Goal: Task Accomplishment & Management: Complete application form

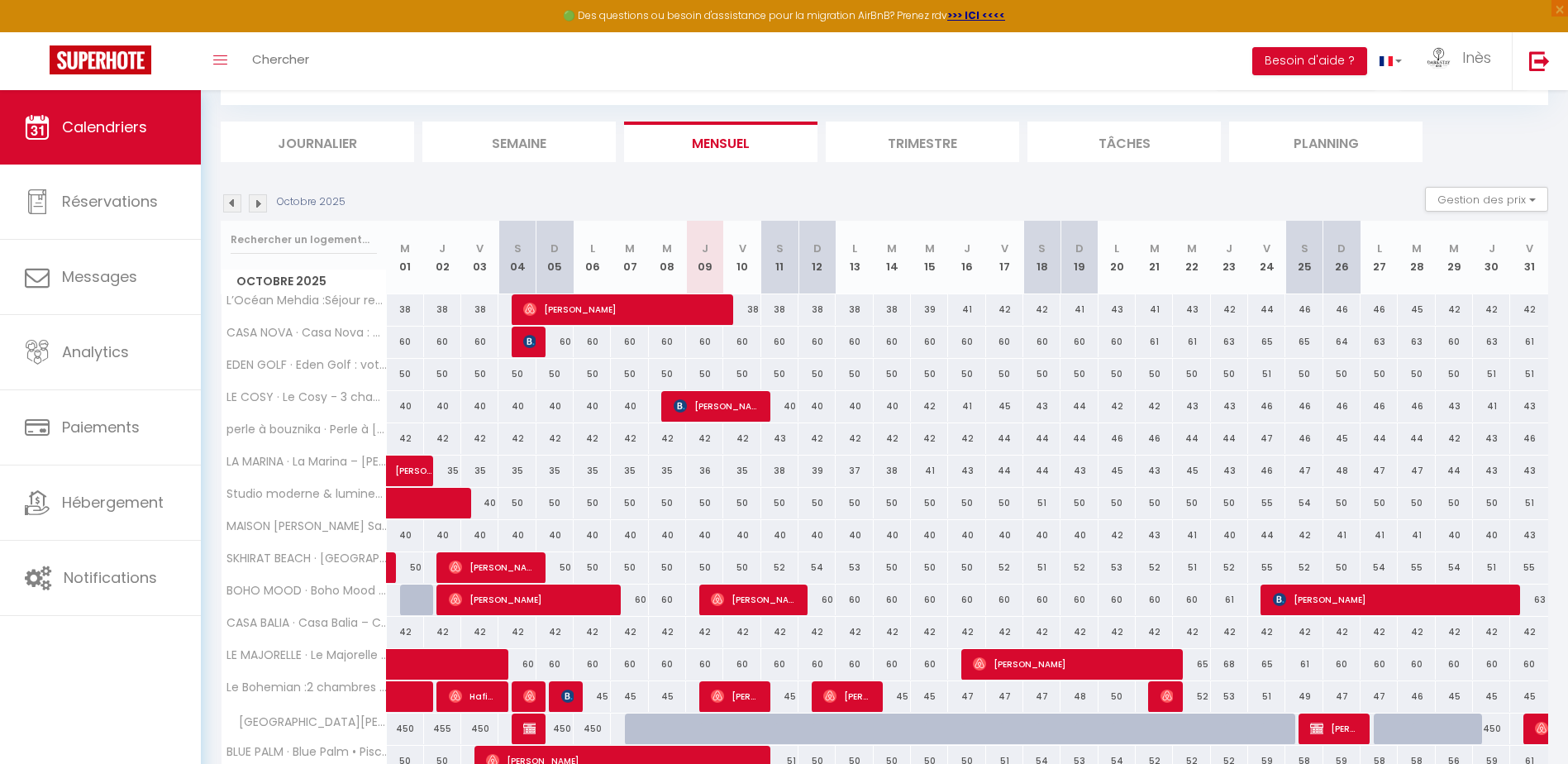
scroll to position [230, 0]
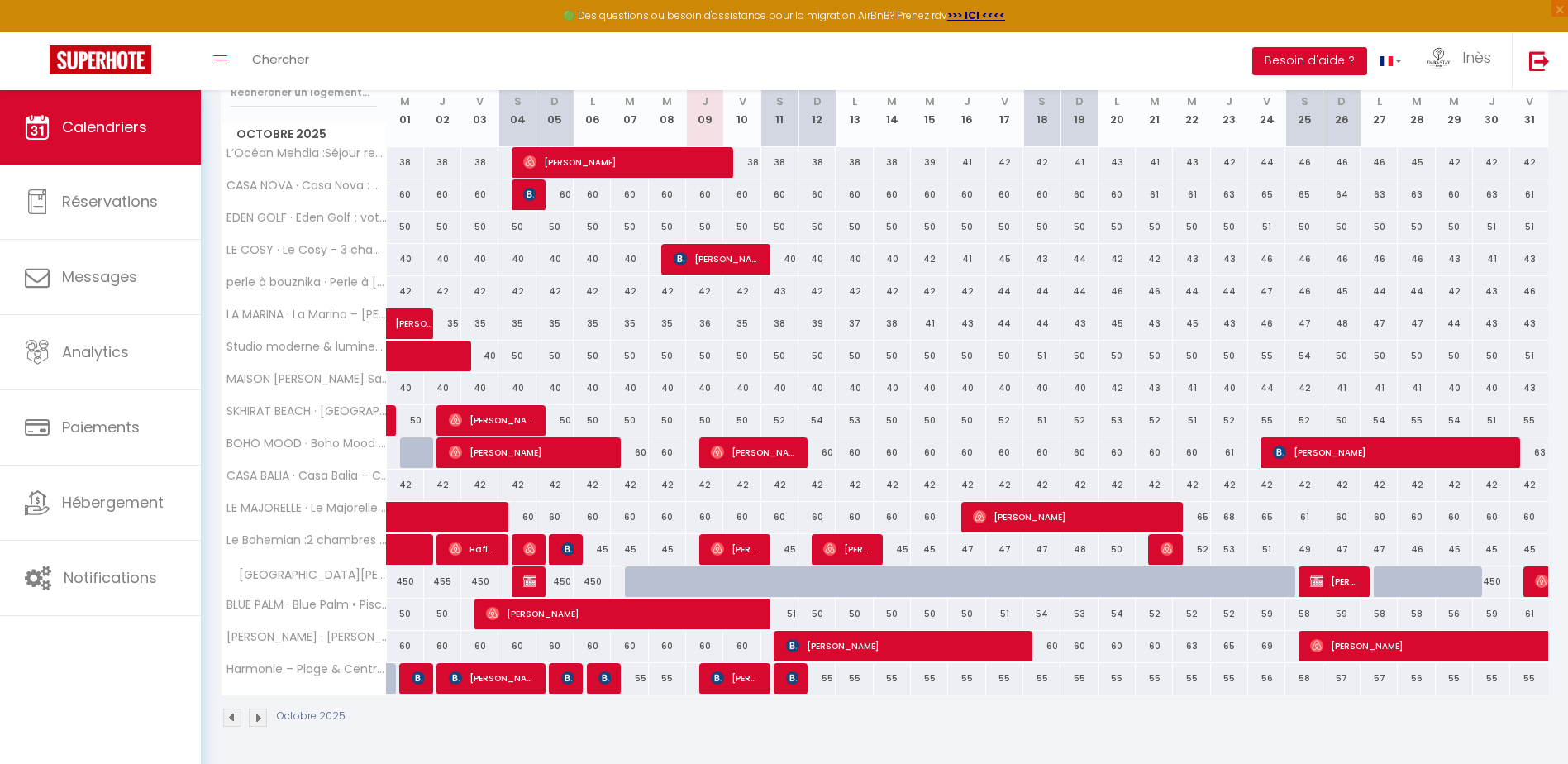
click at [965, 583] on div at bounding box center [981, 591] width 37 height 31
type input "508"
type input "Jeu 16 Octobre 2025"
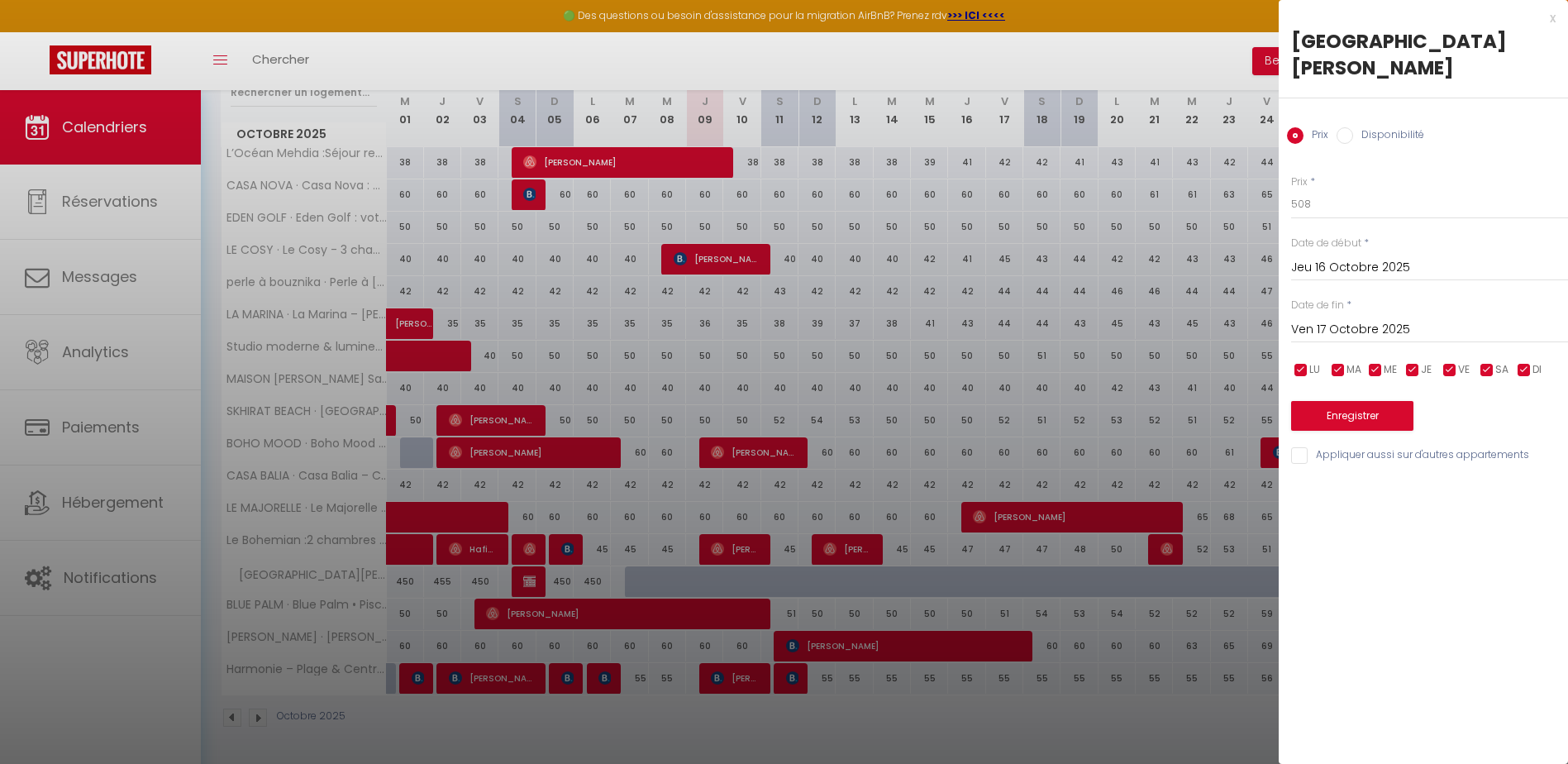
click at [1335, 319] on input "Ven 17 Octobre 2025" at bounding box center [1429, 330] width 277 height 22
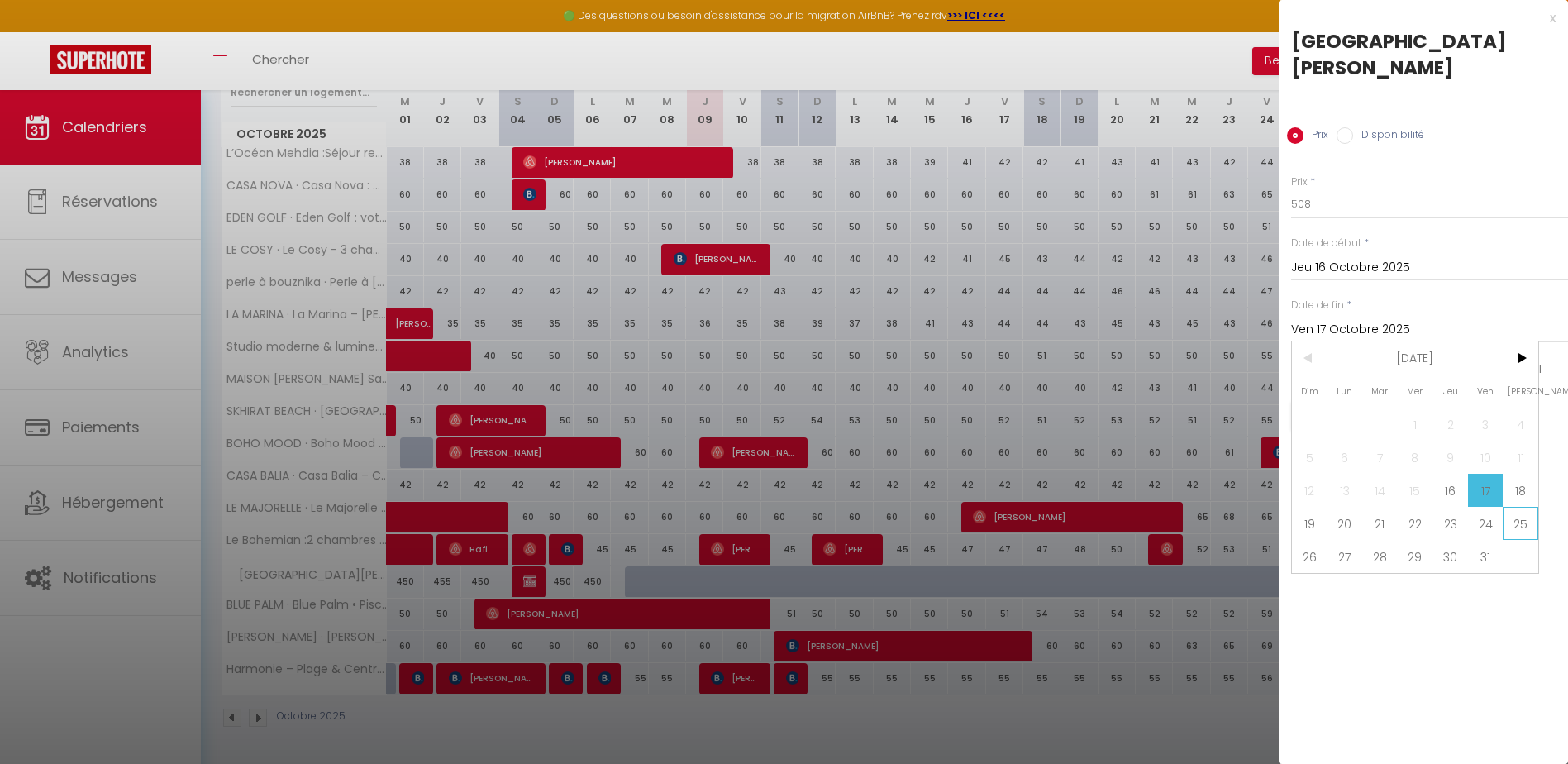
click at [1524, 507] on span "25" at bounding box center [1520, 523] width 36 height 33
type input "[DATE]"
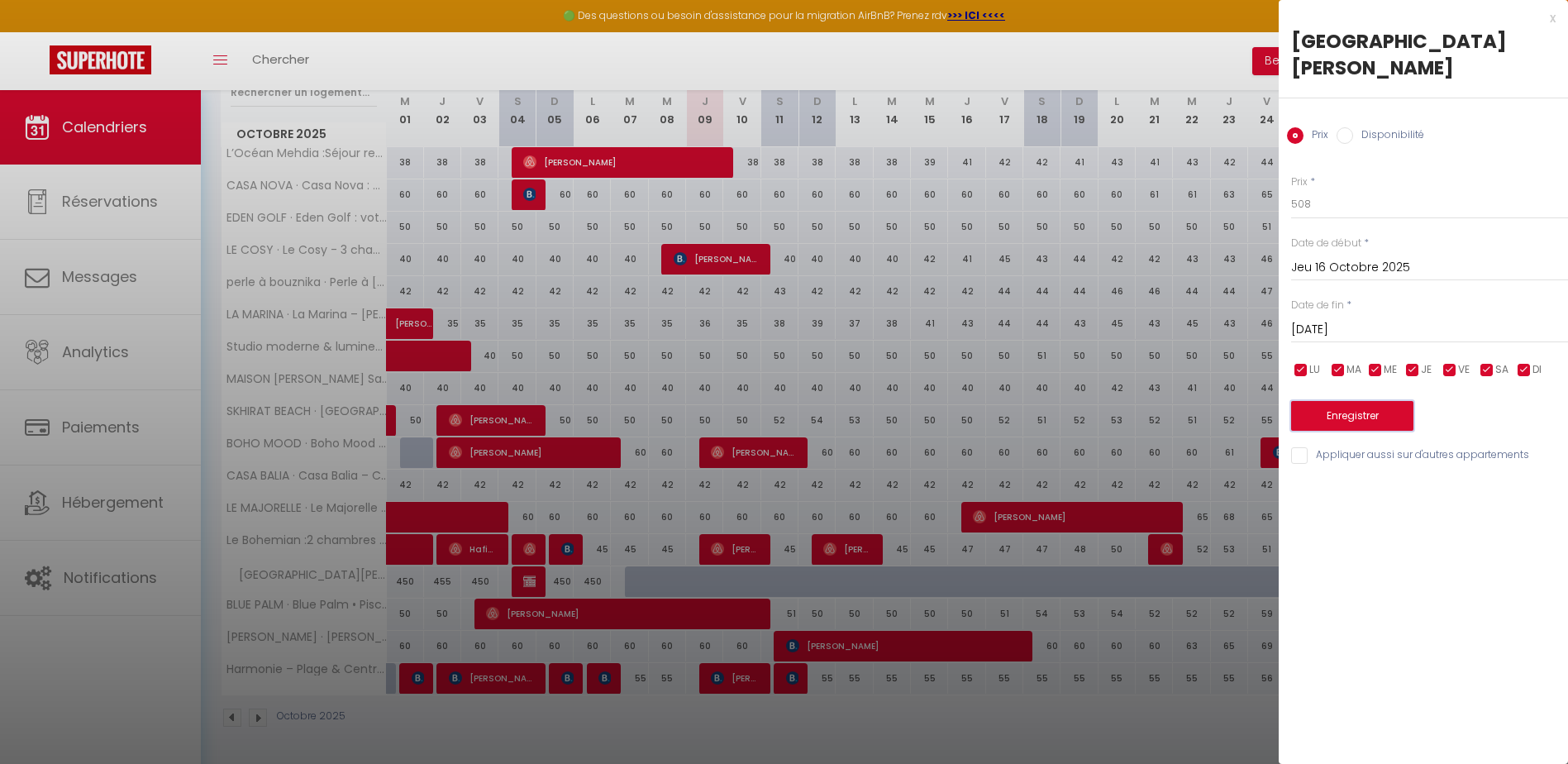
click at [1340, 401] on button "Enregistrer" at bounding box center [1352, 416] width 122 height 30
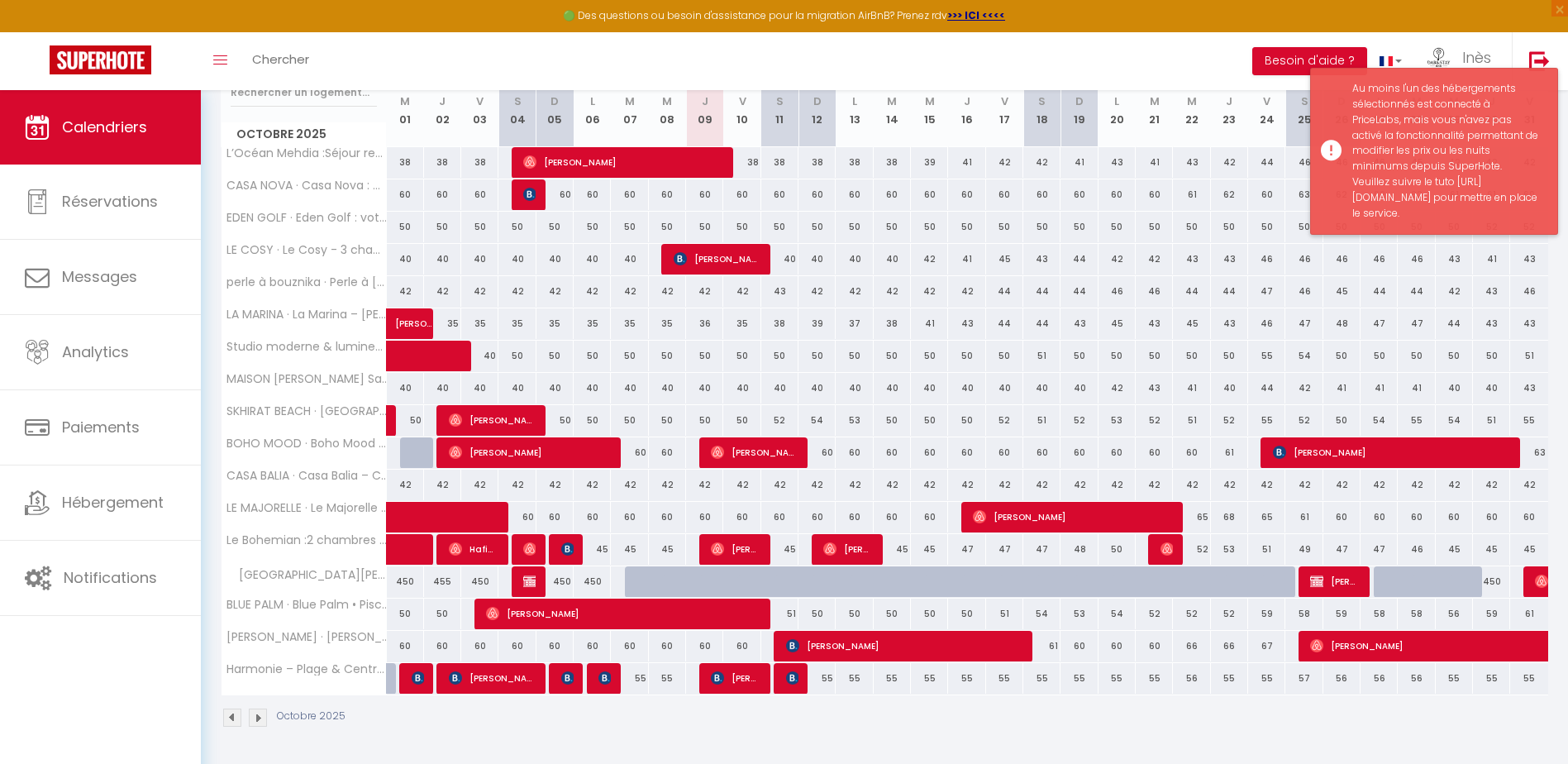
click at [1387, 222] on div "Au moins l'un des hébergements sélectionnés est connecté à PriceLabs, mais vous…" at bounding box center [1446, 151] width 188 height 140
click at [1392, 222] on div "Au moins l'un des hébergements sélectionnés est connecté à PriceLabs, mais vous…" at bounding box center [1446, 151] width 188 height 140
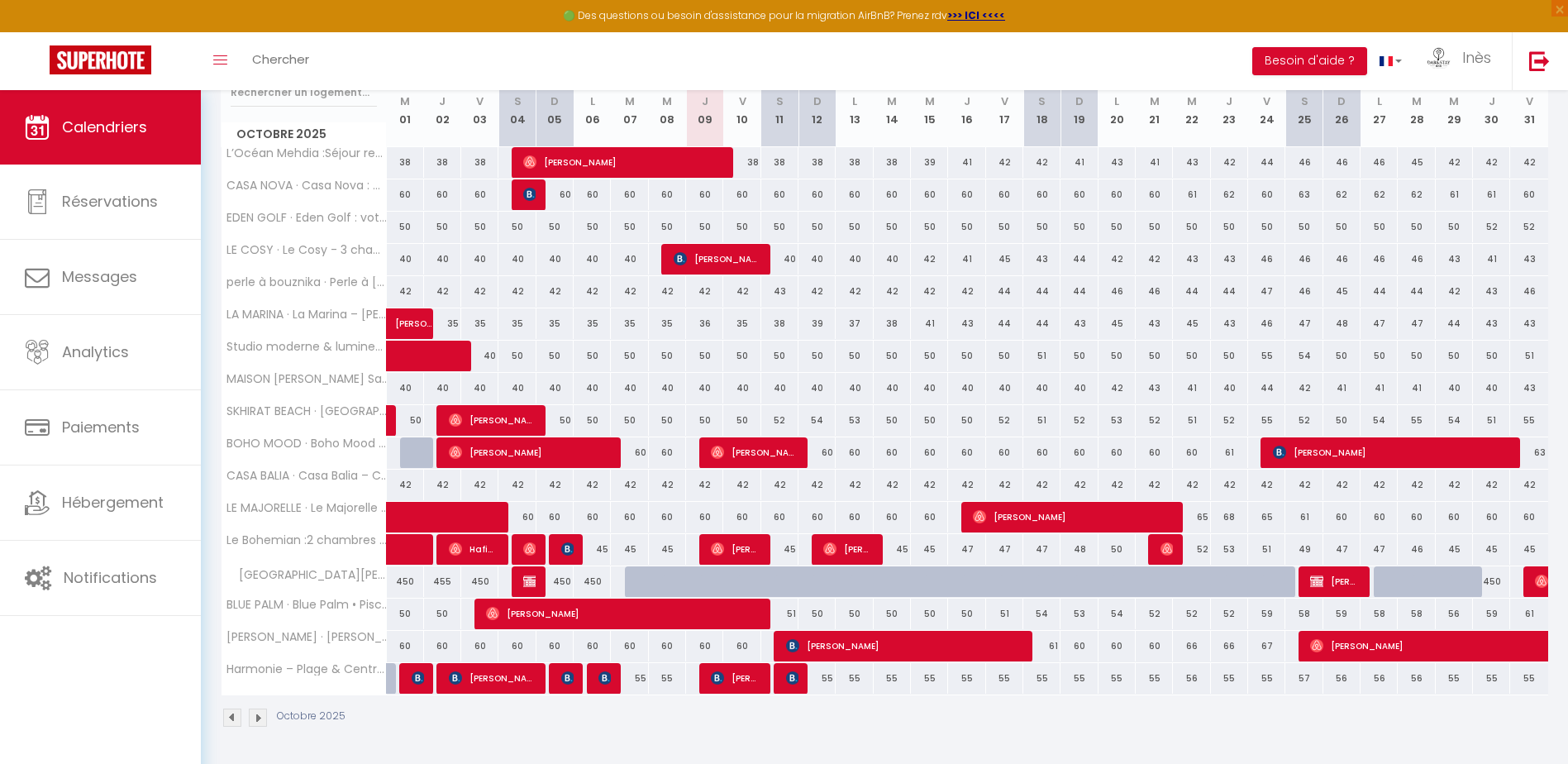
click at [1394, 237] on div "50" at bounding box center [1379, 227] width 37 height 31
type input "50"
type input "Lun 27 Octobre 2025"
type input "[DATE]"
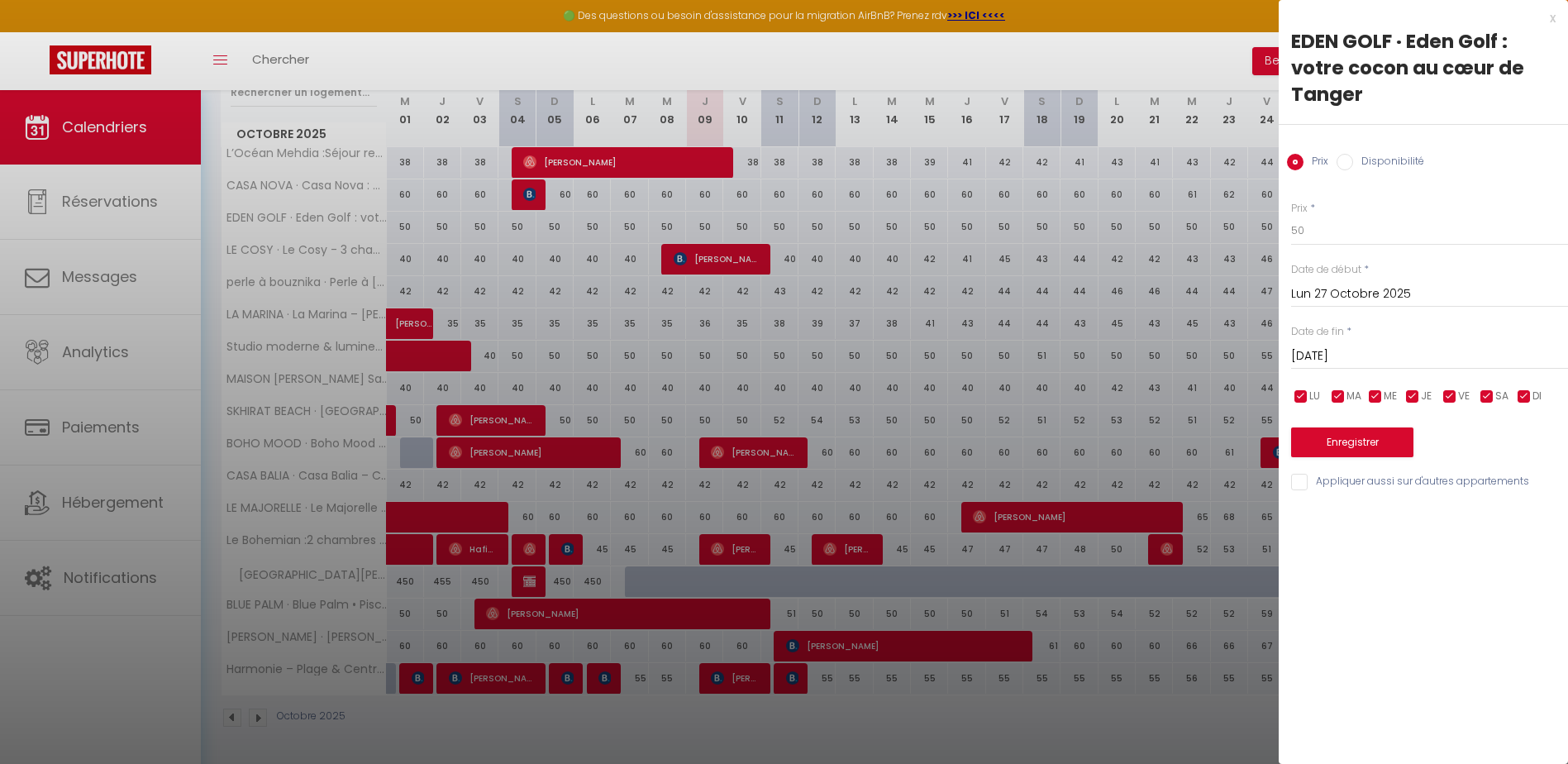
click at [1171, 64] on div at bounding box center [784, 382] width 1568 height 764
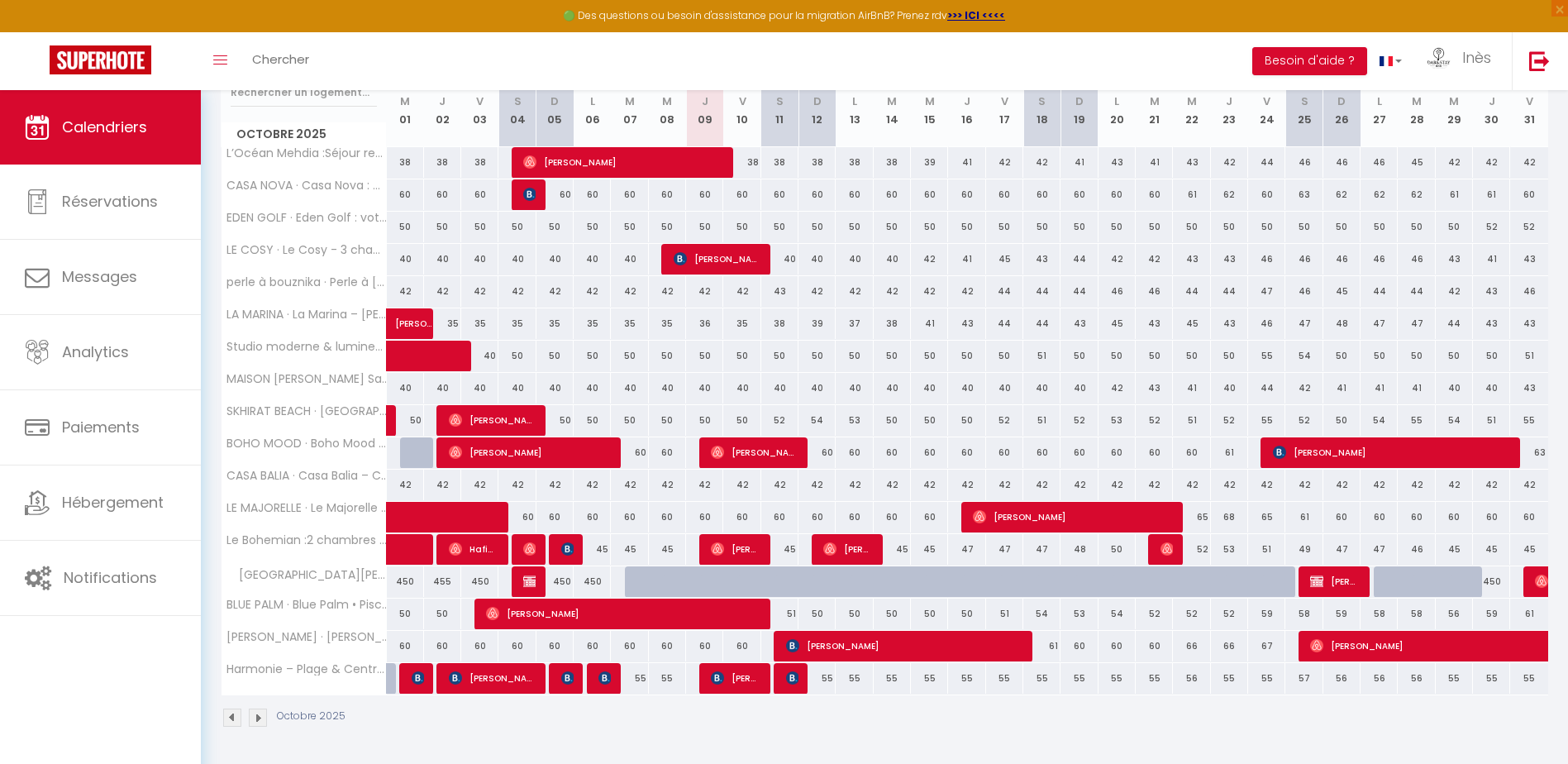
click at [958, 583] on div at bounding box center [967, 583] width 37 height 31
type input "508"
type input "Jeu 16 Octobre 2025"
type input "Ven 17 Octobre 2025"
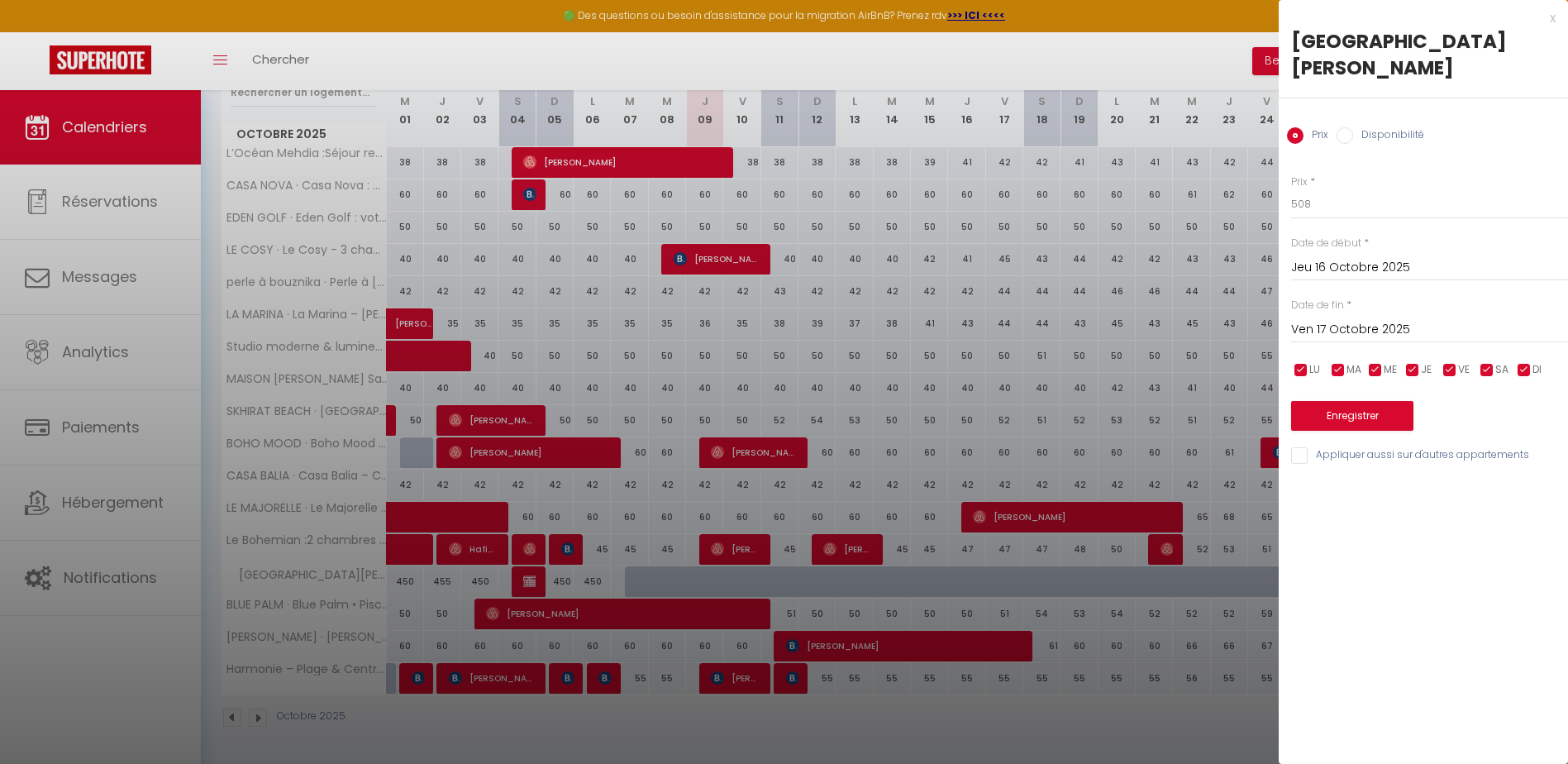
click at [1364, 127] on label "Disponibilité" at bounding box center [1388, 136] width 71 height 18
click at [1353, 127] on input "Disponibilité" at bounding box center [1344, 135] width 17 height 17
radio input "true"
radio input "false"
click at [1361, 403] on button "Enregistrer" at bounding box center [1352, 418] width 122 height 30
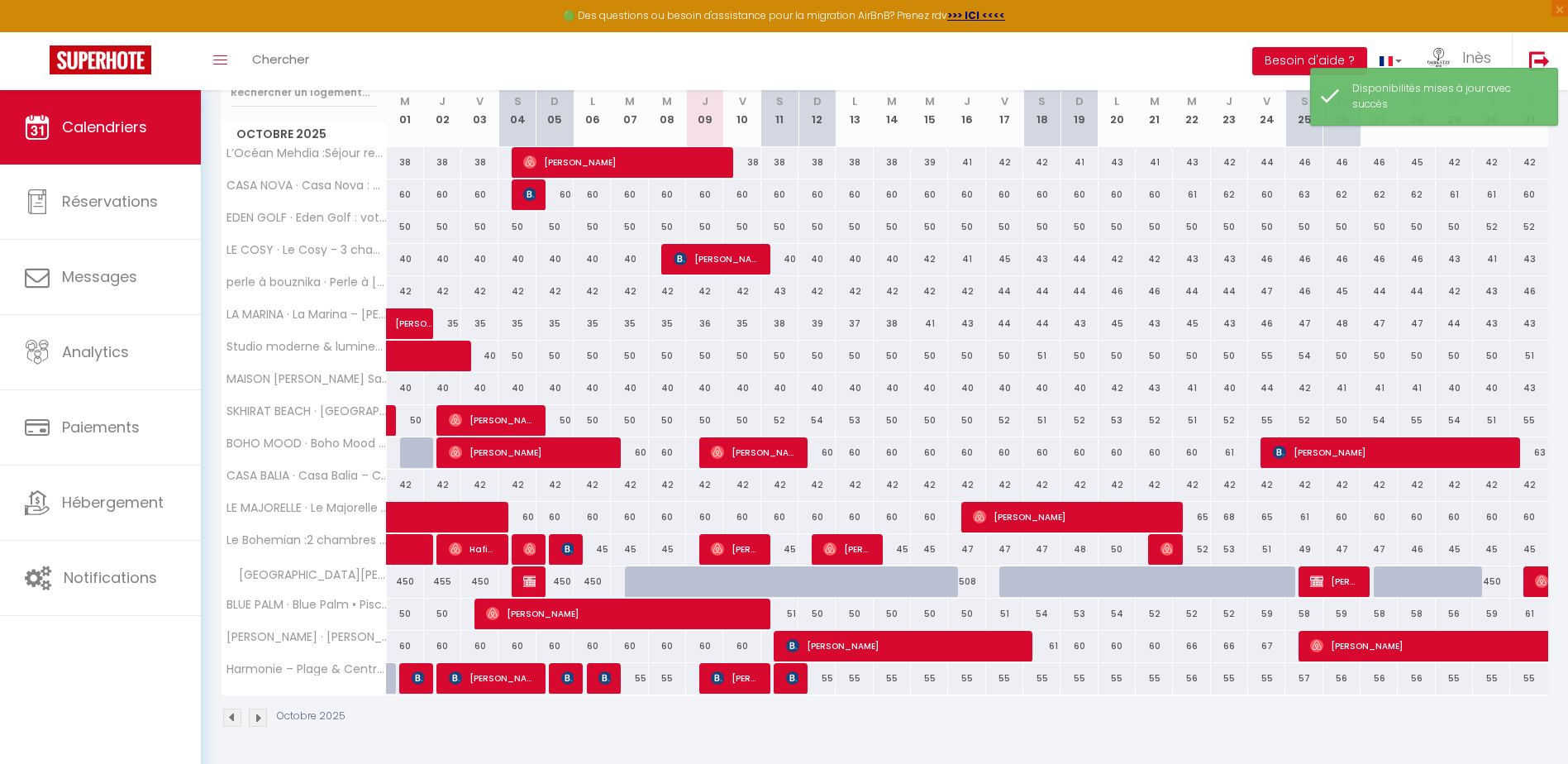
click at [1015, 583] on div at bounding box center [1017, 583] width 37 height 31
select select "1"
type input "Ven 17 Octobre 2025"
type input "[DATE]"
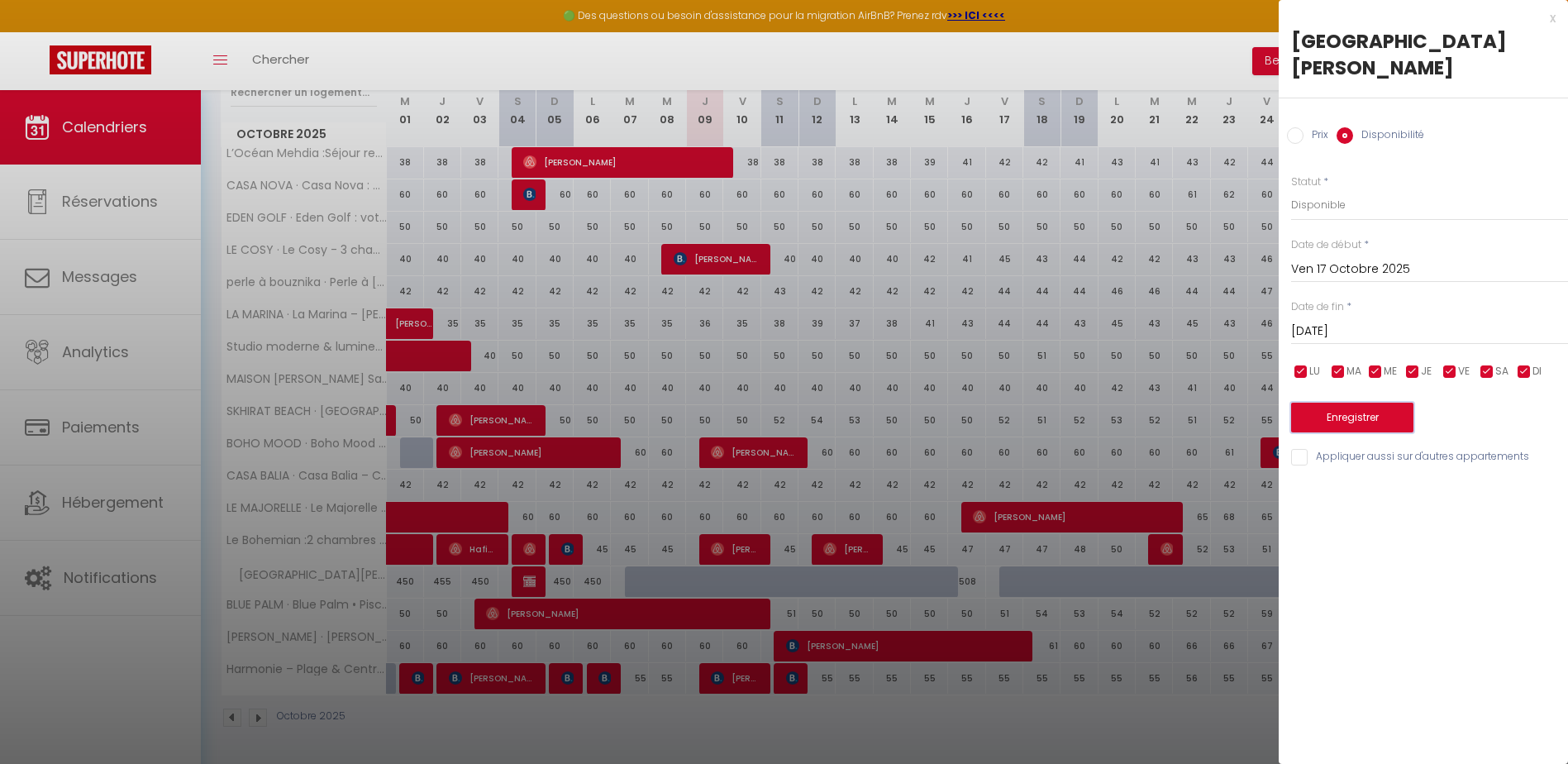
click at [1341, 403] on button "Enregistrer" at bounding box center [1352, 418] width 122 height 30
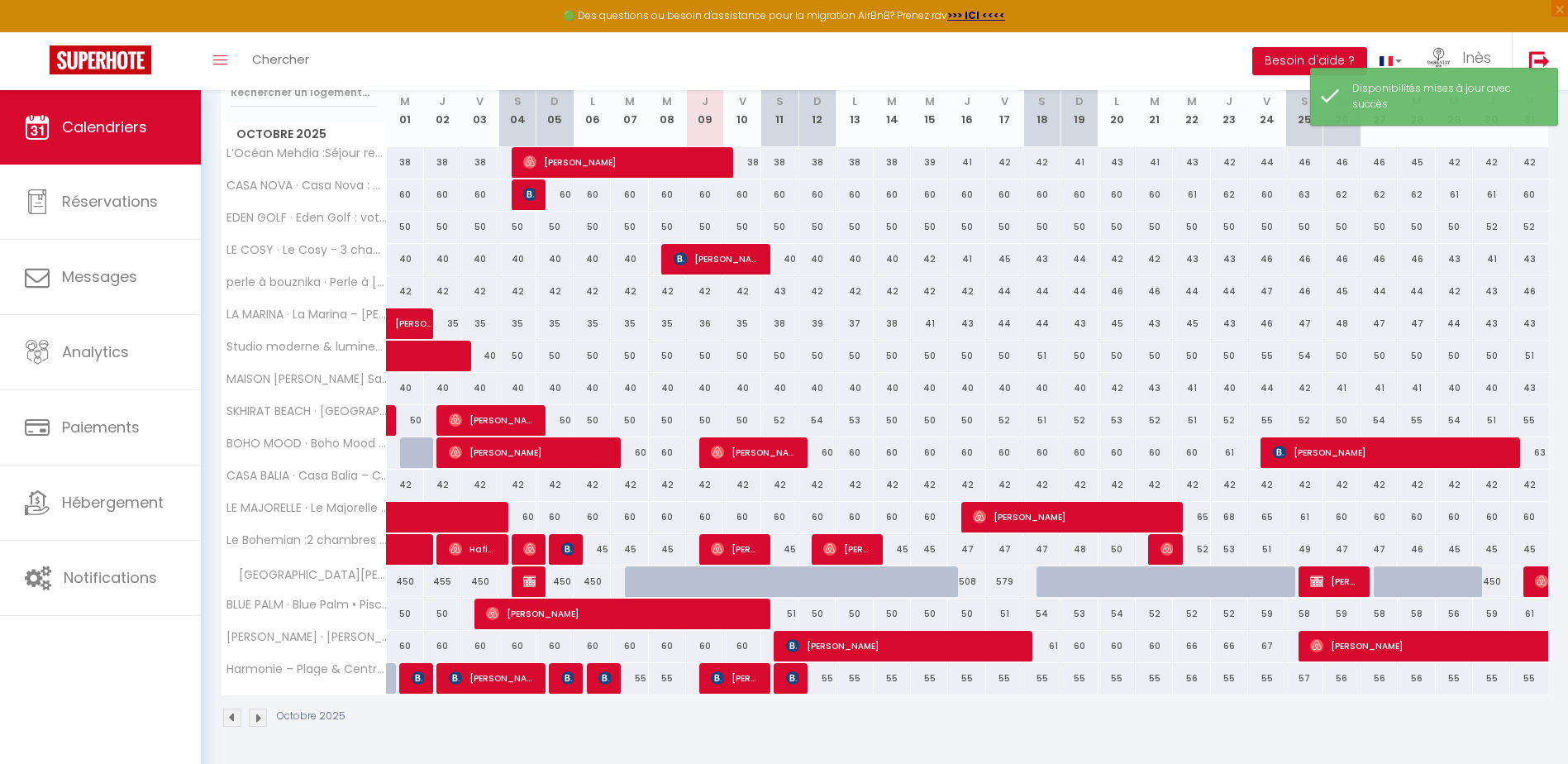
click at [1044, 582] on div at bounding box center [1055, 583] width 37 height 31
select select "1"
type input "[DATE]"
type input "Dim 19 Octobre 2025"
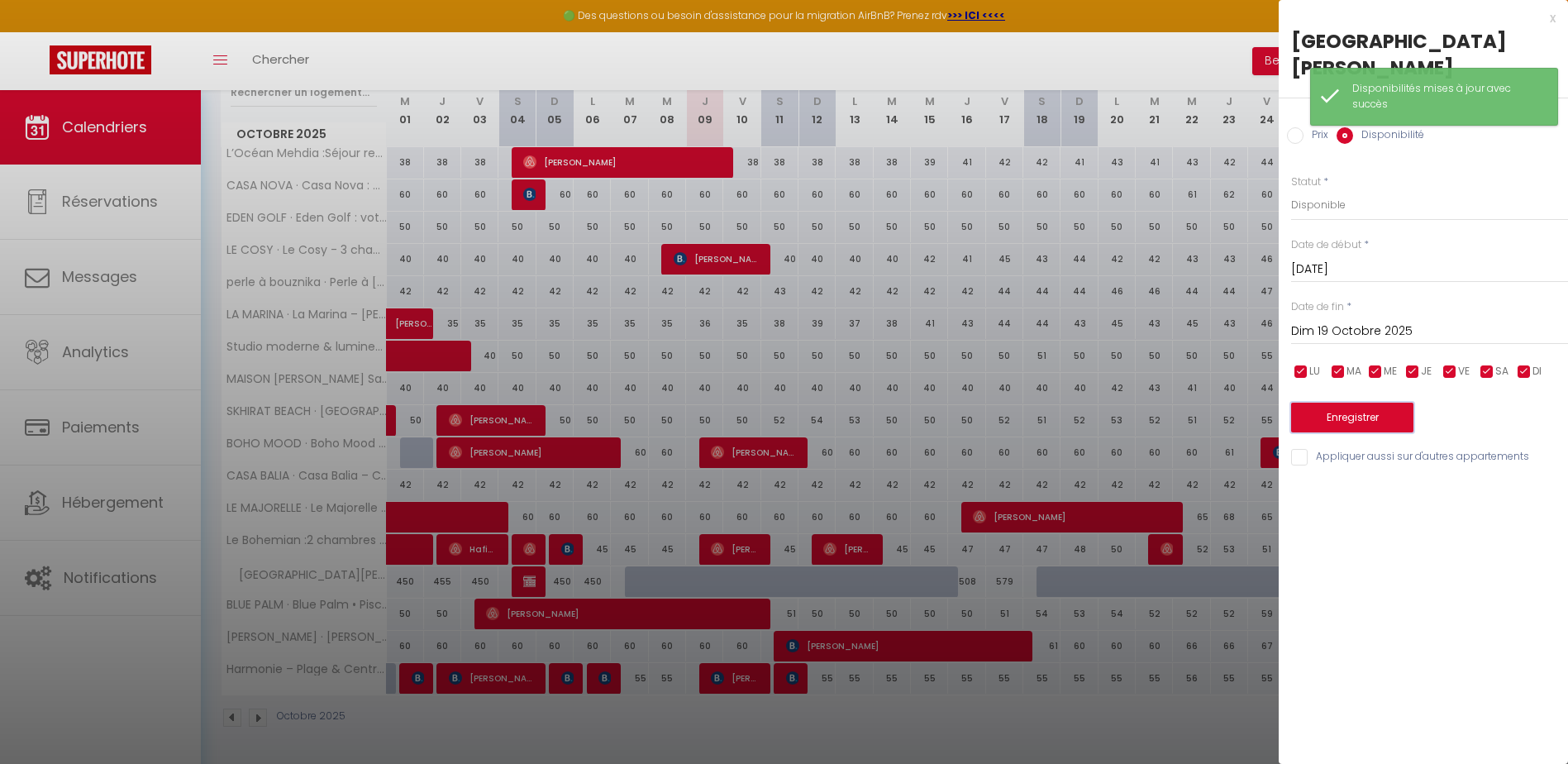
click at [1316, 403] on button "Enregistrer" at bounding box center [1352, 418] width 122 height 30
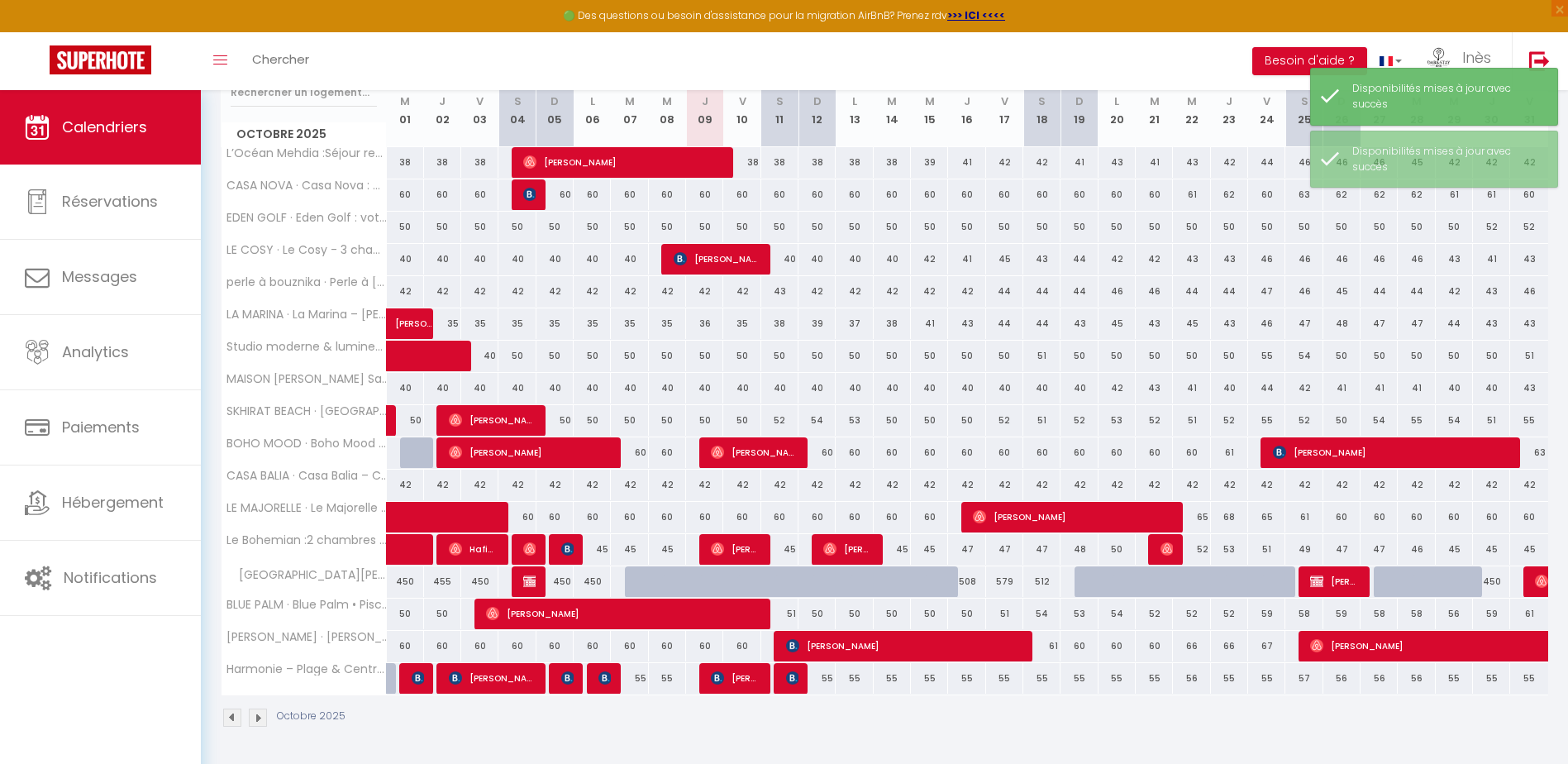
click at [1091, 585] on div at bounding box center [1093, 583] width 37 height 31
select select "1"
type input "Dim 19 Octobre 2025"
type input "Lun 20 Octobre 2025"
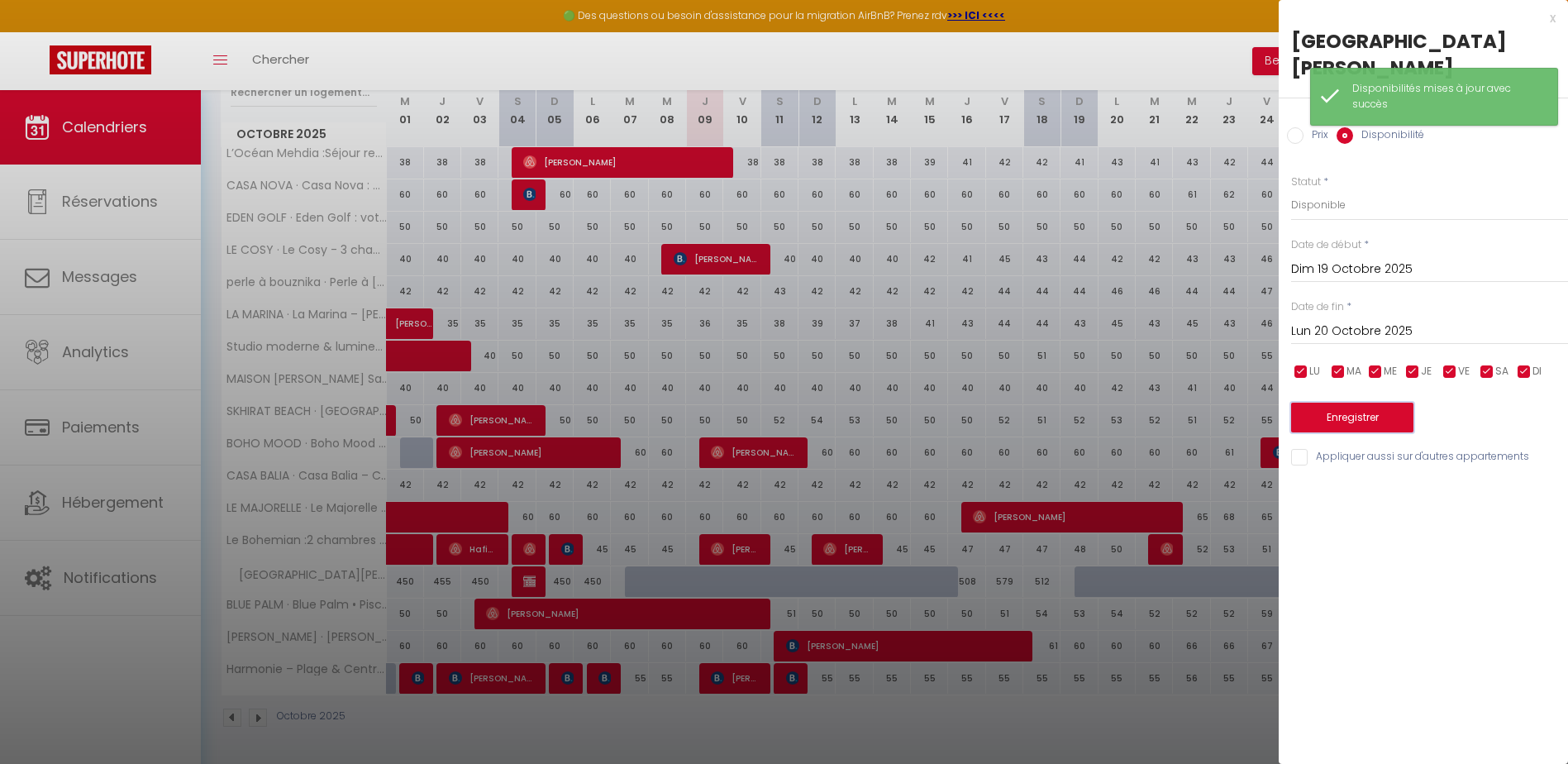
click at [1320, 403] on button "Enregistrer" at bounding box center [1352, 418] width 122 height 30
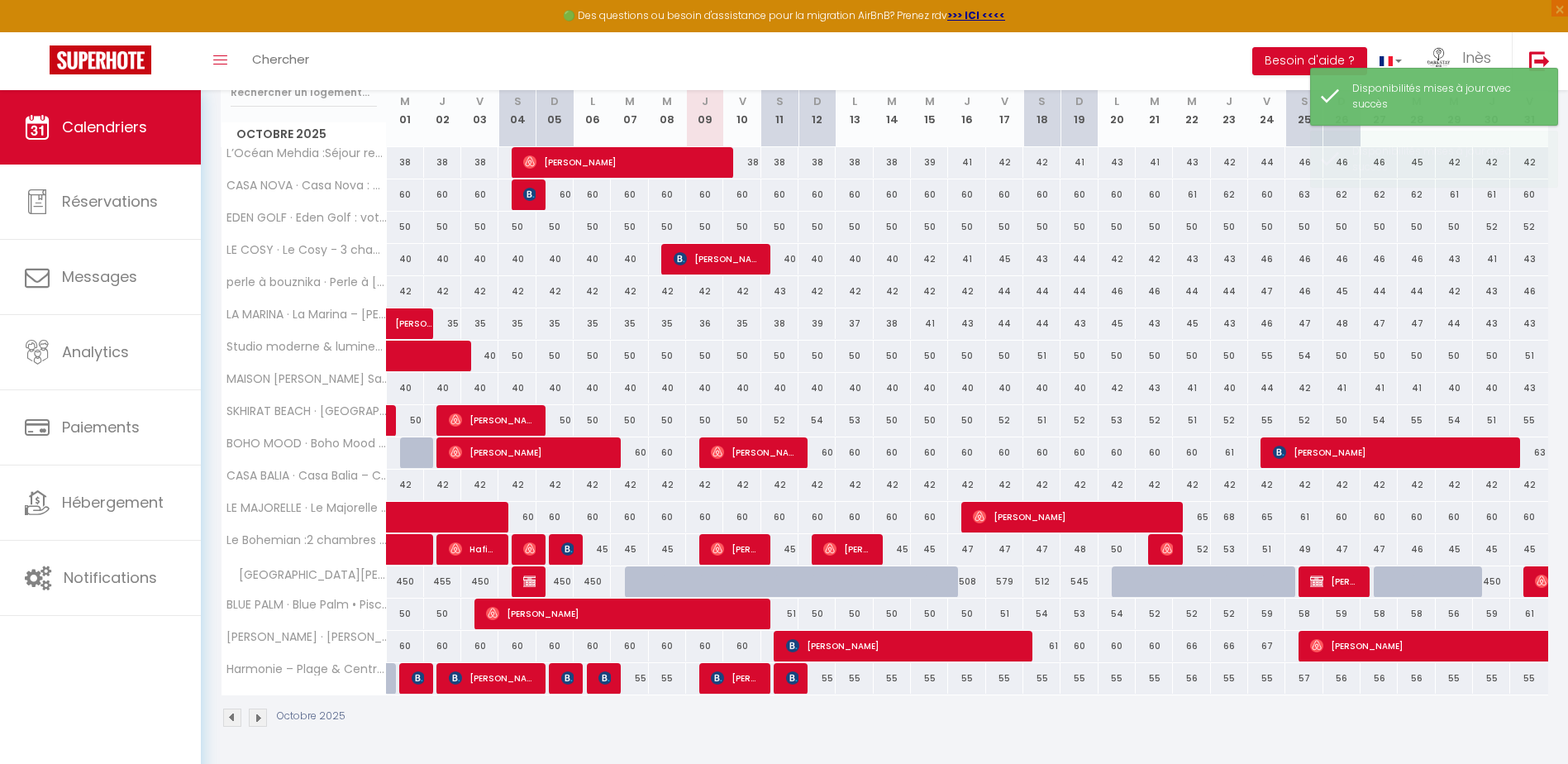
click at [1145, 577] on div at bounding box center [1154, 583] width 37 height 31
select select "1"
type input "[DATE]"
type input "Mer 22 Octobre 2025"
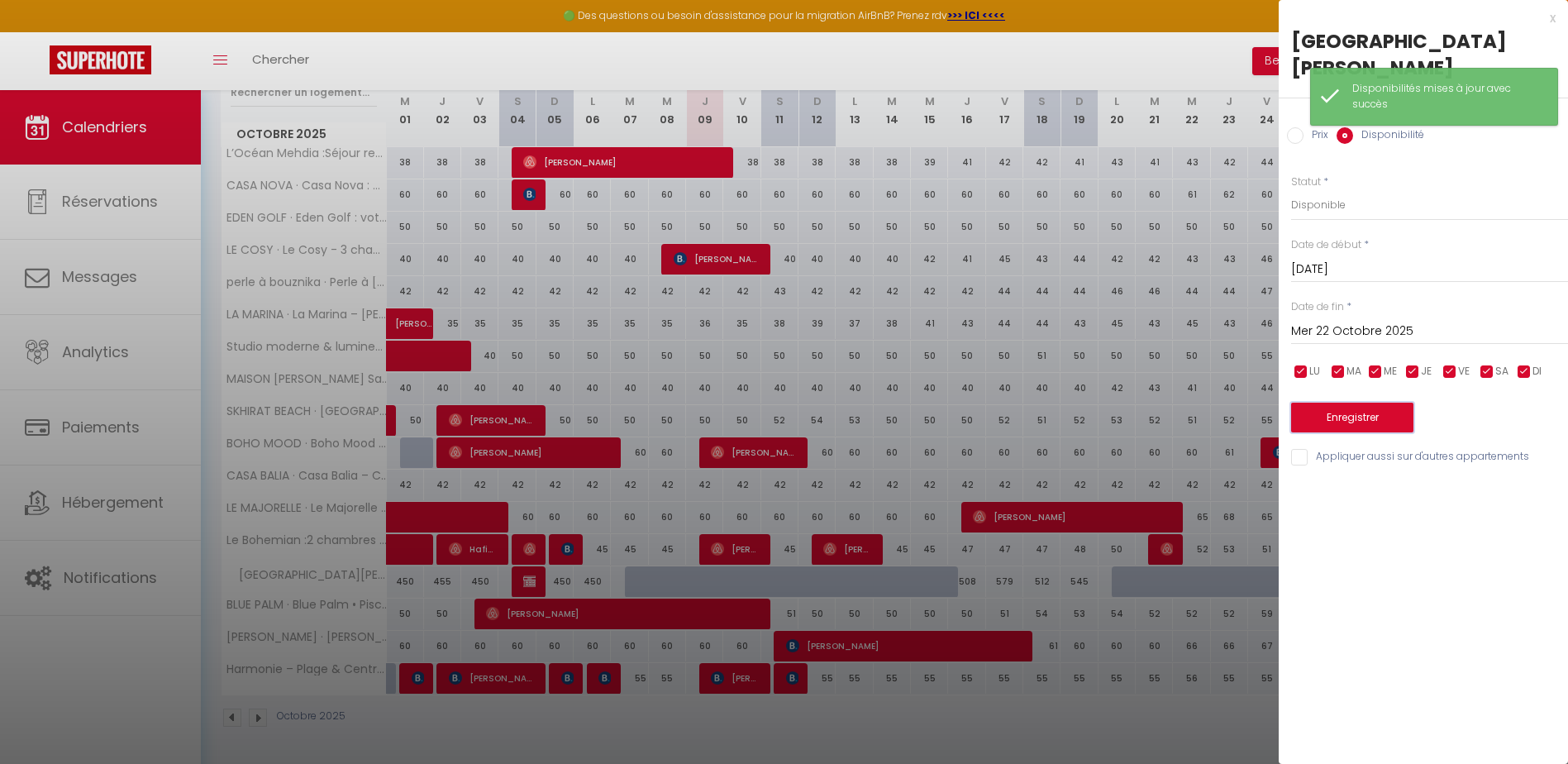
click at [1358, 403] on button "Enregistrer" at bounding box center [1352, 418] width 122 height 30
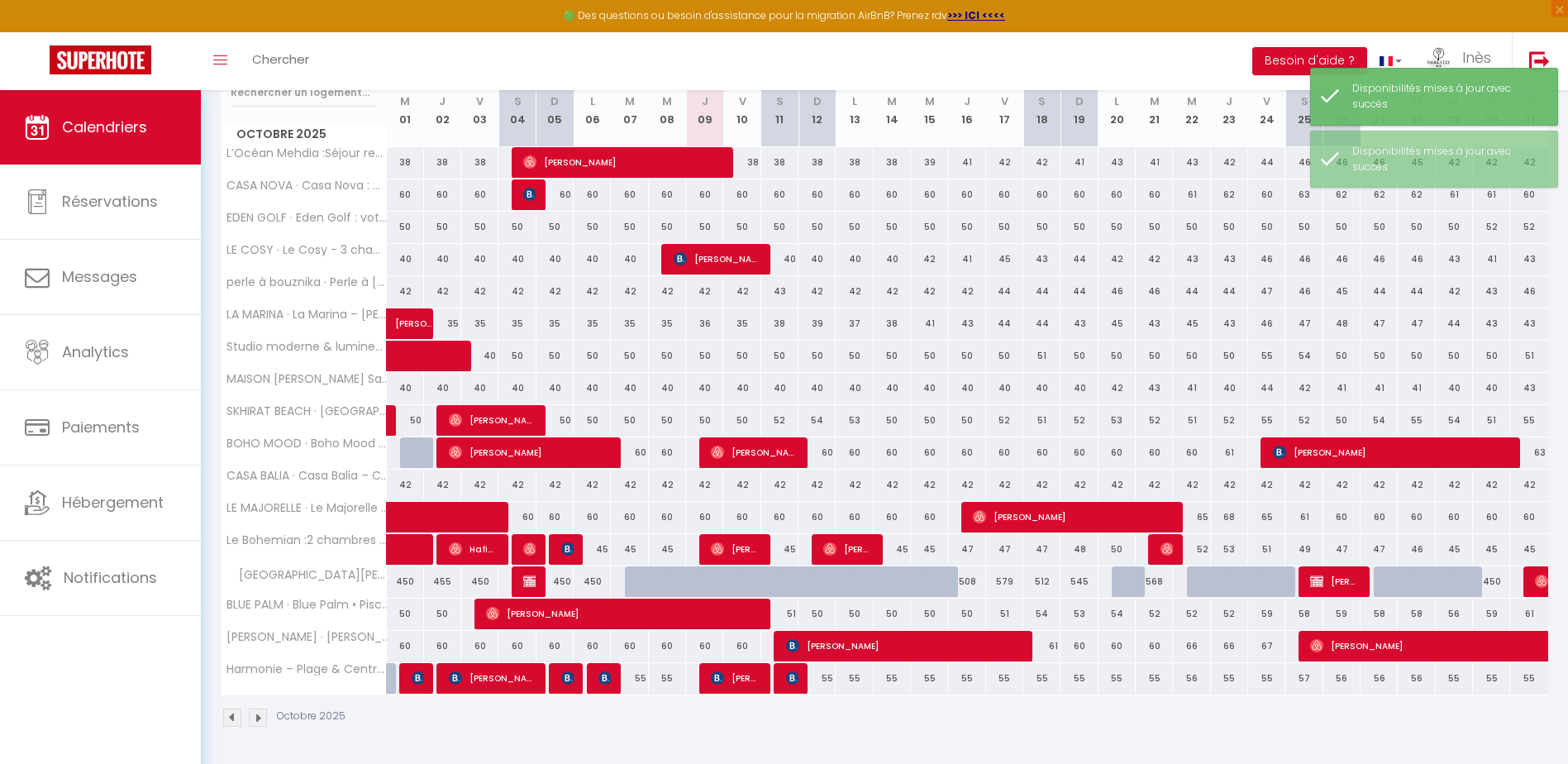
click at [1123, 584] on div at bounding box center [1130, 583] width 37 height 31
select select "1"
type input "Lun 20 Octobre 2025"
type input "[DATE]"
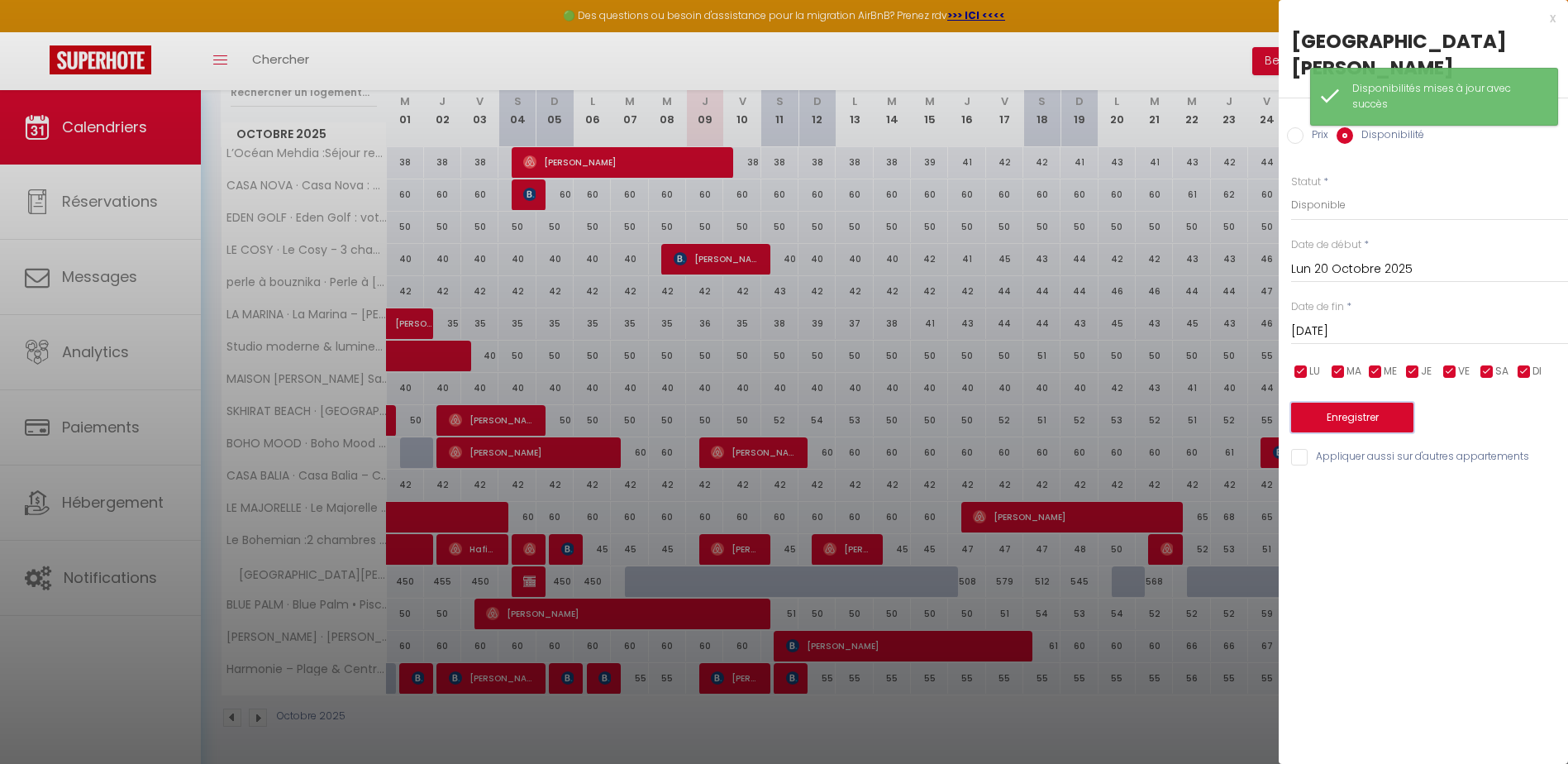
click at [1333, 403] on button "Enregistrer" at bounding box center [1352, 418] width 122 height 30
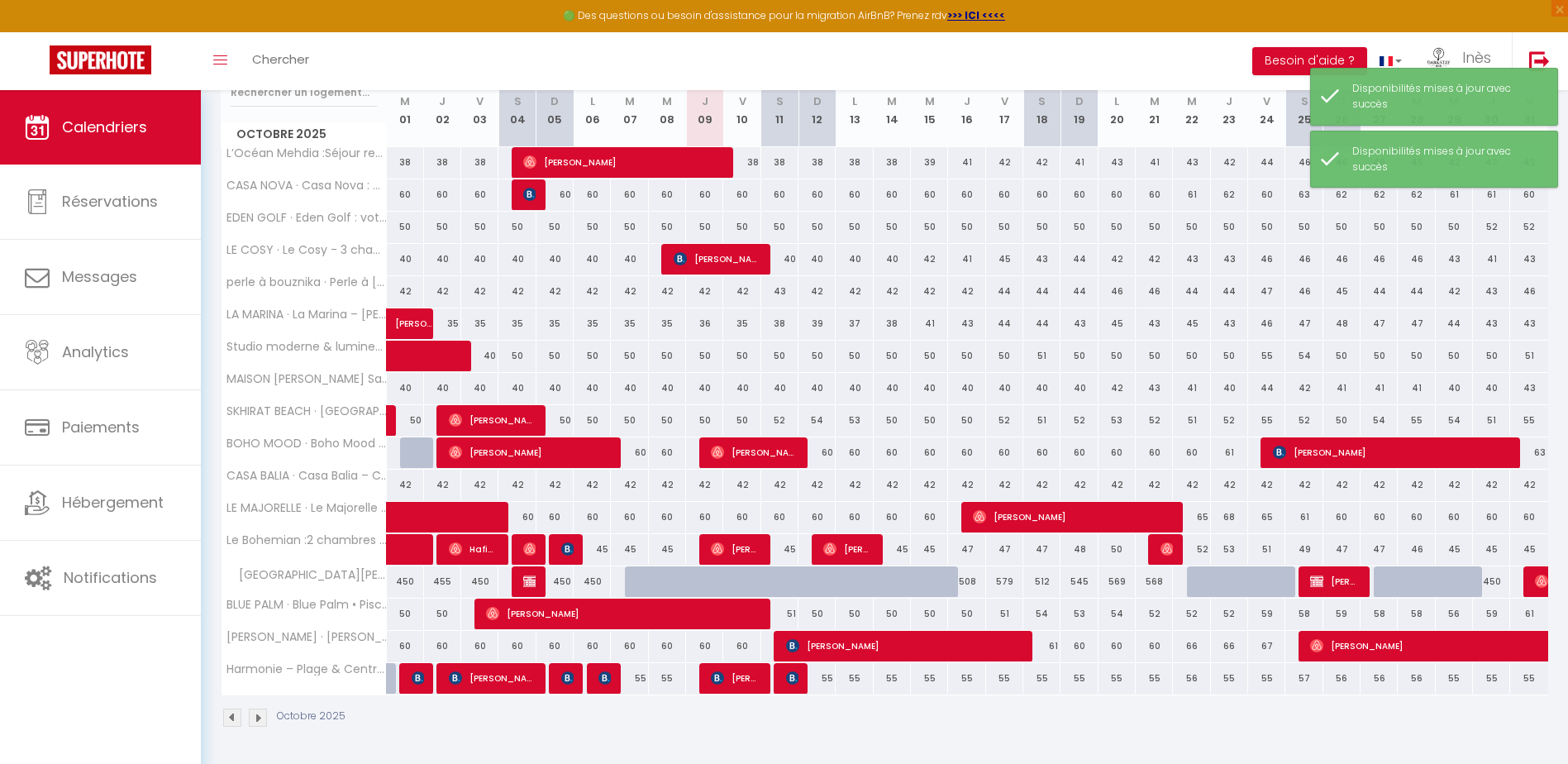
click at [1200, 583] on div at bounding box center [1205, 583] width 37 height 31
select select "1"
type input "Mer 22 Octobre 2025"
type input "Jeu 23 Octobre 2025"
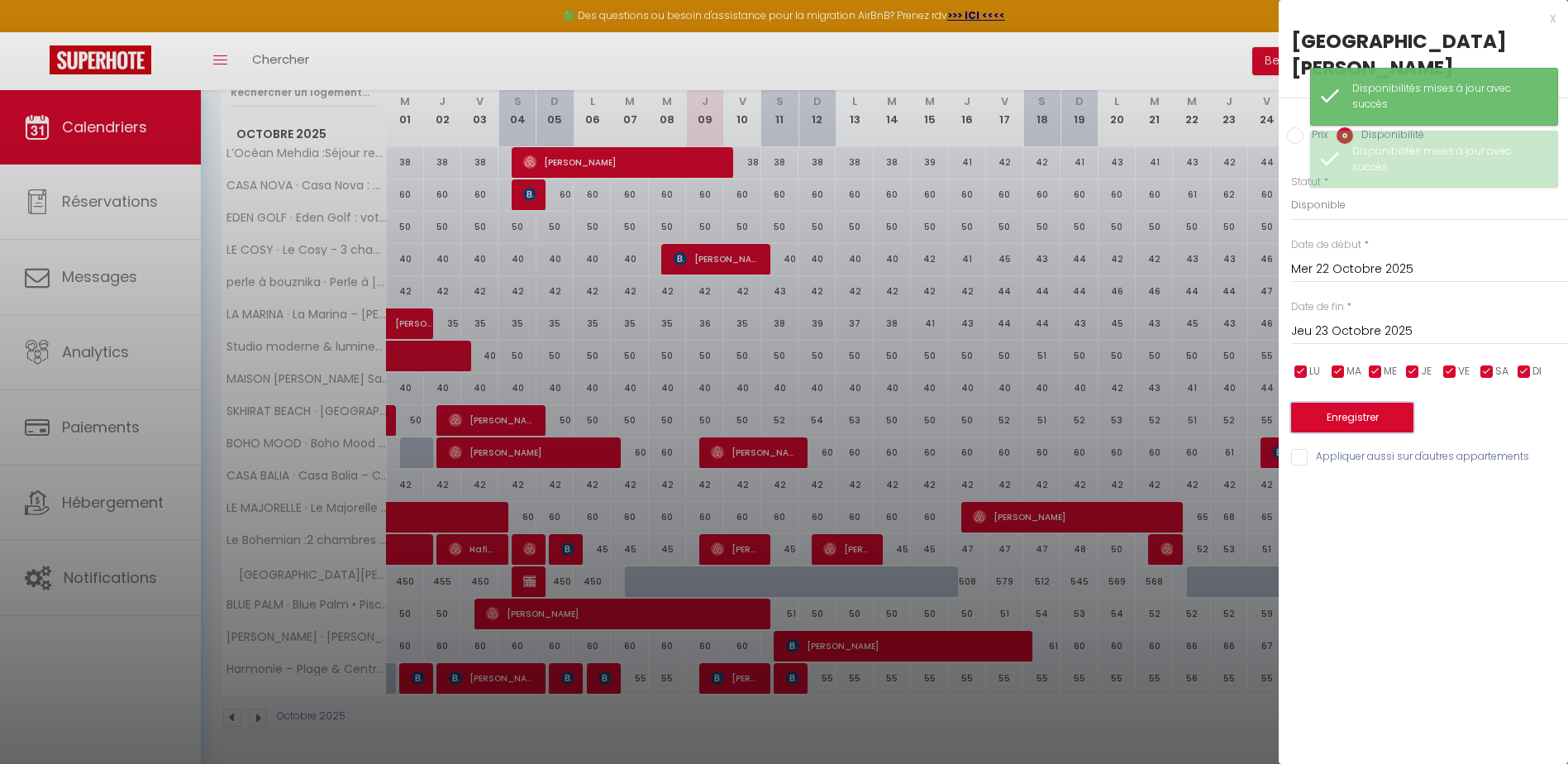
click at [1328, 403] on button "Enregistrer" at bounding box center [1352, 418] width 122 height 30
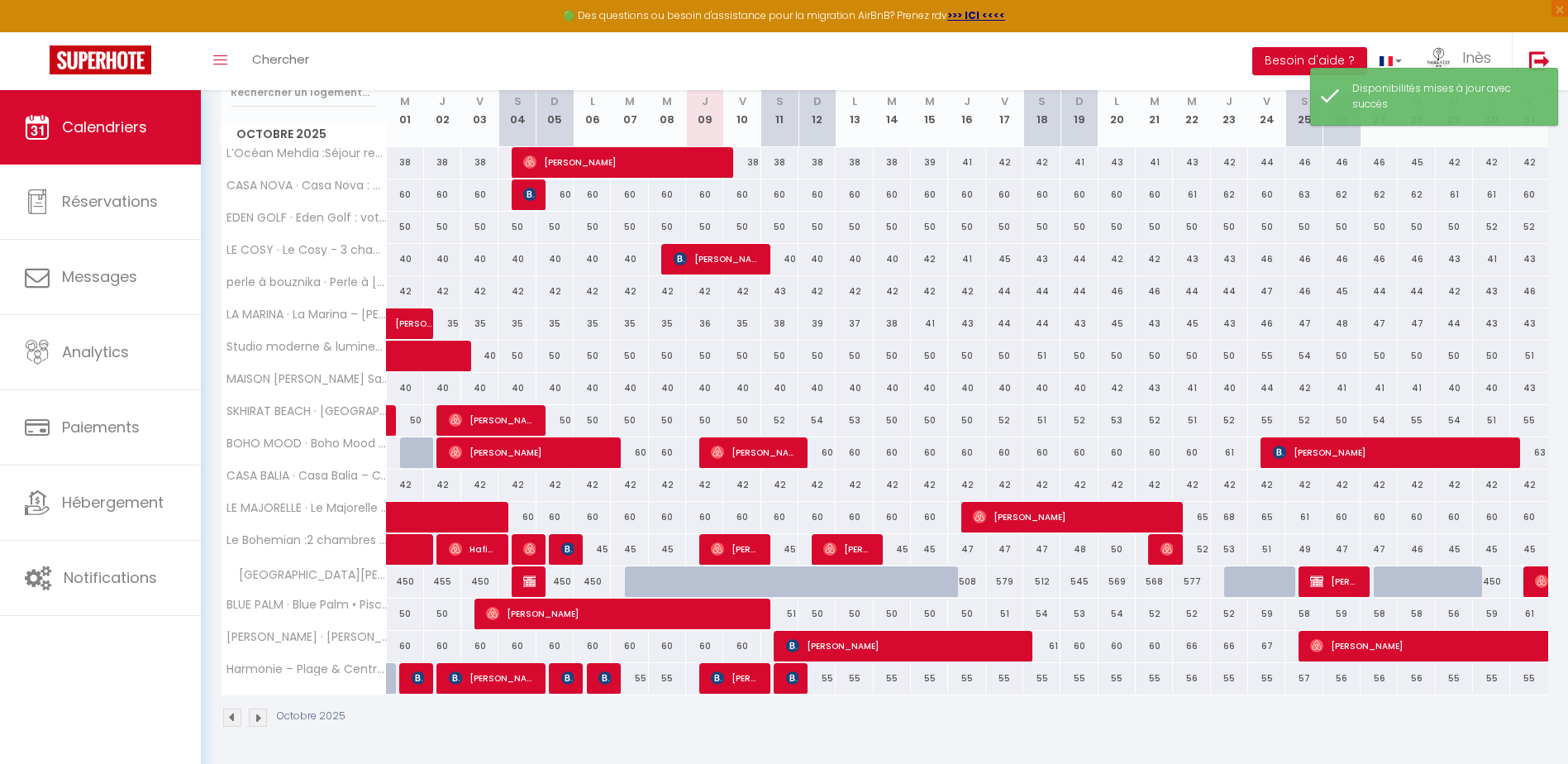
click at [1242, 584] on div at bounding box center [1242, 583] width 37 height 31
select select "1"
type input "Jeu 23 Octobre 2025"
type input "Ven 24 Octobre 2025"
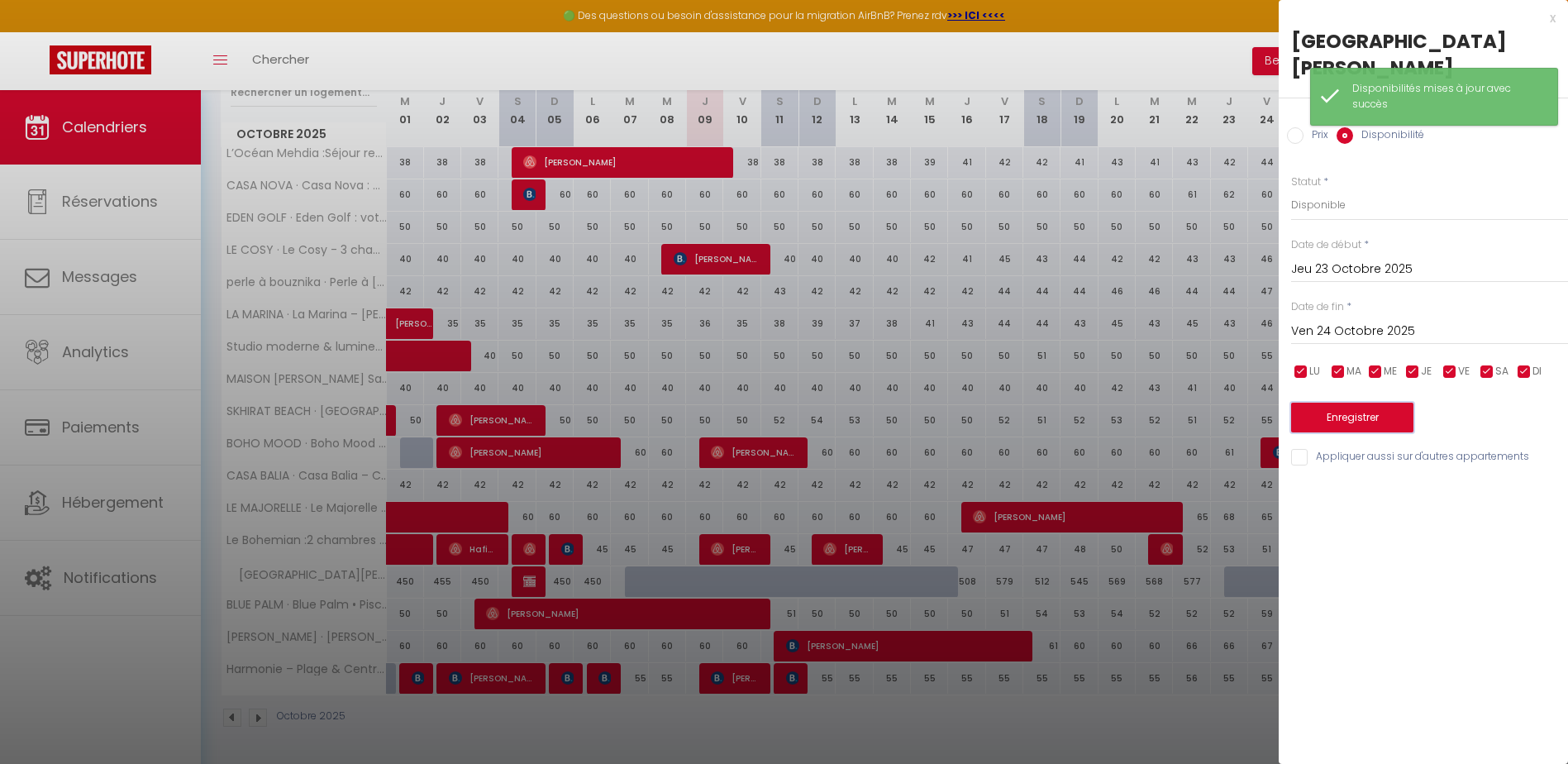
click at [1344, 403] on button "Enregistrer" at bounding box center [1352, 418] width 122 height 30
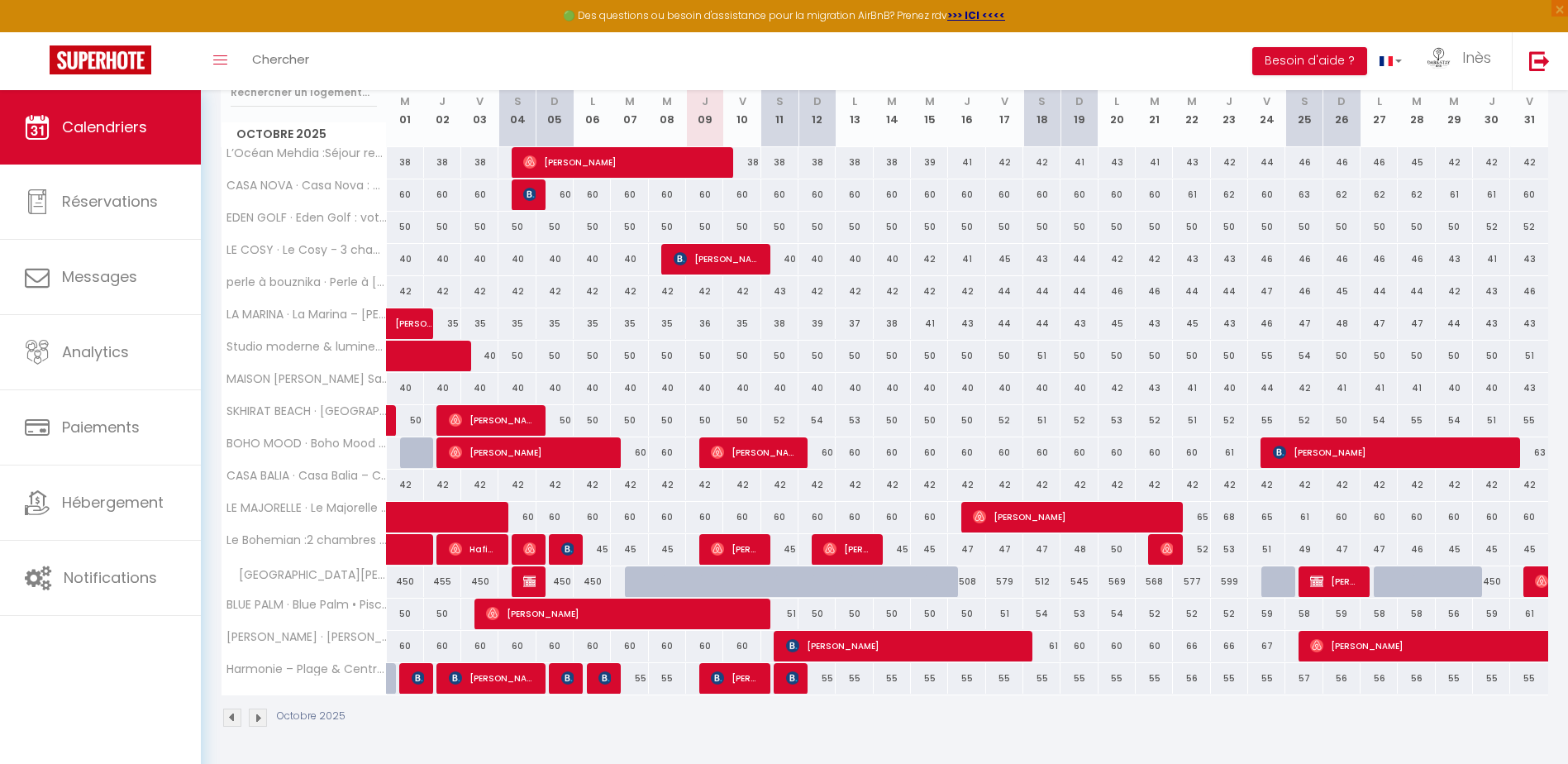
click at [1279, 580] on div at bounding box center [1280, 583] width 37 height 31
select select "1"
type input "Ven 24 Octobre 2025"
type input "[DATE]"
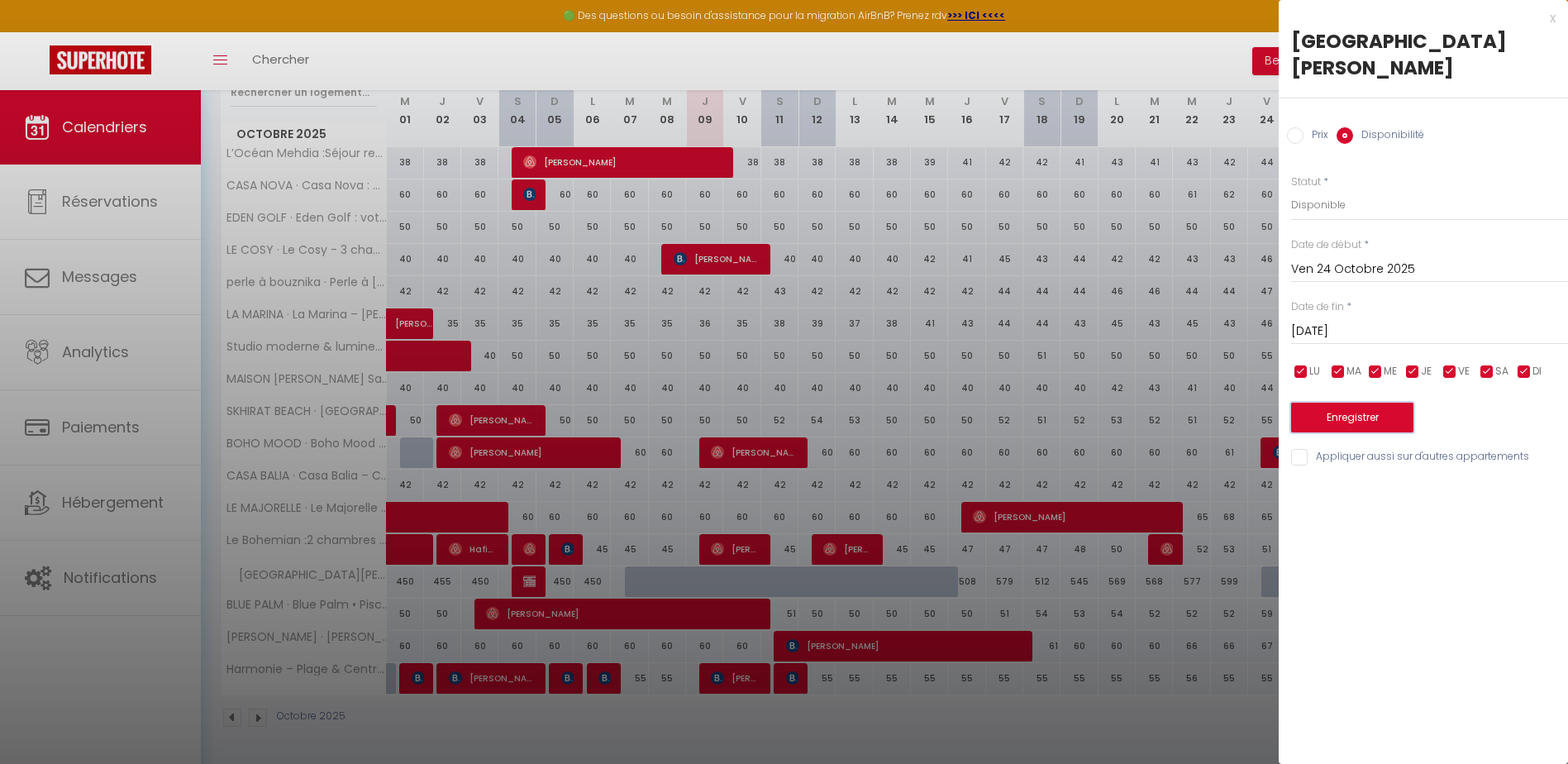
click at [1339, 403] on button "Enregistrer" at bounding box center [1352, 418] width 122 height 30
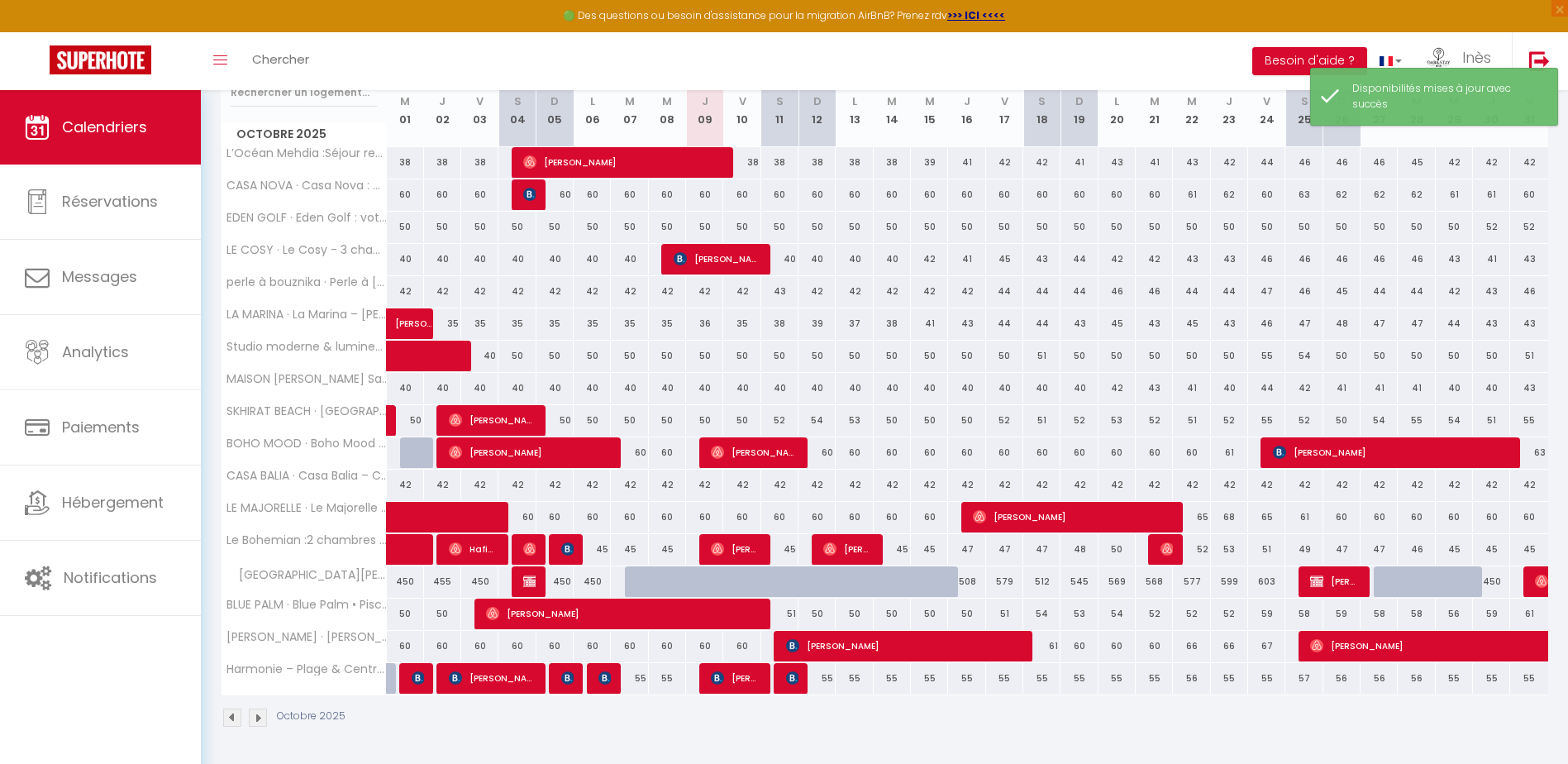
click at [969, 585] on div "508" at bounding box center [967, 582] width 37 height 31
select select "1"
type input "Jeu 16 Octobre 2025"
type input "Ven 17 Octobre 2025"
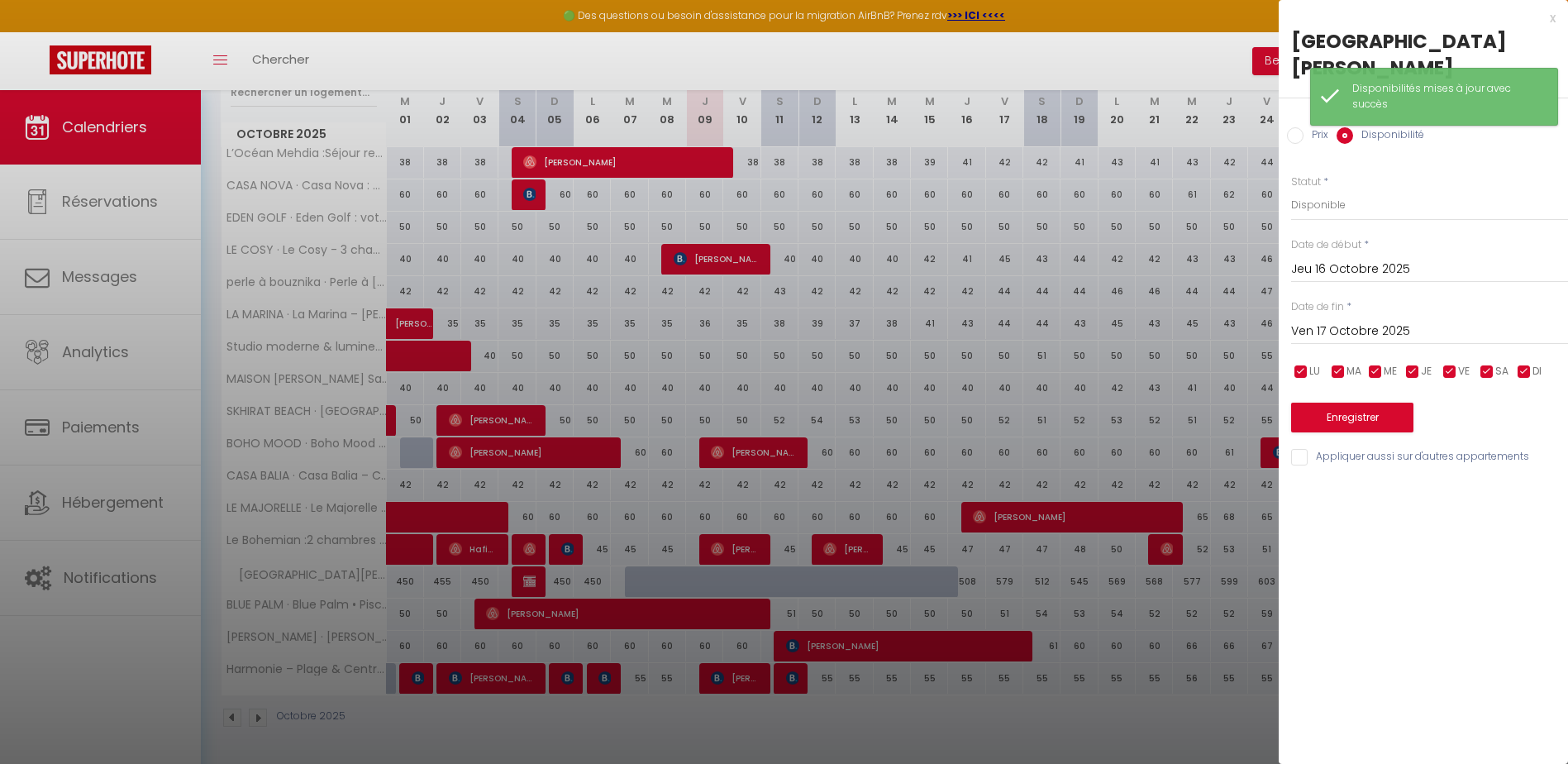
click at [1116, 51] on div at bounding box center [784, 382] width 1568 height 764
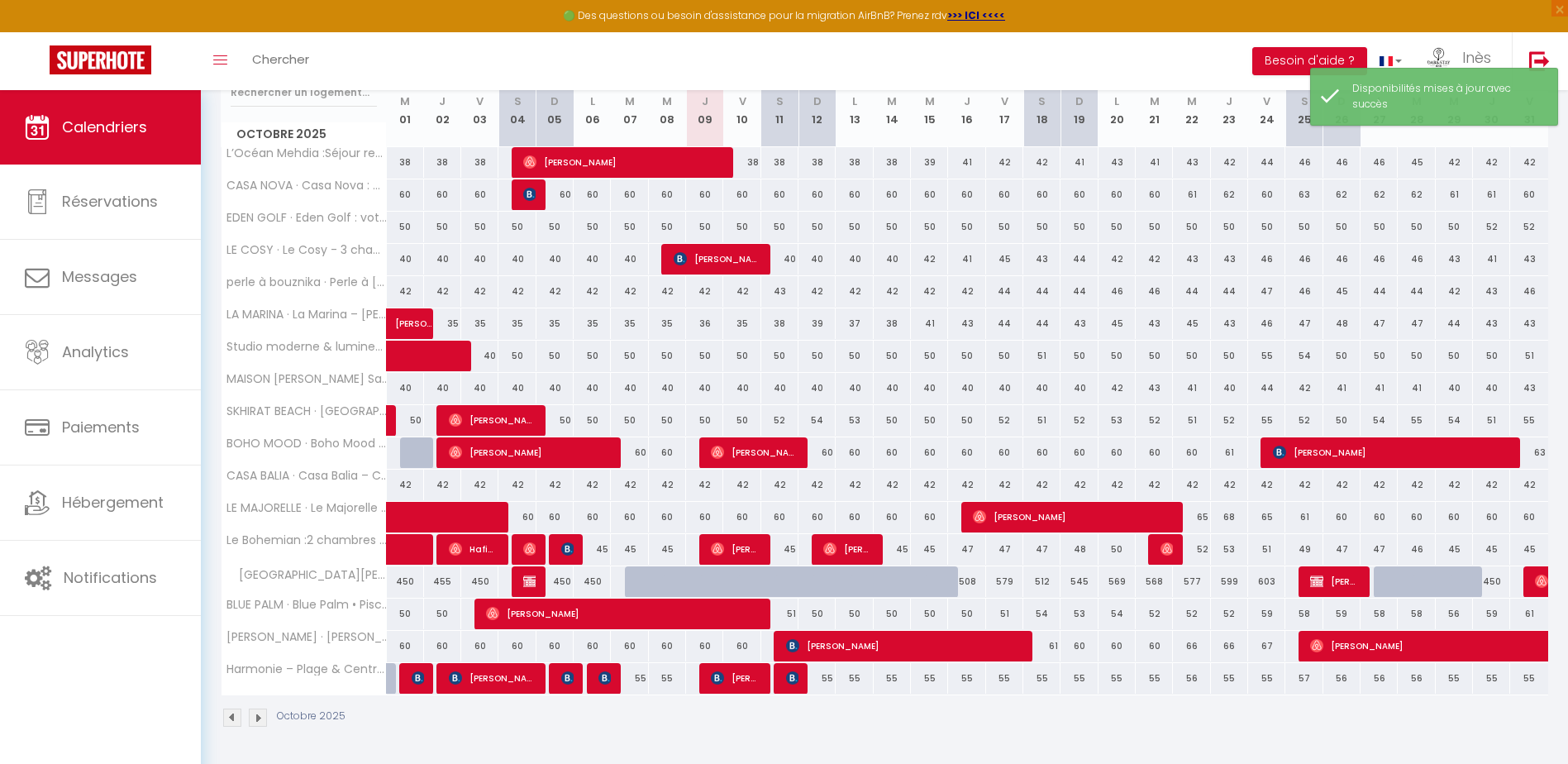
click at [1567, 147] on div "CALENDRIERS Filtrer par hébergement Tous L’Océan Mehdia :Séjour reposant à 100m…" at bounding box center [884, 312] width 1367 height 904
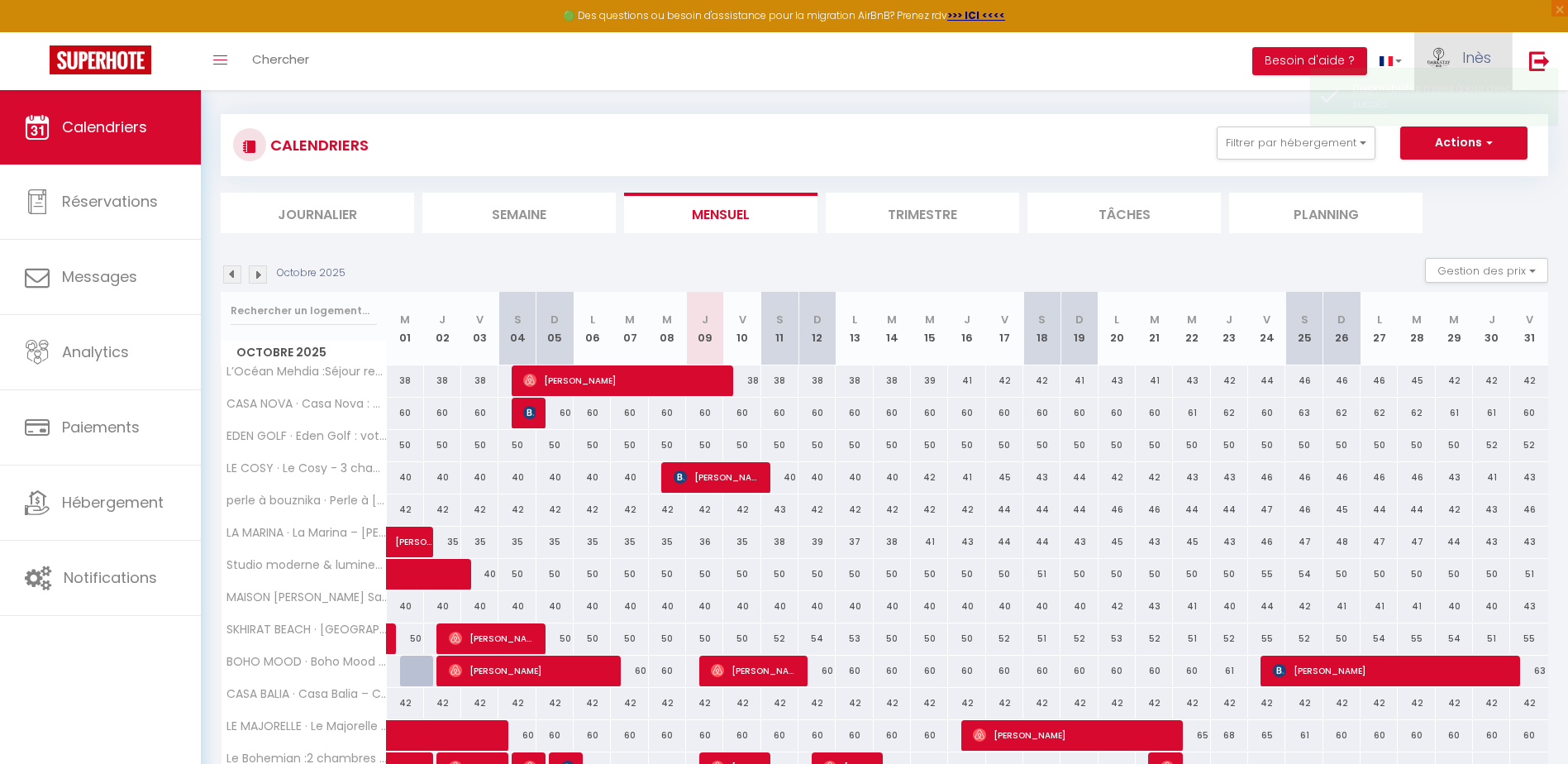
scroll to position [0, 0]
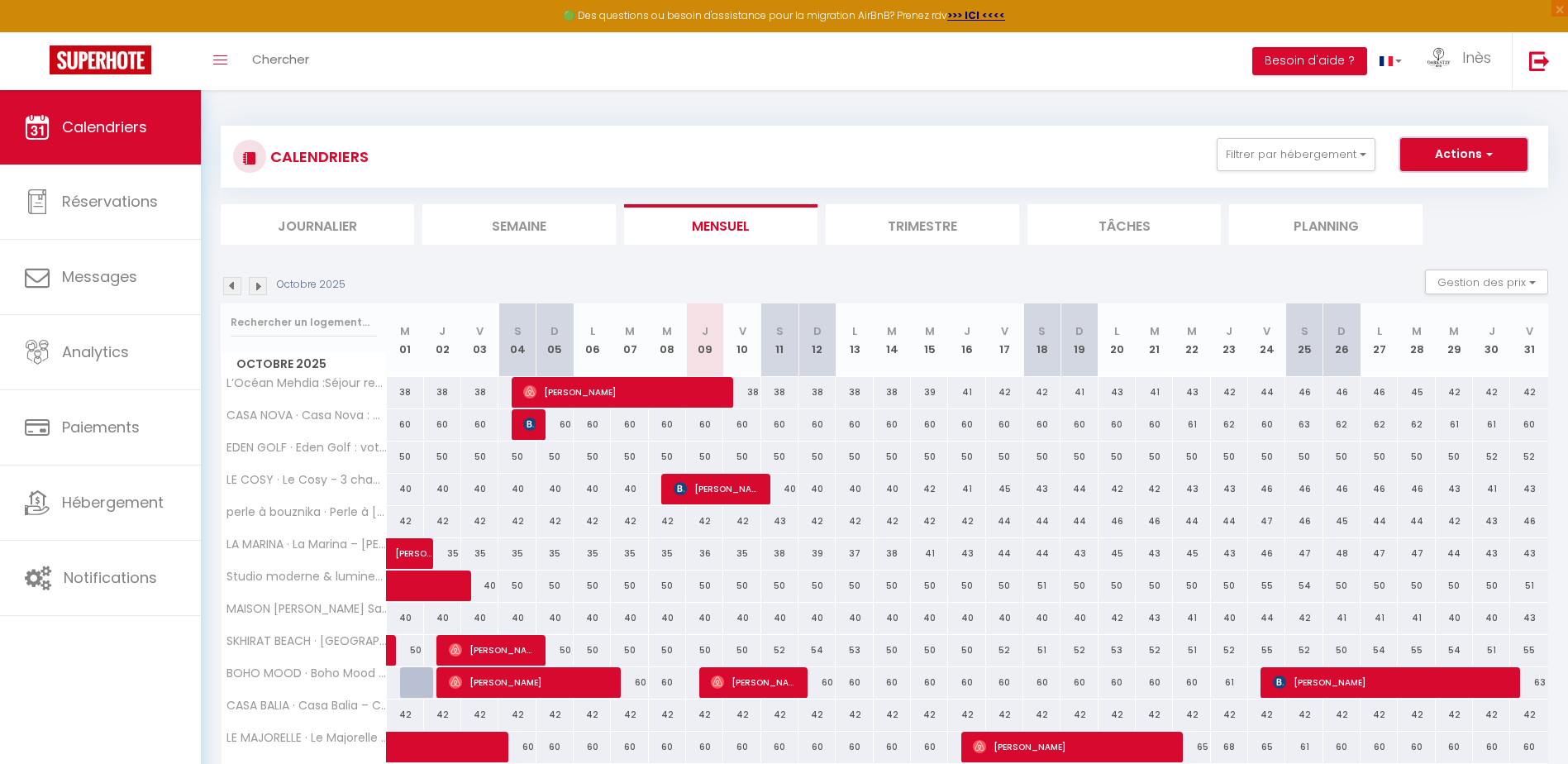
click at [1444, 151] on button "Actions" at bounding box center [1463, 154] width 127 height 33
click at [1432, 191] on link "Nouvelle réservation" at bounding box center [1446, 193] width 144 height 24
select select
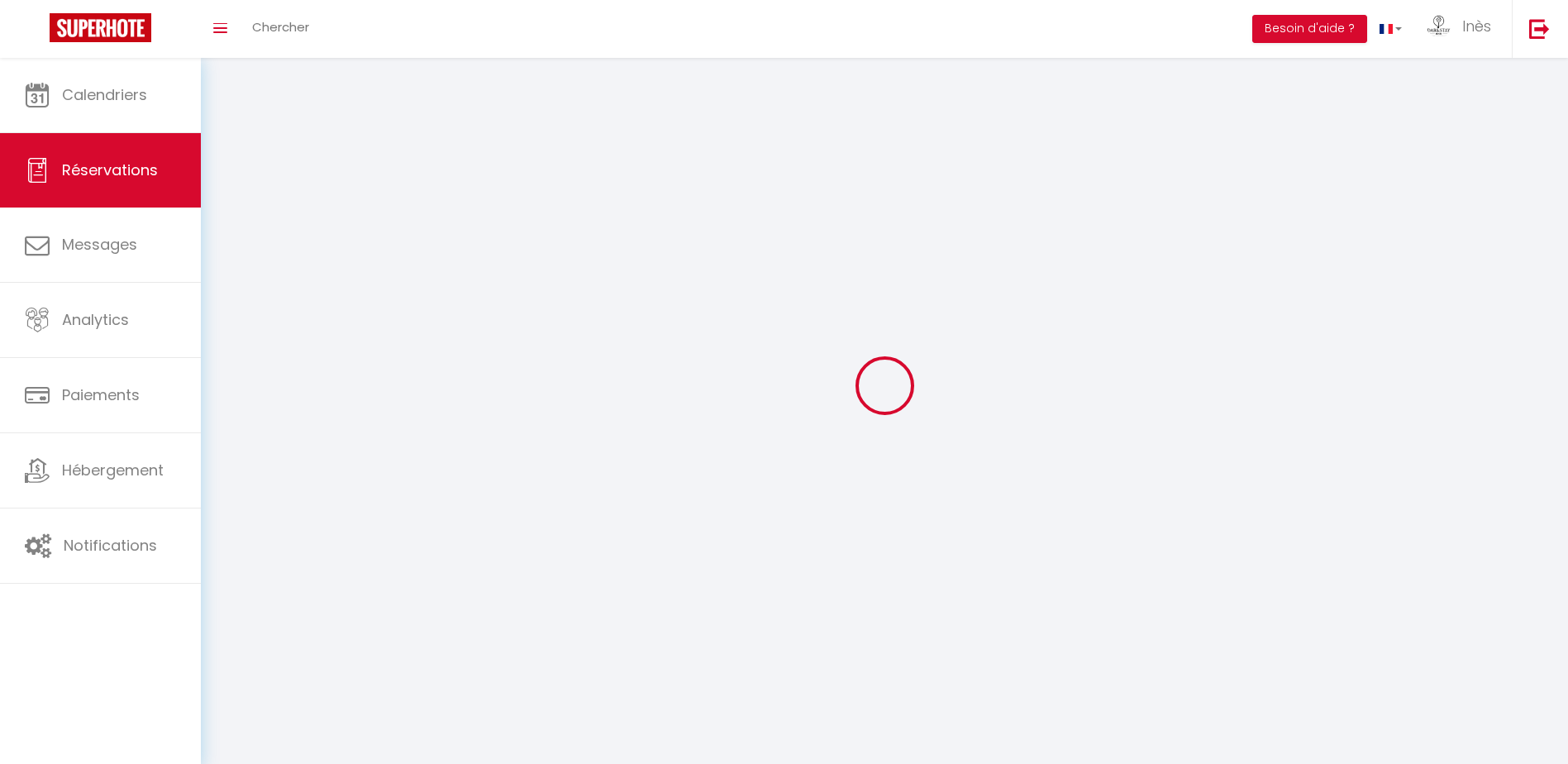
select select
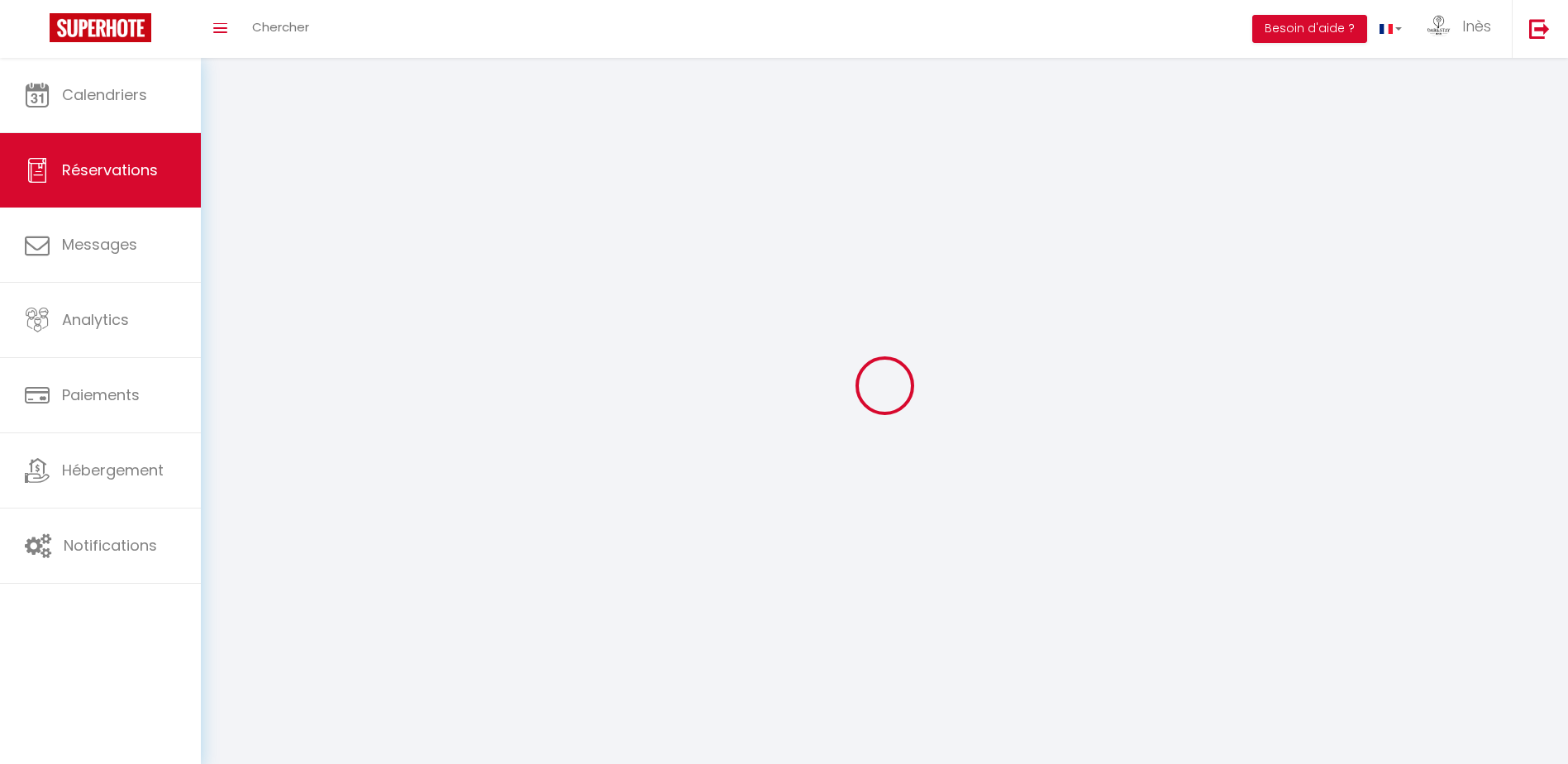
select select
checkbox input "false"
select select
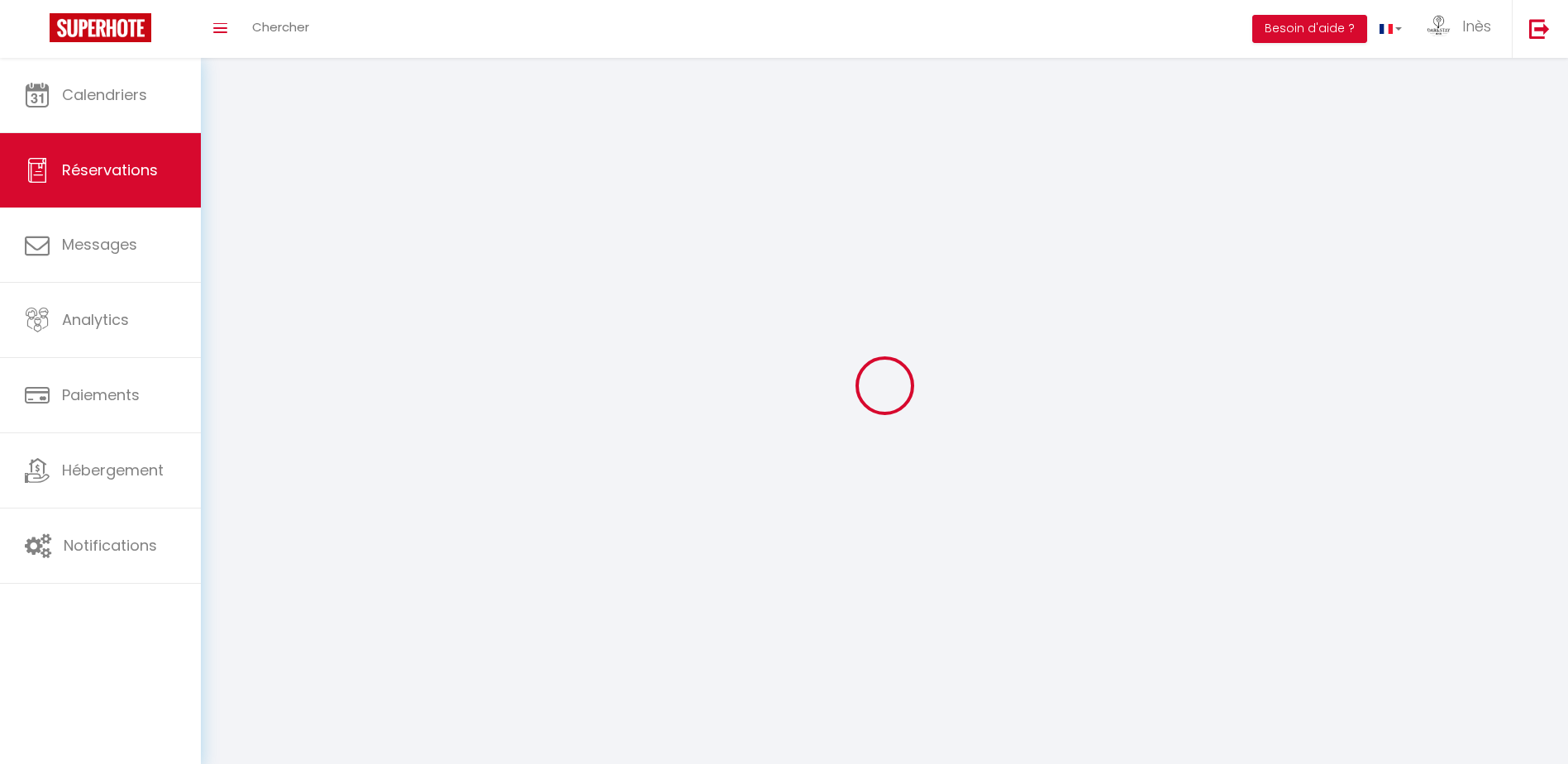
select select
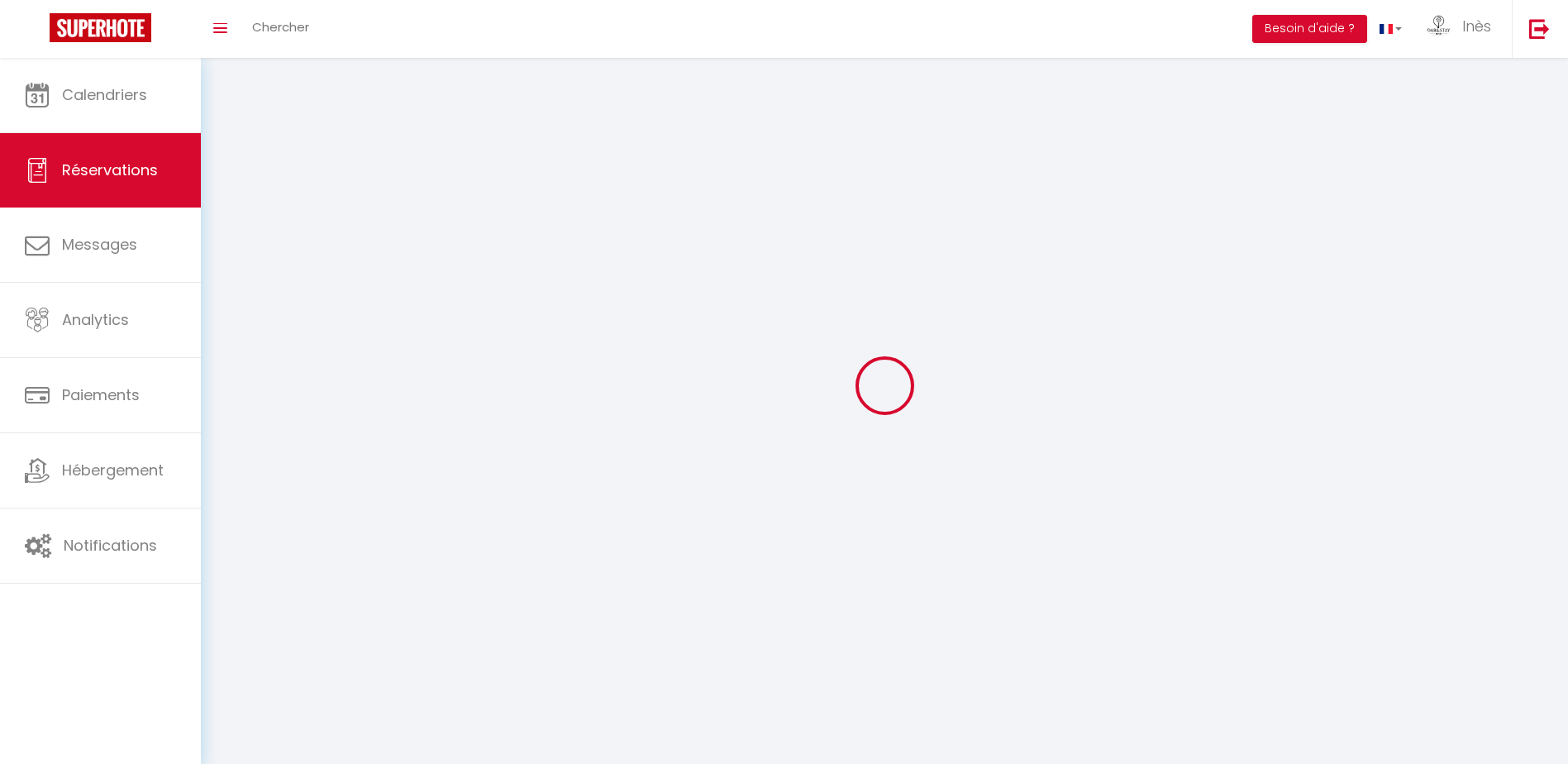
checkbox input "false"
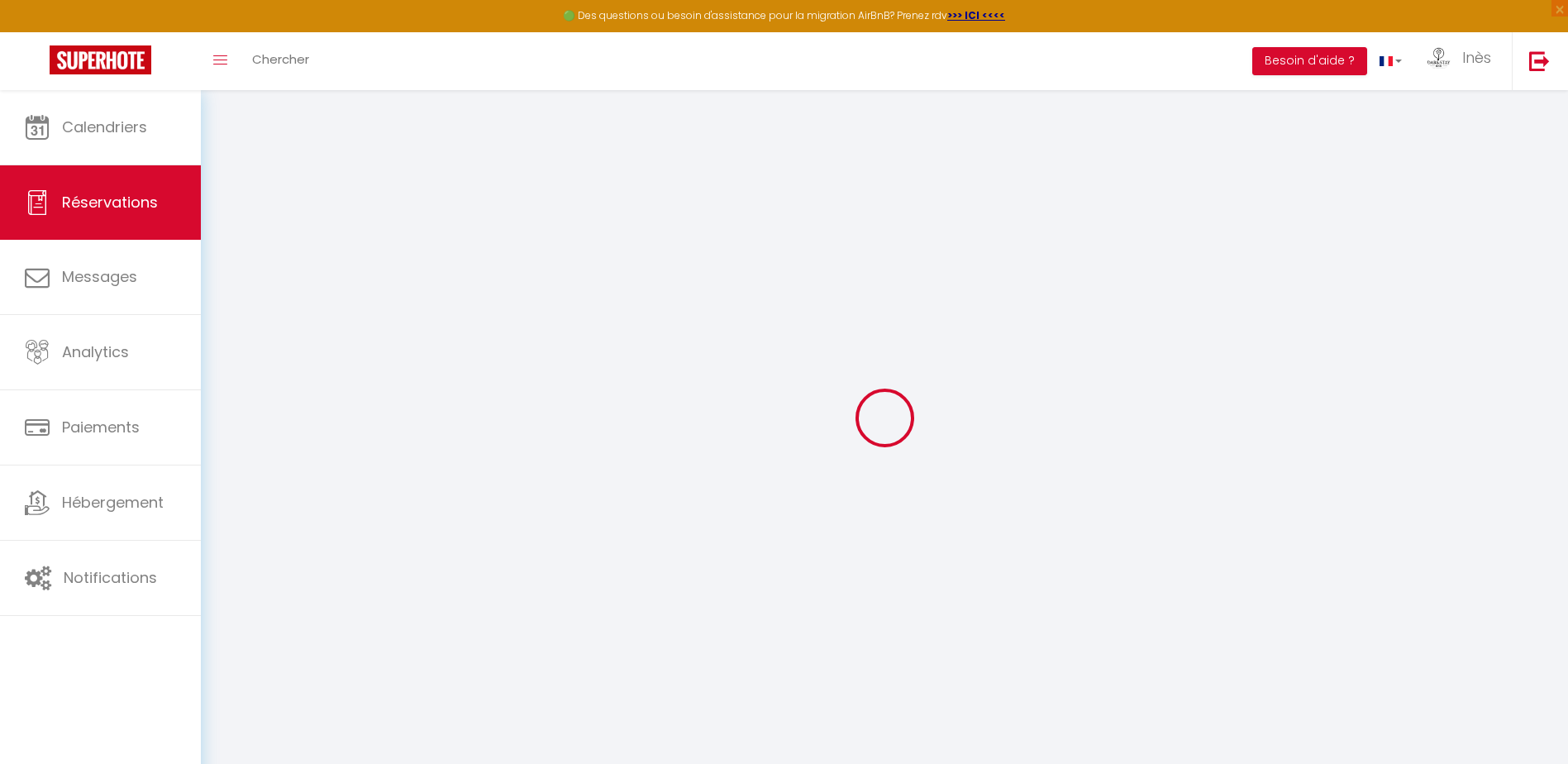
select select
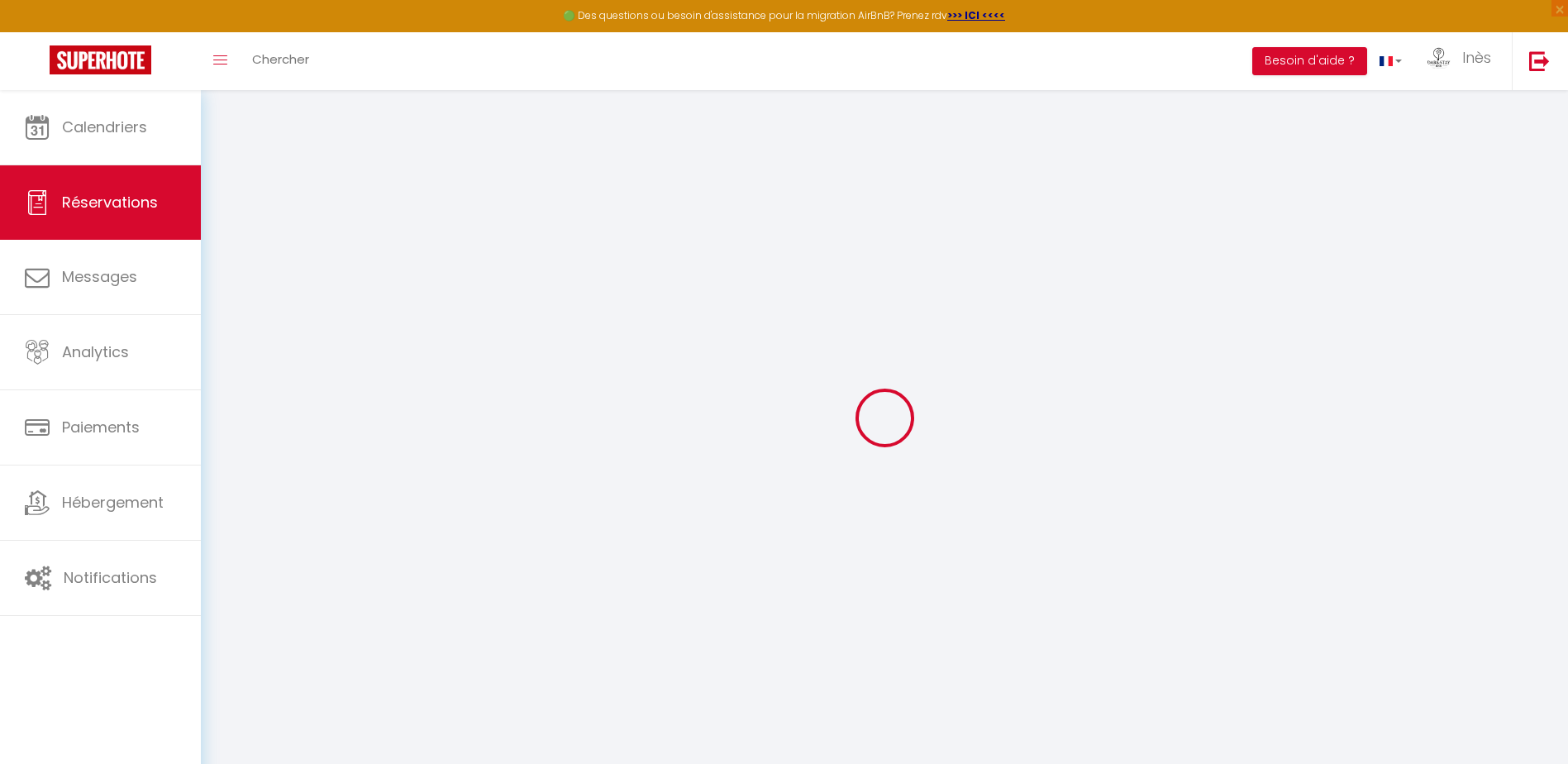
select select
checkbox input "false"
select select
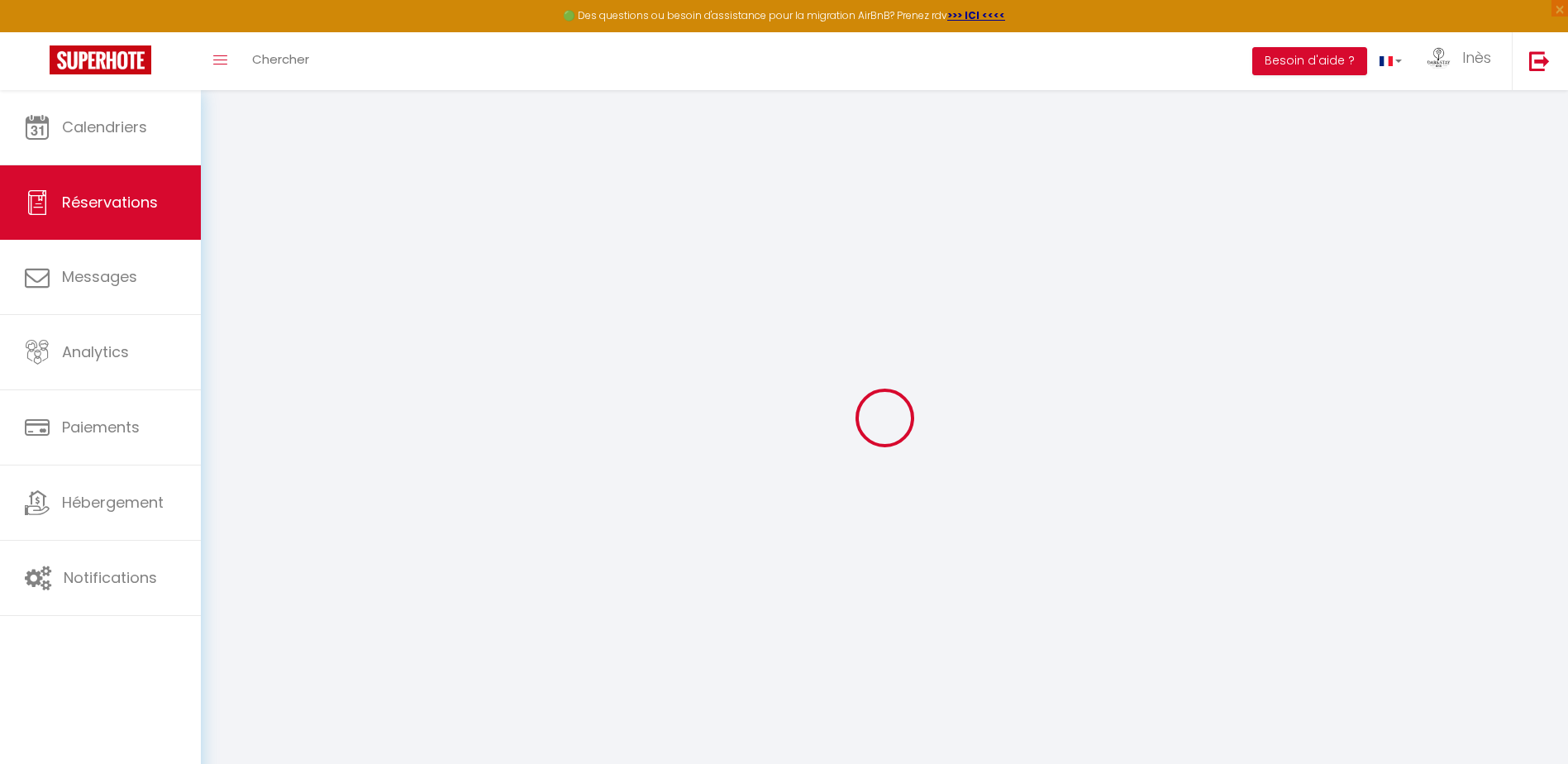
select select
checkbox input "false"
select select
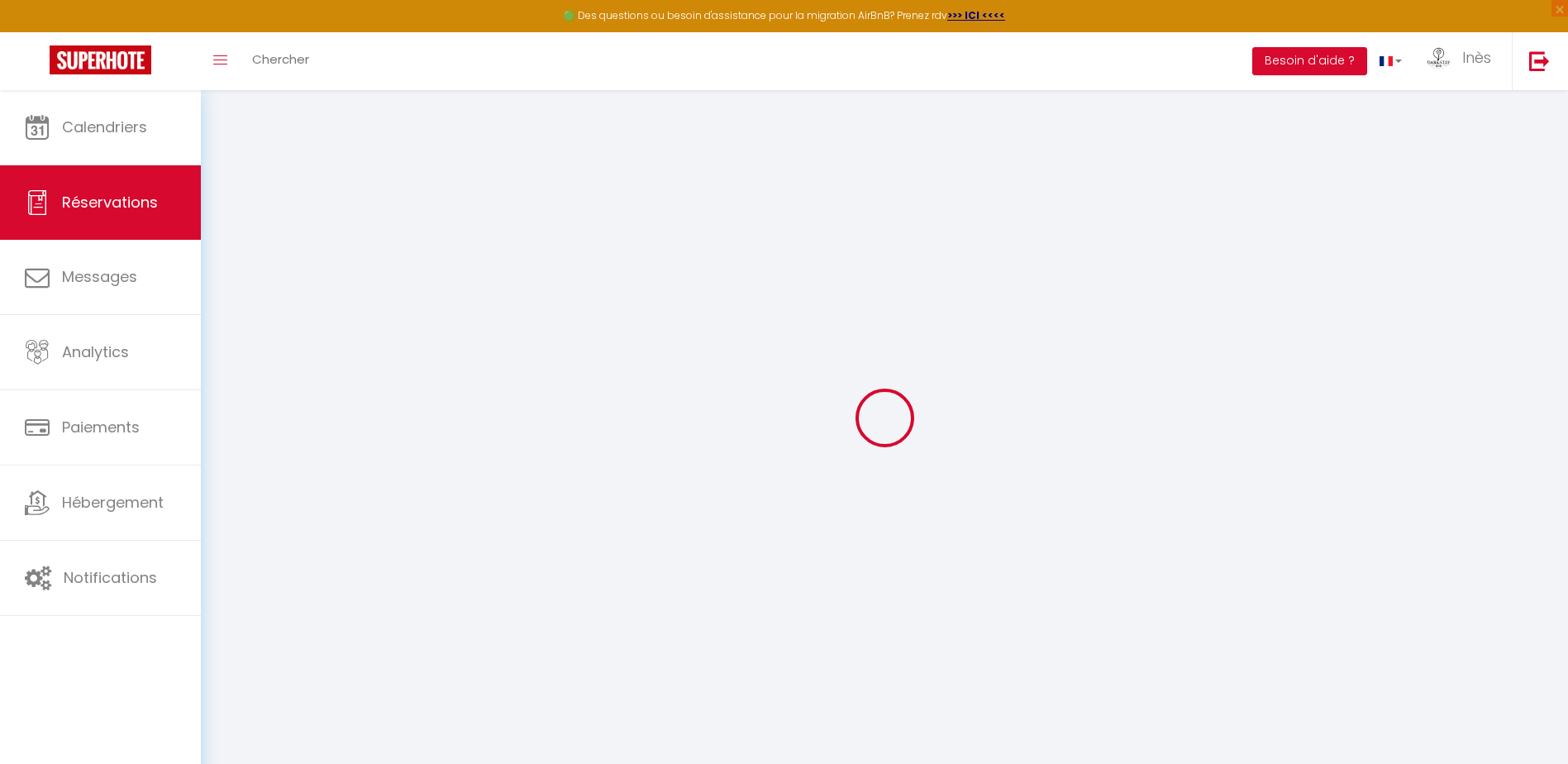
select select
checkbox input "false"
select select
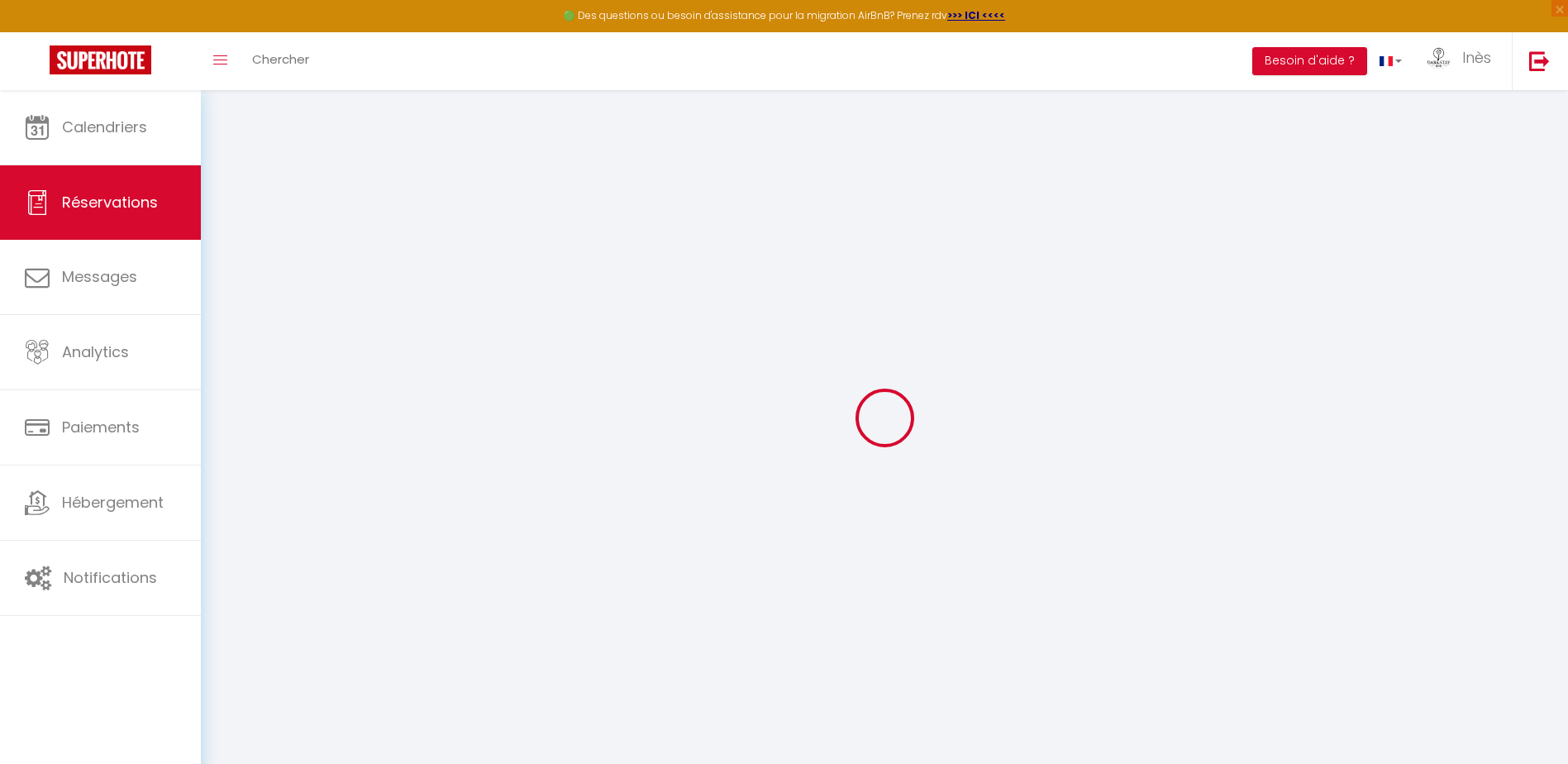
select select
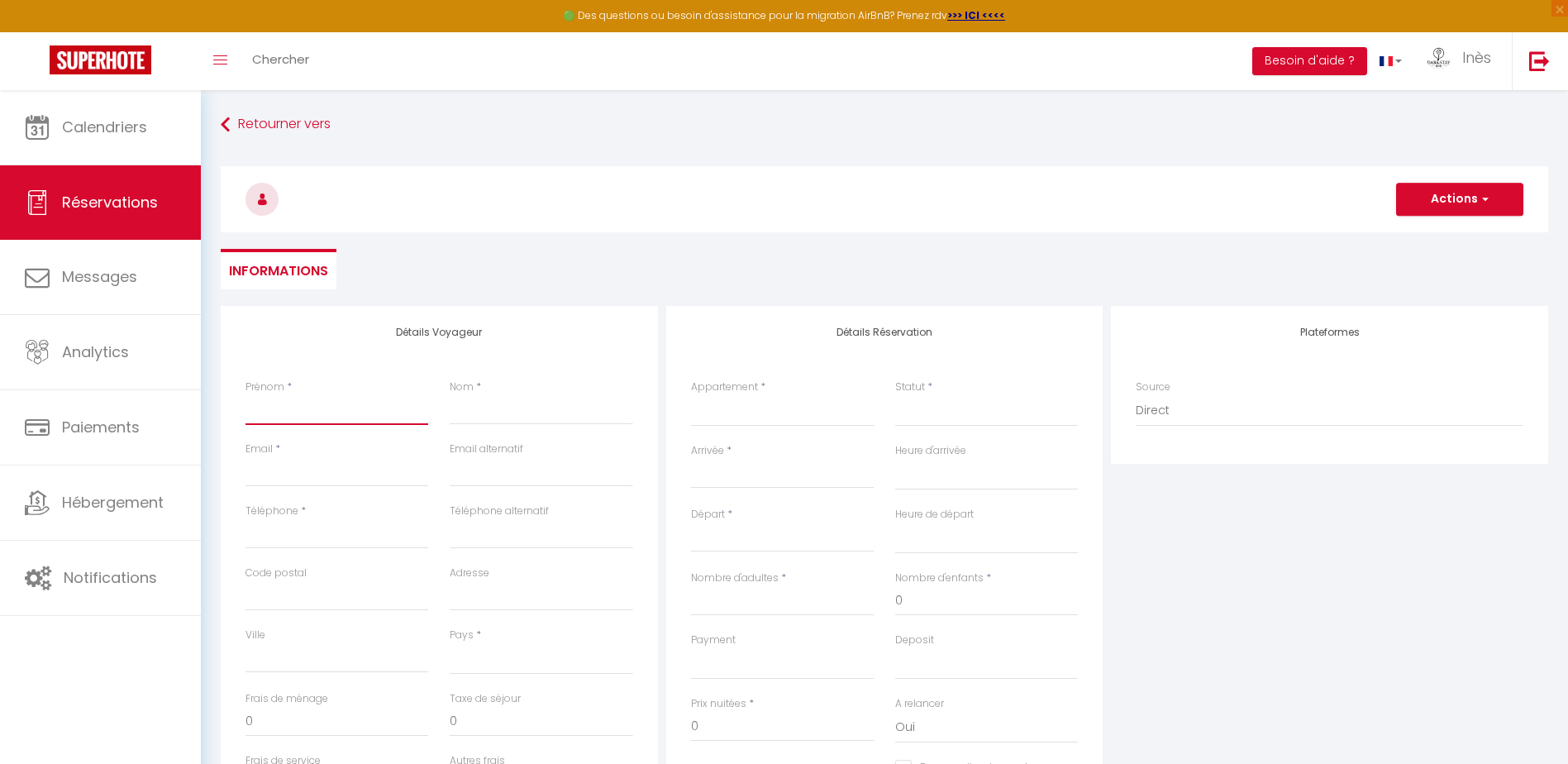
click at [312, 413] on input "Prénom" at bounding box center [337, 410] width 183 height 30
type input "K"
select select
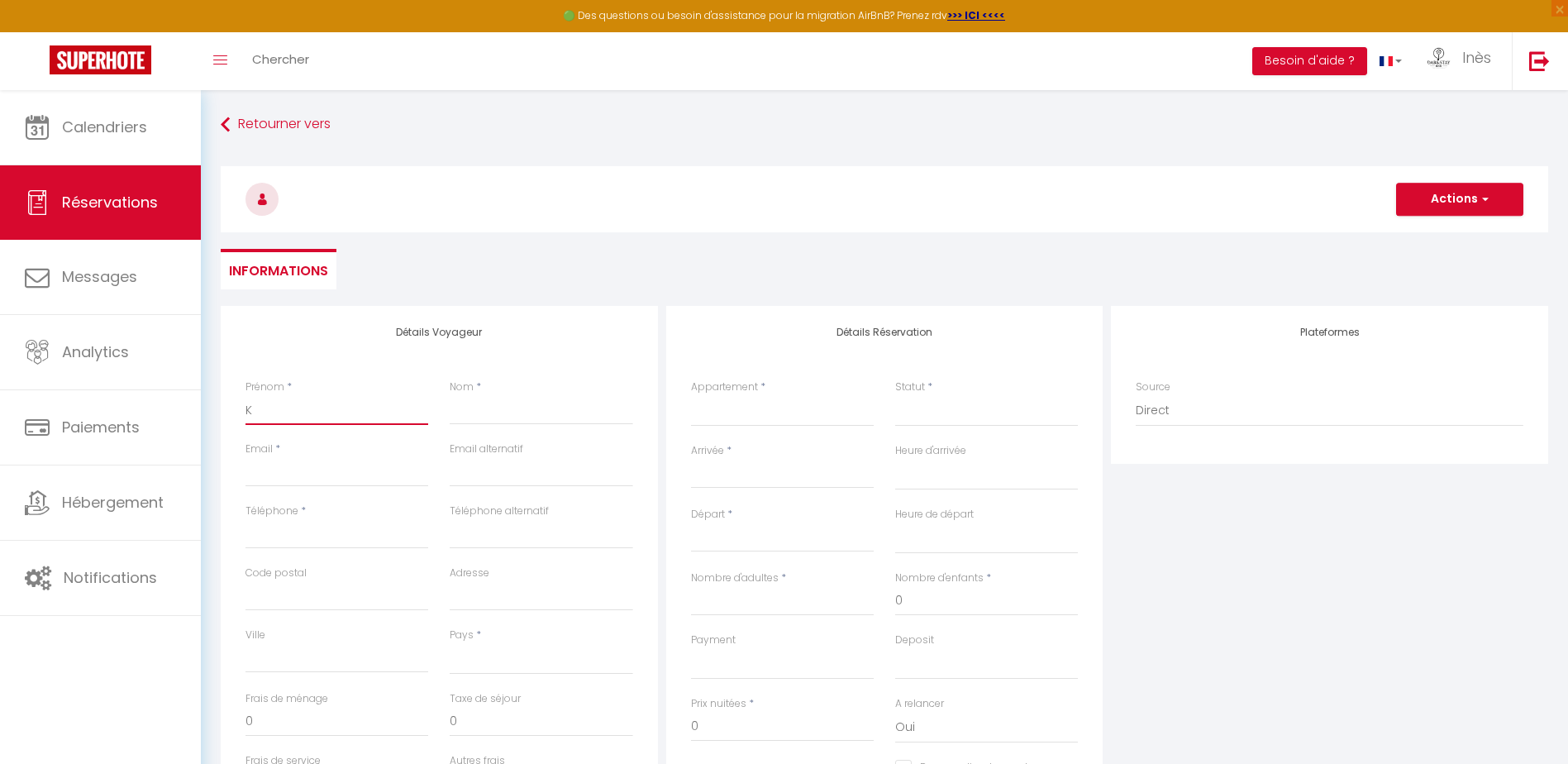
select select
checkbox input "false"
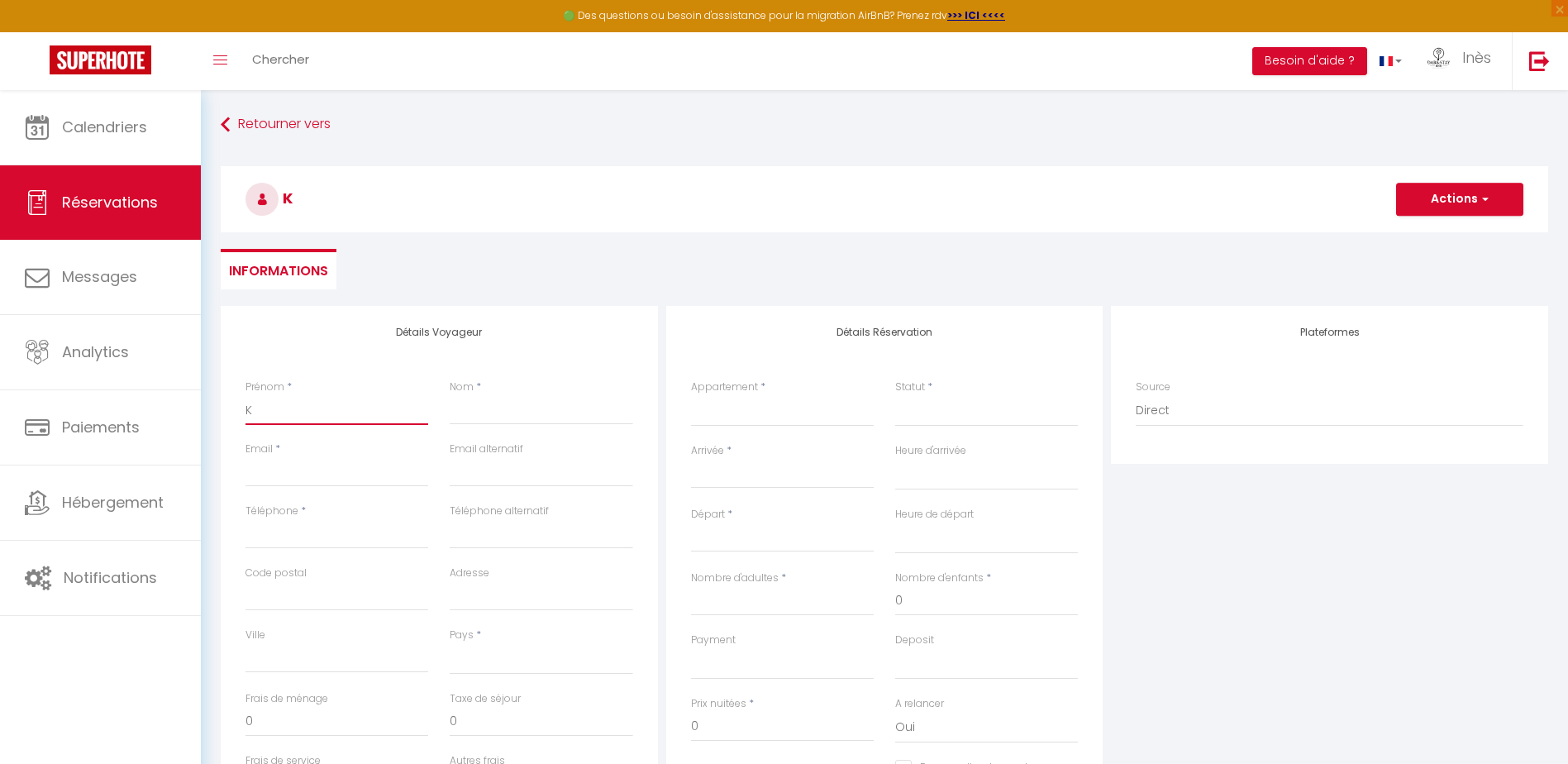
type input "Ki"
select select
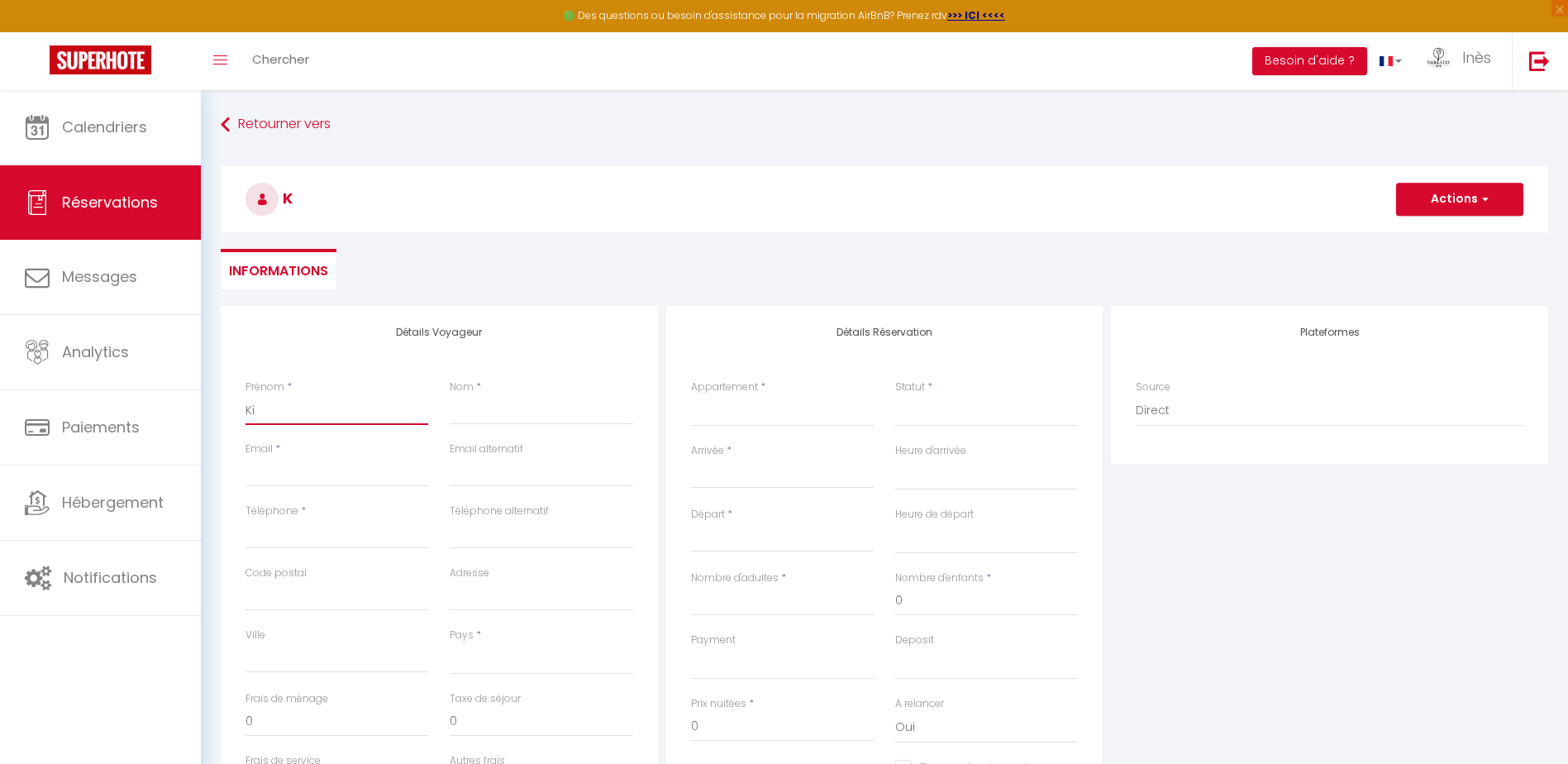
select select
checkbox input "false"
type input "Kik"
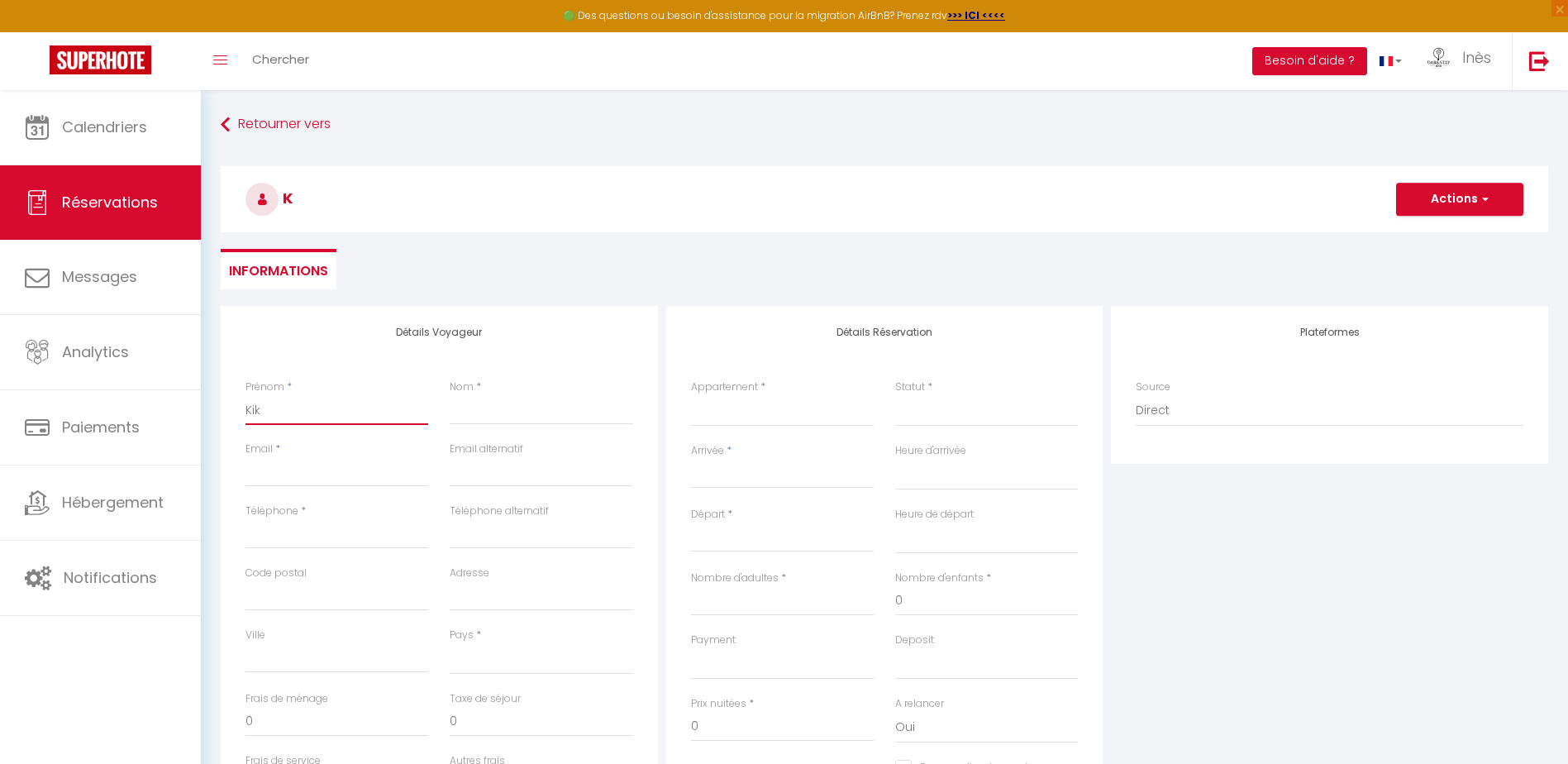
select select
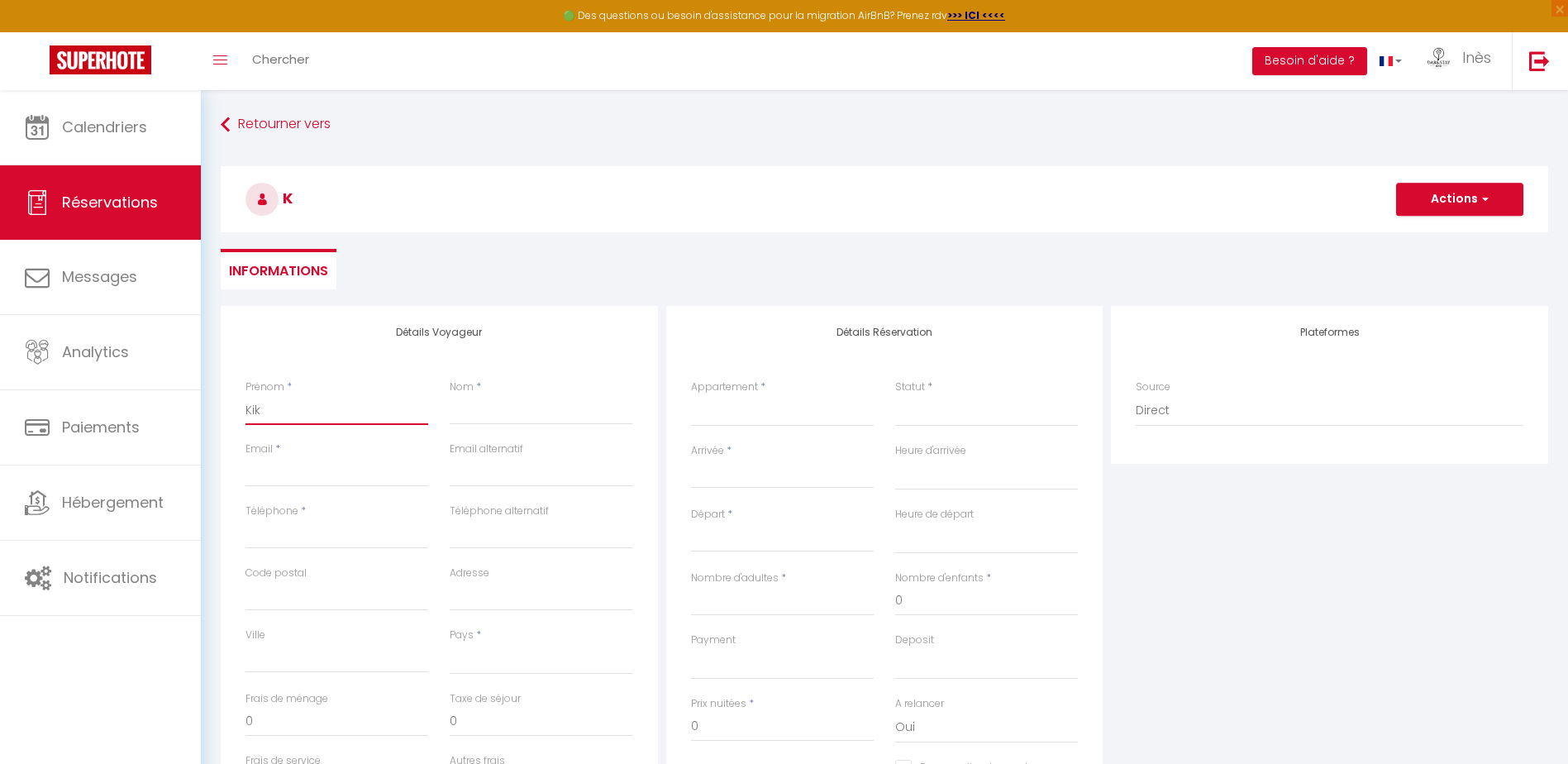
select select
checkbox input "false"
type input "Kik"
type input "K"
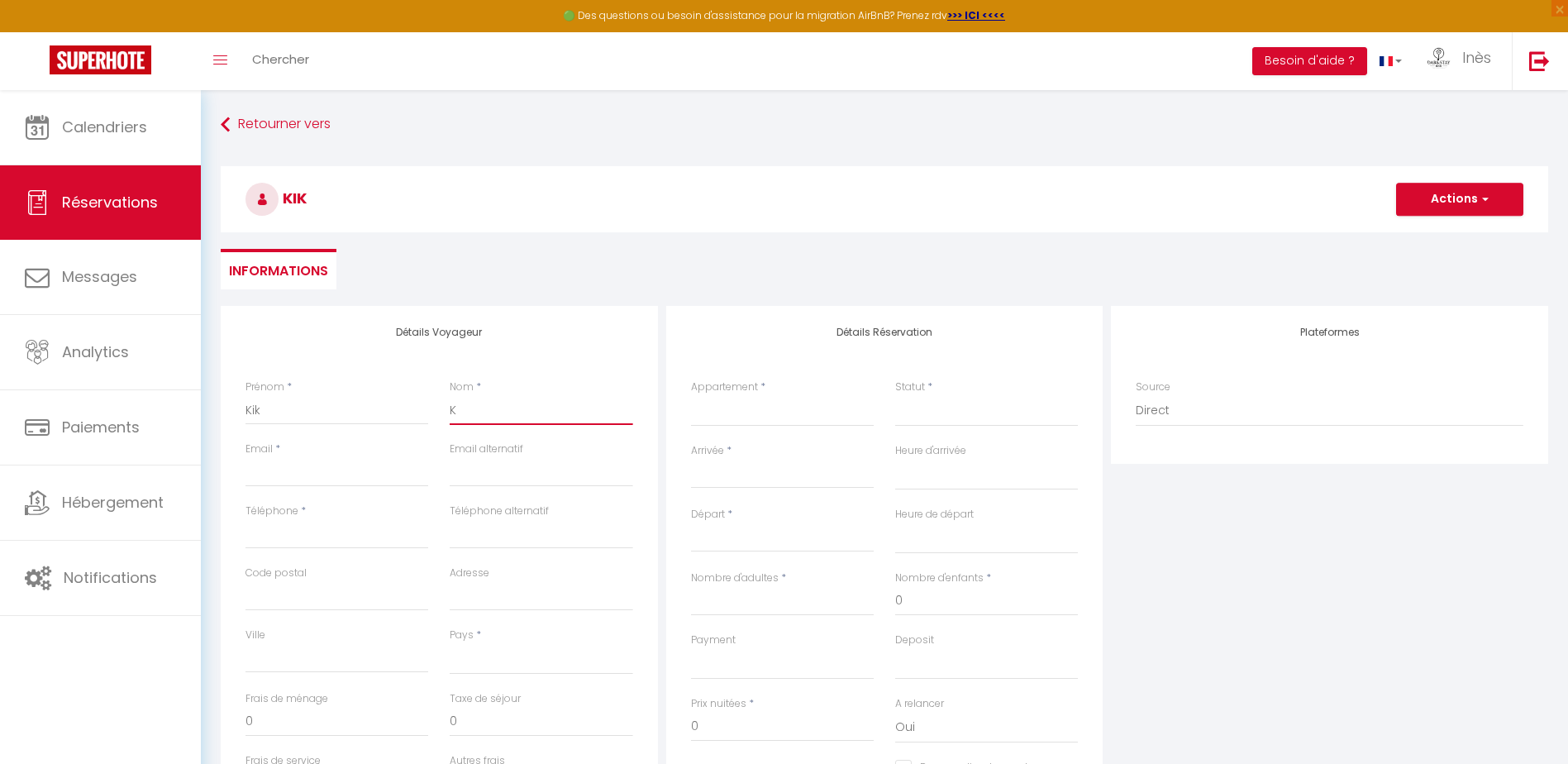
select select
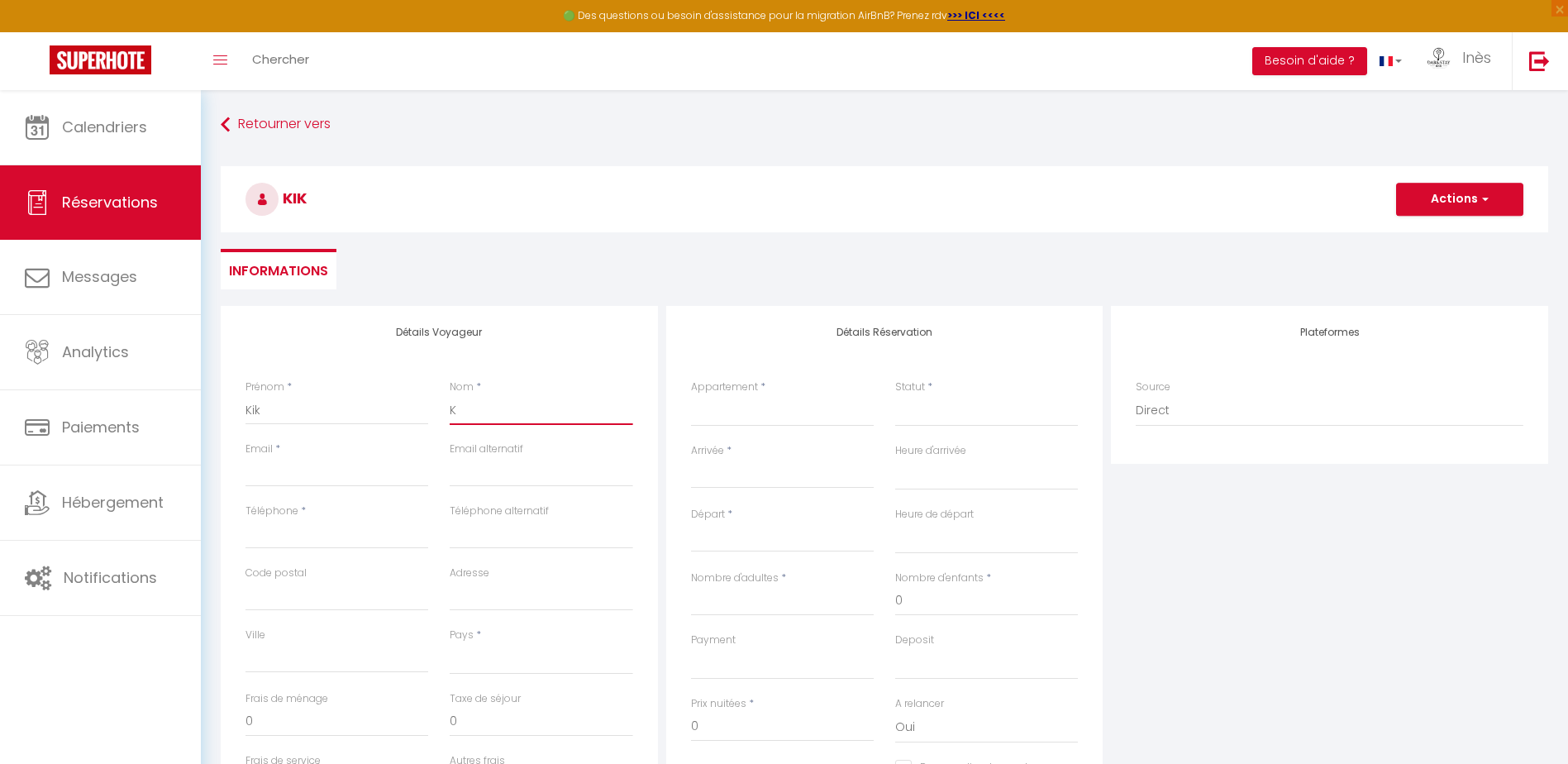
select select
checkbox input "false"
type input "Ki"
select select
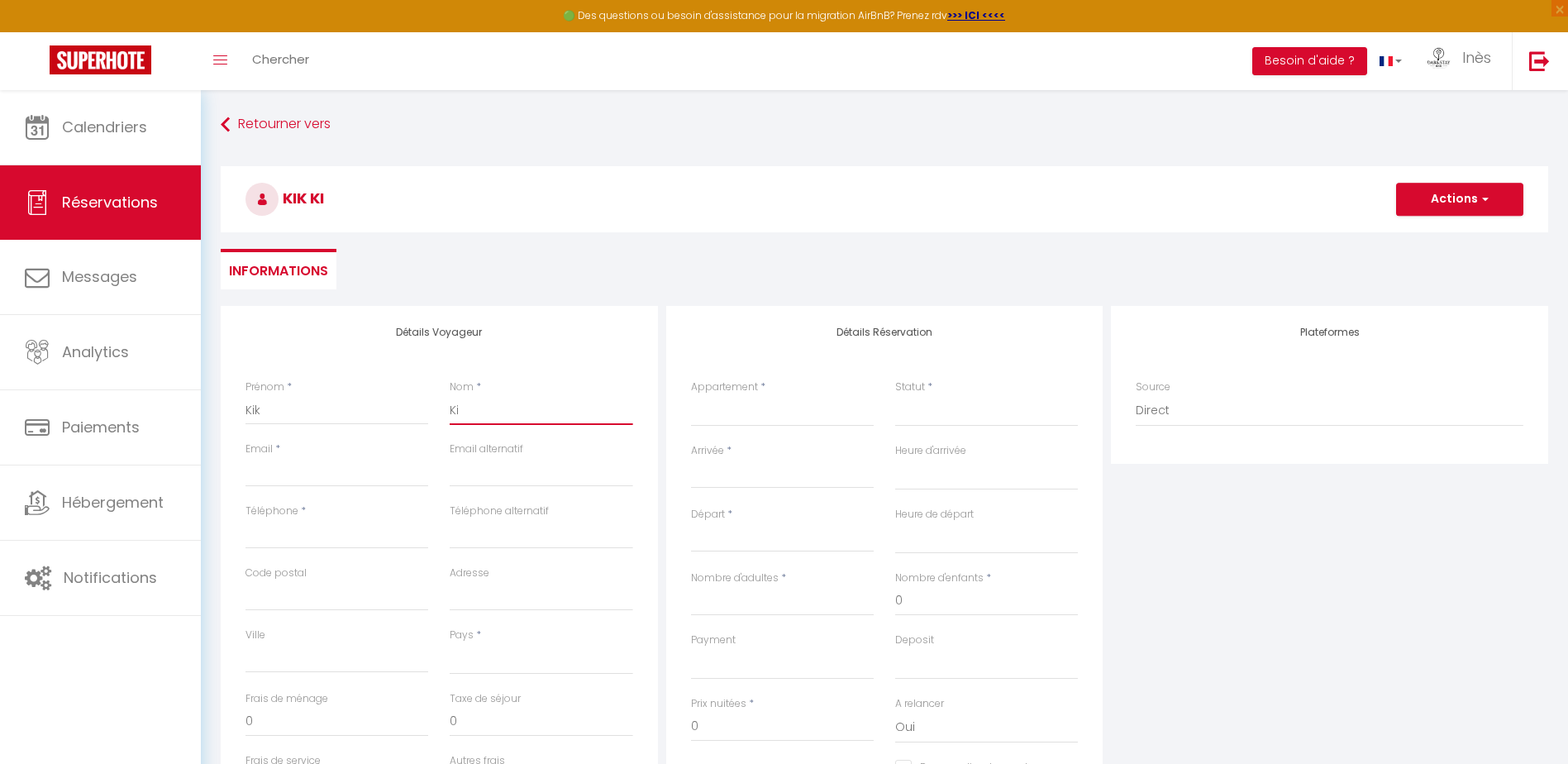
select select
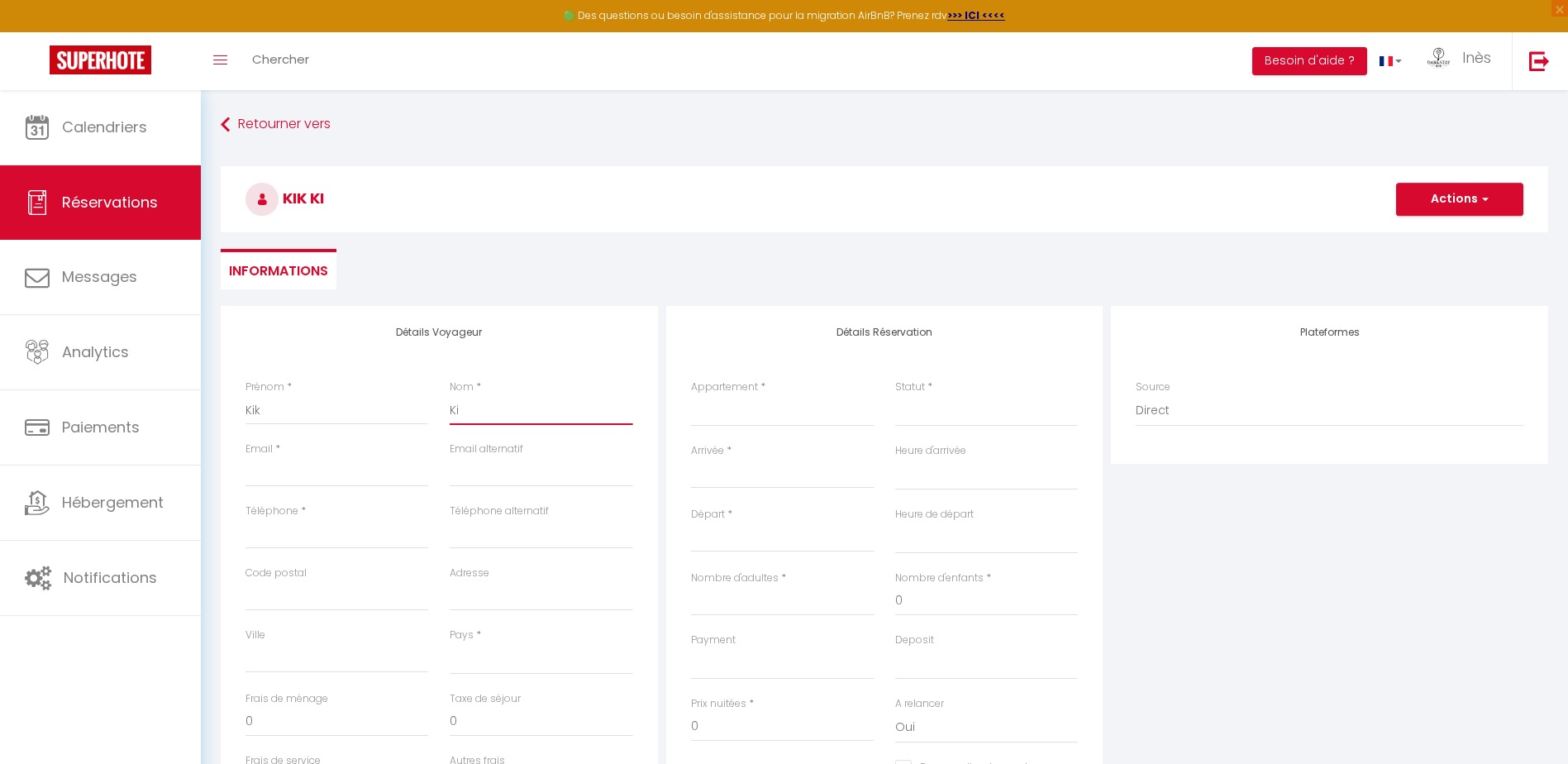
select select
checkbox input "false"
type input "Kik"
select select
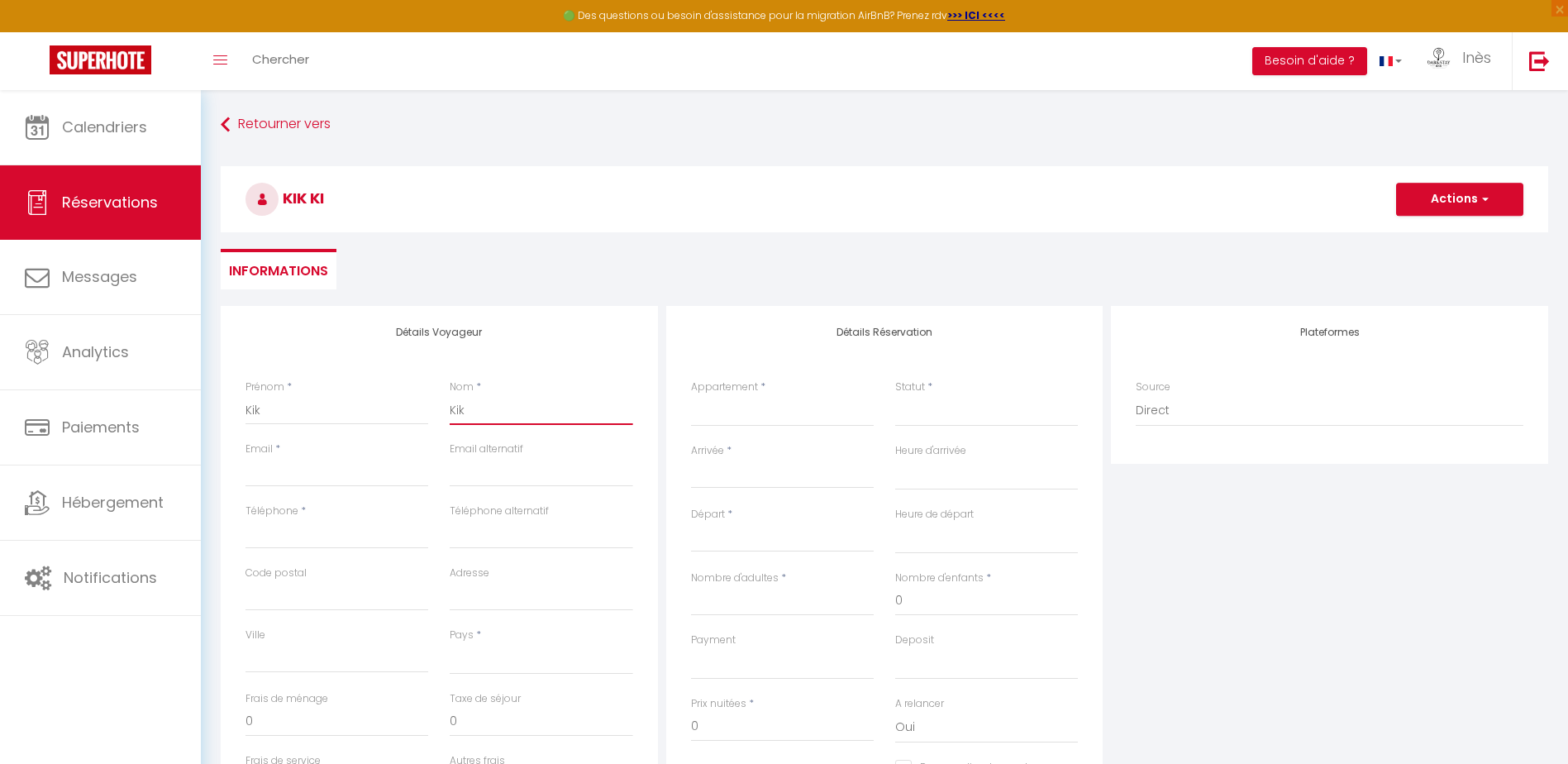
select select
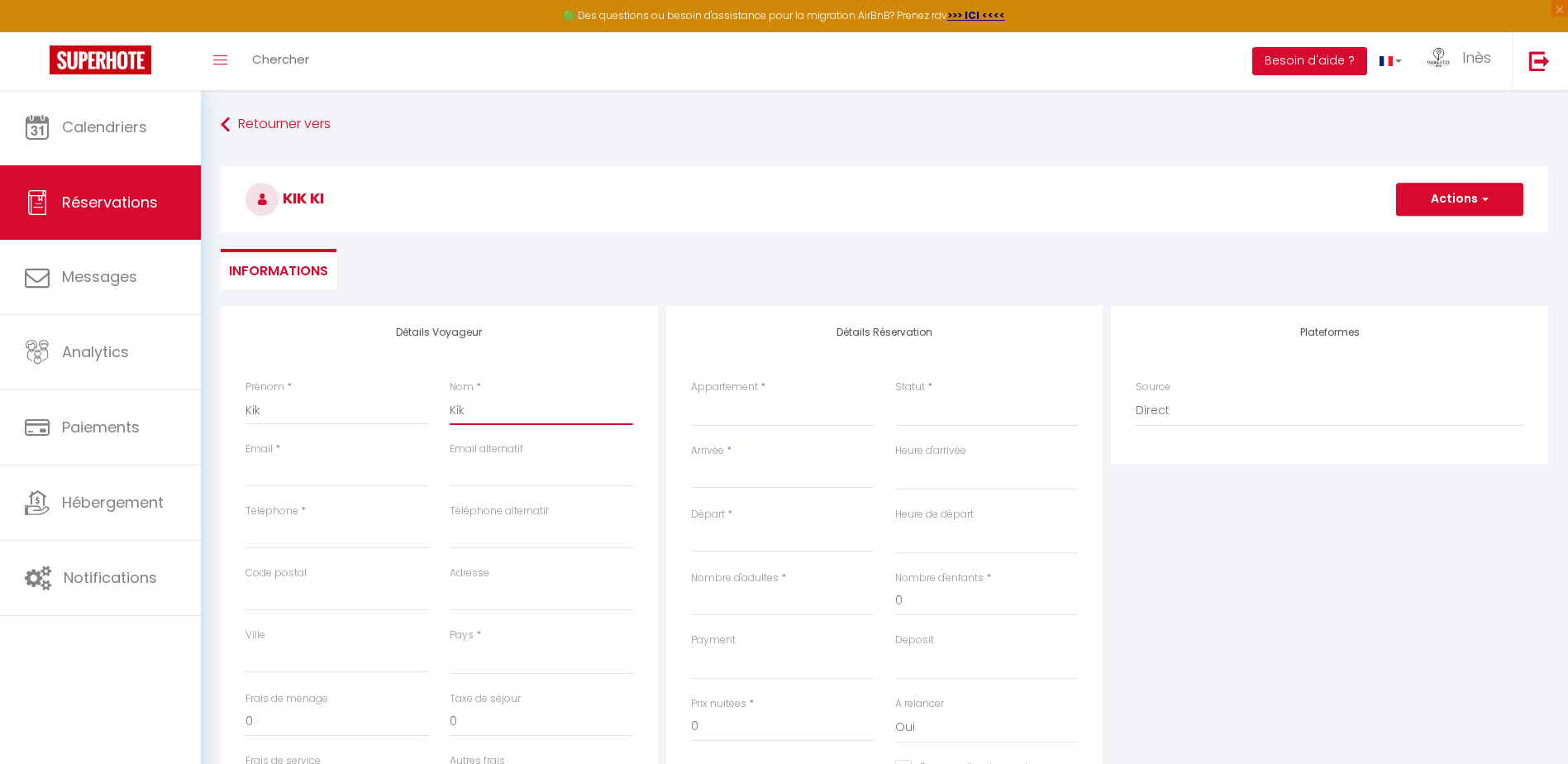
checkbox input "false"
type input "Kik"
click at [309, 478] on input "Email client" at bounding box center [337, 472] width 183 height 30
type input "[EMAIL_ADDRESS][DOMAIN_NAME]"
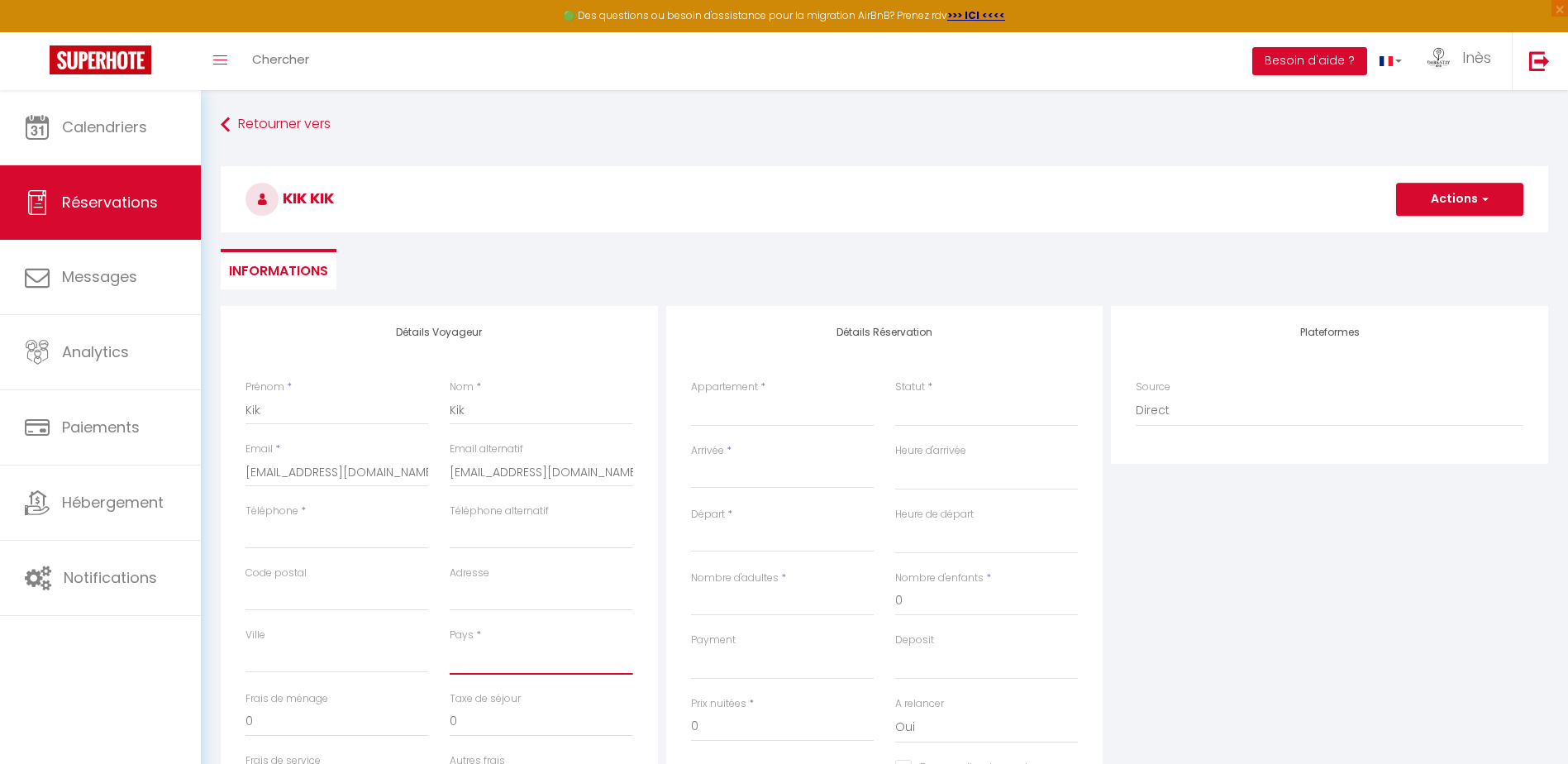
select select "MA"
select select
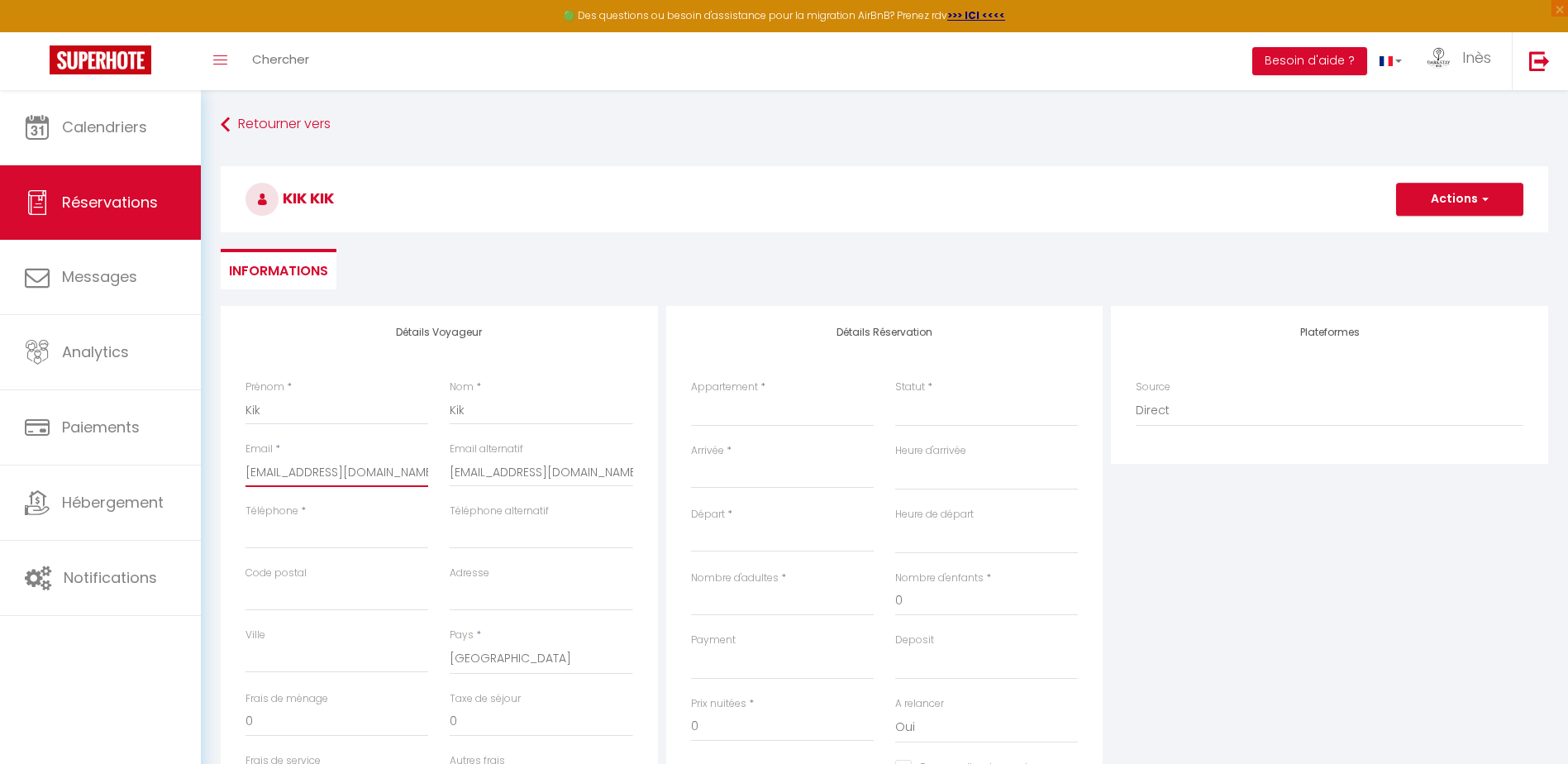
select select
checkbox input "false"
click at [323, 545] on input "Téléphone" at bounding box center [337, 534] width 183 height 30
type input "0665267738"
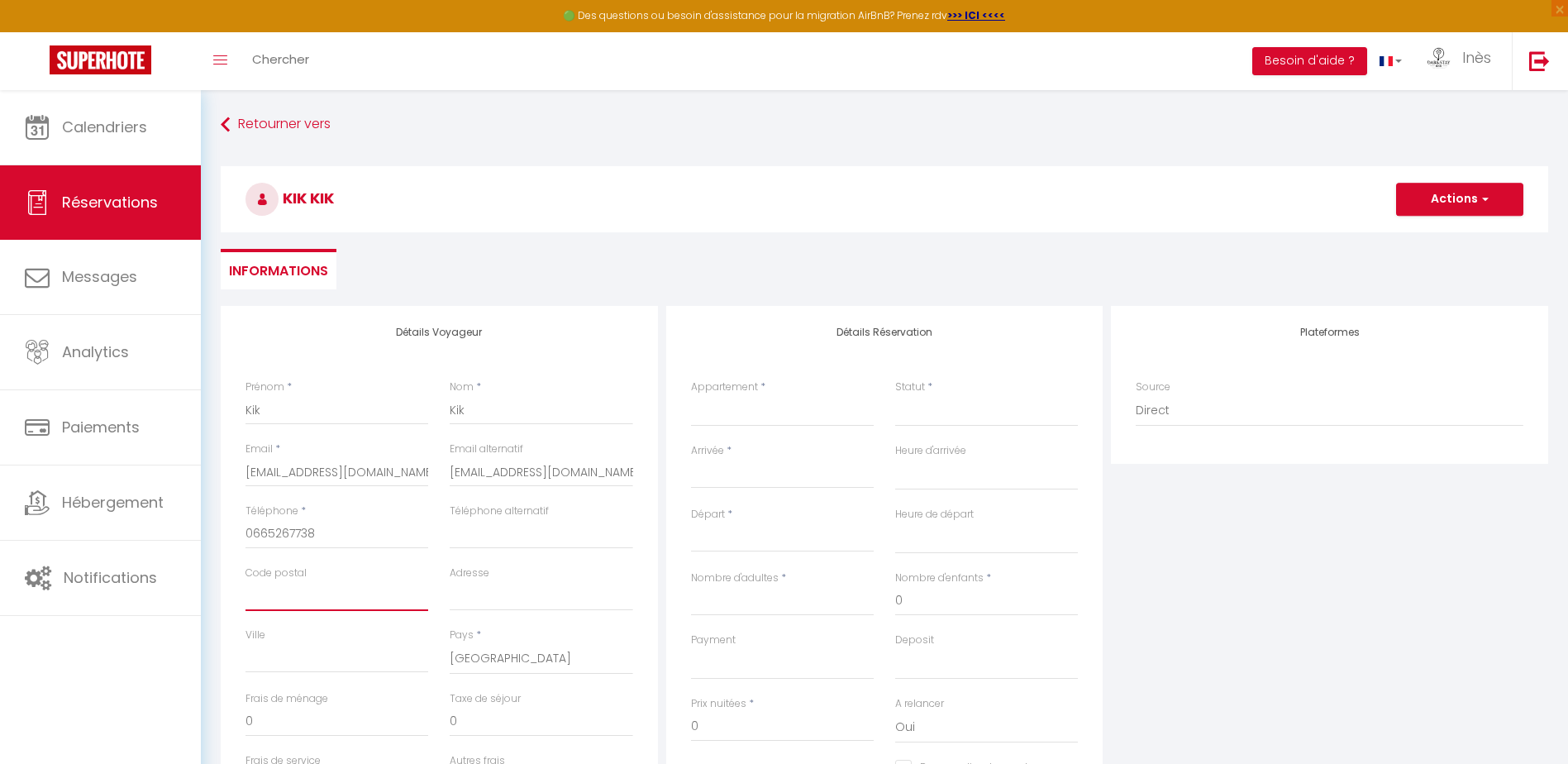
type input "15000"
type input "J13 AL BASSATINE AIN JOHRA"
type input "TIFLET"
select select
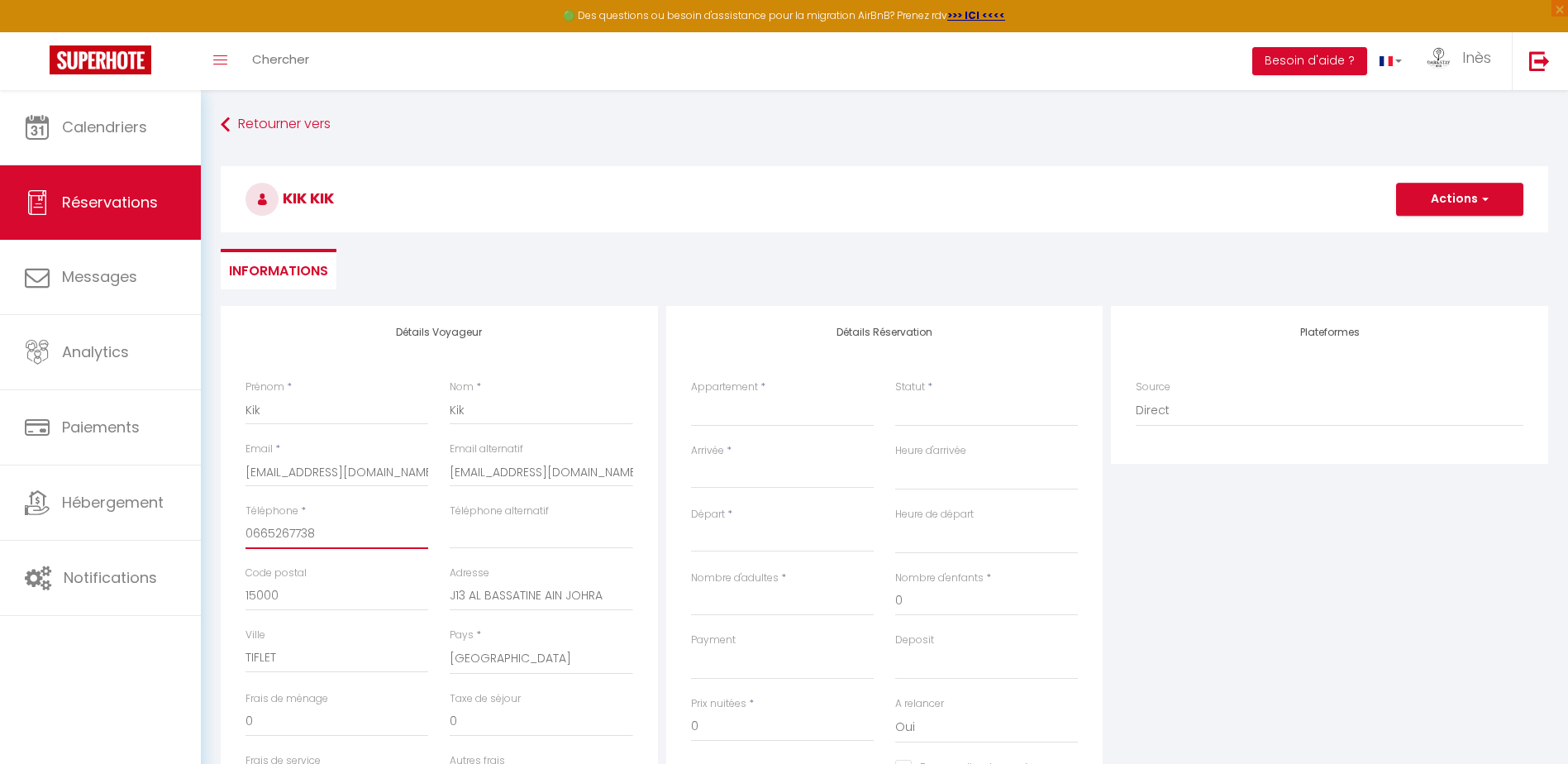
select select
checkbox input "false"
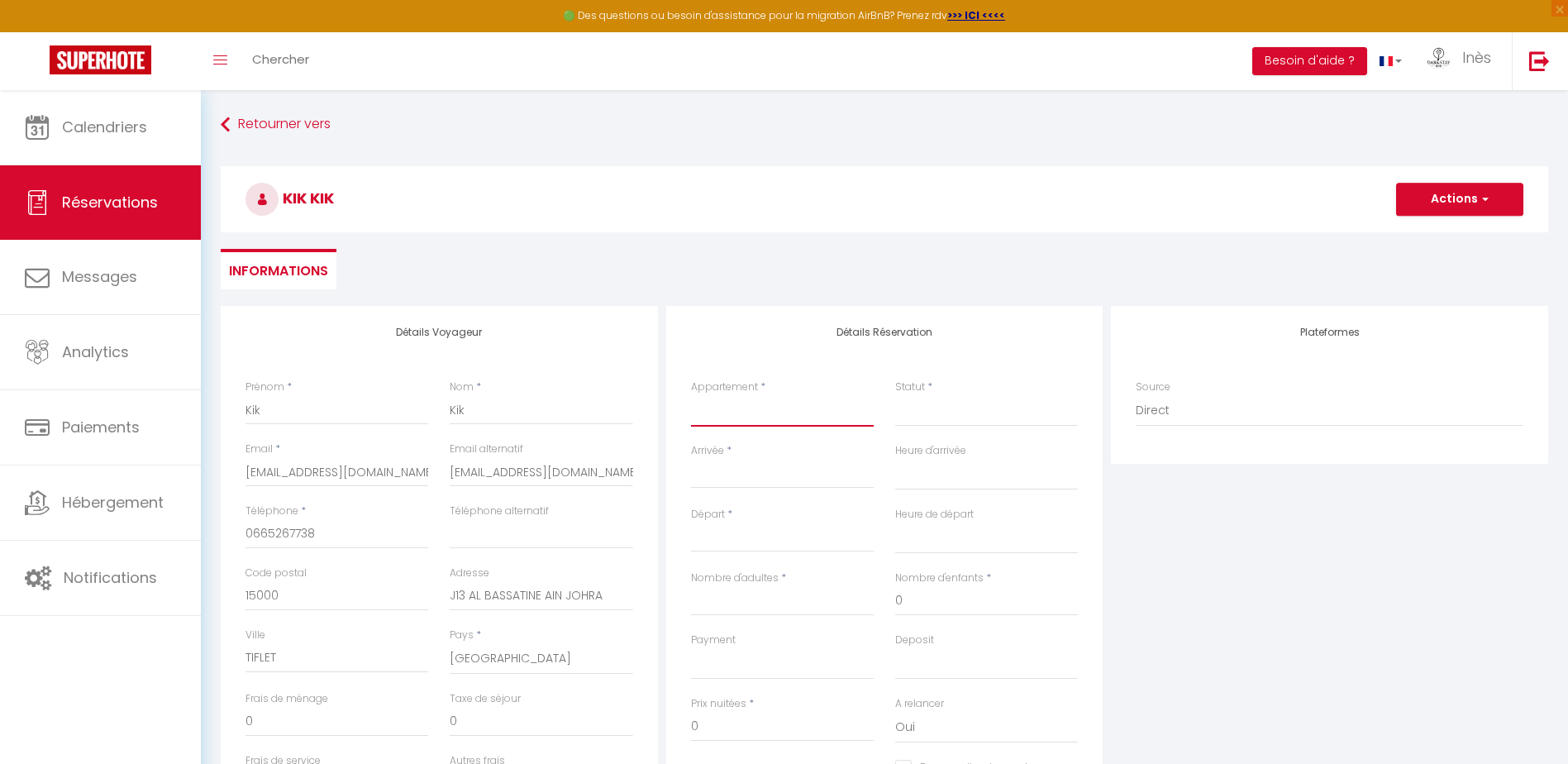
click at [750, 419] on select "L’Océan Mehdia :Séjour reposant à 100m de la plage [GEOGRAPHIC_DATA] : Maison m…" at bounding box center [783, 411] width 183 height 31
select select "67287"
click at [691, 395] on select "L’Océan Mehdia :Séjour reposant à 100m de la plage [GEOGRAPHIC_DATA] : Maison m…" at bounding box center [783, 411] width 183 height 31
select select
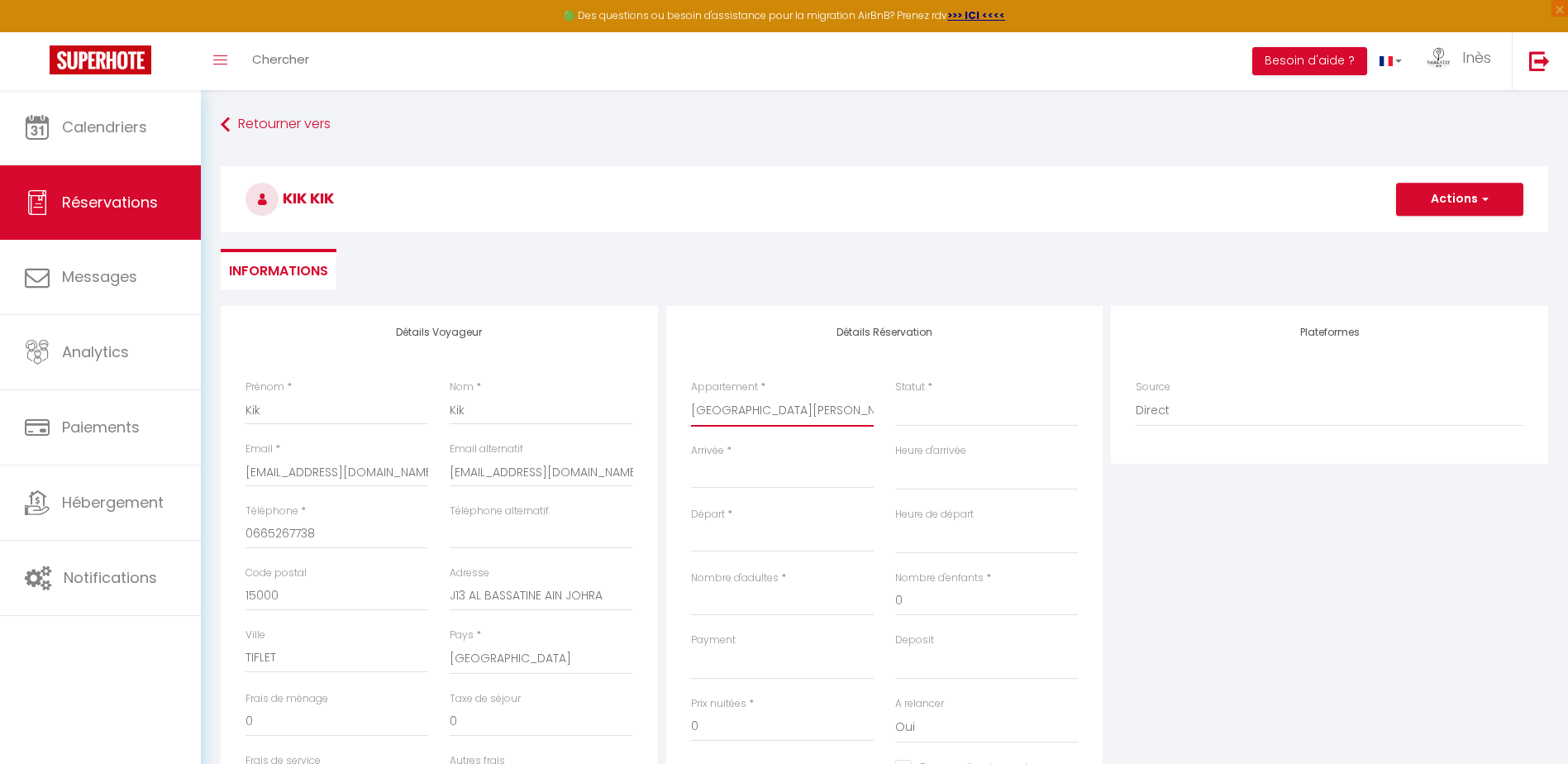
select select
checkbox input "false"
click at [906, 407] on select "Confirmé Non Confirmé [PERSON_NAME] par le voyageur No Show Request" at bounding box center [987, 411] width 183 height 31
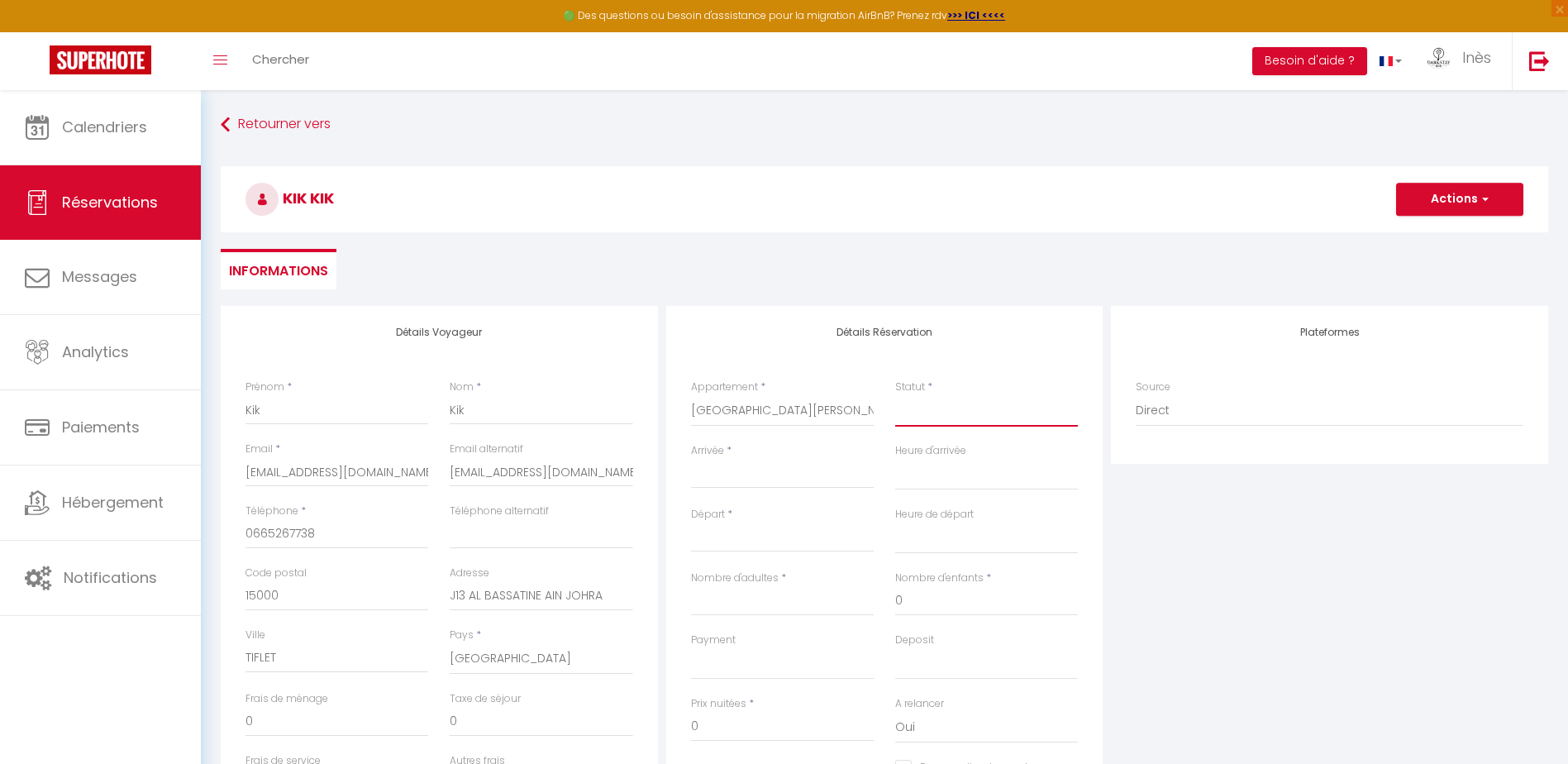
click at [922, 416] on select "Confirmé Non Confirmé [PERSON_NAME] par le voyageur No Show Request" at bounding box center [987, 411] width 183 height 31
select select
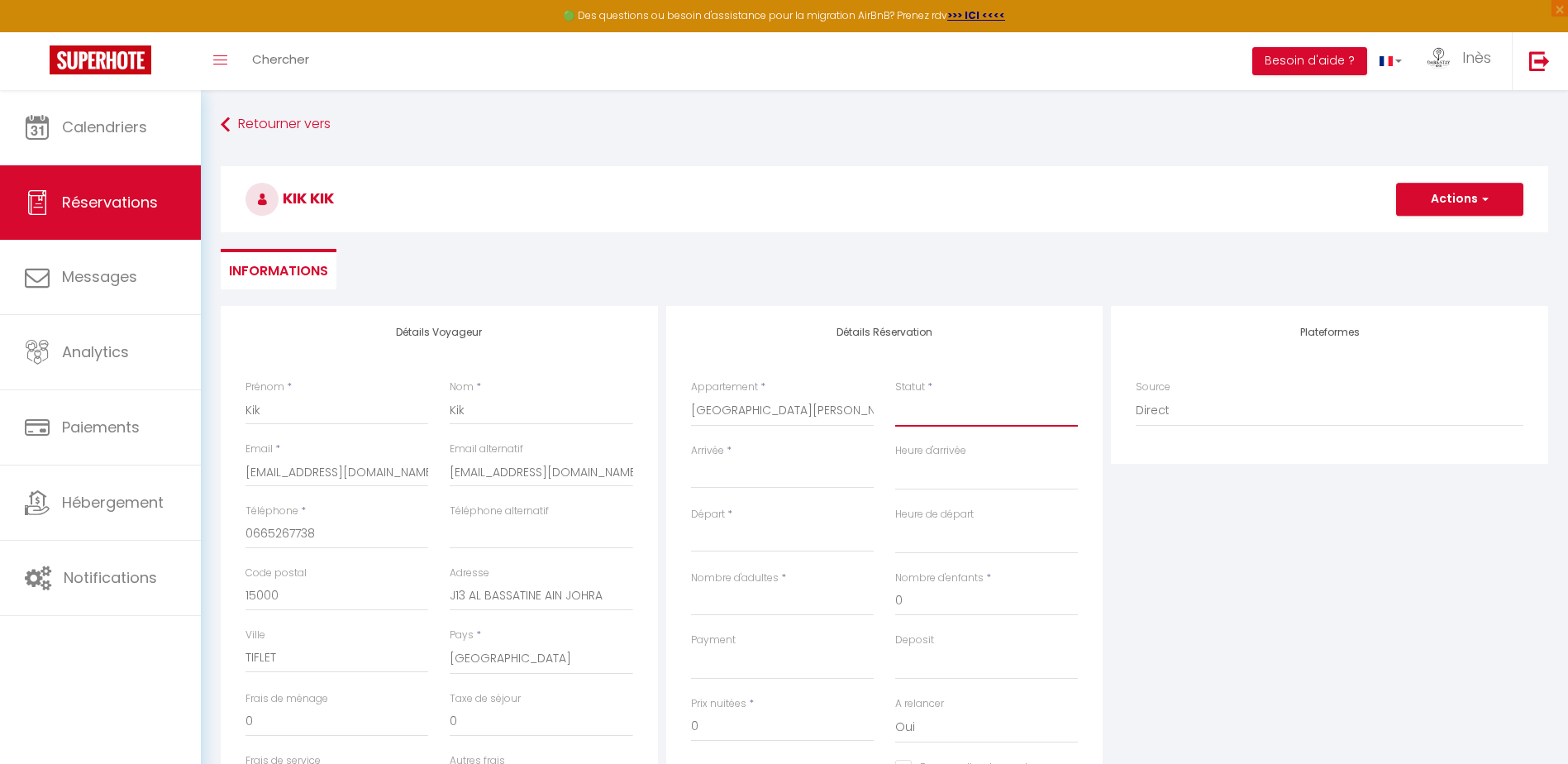
select select
checkbox input "false"
click at [939, 422] on select "Confirmé Non Confirmé [PERSON_NAME] par le voyageur No Show Request" at bounding box center [987, 411] width 183 height 31
select select "1"
click at [895, 395] on select "Confirmé Non Confirmé [PERSON_NAME] par le voyageur No Show Request" at bounding box center [987, 411] width 183 height 31
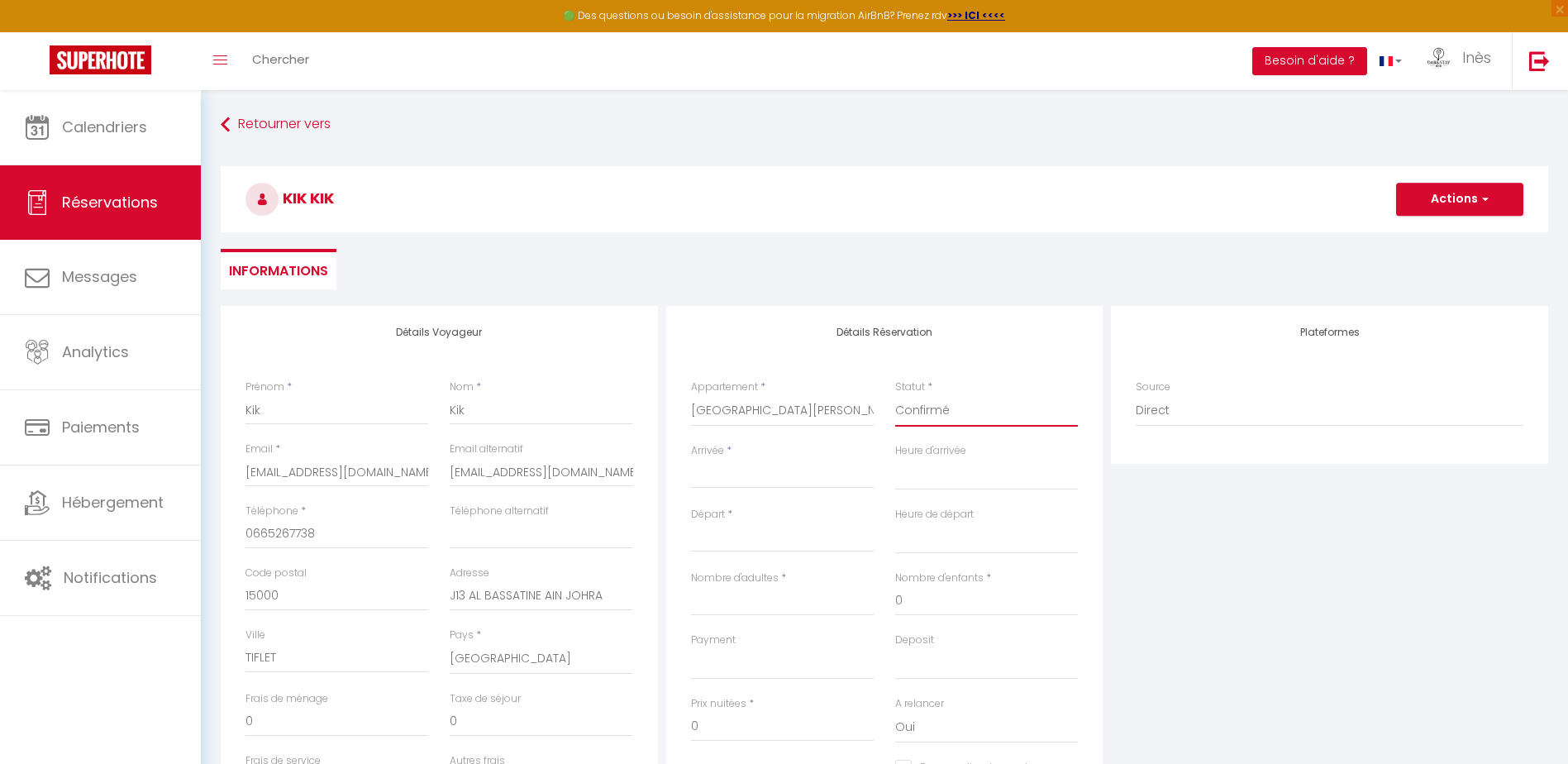
select select
checkbox input "false"
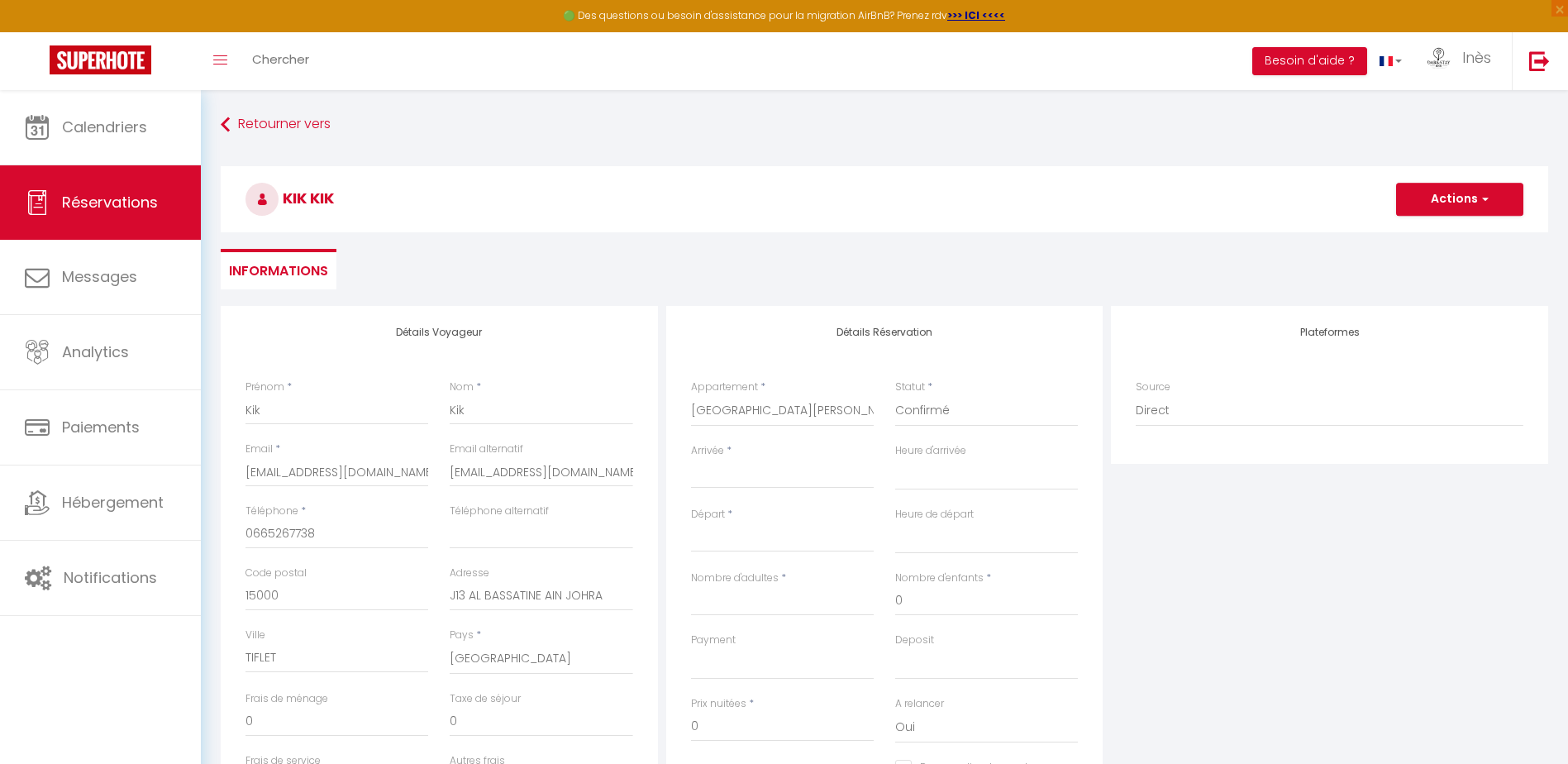
click at [747, 469] on input "Arrivée" at bounding box center [783, 475] width 183 height 22
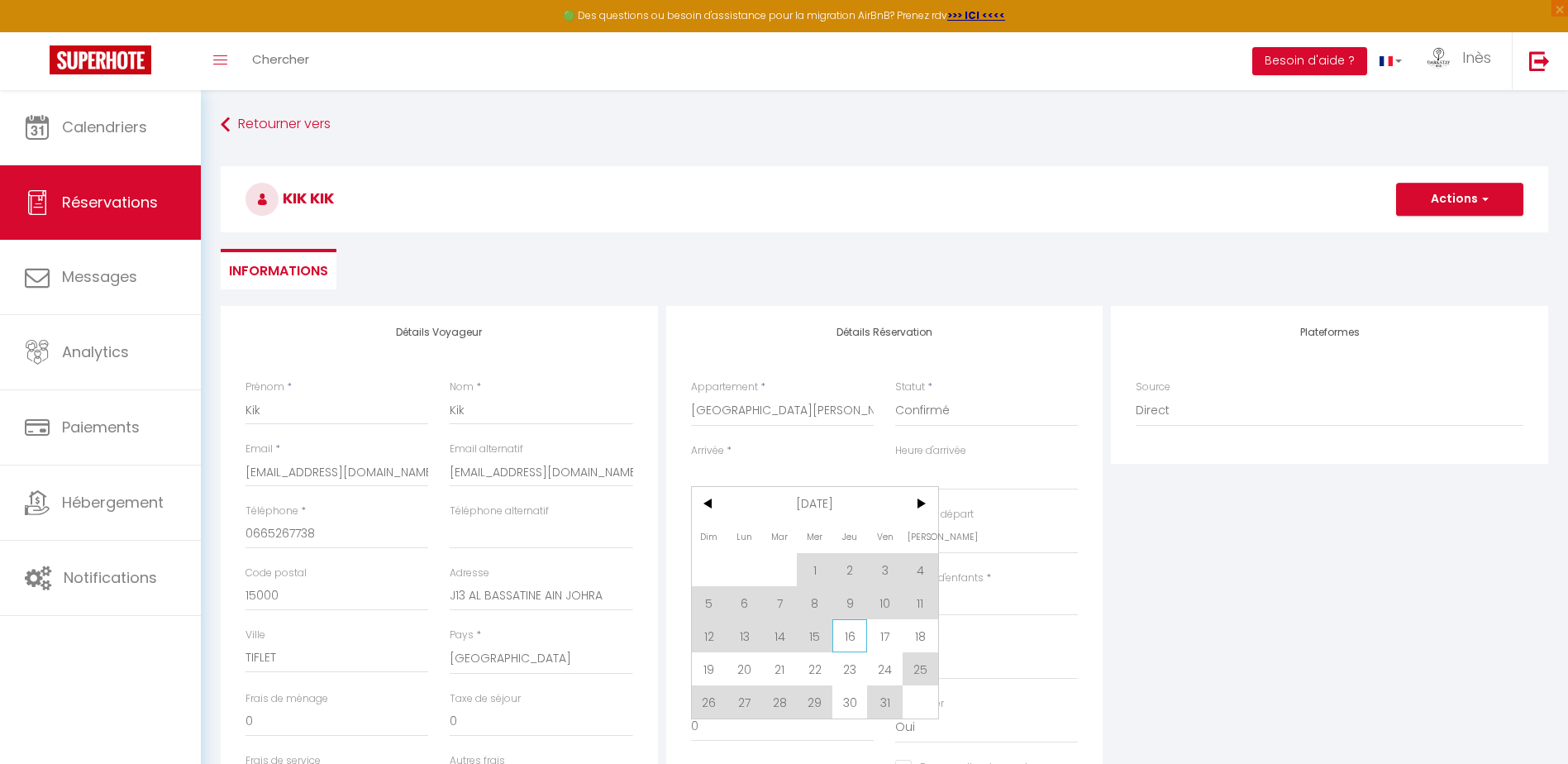
click at [849, 644] on span "16" at bounding box center [850, 636] width 36 height 33
type input "Jeu 16 Octobre 2025"
select select
type input "Ven 17 Octobre 2025"
select select
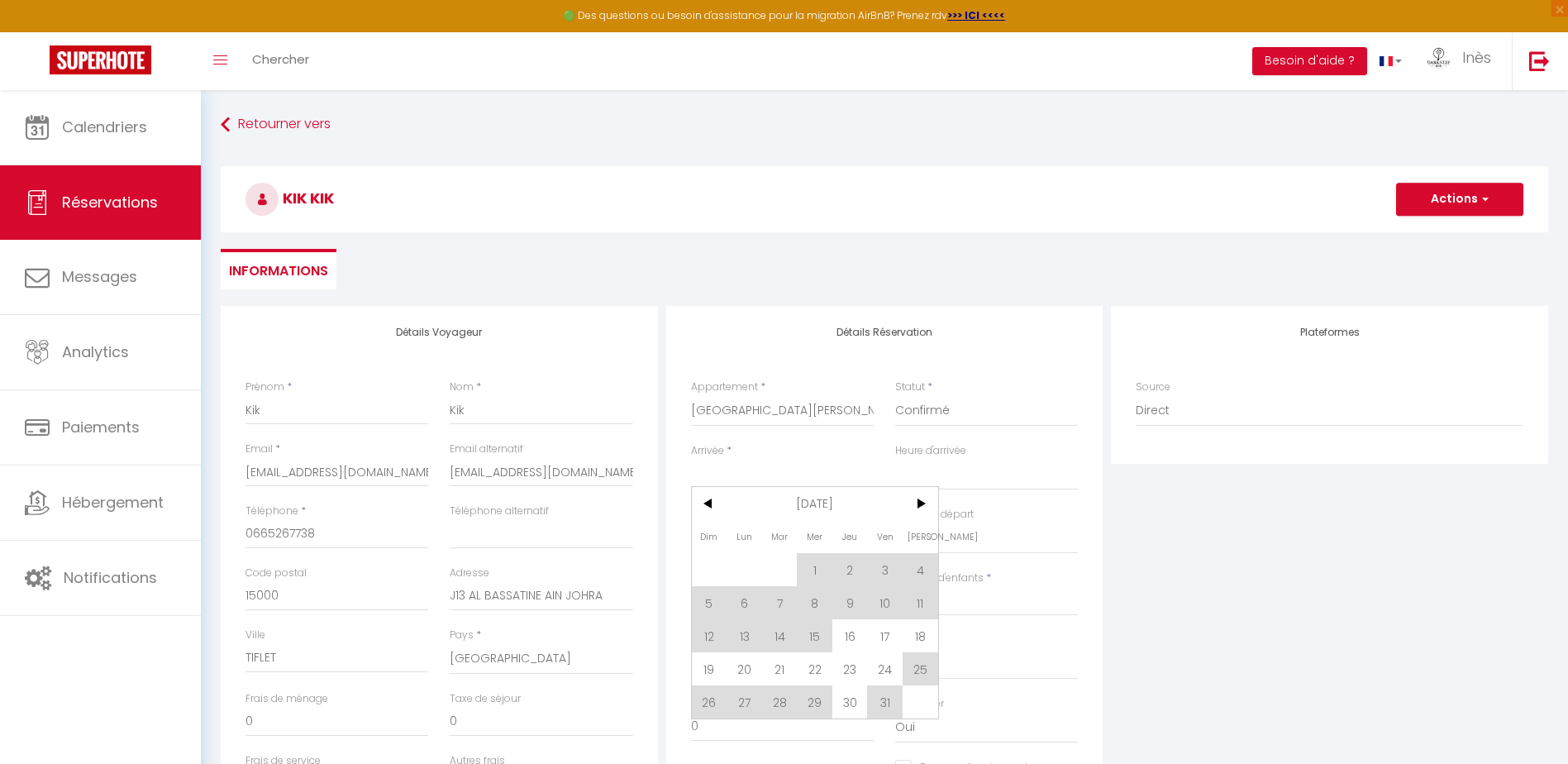
select select
checkbox input "false"
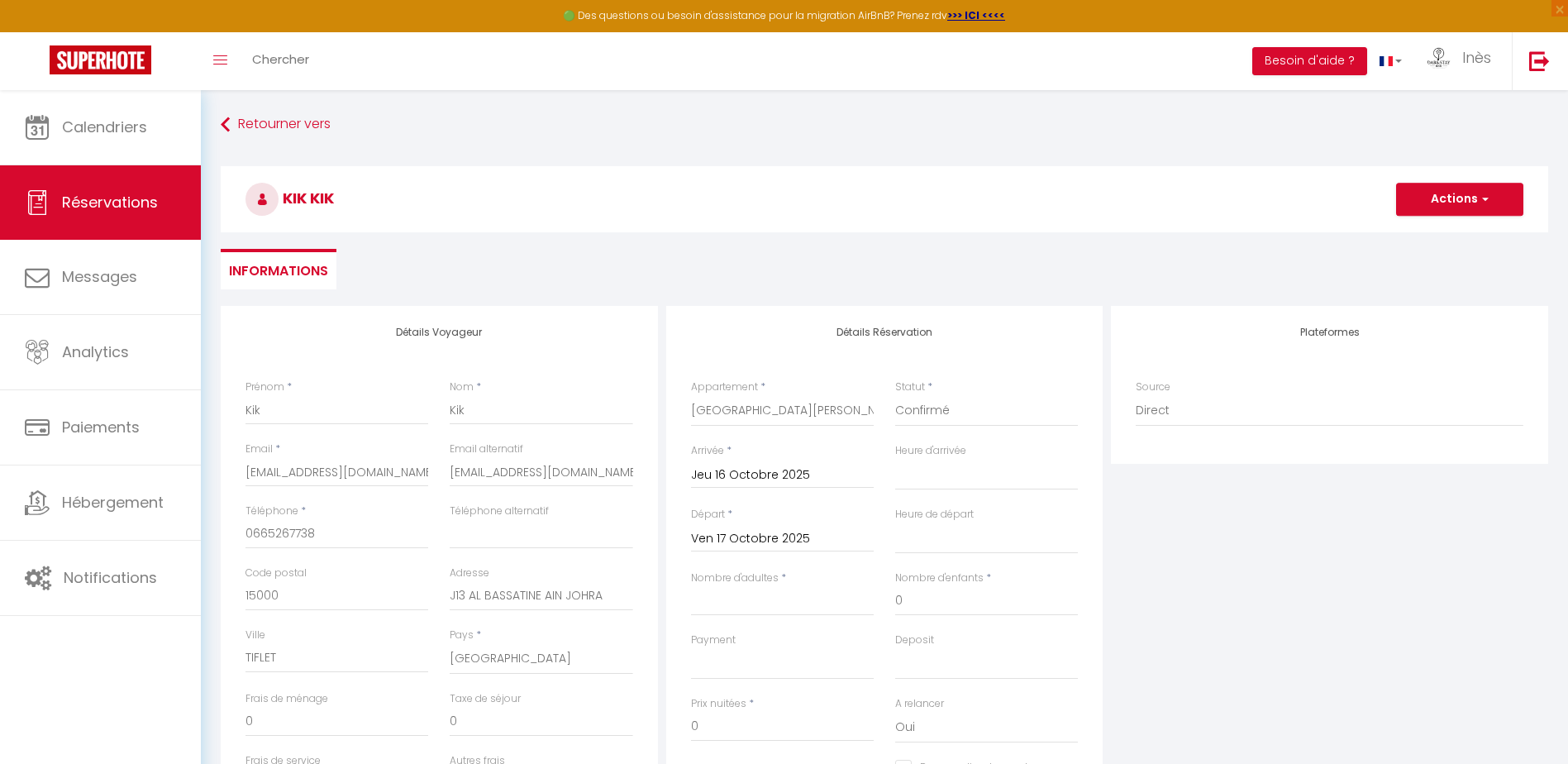
click at [853, 637] on div "Payment OK KO" at bounding box center [783, 656] width 183 height 47
click at [914, 471] on select "00:00 00:30 01:00 01:30 02:00 02:30 03:00 03:30 04:00 04:30 05:00 05:30 06:00 0…" at bounding box center [987, 474] width 183 height 31
click at [943, 481] on select "00:00 00:30 01:00 01:30 02:00 02:30 03:00 03:30 04:00 04:30 05:00 05:30 06:00 0…" at bounding box center [987, 474] width 183 height 31
select select "15:00"
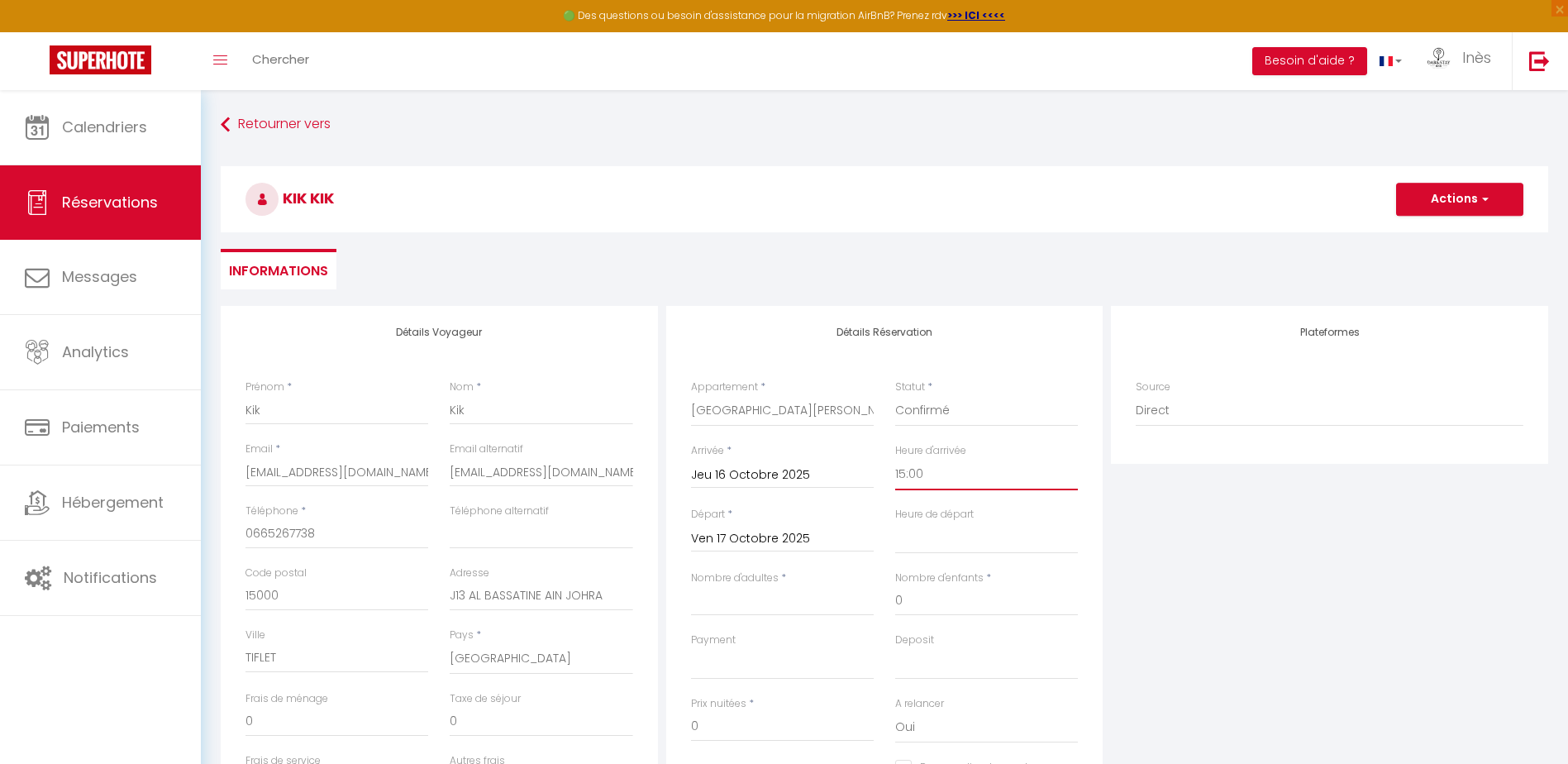
click at [895, 459] on select "00:00 00:30 01:00 01:30 02:00 02:30 03:00 03:30 04:00 04:30 05:00 05:30 06:00 0…" at bounding box center [987, 474] width 183 height 31
select select
checkbox input "false"
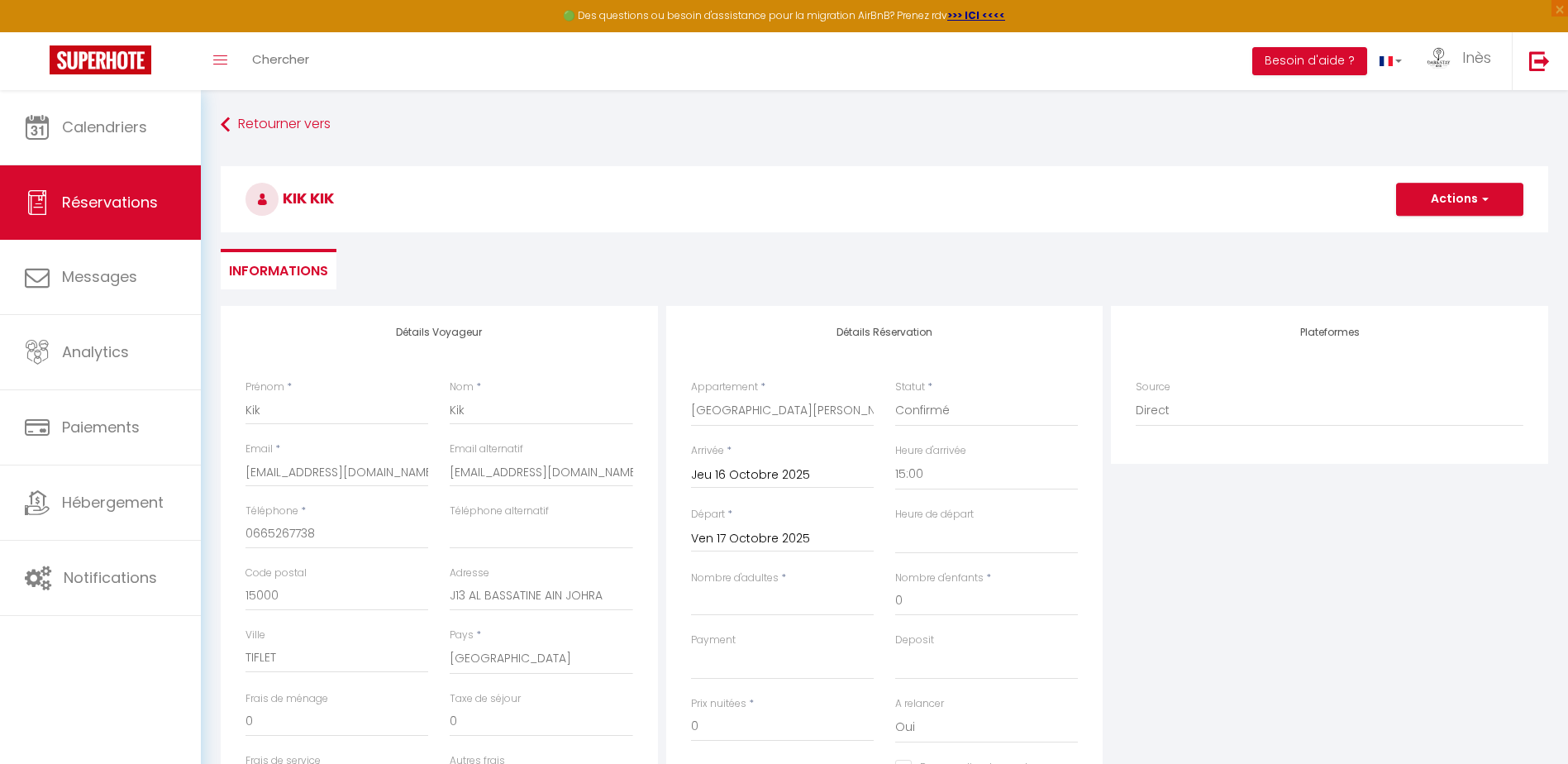
click at [822, 538] on input "Ven 17 Octobre 2025" at bounding box center [783, 539] width 183 height 22
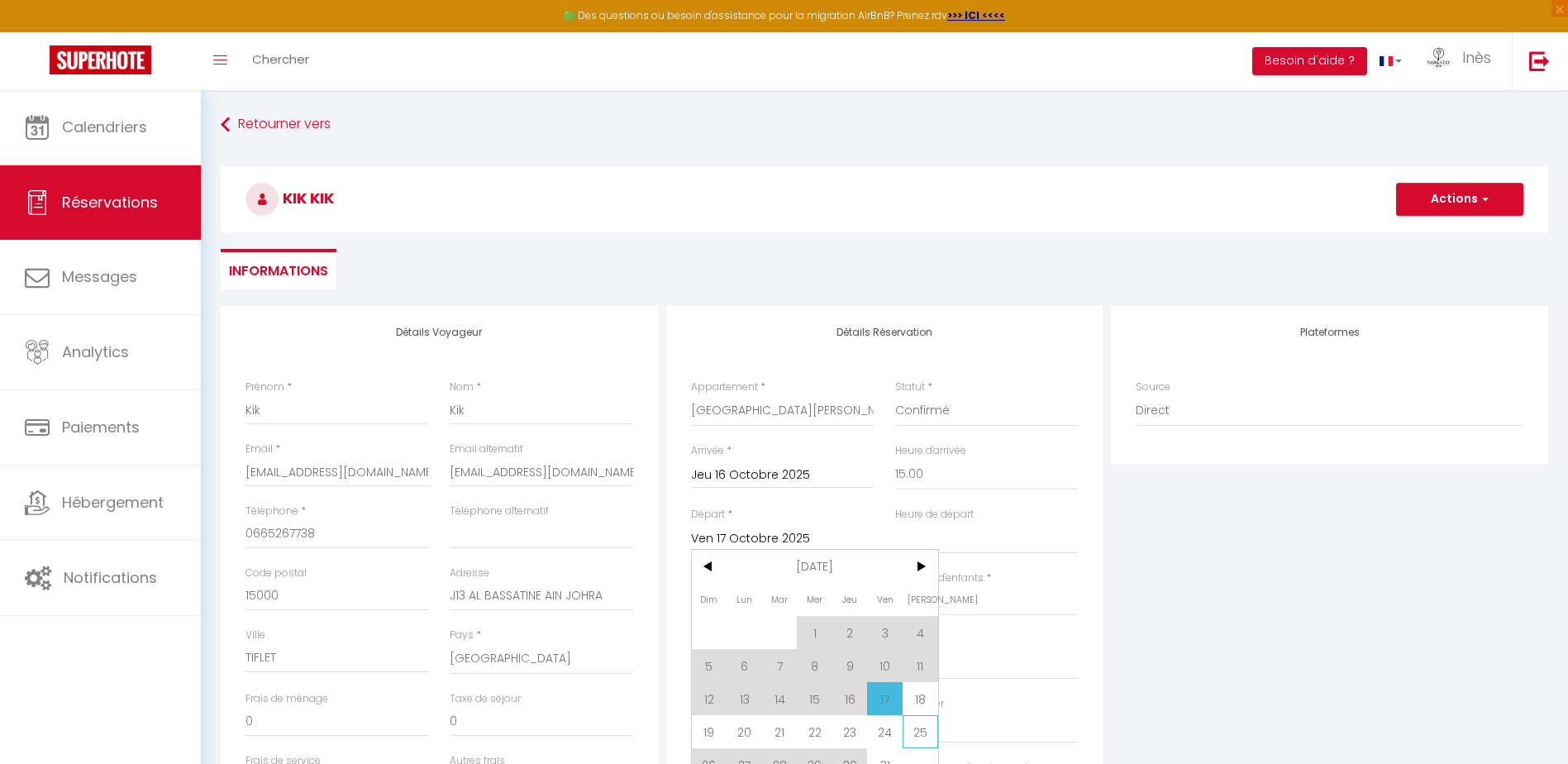
click at [917, 726] on span "25" at bounding box center [920, 732] width 36 height 33
type input "[DATE]"
select select
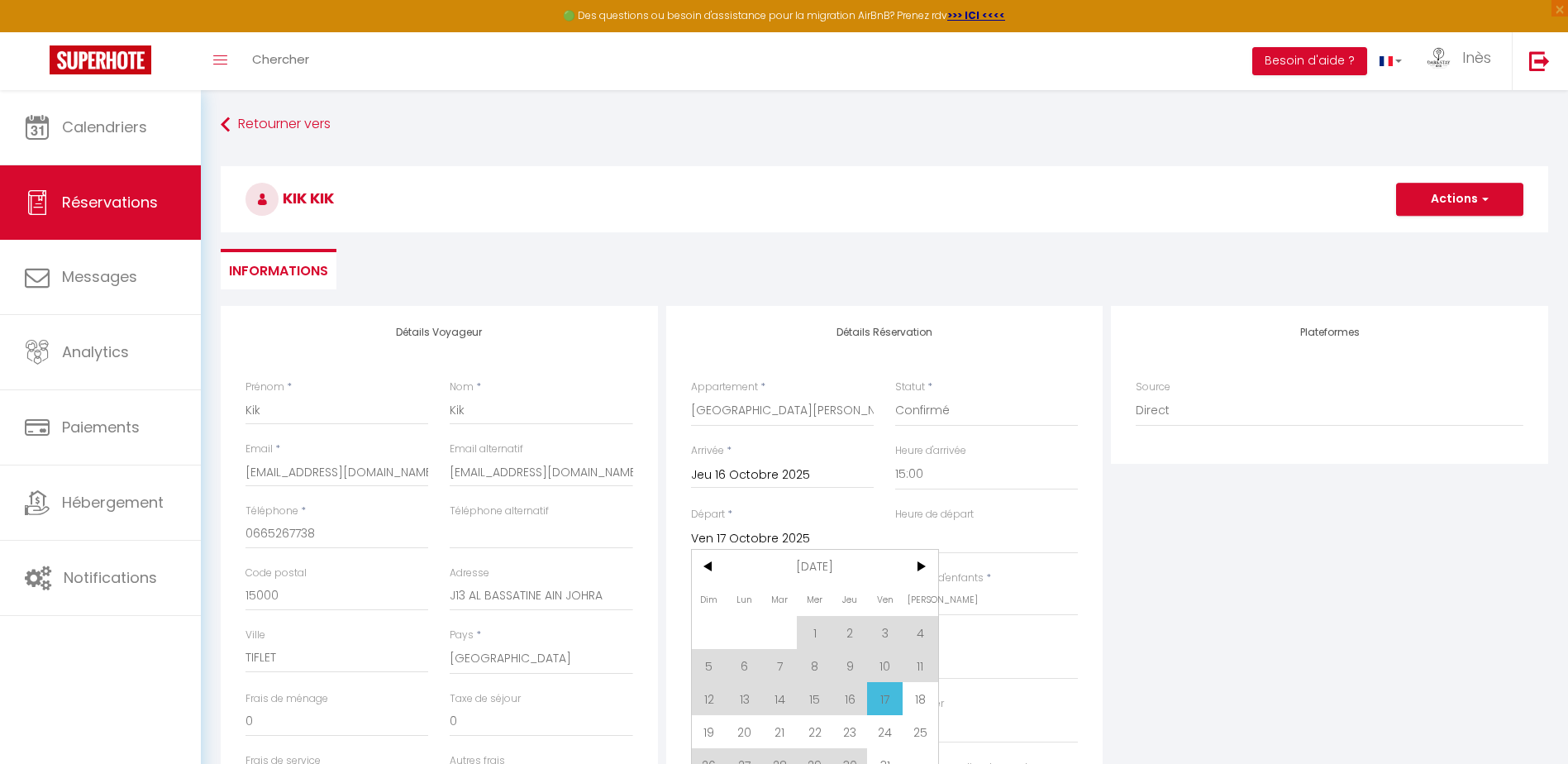
checkbox input "false"
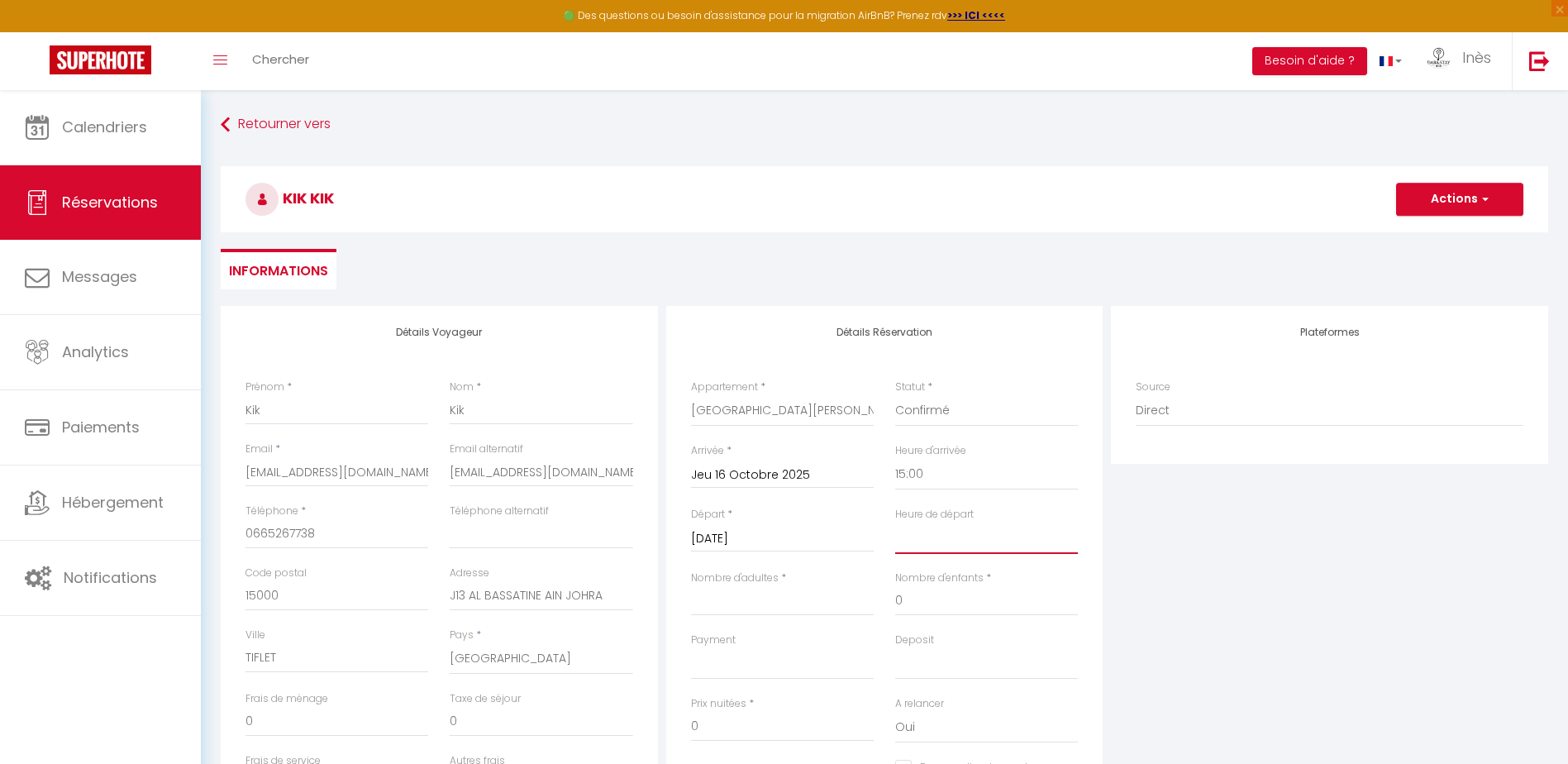
click at [939, 538] on select "00:00 00:30 01:00 01:30 02:00 02:30 03:00 03:30 04:00 04:30 05:00 05:30 06:00 0…" at bounding box center [987, 538] width 183 height 31
click at [1117, 581] on div "Plateformes Source Direct [DOMAIN_NAME] [DOMAIN_NAME] Chalet montagne Expedia G…" at bounding box center [1329, 602] width 445 height 591
click at [923, 545] on select "00:00 00:30 01:00 01:30 02:00 02:30 03:00 03:30 04:00 04:30 05:00 05:30 06:00 0…" at bounding box center [987, 538] width 183 height 31
select select "09:00"
click at [895, 522] on select "00:00 00:30 01:00 01:30 02:00 02:30 03:00 03:30 04:00 04:30 05:00 05:30 06:00 0…" at bounding box center [987, 538] width 183 height 31
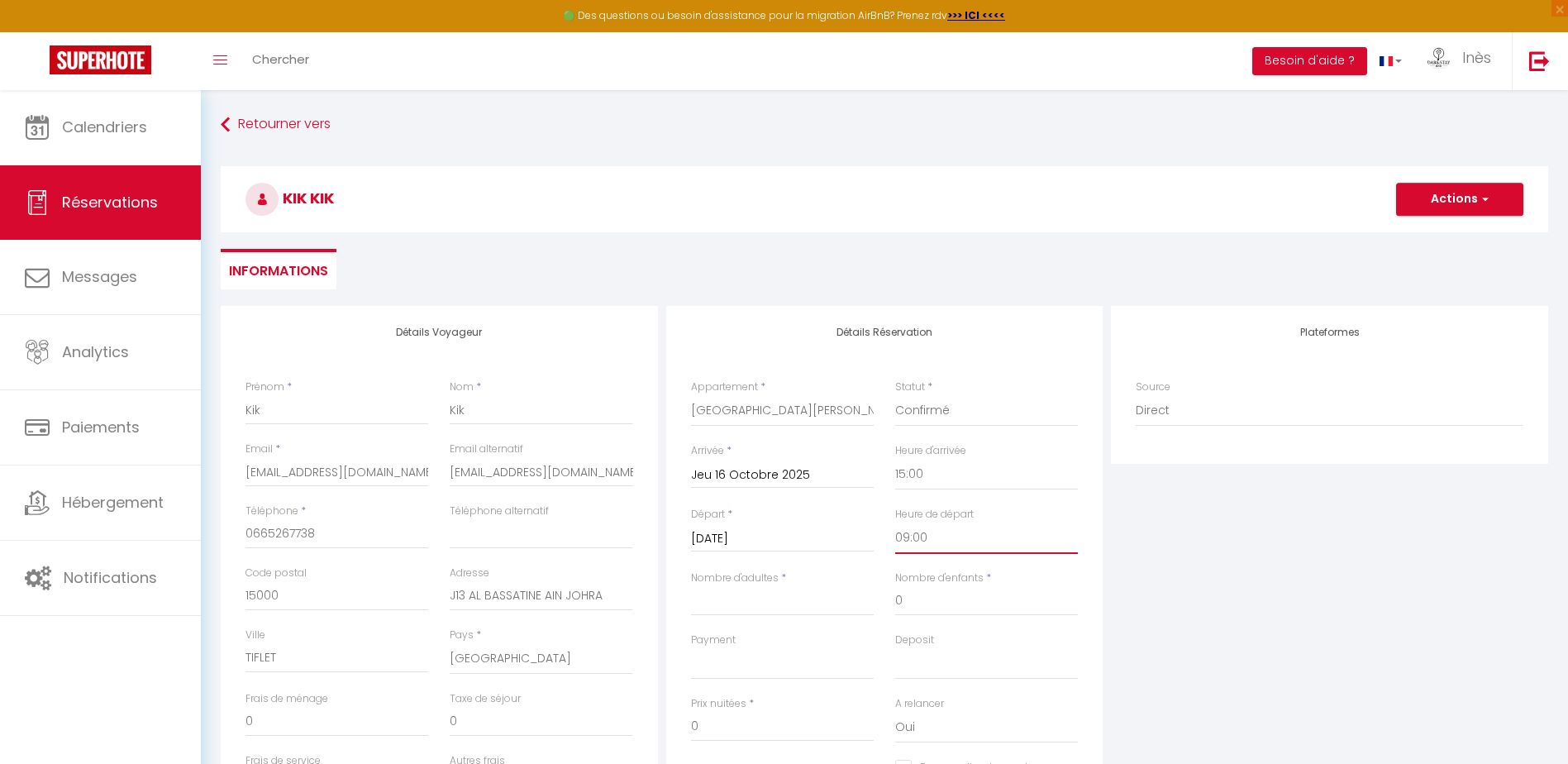
select select
checkbox input "false"
click at [817, 604] on input "Nombre d'adultes" at bounding box center [783, 601] width 183 height 30
type input "1"
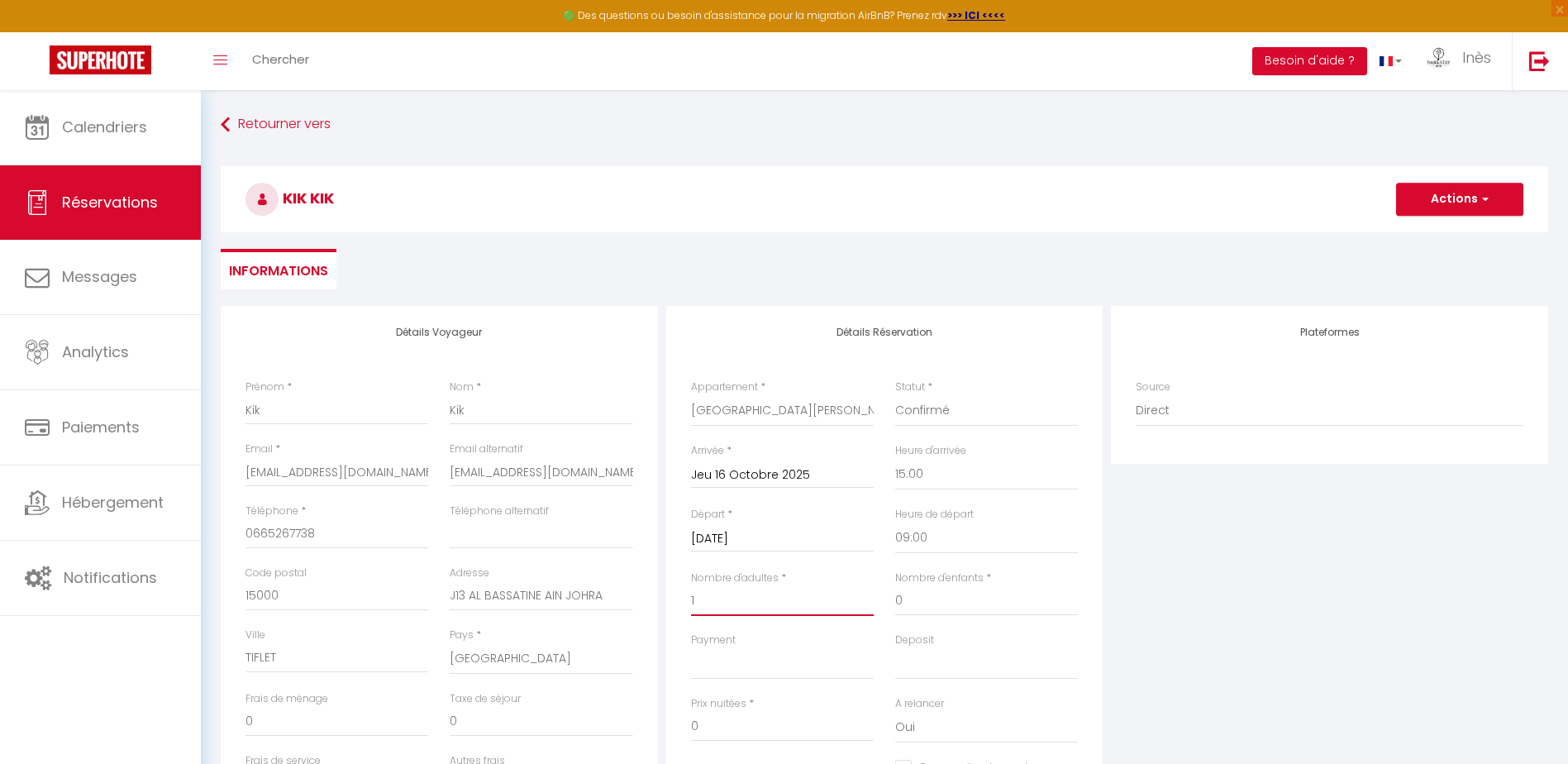
select select
checkbox input "false"
drag, startPoint x: 957, startPoint y: 604, endPoint x: 974, endPoint y: 604, distance: 17.0
click at [958, 604] on input "0" at bounding box center [987, 601] width 183 height 30
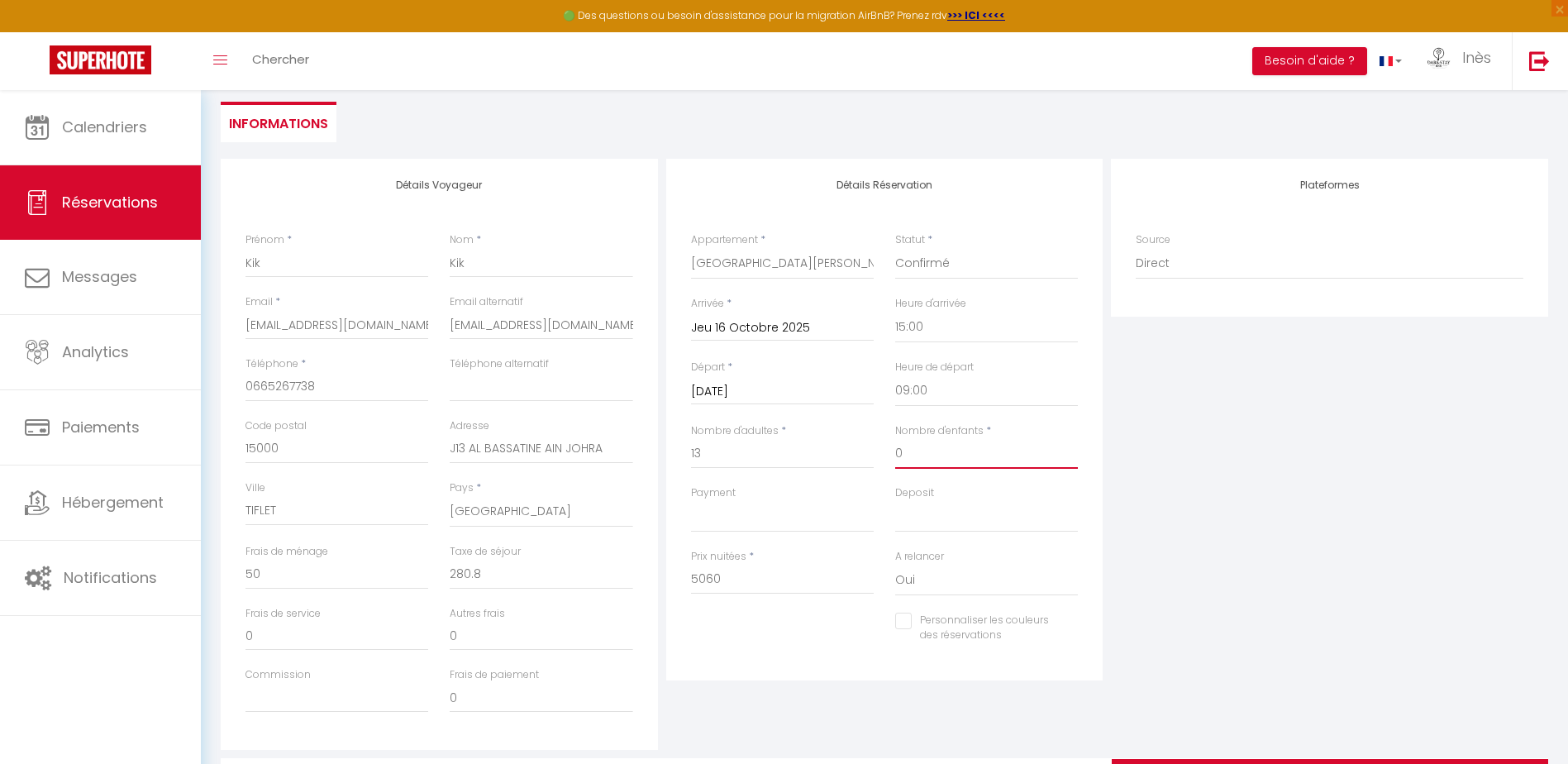
scroll to position [166, 0]
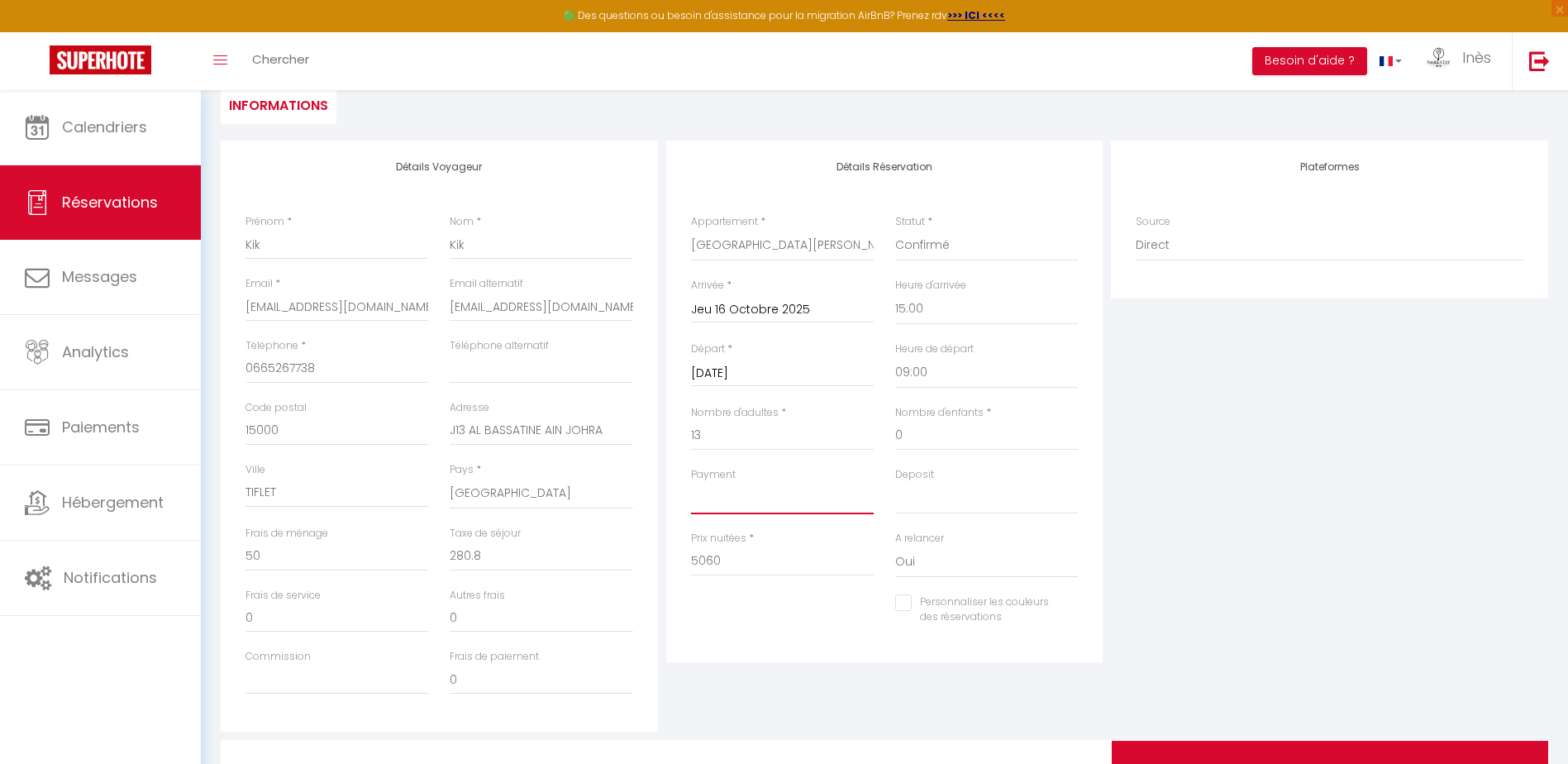
click at [774, 499] on select "OK KO" at bounding box center [783, 499] width 183 height 31
click at [1199, 450] on div "Plateformes Source Direct [DOMAIN_NAME] [DOMAIN_NAME] Chalet montagne Expedia G…" at bounding box center [1329, 436] width 445 height 591
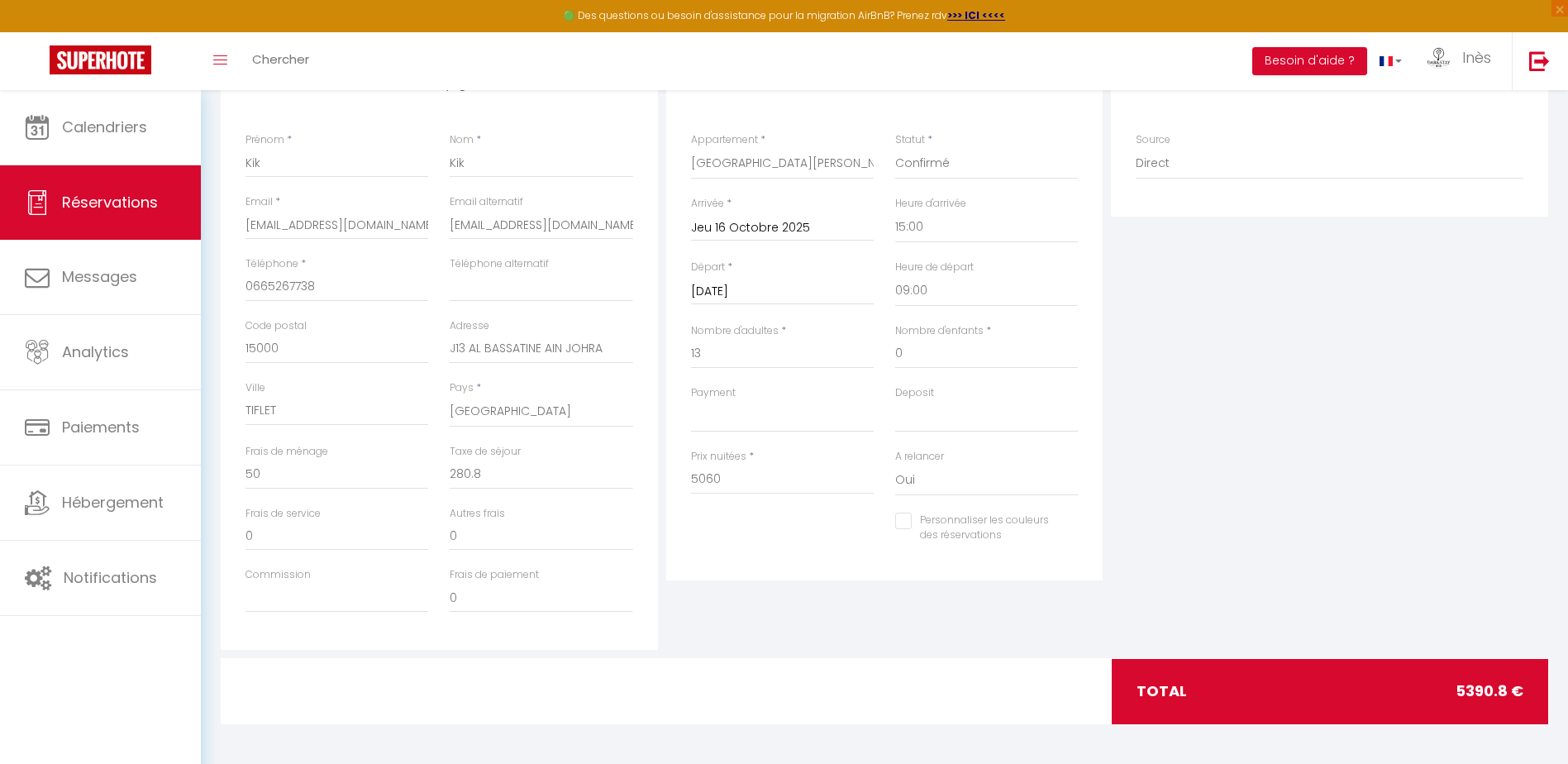
scroll to position [249, 0]
drag, startPoint x: 1443, startPoint y: 695, endPoint x: 1539, endPoint y: 692, distance: 96.0
click at [1539, 692] on div "total 5390.8 €" at bounding box center [1329, 690] width 437 height 65
click at [707, 418] on select "OK KO" at bounding box center [783, 415] width 183 height 31
click at [808, 563] on div "Détails Réservation Appartement * L’Océan Mehdia :Séjour reposant à 100m de la …" at bounding box center [885, 317] width 438 height 522
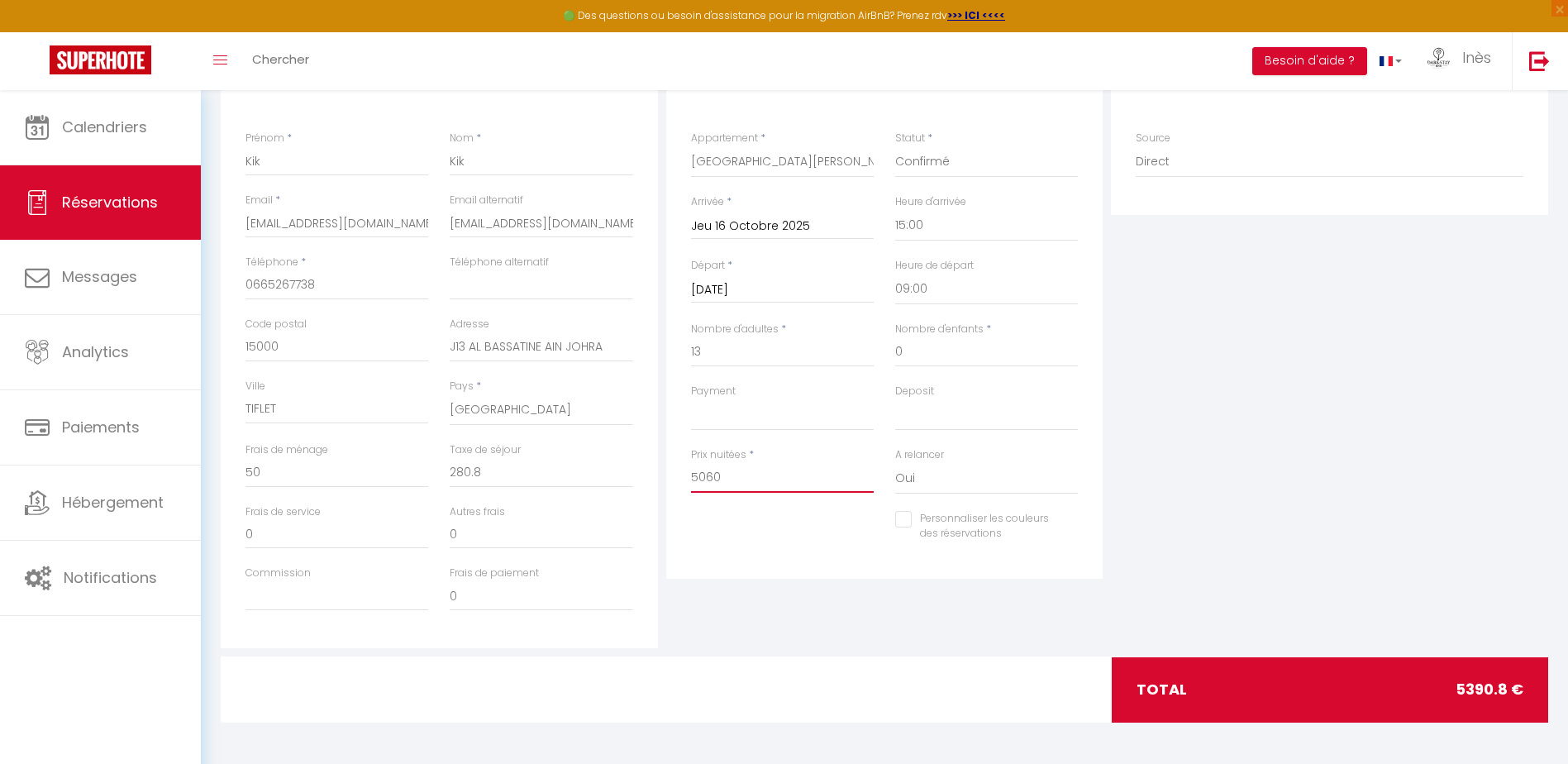
click at [758, 474] on input "5060" at bounding box center [783, 478] width 183 height 30
drag, startPoint x: 757, startPoint y: 477, endPoint x: 675, endPoint y: 478, distance: 82.0
click at [675, 478] on div "Détails Réservation Appartement * L’Océan Mehdia :Séjour reposant à 100m de la …" at bounding box center [885, 317] width 438 height 522
drag, startPoint x: 732, startPoint y: 475, endPoint x: 706, endPoint y: 475, distance: 26.0
click at [697, 481] on input "2700" at bounding box center [783, 478] width 183 height 30
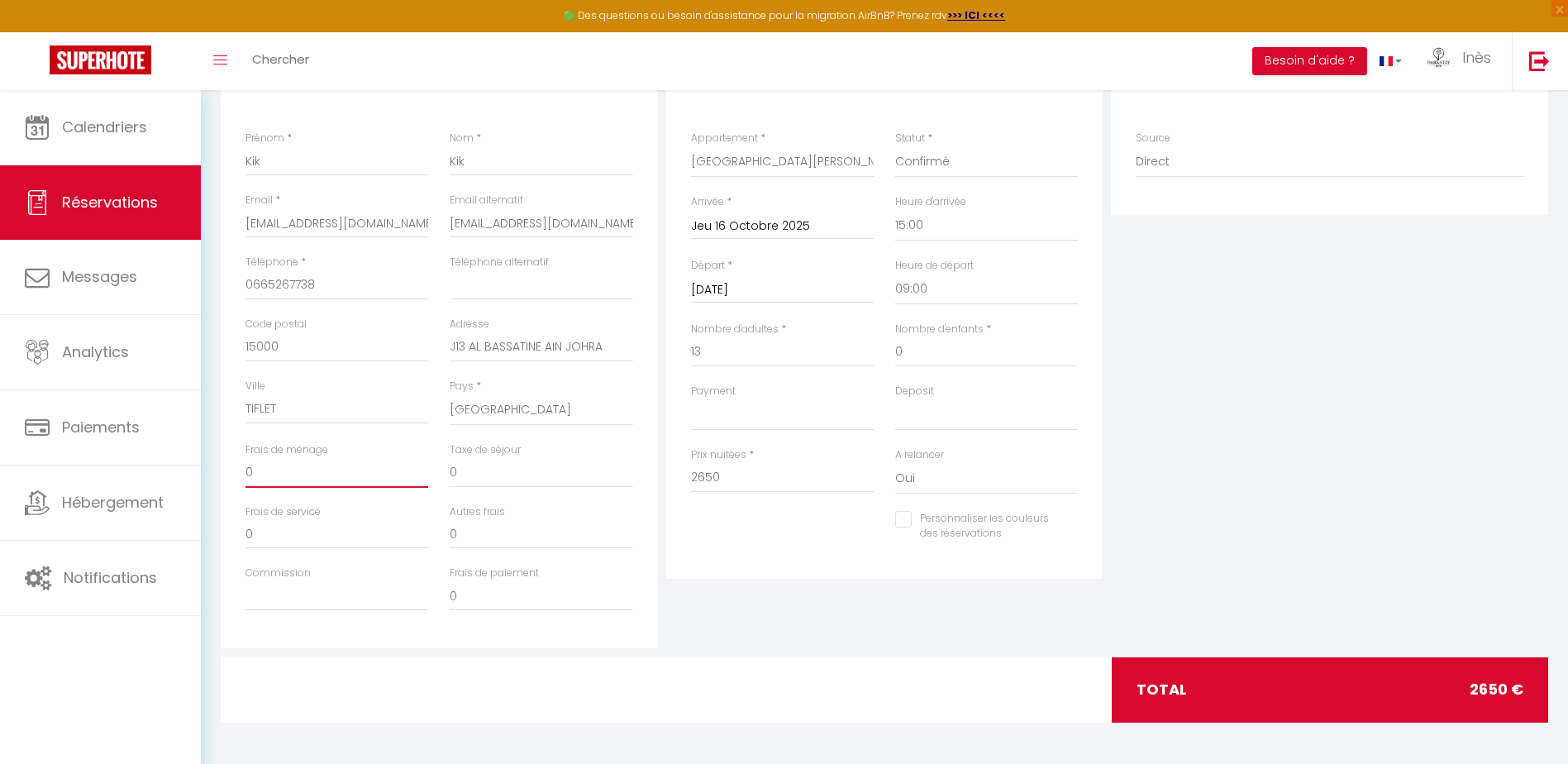
drag, startPoint x: 328, startPoint y: 468, endPoint x: 215, endPoint y: 471, distance: 113.0
click at [215, 471] on div "Détails Voyageur Prénom * Kik Nom * Kik Email * [EMAIL_ADDRESS][DOMAIN_NAME] Em…" at bounding box center [884, 400] width 1348 height 687
click at [868, 631] on div "Détails Réservation Appartement * L’Océan Mehdia :Séjour reposant à 100m de la …" at bounding box center [885, 352] width 445 height 591
drag, startPoint x: 755, startPoint y: 488, endPoint x: 592, endPoint y: 487, distance: 163.0
click at [751, 488] on input "2650" at bounding box center [783, 478] width 183 height 30
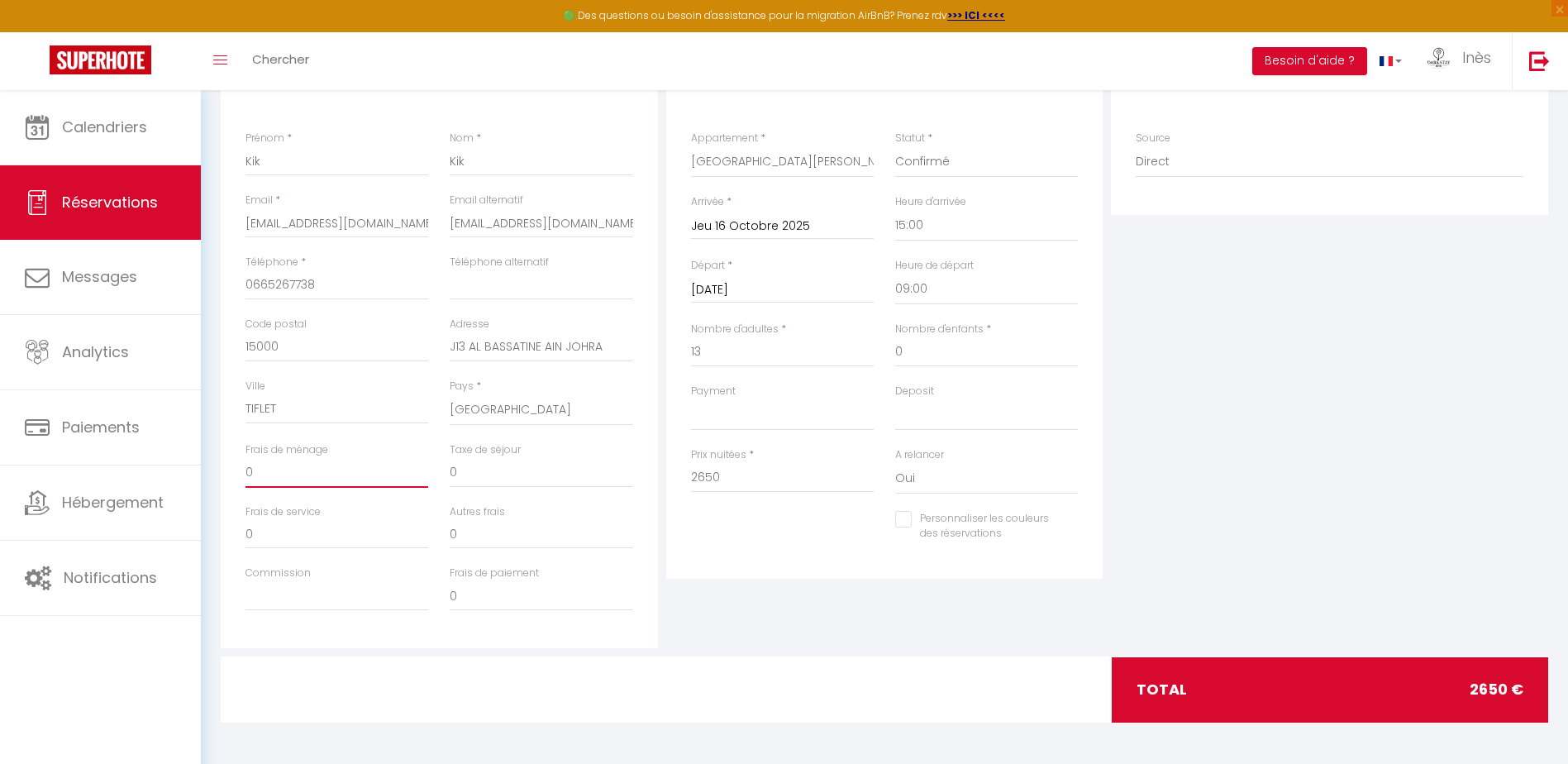
click at [346, 482] on input "0" at bounding box center [337, 473] width 183 height 30
click at [1223, 495] on div "Plateformes Source Direct [DOMAIN_NAME] [DOMAIN_NAME] Chalet montagne Expedia G…" at bounding box center [1329, 352] width 445 height 591
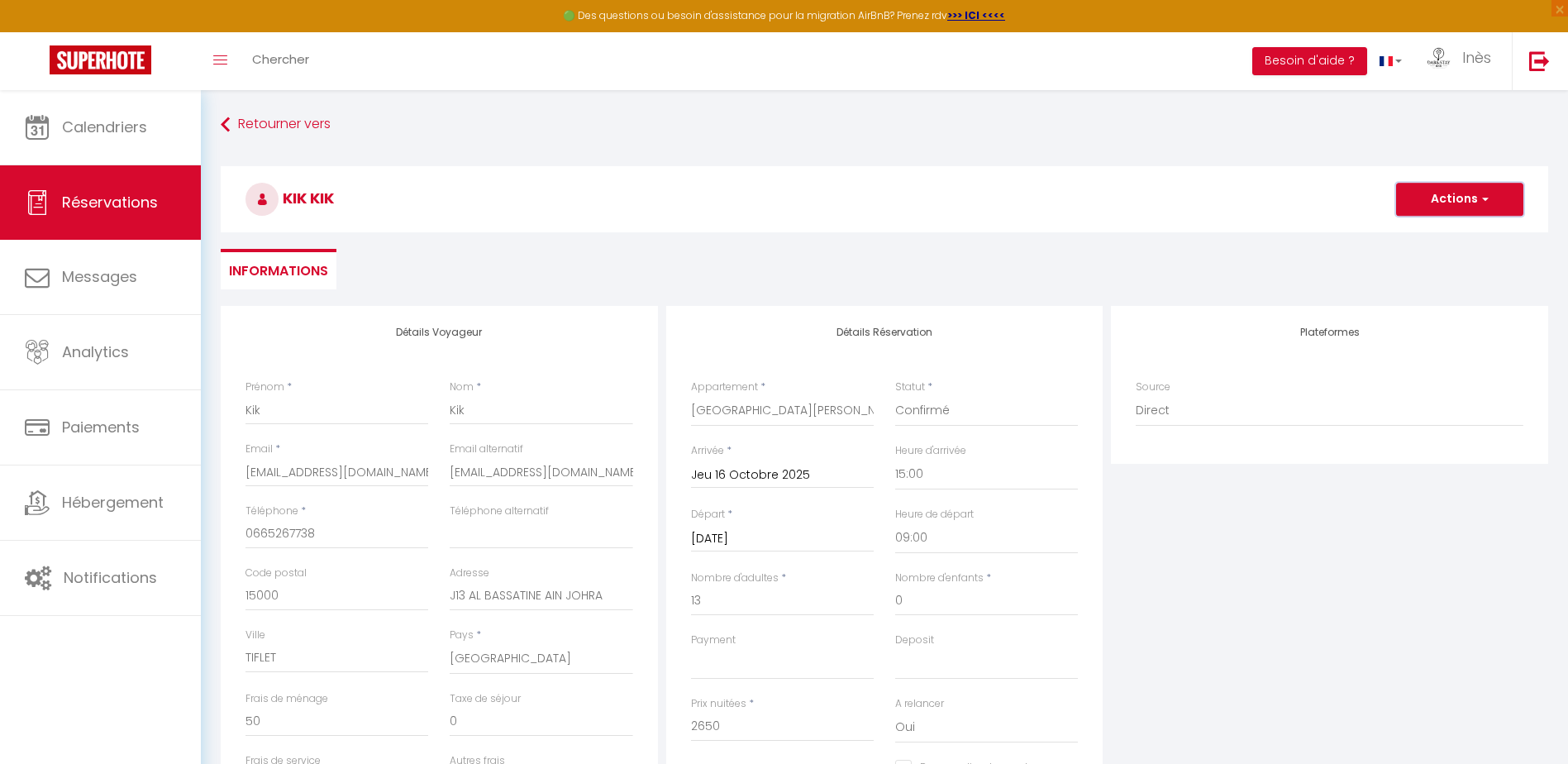
click at [1428, 201] on button "Actions" at bounding box center [1460, 200] width 127 height 33
click at [1432, 237] on link "Enregistrer" at bounding box center [1443, 235] width 131 height 22
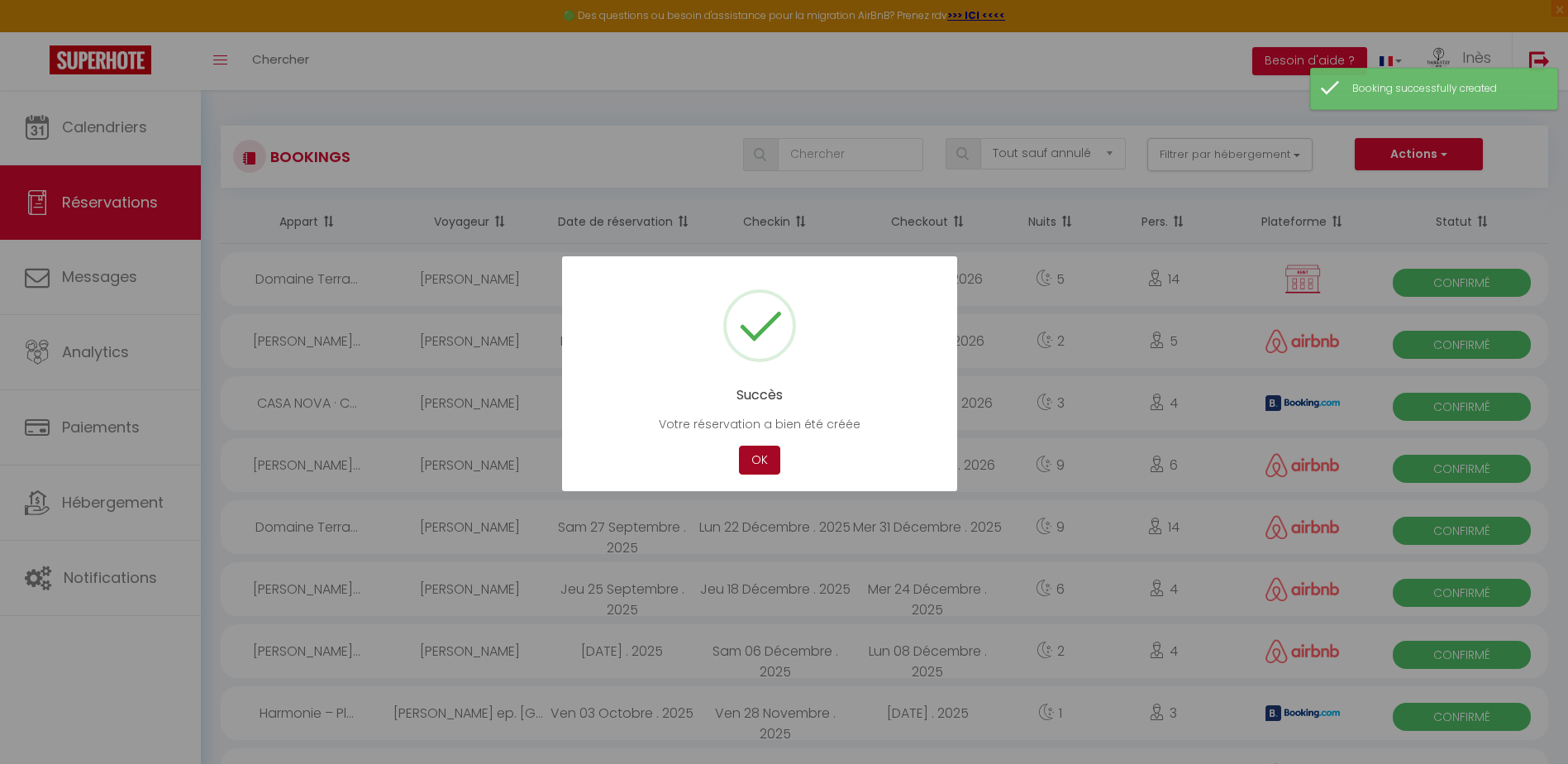
click at [758, 453] on button "OK" at bounding box center [759, 460] width 41 height 29
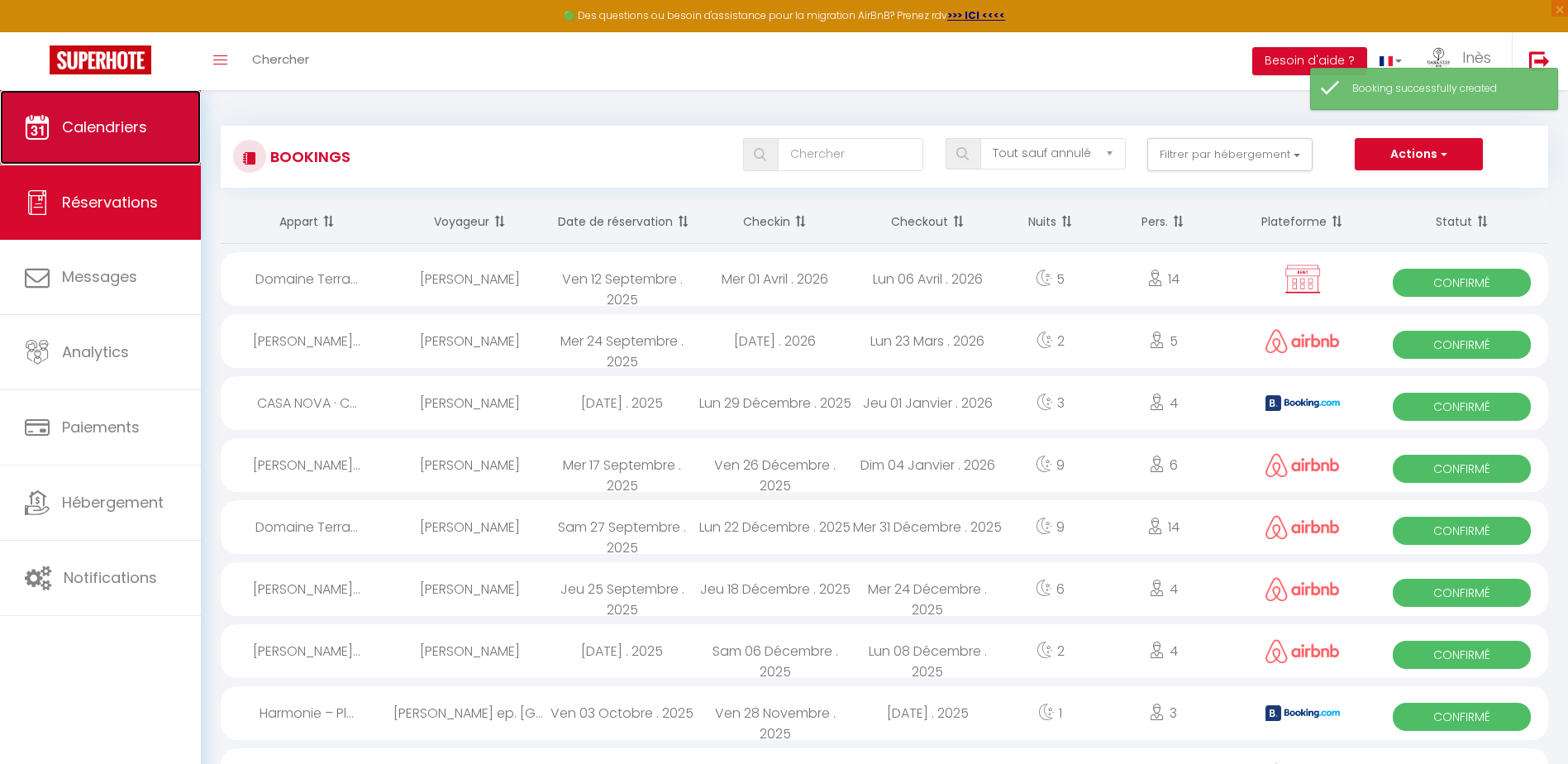
click at [120, 139] on link "Calendriers" at bounding box center [100, 126] width 200 height 74
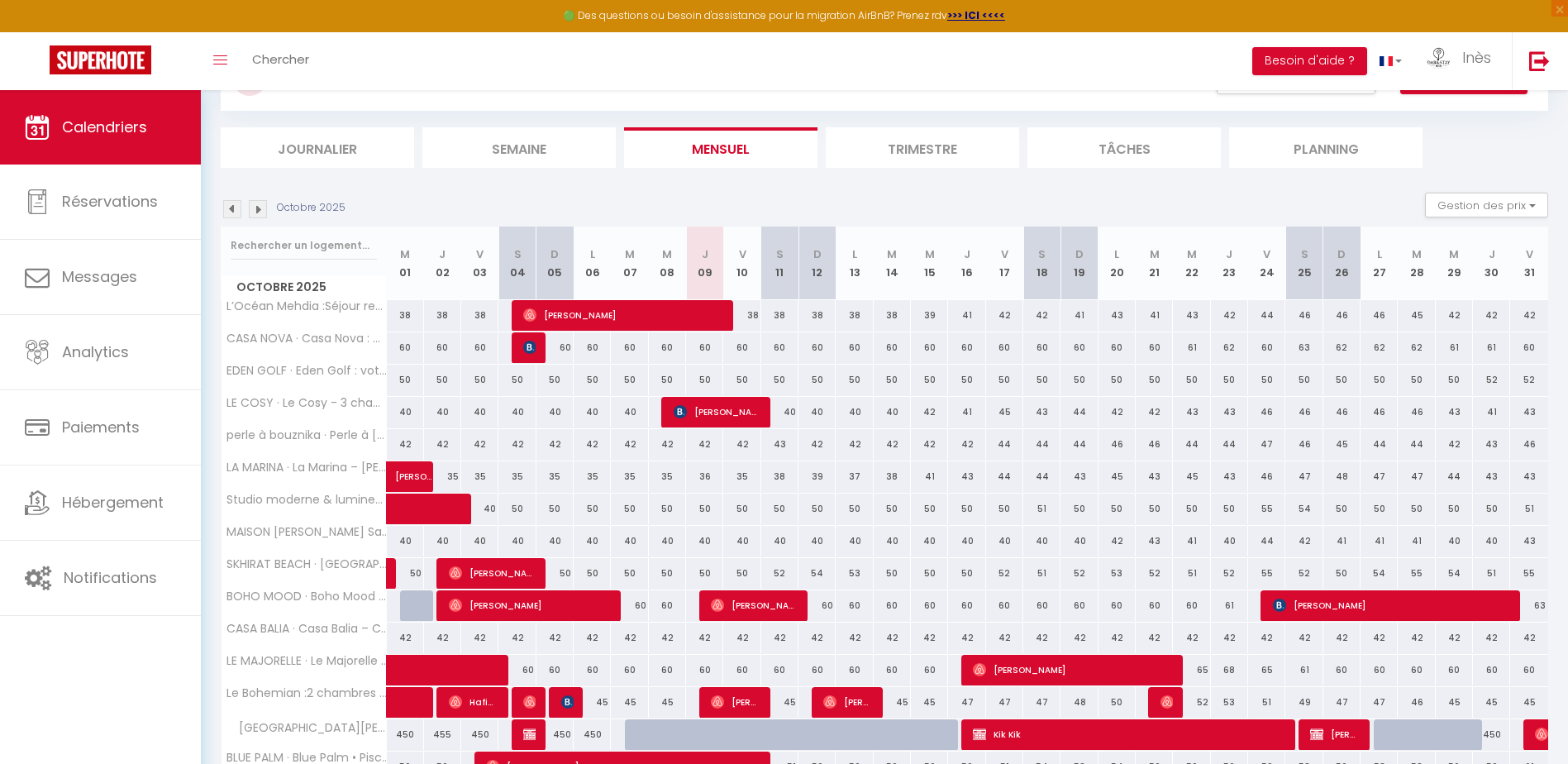
scroll to position [65, 0]
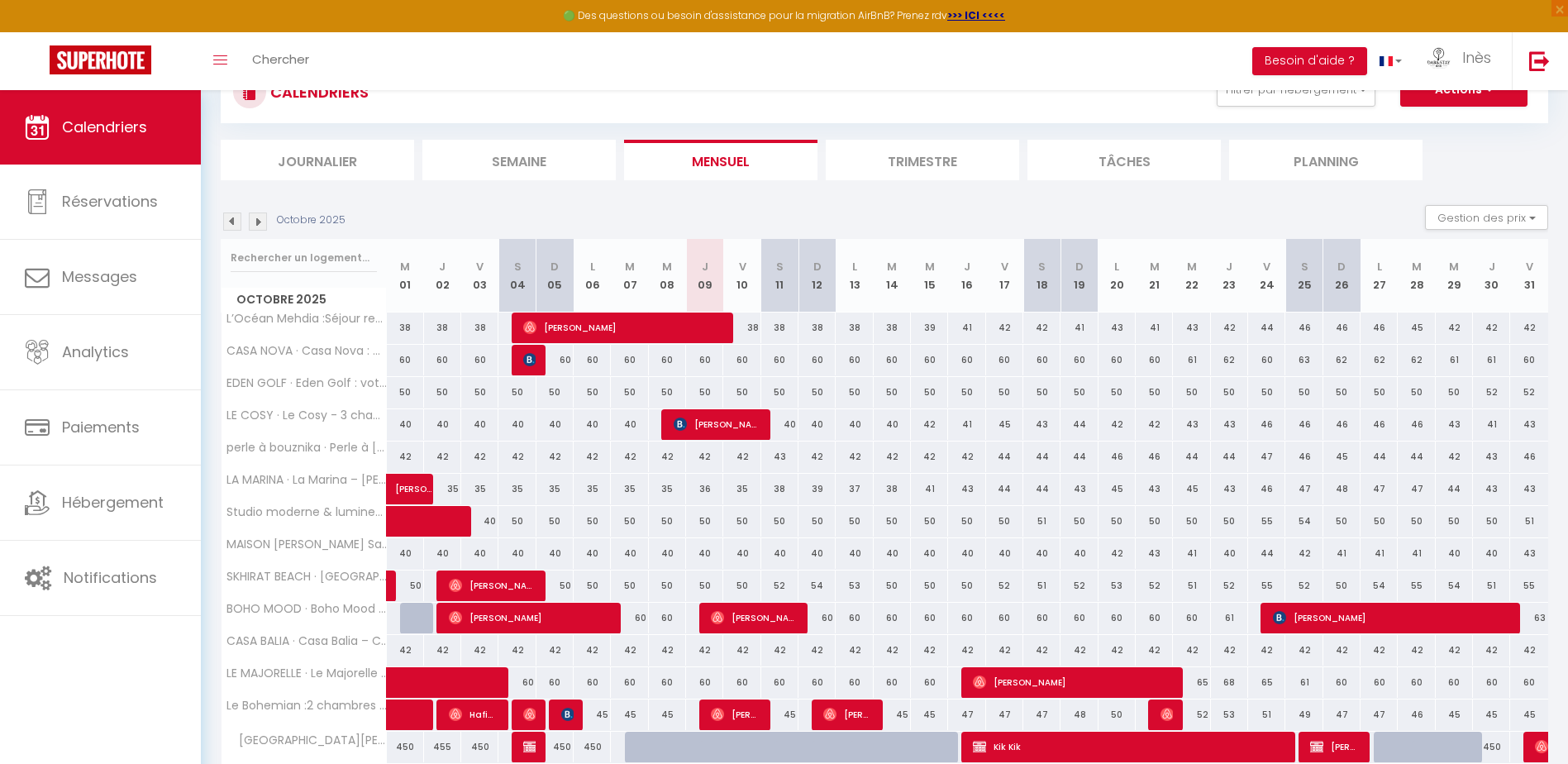
click at [259, 227] on img at bounding box center [257, 222] width 18 height 18
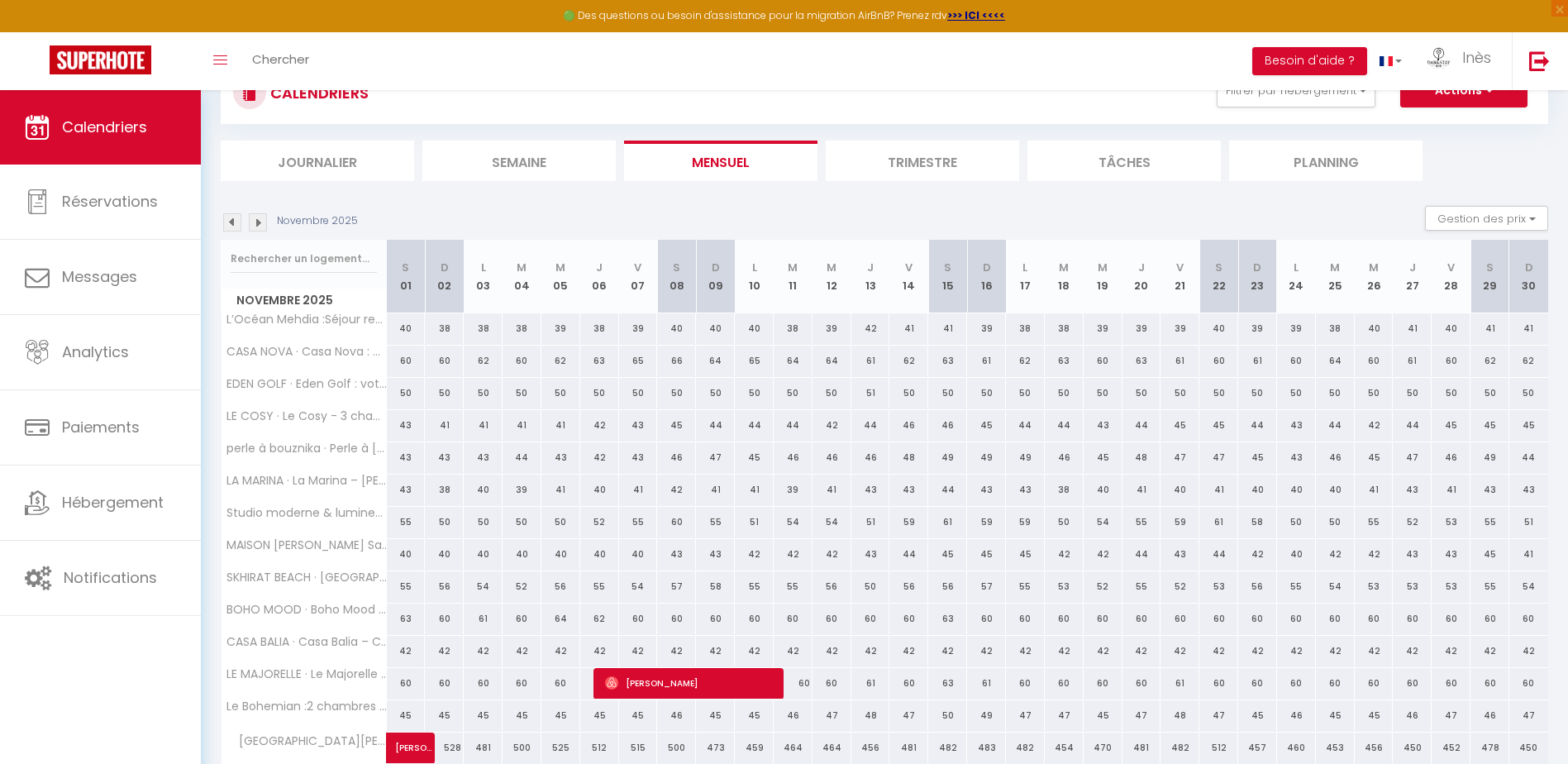
scroll to position [83, 0]
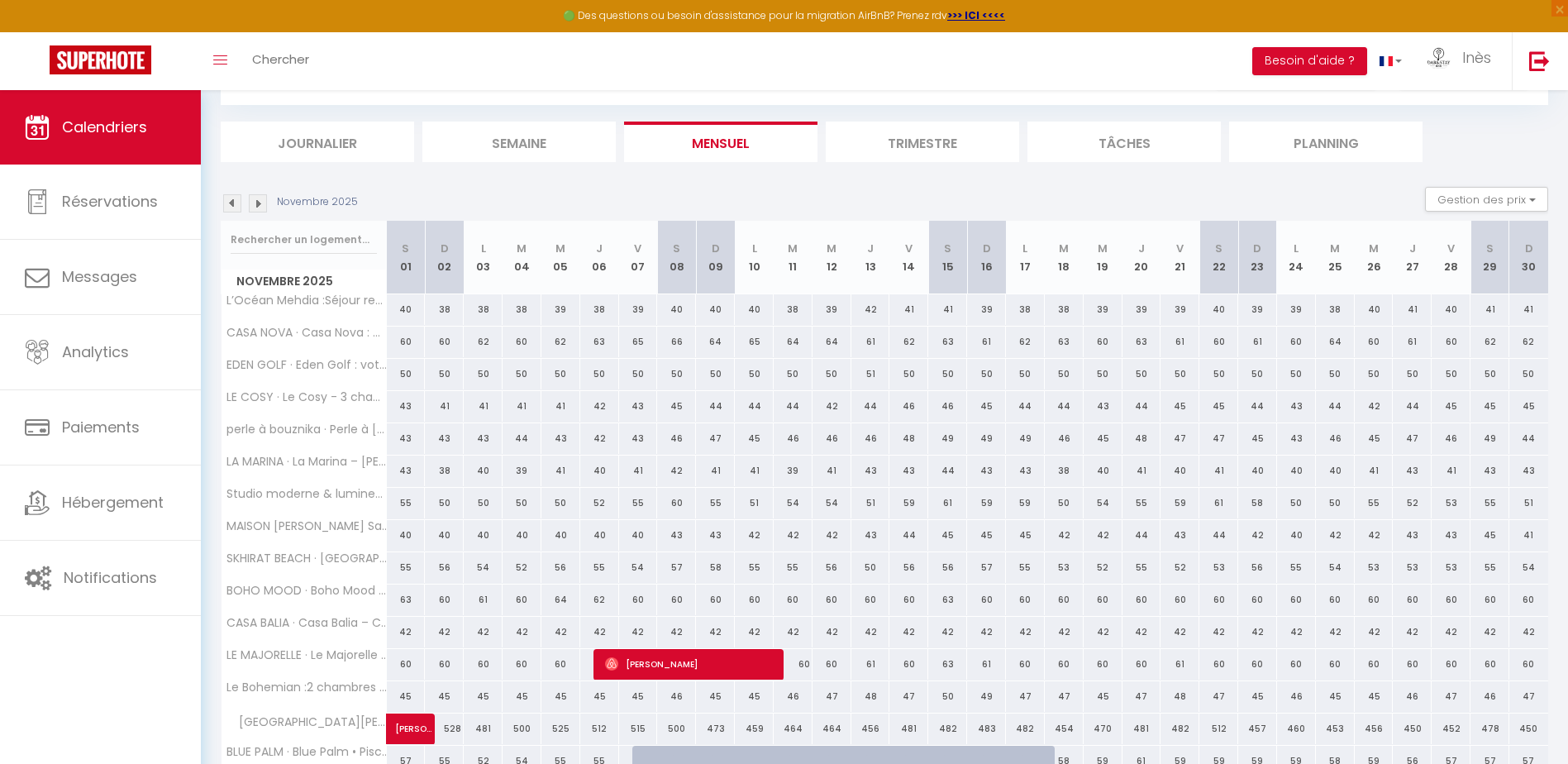
click at [241, 205] on div "Novembre 2025" at bounding box center [291, 203] width 142 height 18
click at [233, 210] on img at bounding box center [232, 203] width 18 height 18
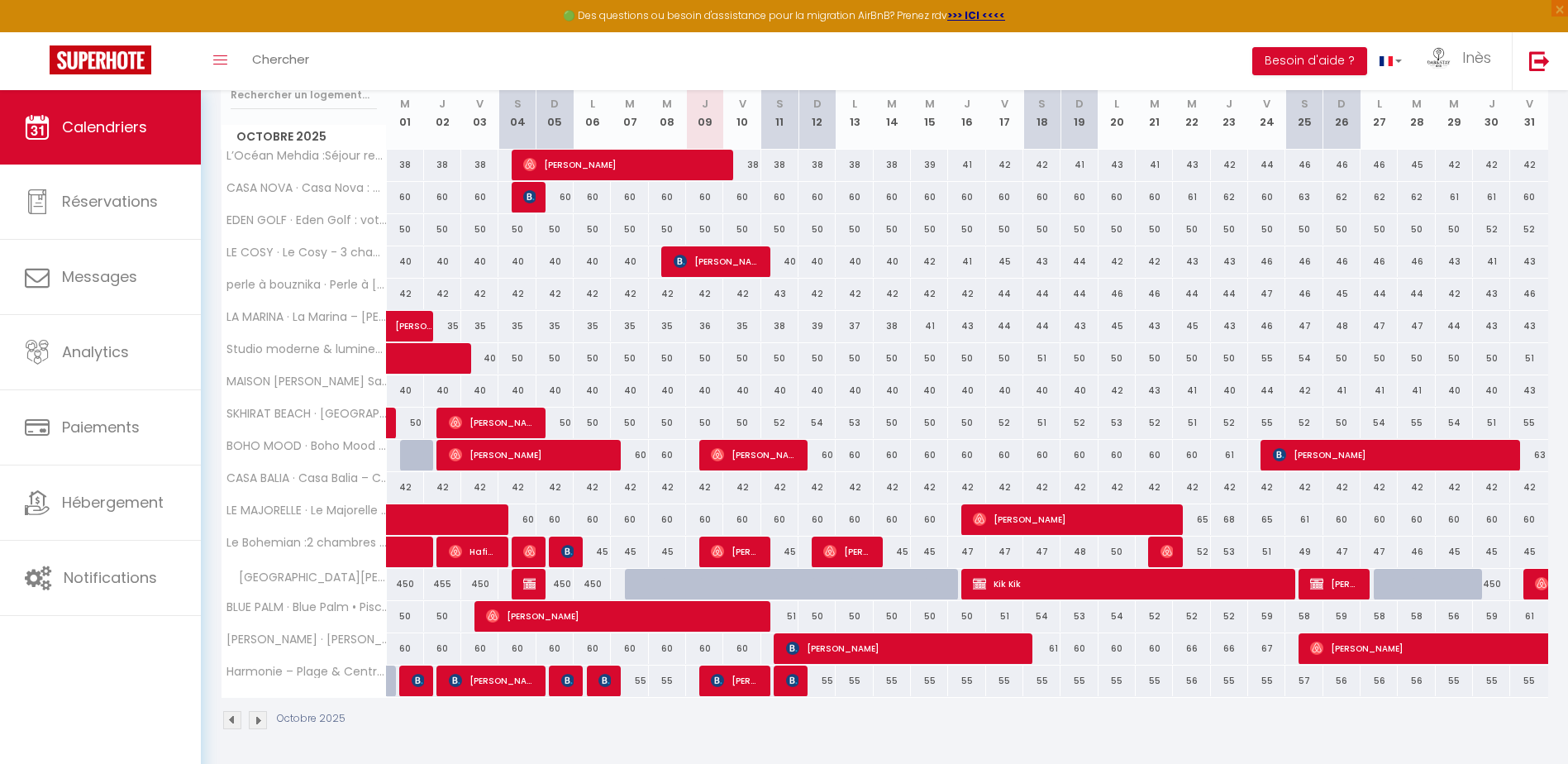
scroll to position [230, 0]
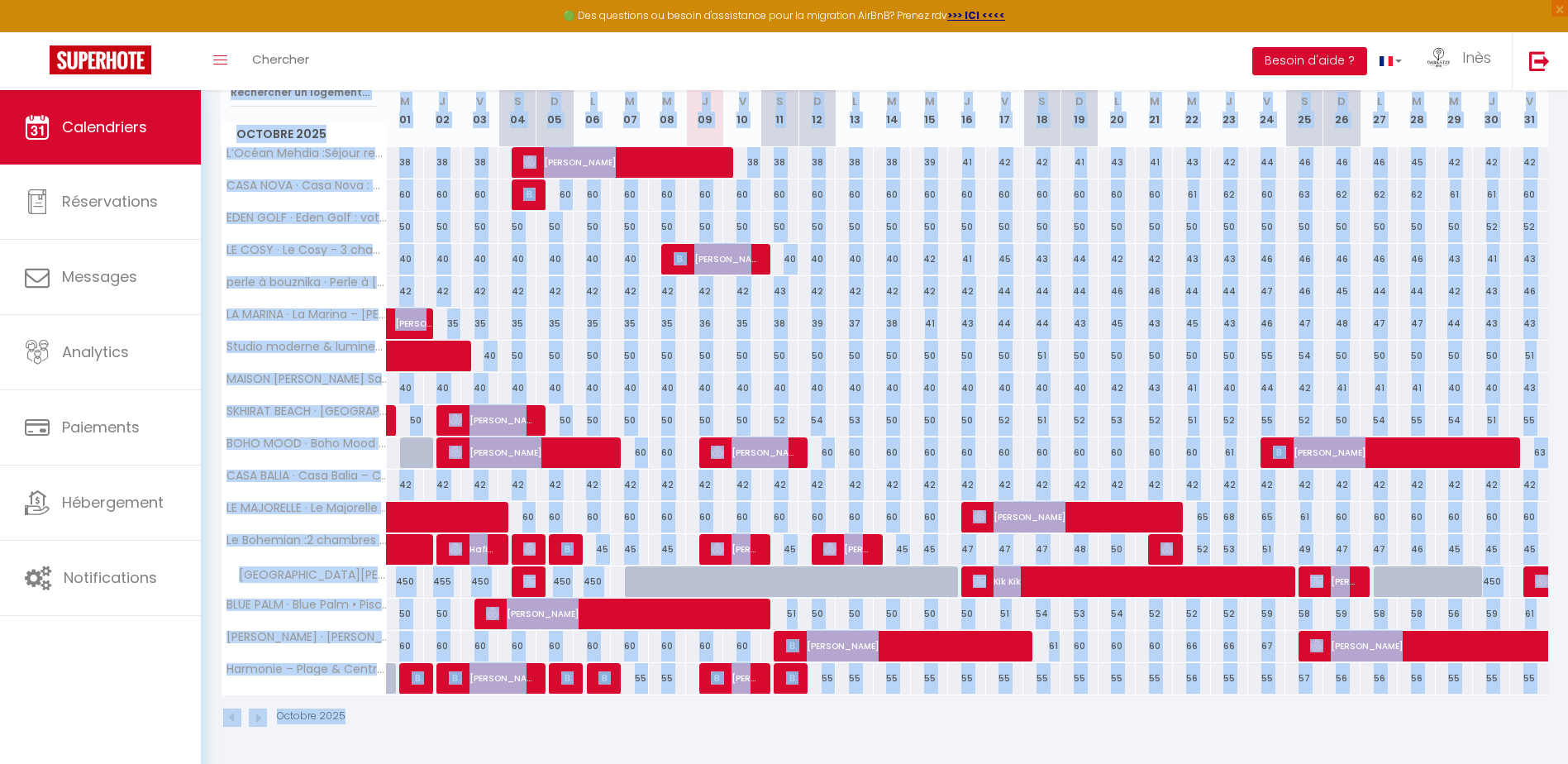
drag, startPoint x: 631, startPoint y: 187, endPoint x: 1535, endPoint y: 711, distance: 1044.9
click at [1535, 711] on div "[DATE] Gestion des prix Nb Nuits minimum Règles Disponibilité [DATE] M 01 J 02 …" at bounding box center [884, 392] width 1327 height 705
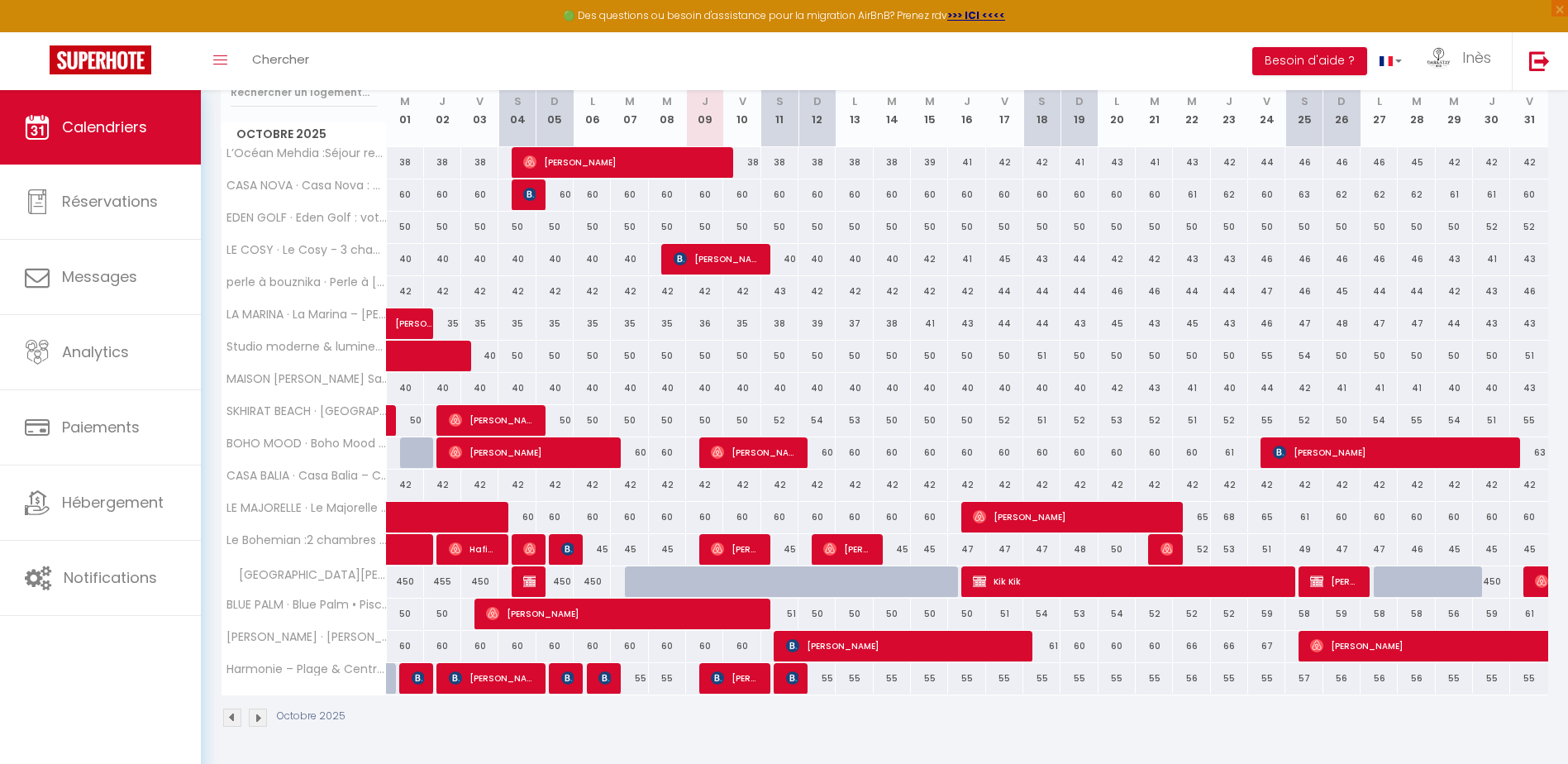
drag, startPoint x: 1535, startPoint y: 711, endPoint x: 1506, endPoint y: 742, distance: 42.4
click at [1506, 742] on div "Octobre 2025" at bounding box center [884, 720] width 1327 height 49
drag, startPoint x: 710, startPoint y: 485, endPoint x: 375, endPoint y: 488, distance: 335.0
click at [375, 488] on tr "CASA BALIA · Casa Balia – Cosy & Bien Situé 42 42 42 42 42 42 42 42 42 42 42" at bounding box center [885, 485] width 1327 height 32
click at [780, 59] on div "Toggle menubar Chercher BUTTON Besoin d'aide ? Inès Paramètres Équipe" at bounding box center [837, 61] width 1436 height 58
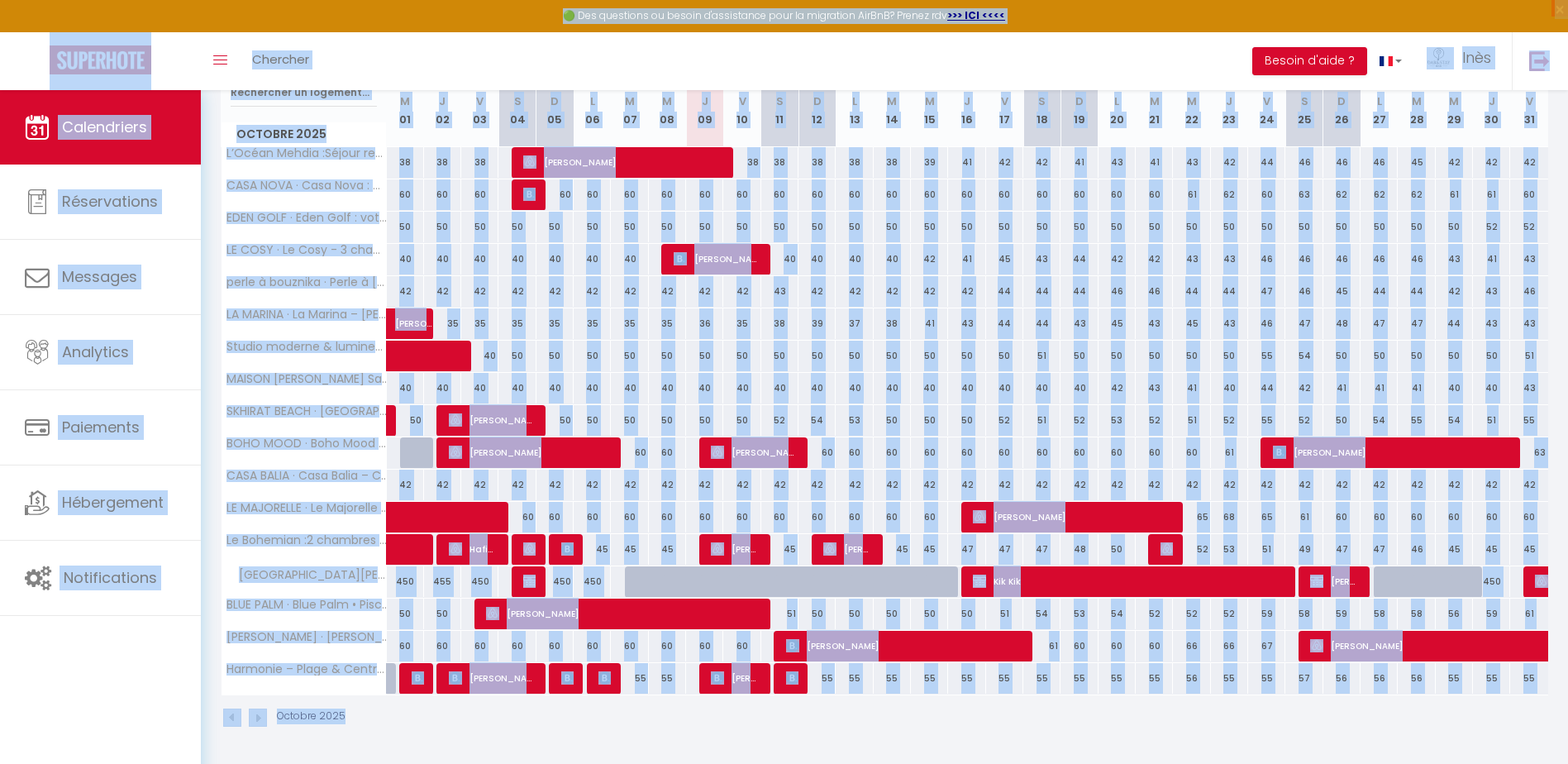
scroll to position [194, 0]
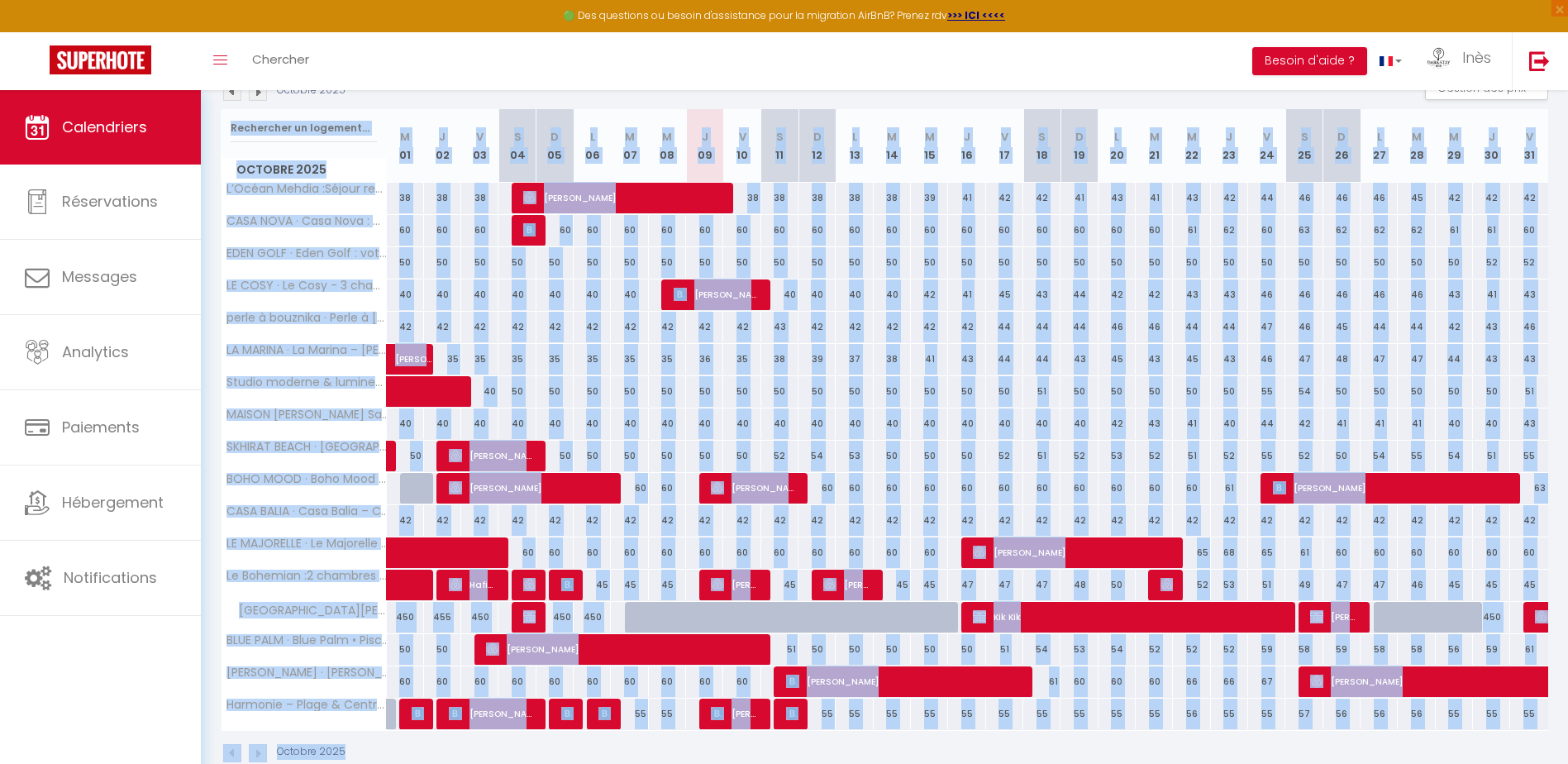
drag, startPoint x: 1117, startPoint y: 712, endPoint x: 215, endPoint y: 114, distance: 1082.2
click at [215, 114] on div "CALENDRIERS Filtrer par hébergement Tous L’Océan Mehdia :Séjour reposant à 100m…" at bounding box center [884, 348] width 1367 height 904
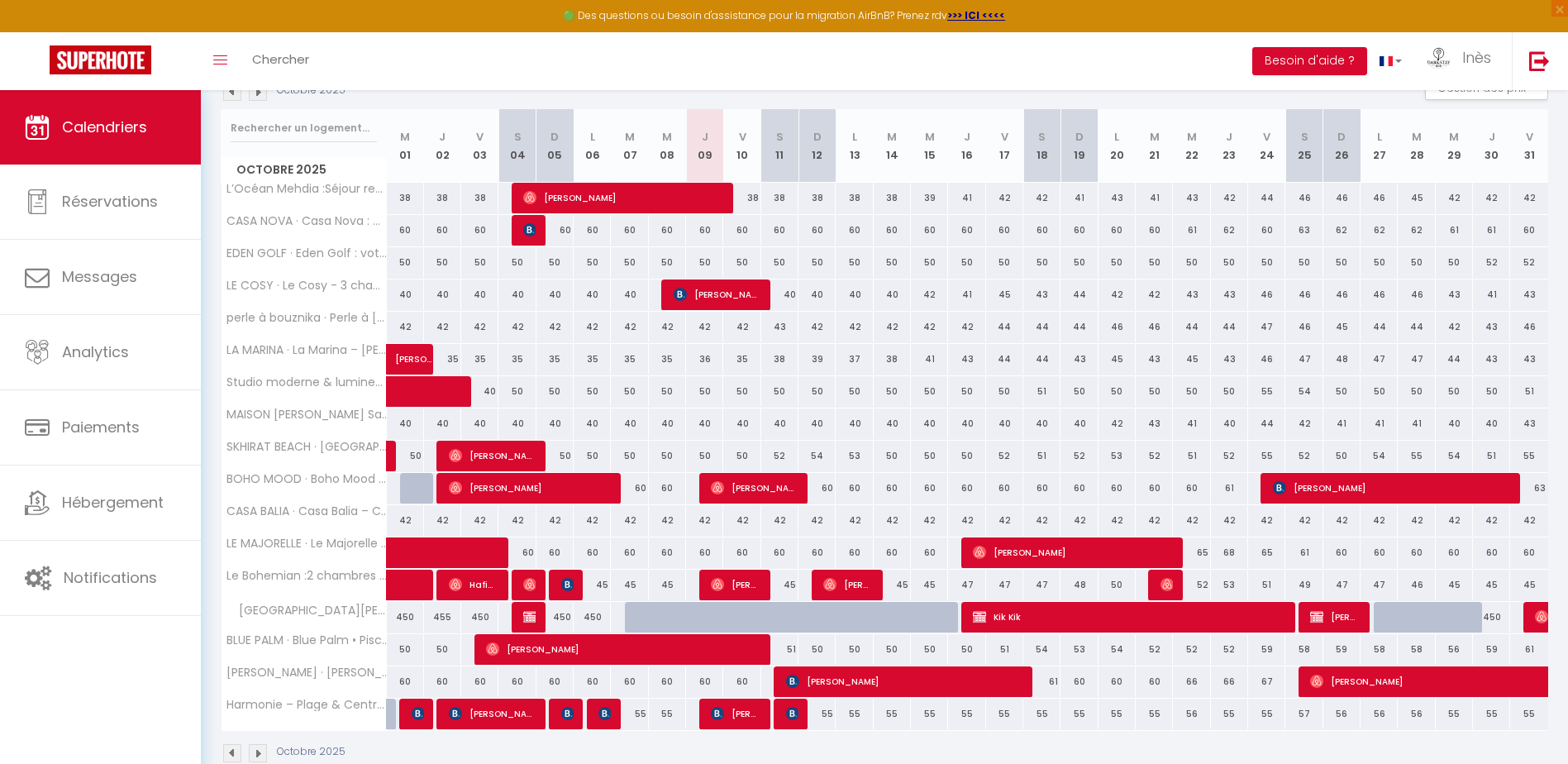
drag, startPoint x: 215, startPoint y: 114, endPoint x: 458, endPoint y: 78, distance: 245.7
click at [458, 78] on div "Toggle menubar Chercher BUTTON Besoin d'aide ? Inès Paramètres Équipe" at bounding box center [837, 61] width 1436 height 58
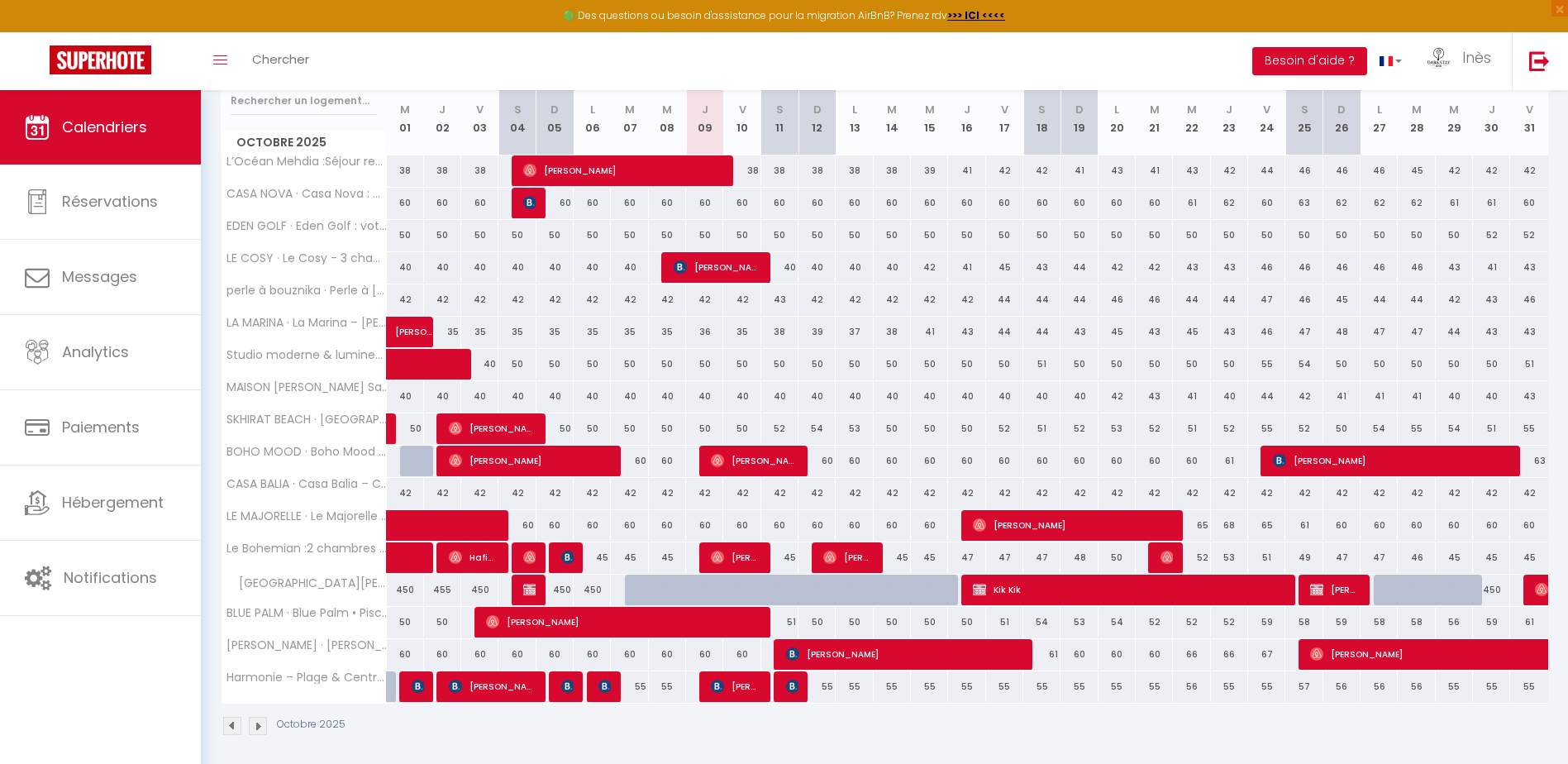
scroll to position [230, 0]
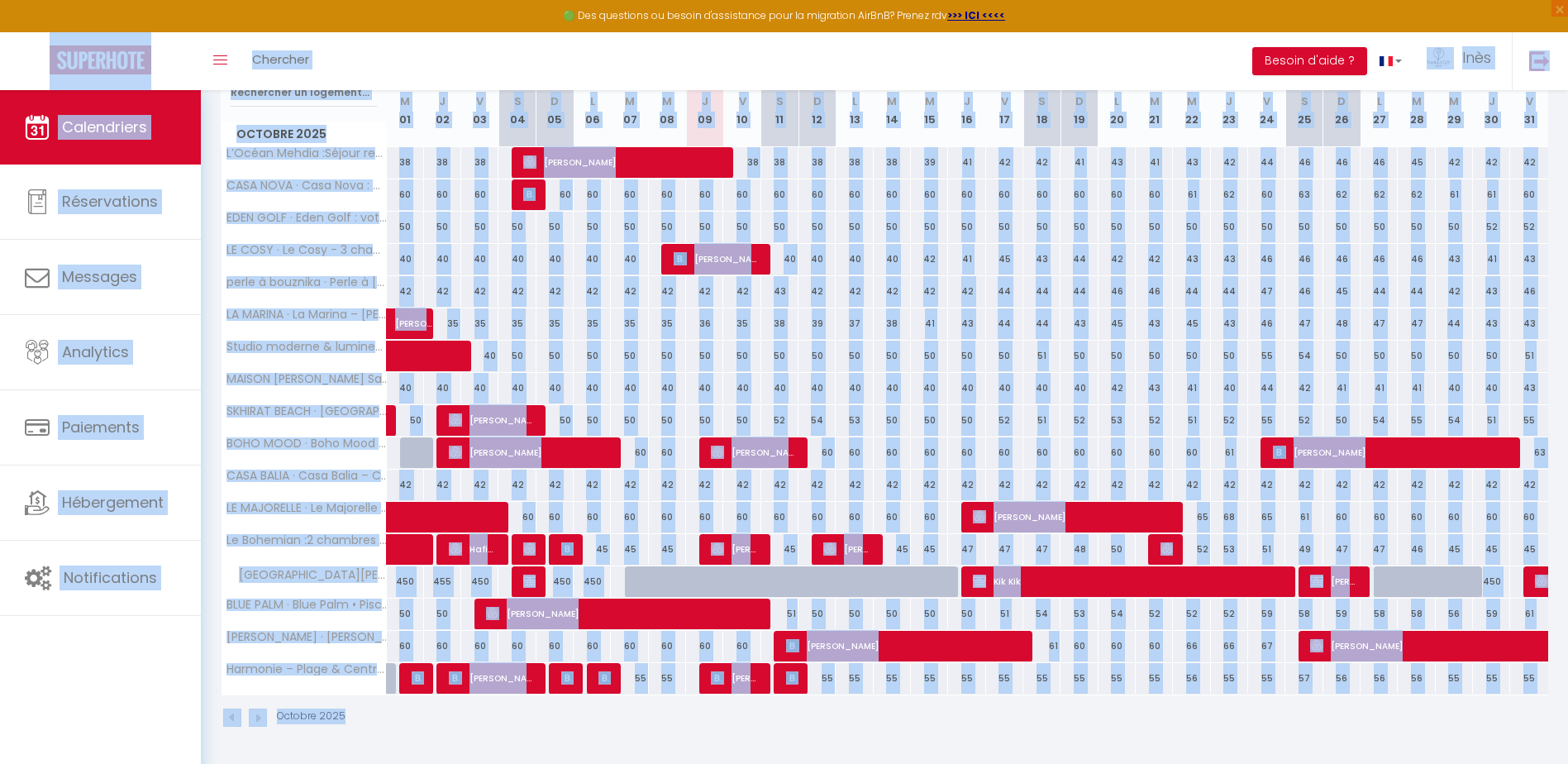
drag, startPoint x: 1554, startPoint y: 719, endPoint x: 18, endPoint y: 44, distance: 1677.8
click at [18, 44] on div "🟢 Des questions ou besoin d'assistance pour la migration AirBnB? Prenez rdv >>>…" at bounding box center [784, 312] width 1568 height 904
click at [552, 58] on div "Toggle menubar Chercher BUTTON Besoin d'aide ? Inès Paramètres Équipe" at bounding box center [837, 61] width 1436 height 58
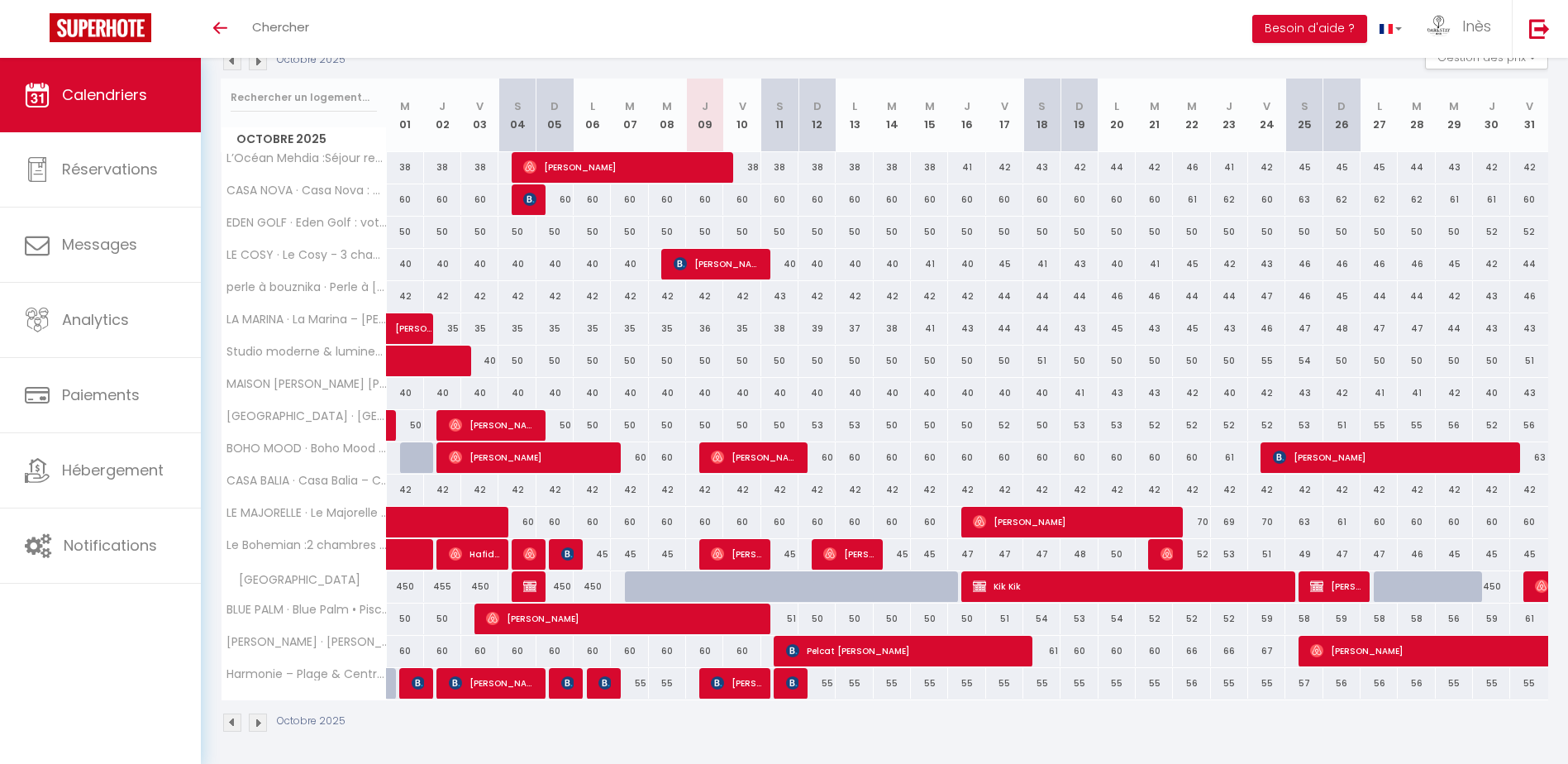
scroll to position [198, 0]
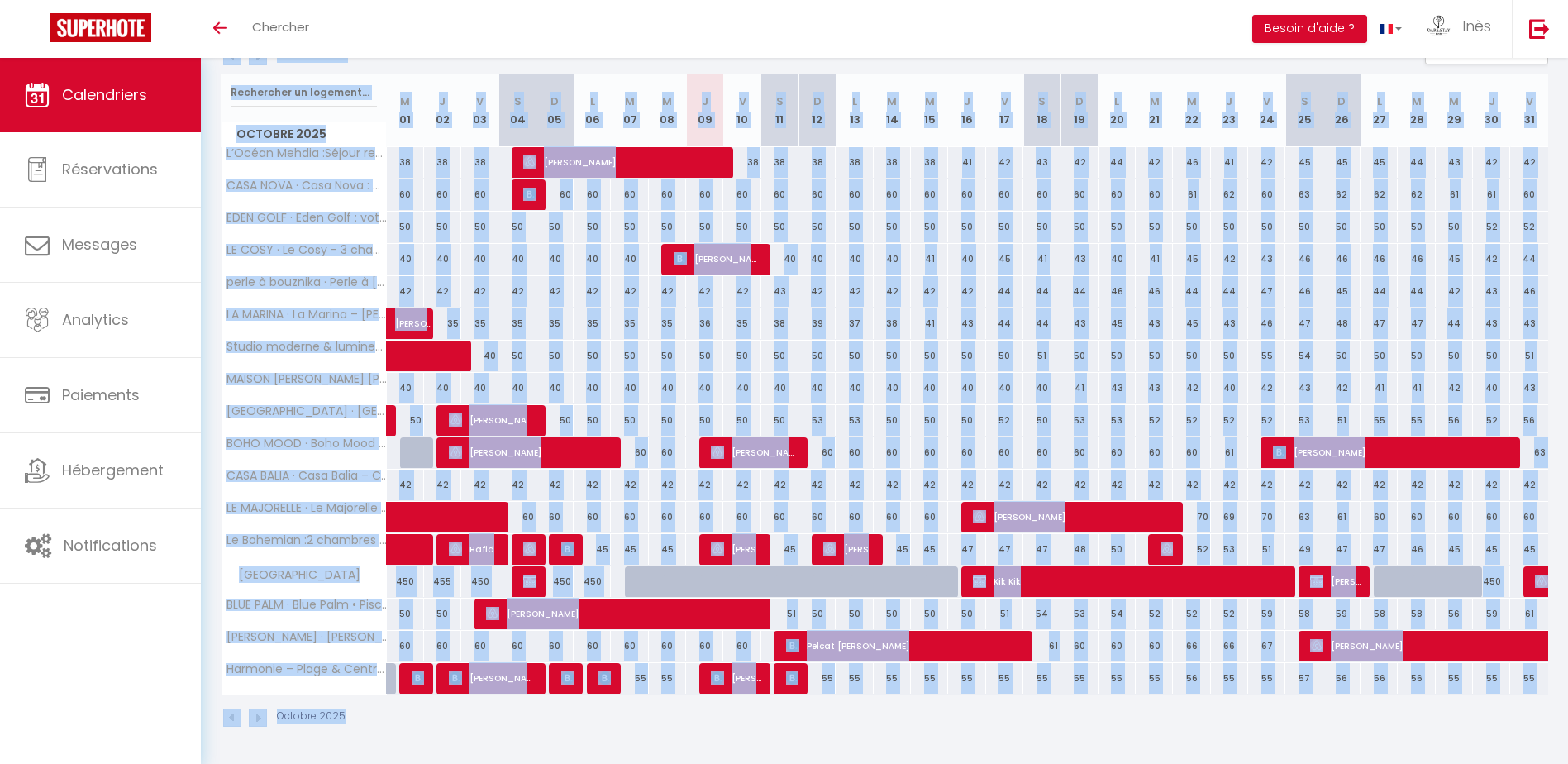
drag, startPoint x: 225, startPoint y: 76, endPoint x: 1485, endPoint y: 708, distance: 1409.6
click at [1485, 708] on div "CALENDRIERS Filtrer par hébergement Tous L’Océan Mehdia :Séjour reposant à 100m…" at bounding box center [884, 312] width 1367 height 904
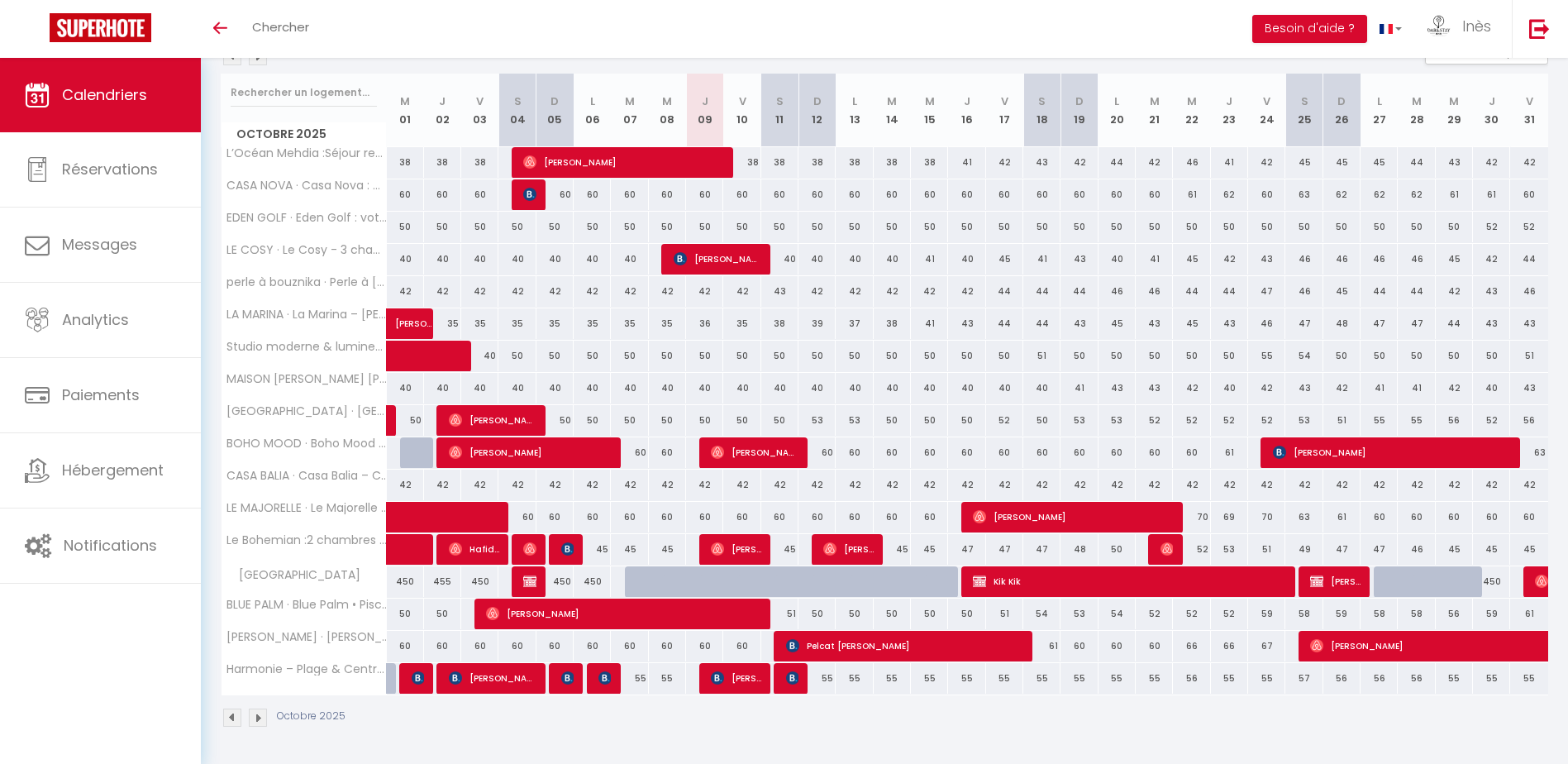
click at [1325, 730] on div "Octobre 2025" at bounding box center [884, 720] width 1327 height 49
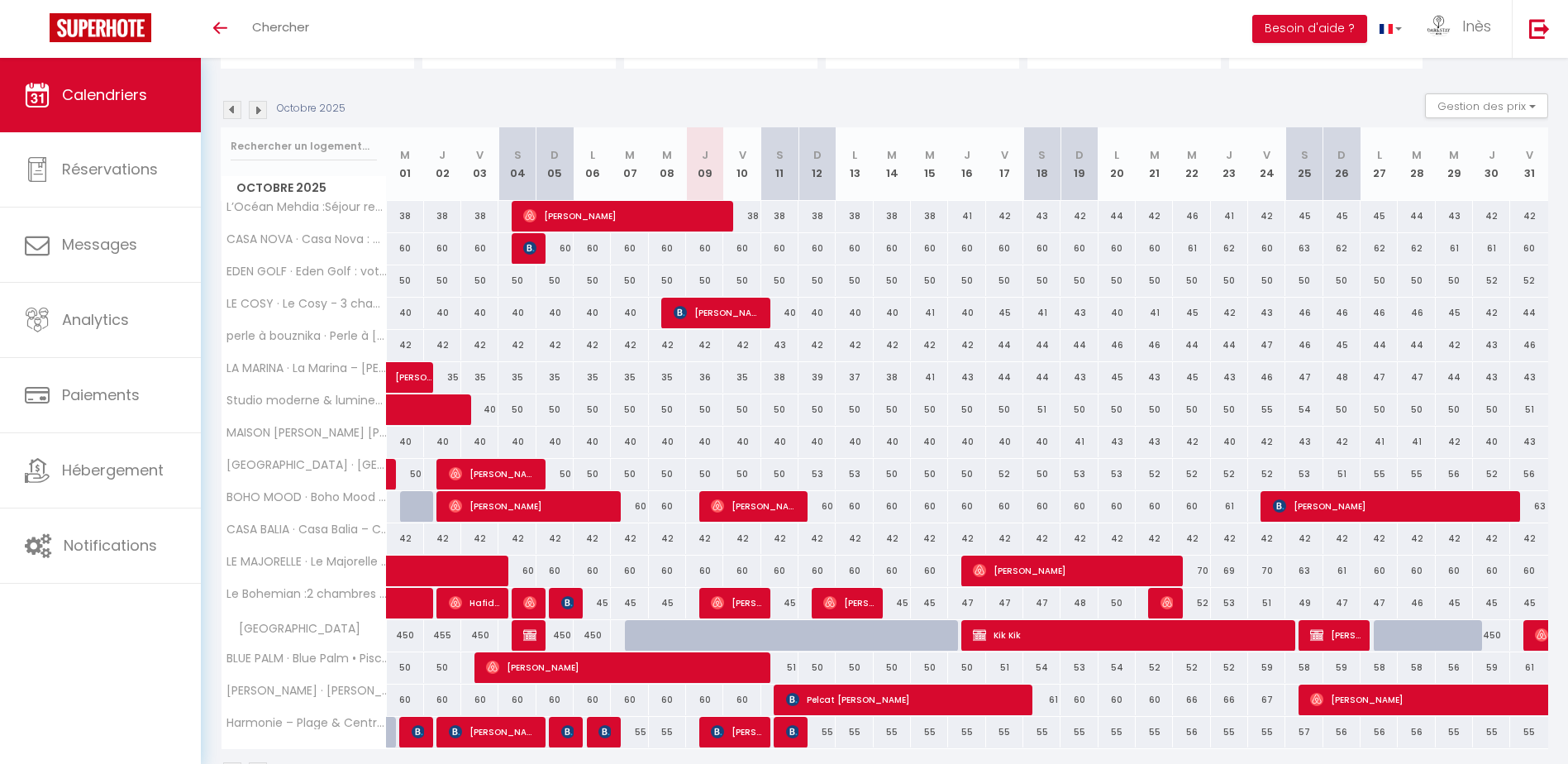
scroll to position [115, 0]
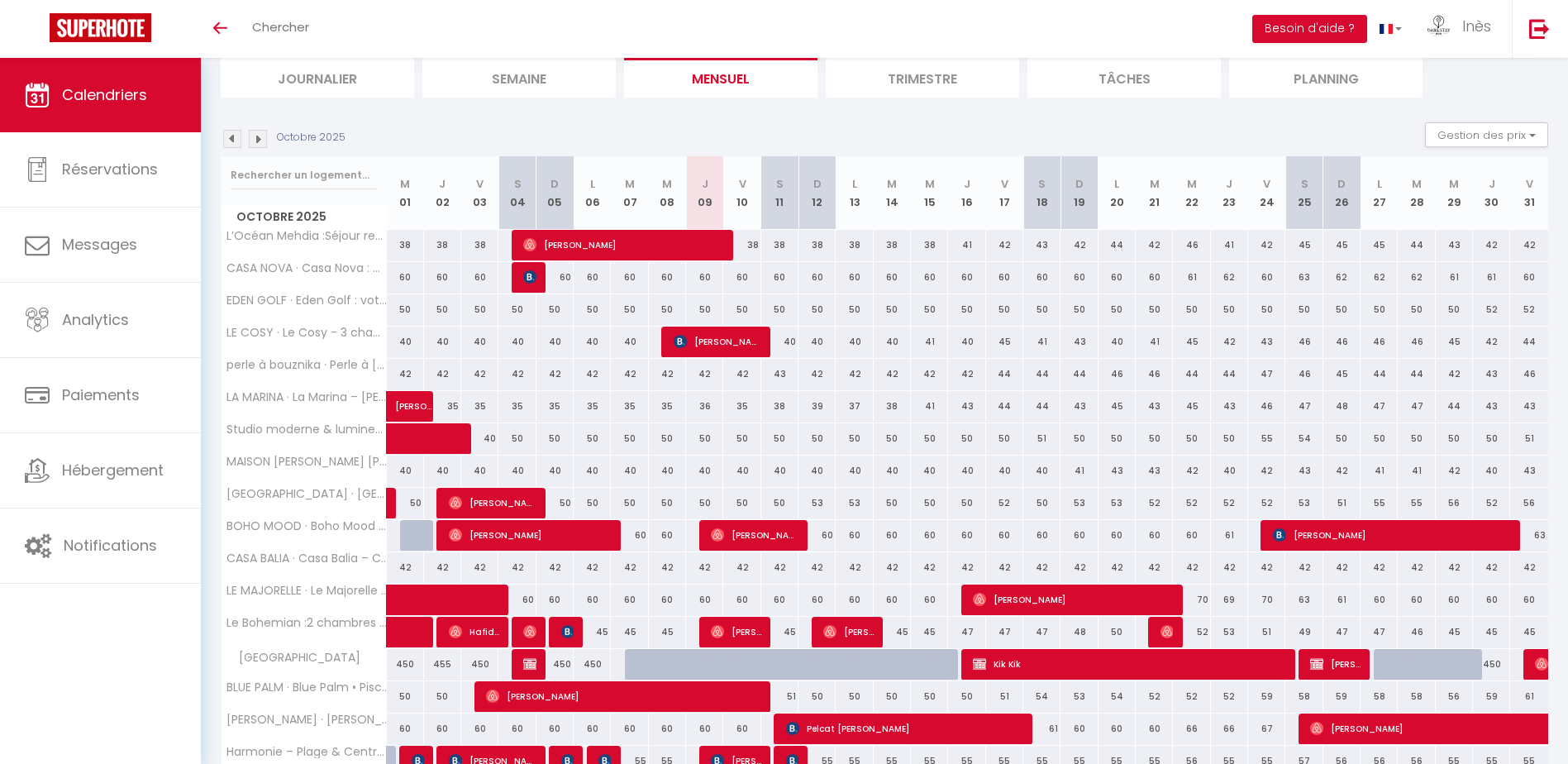
drag, startPoint x: 710, startPoint y: 407, endPoint x: 451, endPoint y: 407, distance: 259.0
click at [451, 407] on tr "LA MARINA · La Marina – Vivez Mehdia à 100m de la plage Kamel Limani 35 35 35 3…" at bounding box center [885, 406] width 1327 height 32
click at [819, 127] on div "Octobre 2025 Gestion des prix Nb Nuits minimum Règles Disponibilité" at bounding box center [884, 139] width 1327 height 34
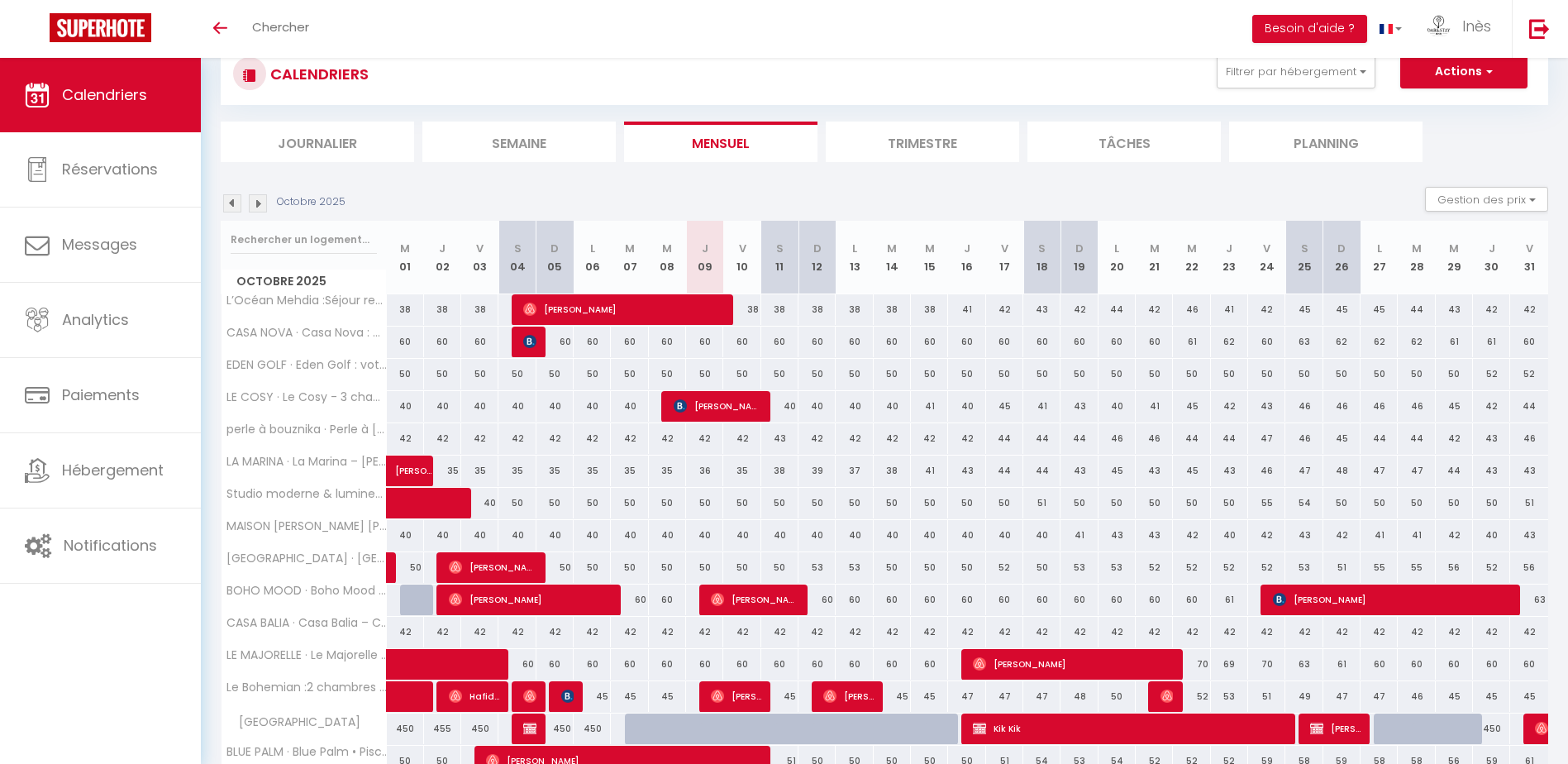
scroll to position [0, 0]
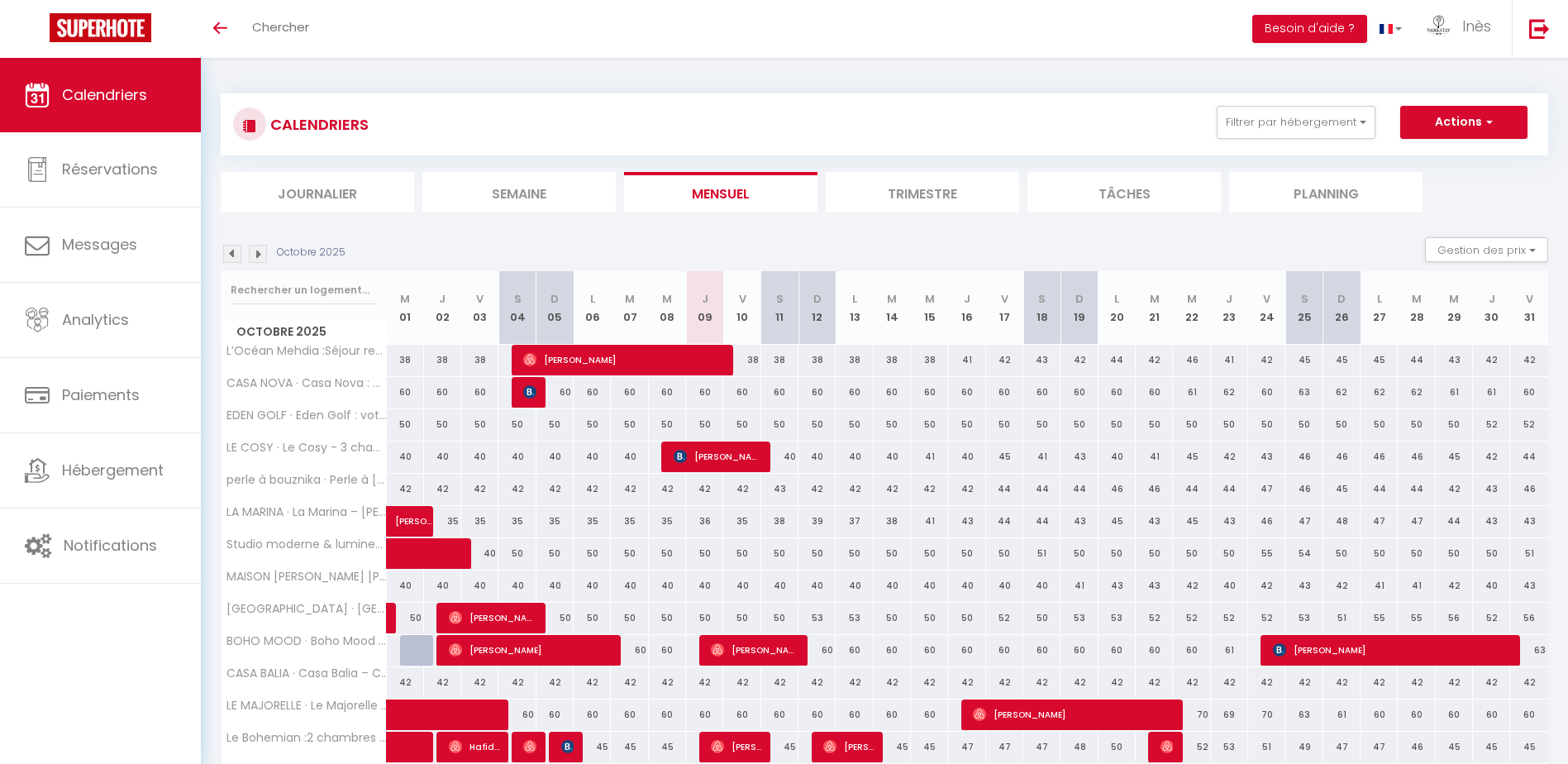
drag, startPoint x: 818, startPoint y: 181, endPoint x: 214, endPoint y: 101, distance: 609.3
click at [214, 101] on div "CALENDRIERS Filtrer par hébergement Tous L’Océan Mehdia :Séjour reposant à 100m…" at bounding box center [884, 509] width 1367 height 904
drag, startPoint x: 214, startPoint y: 101, endPoint x: 212, endPoint y: 70, distance: 31.1
click at [212, 70] on div "CALENDRIERS Filtrer par hébergement Tous L’Océan Mehdia :Séjour reposant à 100m…" at bounding box center [884, 509] width 1367 height 904
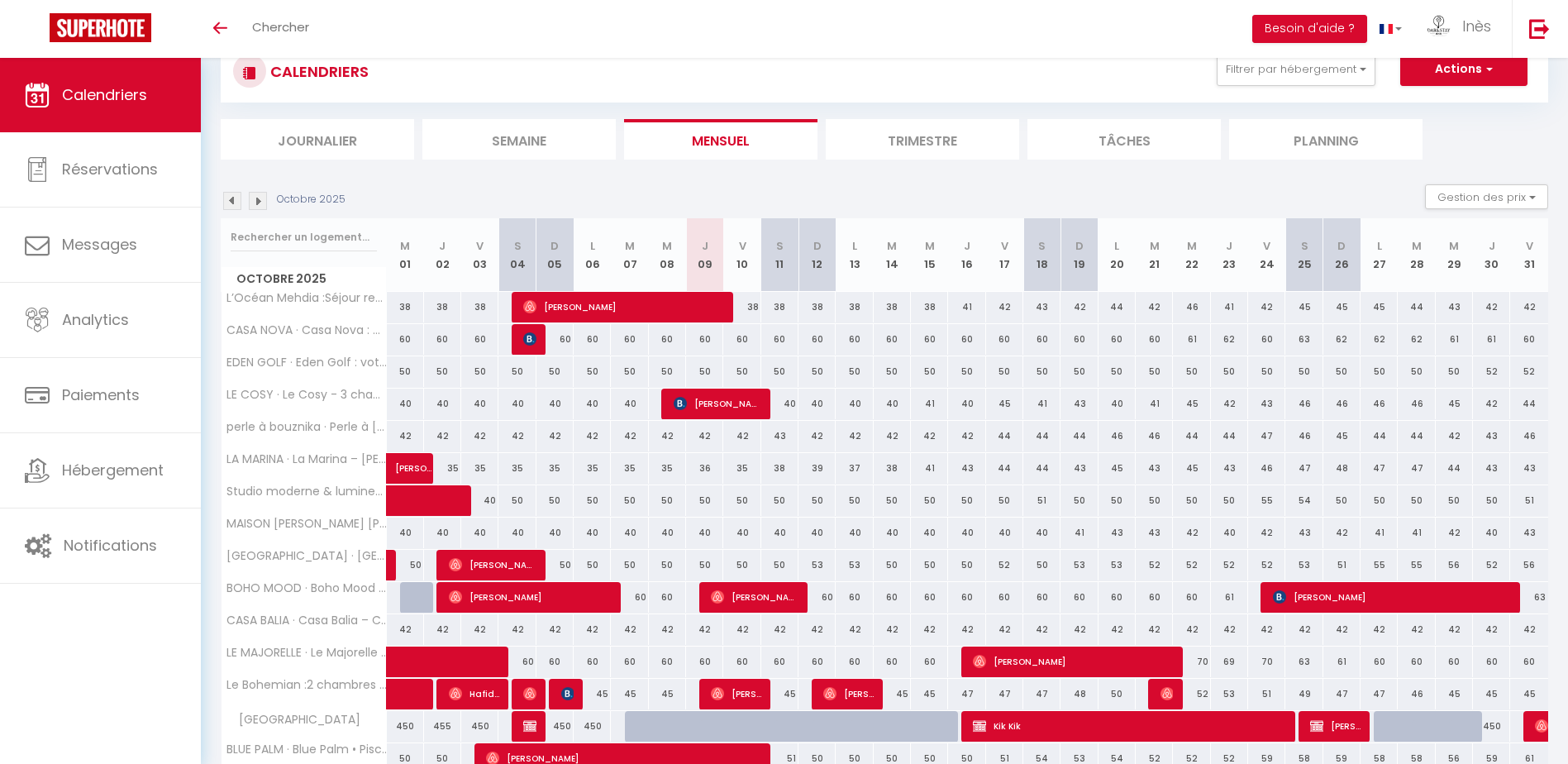
scroll to position [83, 0]
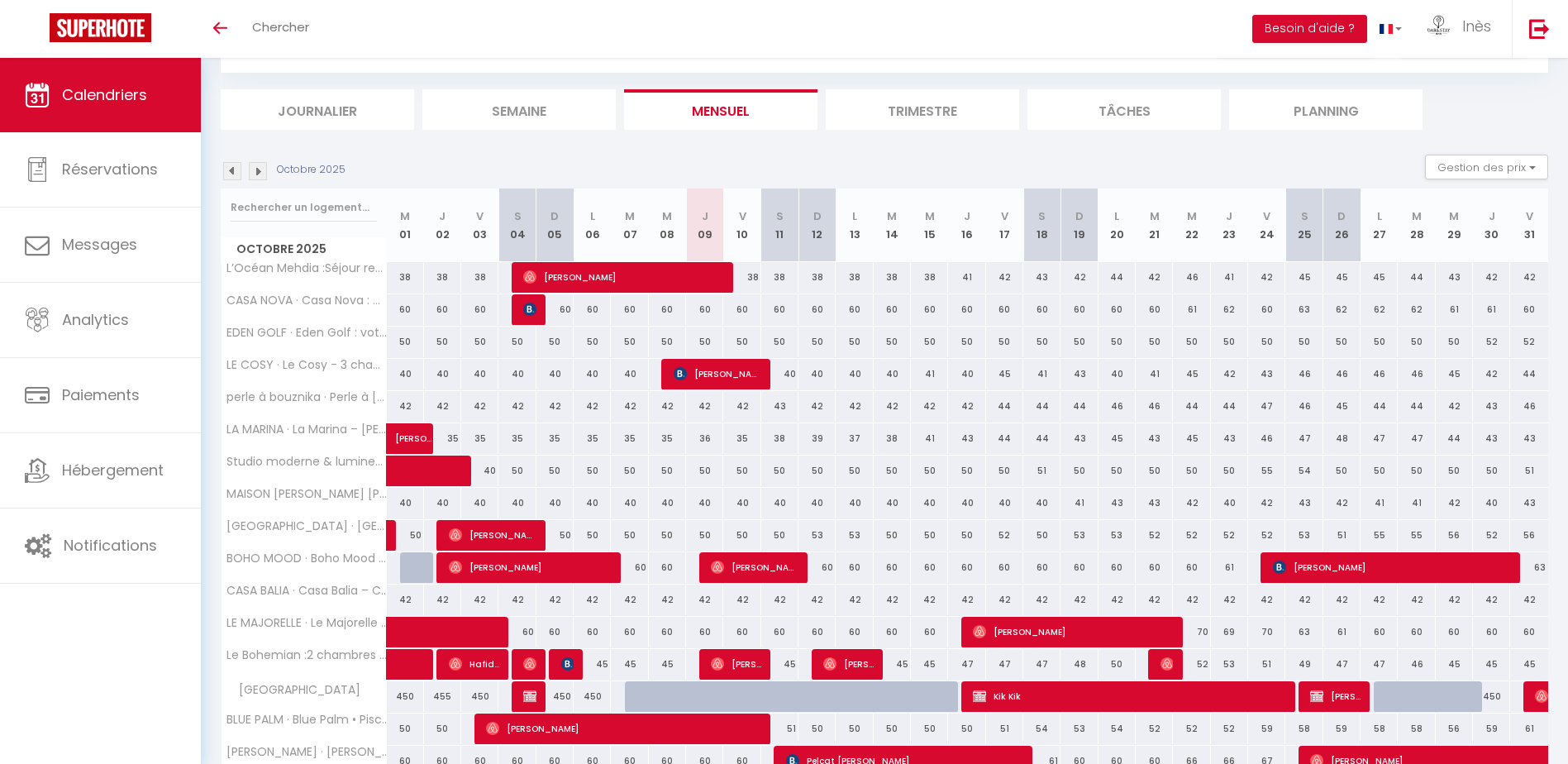
click at [522, 154] on div "Octobre 2025 Gestion des prix Nb Nuits minimum Règles Disponibilité" at bounding box center [884, 171] width 1327 height 34
drag, startPoint x: 832, startPoint y: 471, endPoint x: 212, endPoint y: 481, distance: 620.1
click at [212, 481] on div "CALENDRIERS Filtrer par hébergement Tous L’Océan Mehdia :Séjour reposant à 100m…" at bounding box center [884, 427] width 1367 height 904
click at [214, 482] on div "CALENDRIERS Filtrer par hébergement Tous L’Océan Mehdia :Séjour reposant à 100m…" at bounding box center [884, 427] width 1367 height 904
drag, startPoint x: 214, startPoint y: 469, endPoint x: 753, endPoint y: 480, distance: 539.1
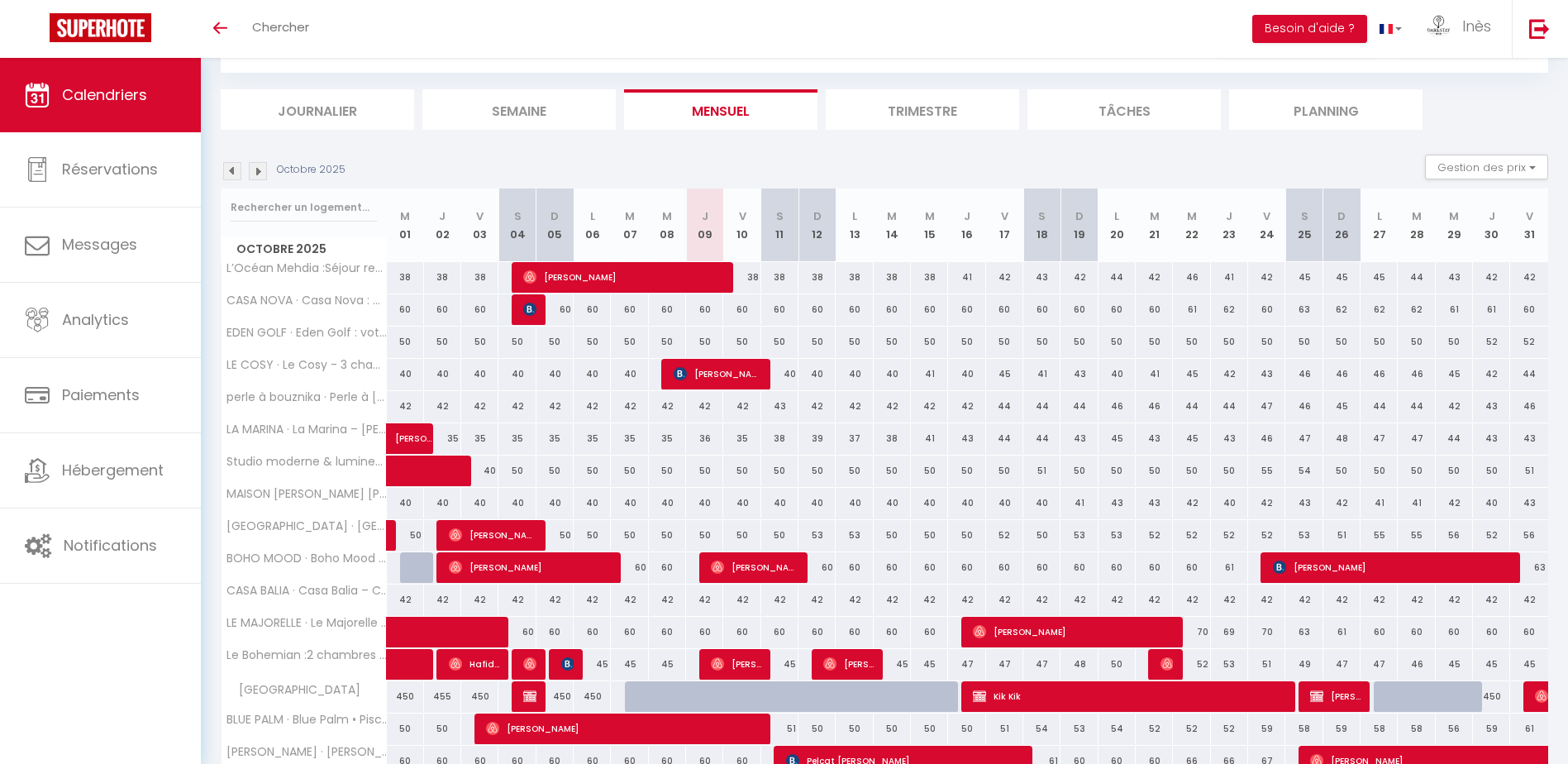
click at [753, 480] on div "CALENDRIERS Filtrer par hébergement Tous L’Océan Mehdia :Séjour reposant à 100m…" at bounding box center [884, 427] width 1367 height 904
click at [739, 152] on section "Octobre 2025 Gestion des prix Nb Nuits minimum Règles Disponibilité Octobre 202…" at bounding box center [884, 498] width 1327 height 721
drag, startPoint x: 715, startPoint y: 471, endPoint x: 221, endPoint y: 468, distance: 494.0
click at [221, 468] on tr "Studio moderne & lumineux au coeur de Casablanca 40 50 50 50 50 50 50 50 50" at bounding box center [885, 471] width 1327 height 32
drag, startPoint x: 221, startPoint y: 468, endPoint x: 211, endPoint y: 467, distance: 10.0
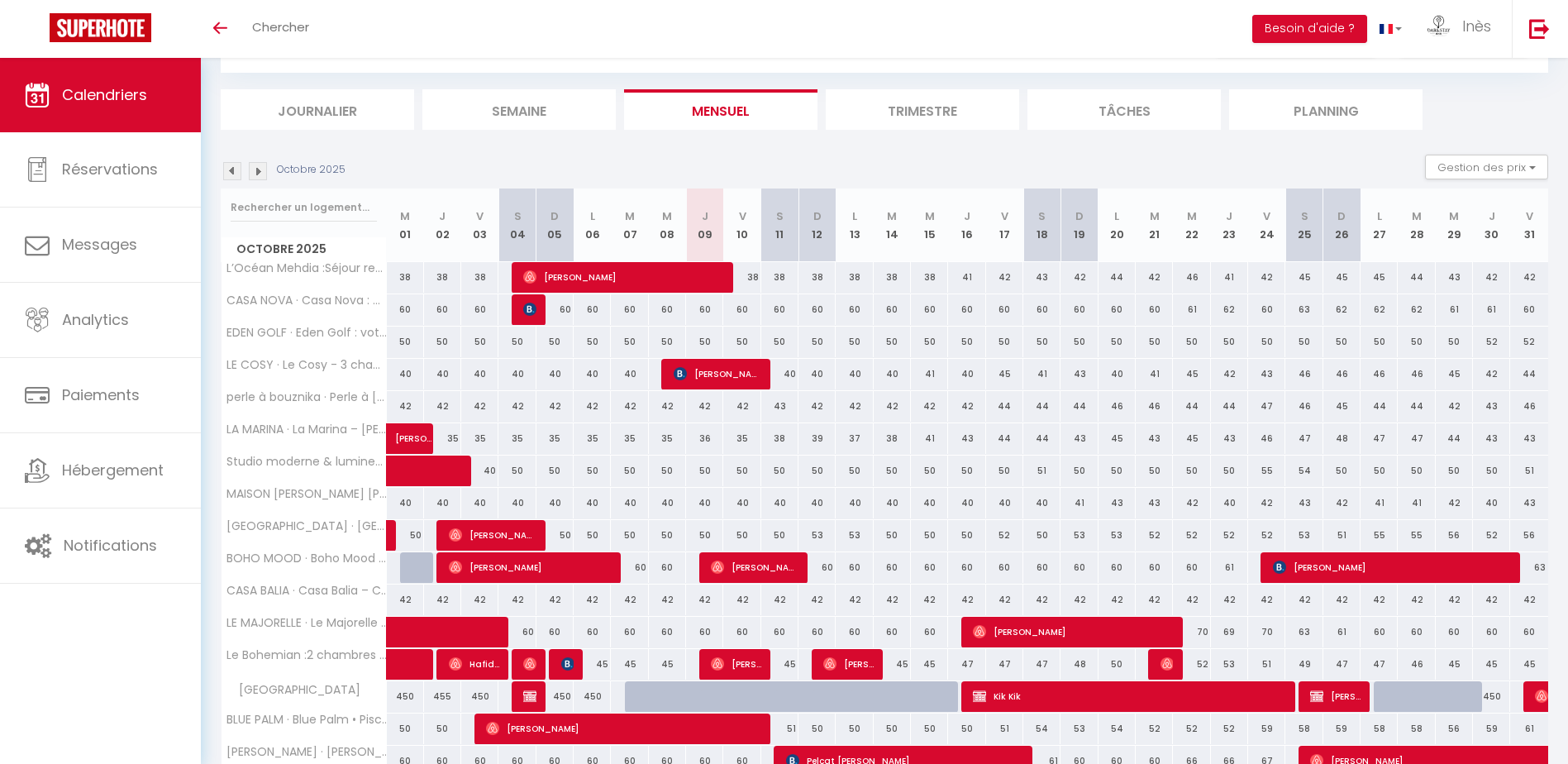
click at [211, 467] on div "CALENDRIERS Filtrer par hébergement Tous L’Océan Mehdia :Séjour reposant à 100m…" at bounding box center [884, 427] width 1367 height 904
drag, startPoint x: 649, startPoint y: 471, endPoint x: 219, endPoint y: 471, distance: 430.0
click at [219, 471] on div "CALENDRIERS Filtrer par hébergement Tous L’Océan Mehdia :Séjour reposant à 100m…" at bounding box center [884, 427] width 1367 height 904
drag, startPoint x: 219, startPoint y: 471, endPoint x: 211, endPoint y: 470, distance: 8.1
click at [211, 470] on div "CALENDRIERS Filtrer par hébergement Tous L’Océan Mehdia :Séjour reposant à 100m…" at bounding box center [884, 427] width 1367 height 904
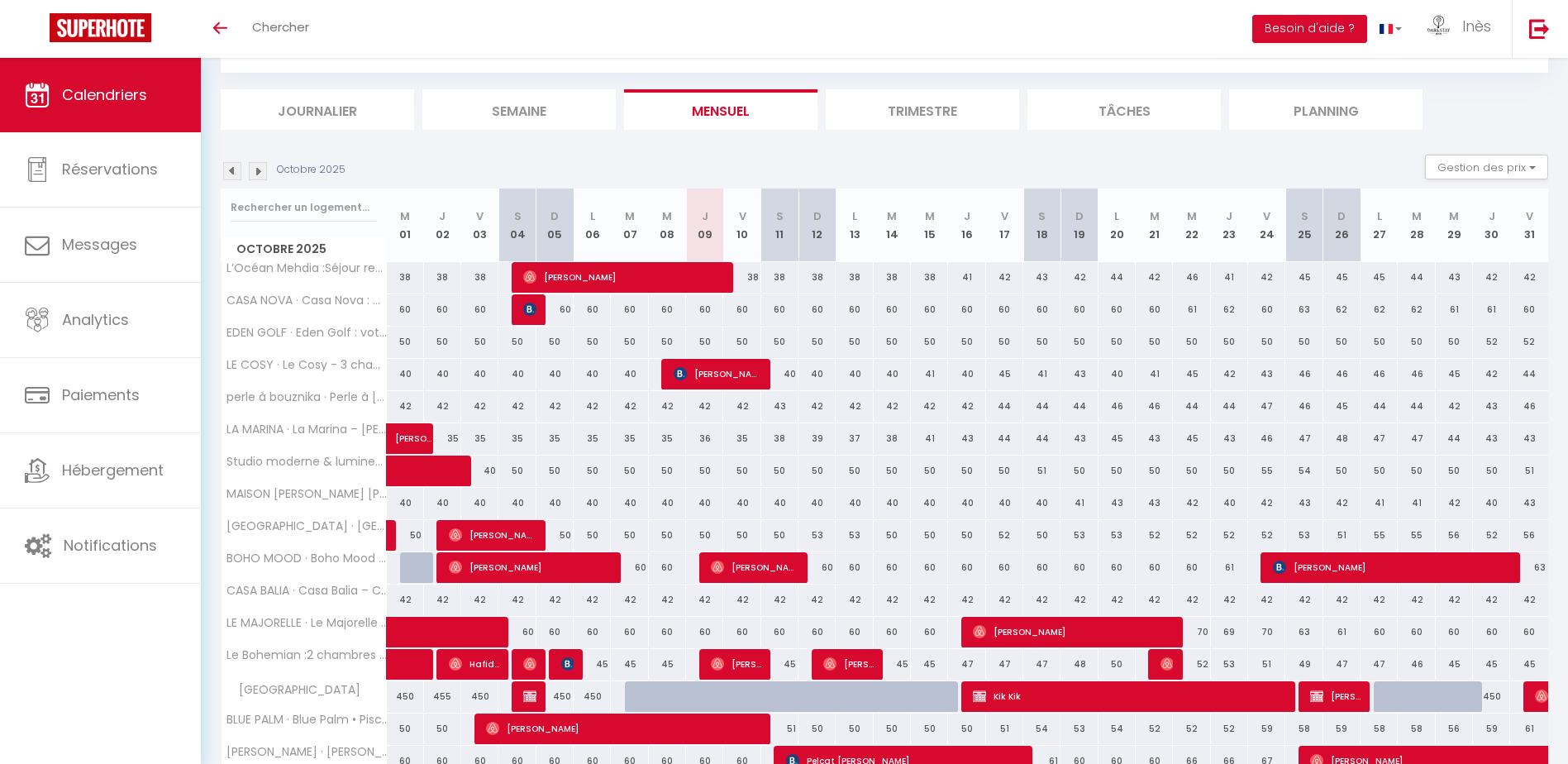
drag, startPoint x: 231, startPoint y: 464, endPoint x: 643, endPoint y: 473, distance: 412.1
click at [643, 473] on tr "Studio moderne & lumineux au coeur de Casablanca 40 50 50 50 50 50 50 50 50" at bounding box center [885, 471] width 1327 height 32
click at [657, 138] on section "Octobre 2025 Gestion des prix Nb Nuits minimum Règles Disponibilité Octobre 202…" at bounding box center [884, 498] width 1327 height 721
drag, startPoint x: 825, startPoint y: 471, endPoint x: 221, endPoint y: 481, distance: 604.1
click at [221, 481] on tr "Studio moderne & lumineux au coeur de Casablanca 40 50 50 50 50 50 50 50 50" at bounding box center [885, 471] width 1327 height 32
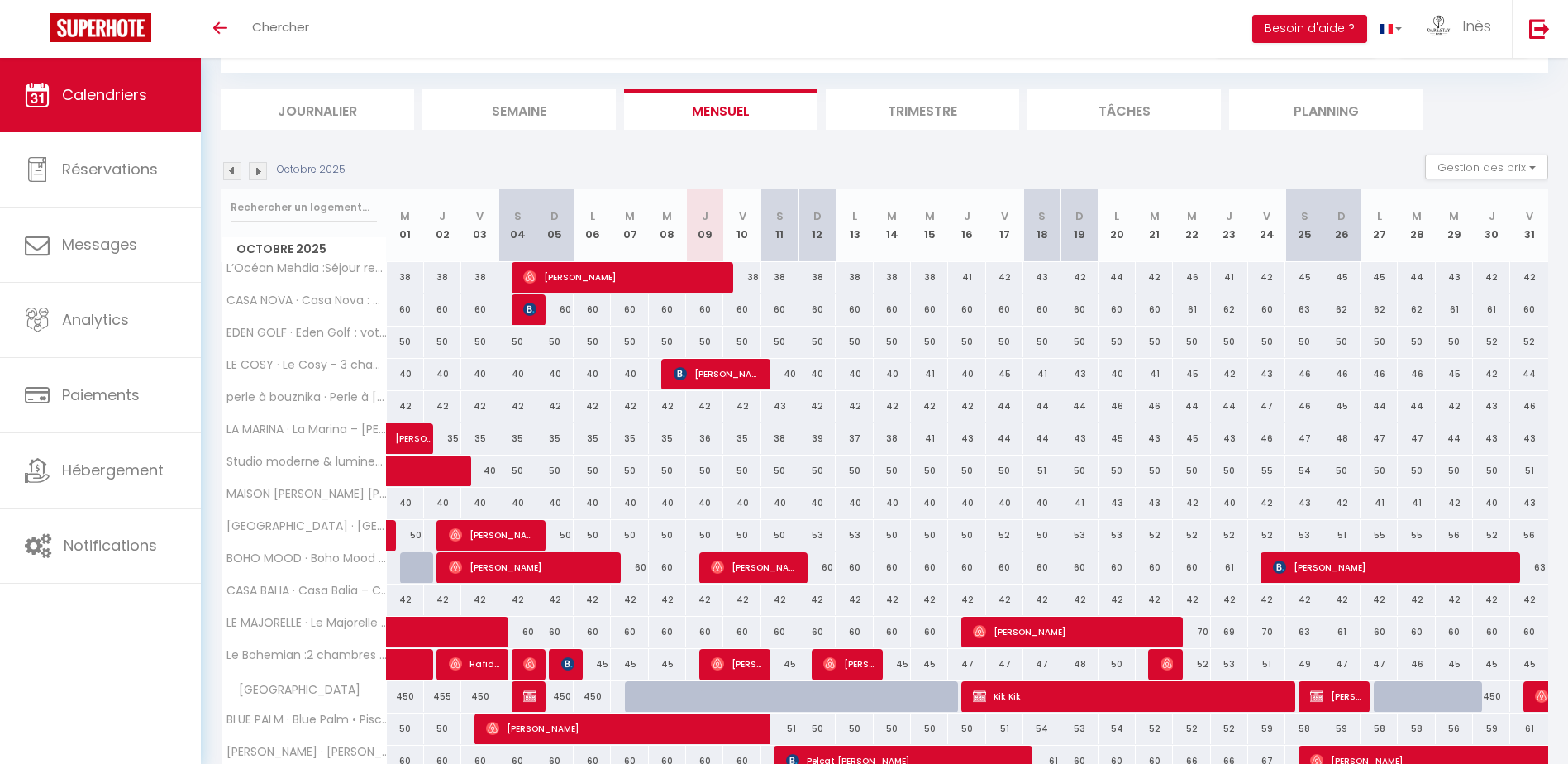
click at [1196, 45] on div "Toggle menubar Chercher BUTTON Besoin d'aide ? Inès Paramètres Équipe" at bounding box center [837, 29] width 1436 height 58
drag, startPoint x: 791, startPoint y: 474, endPoint x: 479, endPoint y: 483, distance: 312.1
click at [479, 483] on tr "Studio moderne & lumineux au coeur de Casablanca 40 50 50 50 50 50 50 50 50" at bounding box center [885, 471] width 1327 height 32
click at [482, 475] on span at bounding box center [449, 471] width 76 height 31
select select "OK"
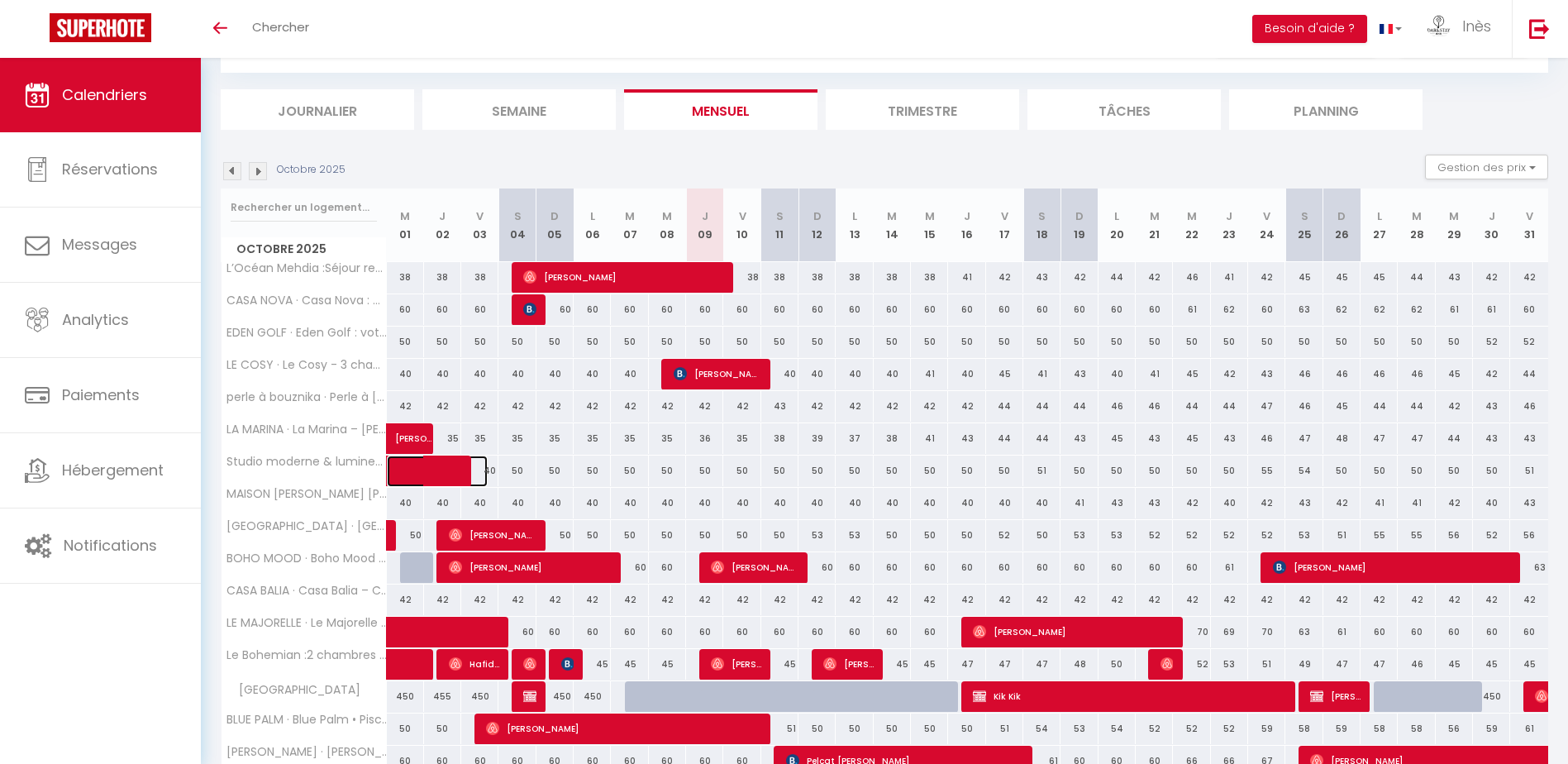
select select "OK"
select select "0"
select select "1"
select select
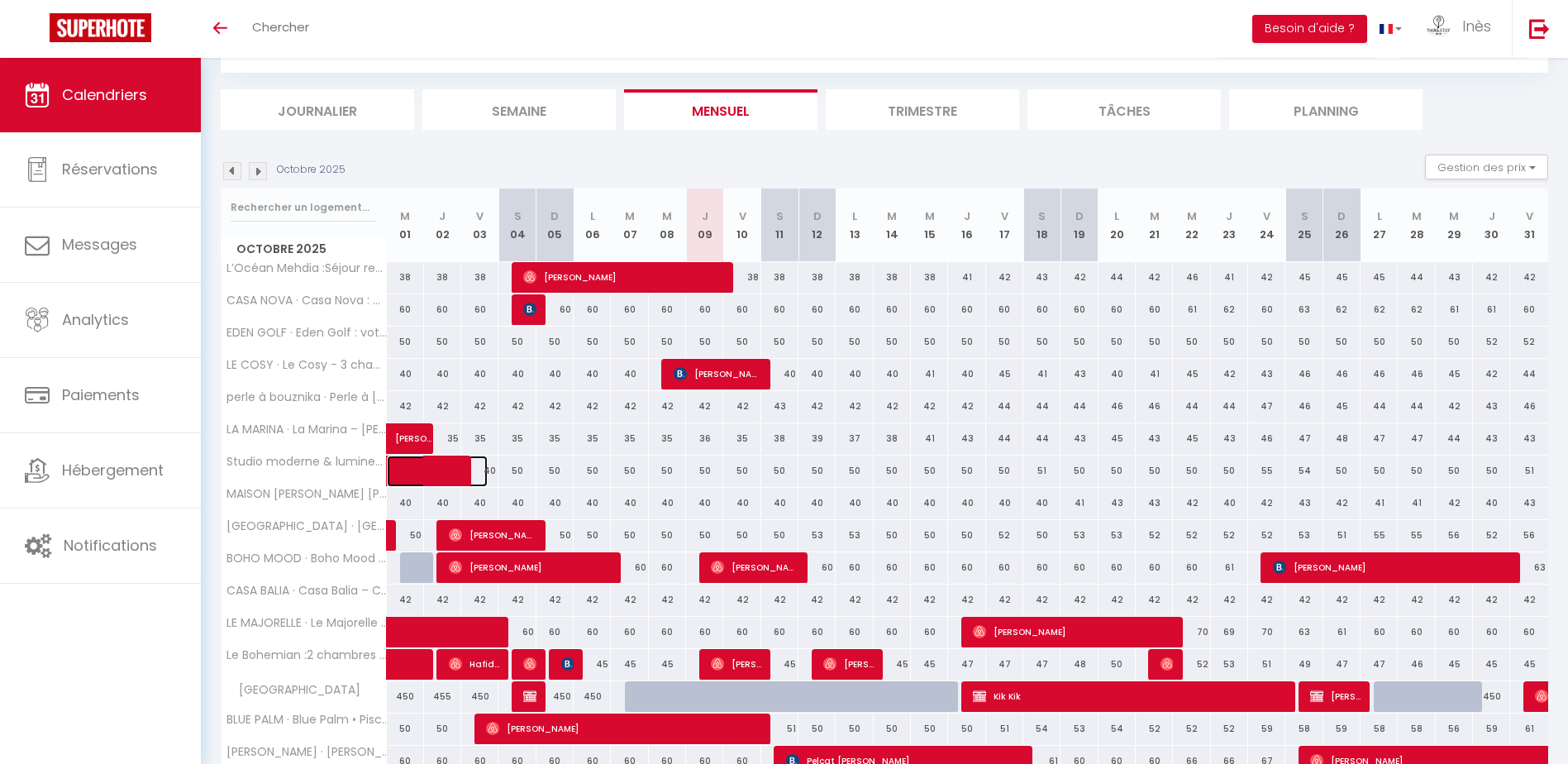
select select
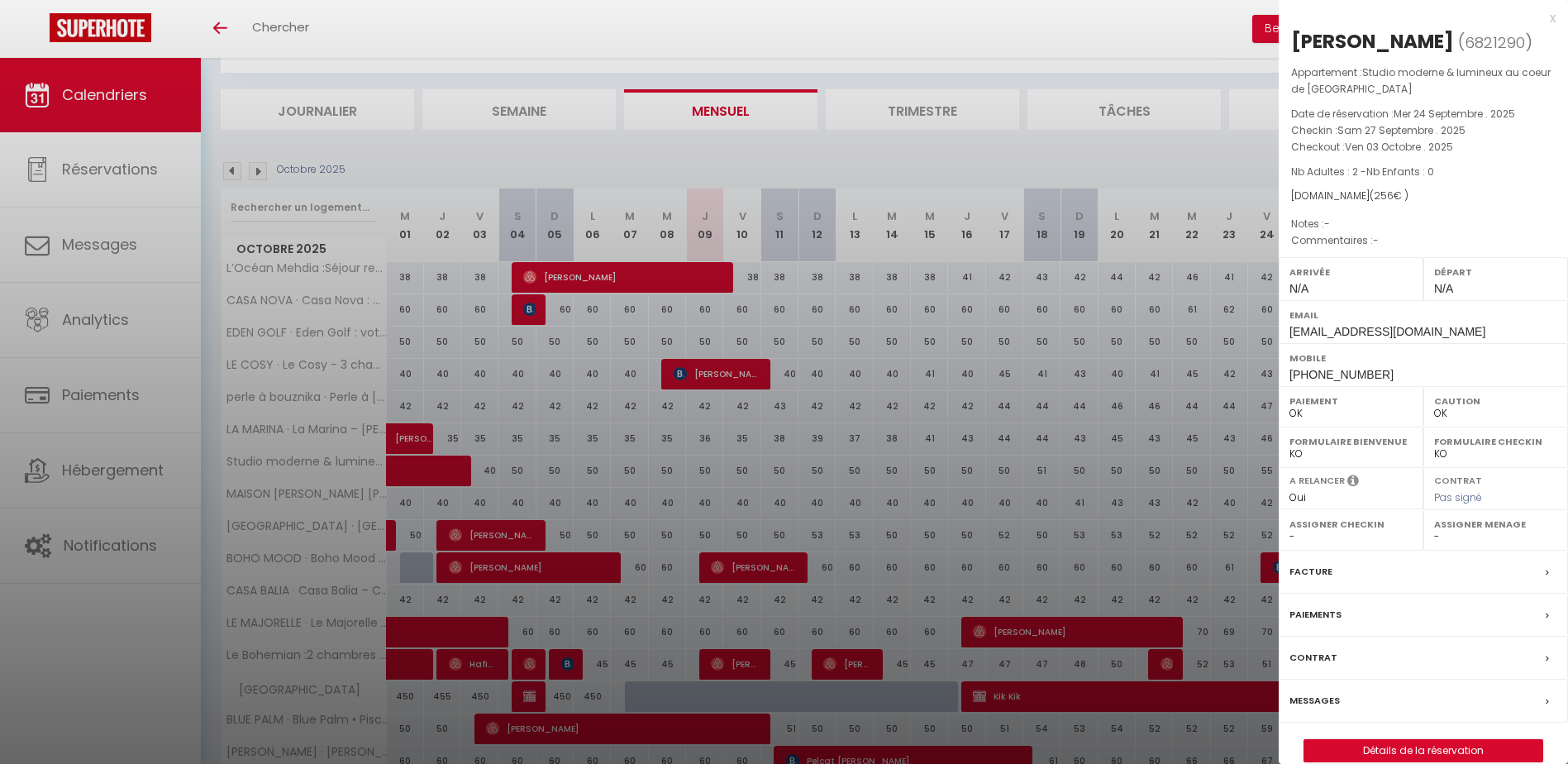
click at [660, 142] on div at bounding box center [784, 382] width 1568 height 764
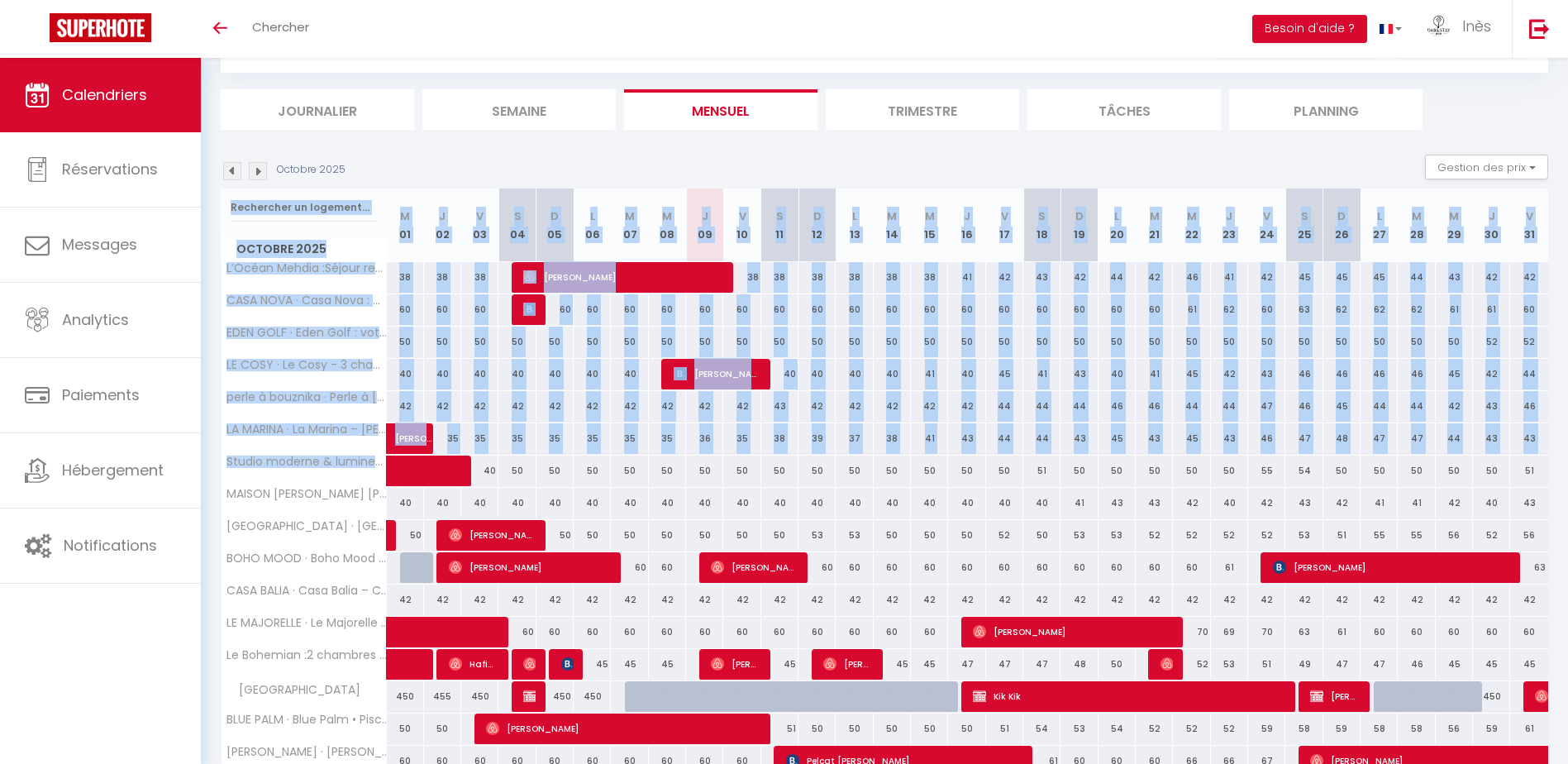
drag, startPoint x: 246, startPoint y: 463, endPoint x: 397, endPoint y: 473, distance: 151.3
click at [397, 473] on div "CALENDRIERS Filtrer par hébergement Tous L’Océan Mehdia :Séjour reposant à 100m…" at bounding box center [884, 427] width 1367 height 904
click at [214, 476] on div "CALENDRIERS Filtrer par hébergement Tous L’Océan Mehdia :Séjour reposant à 100m…" at bounding box center [884, 427] width 1367 height 904
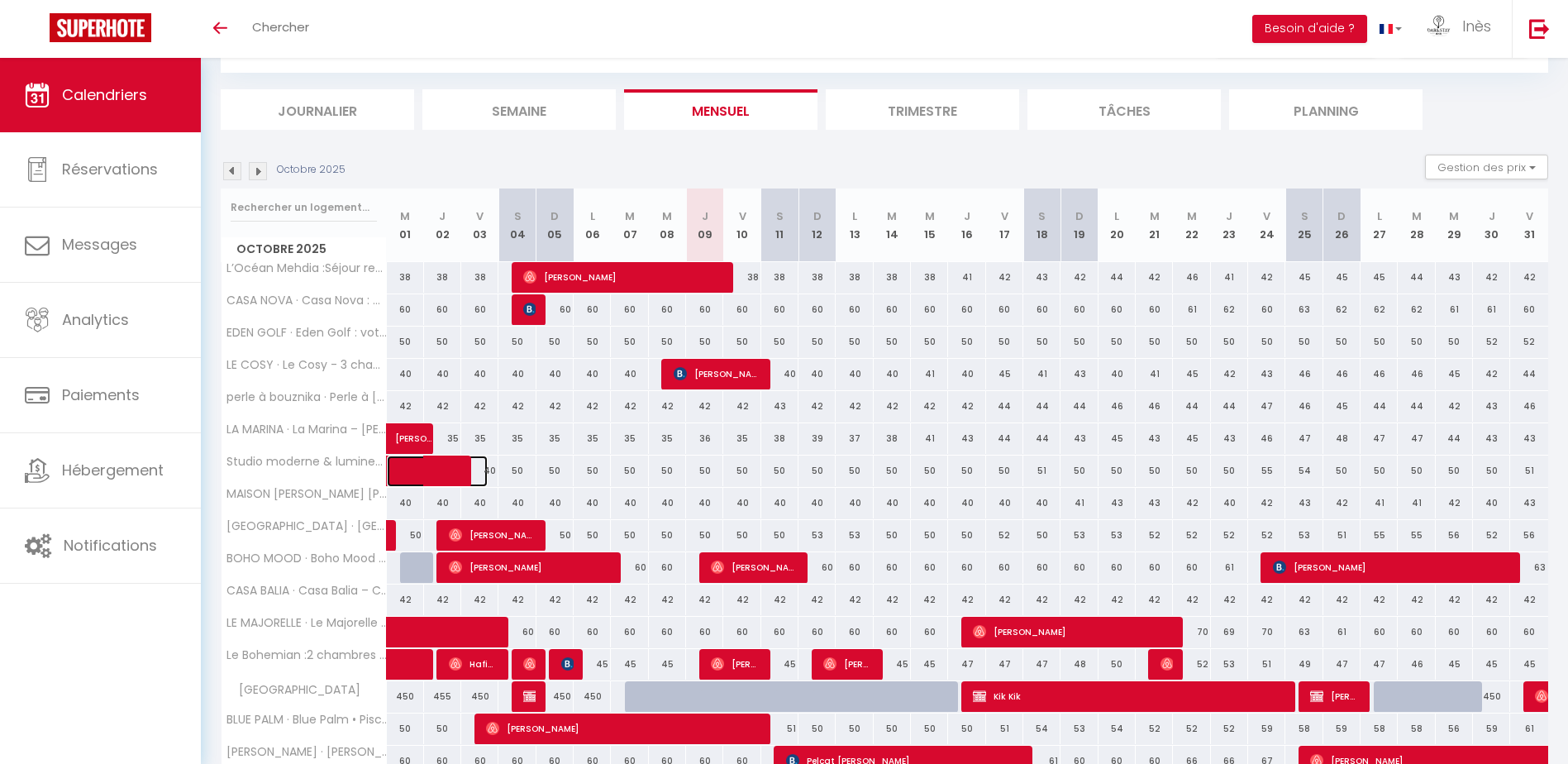
click at [486, 468] on span at bounding box center [449, 471] width 76 height 31
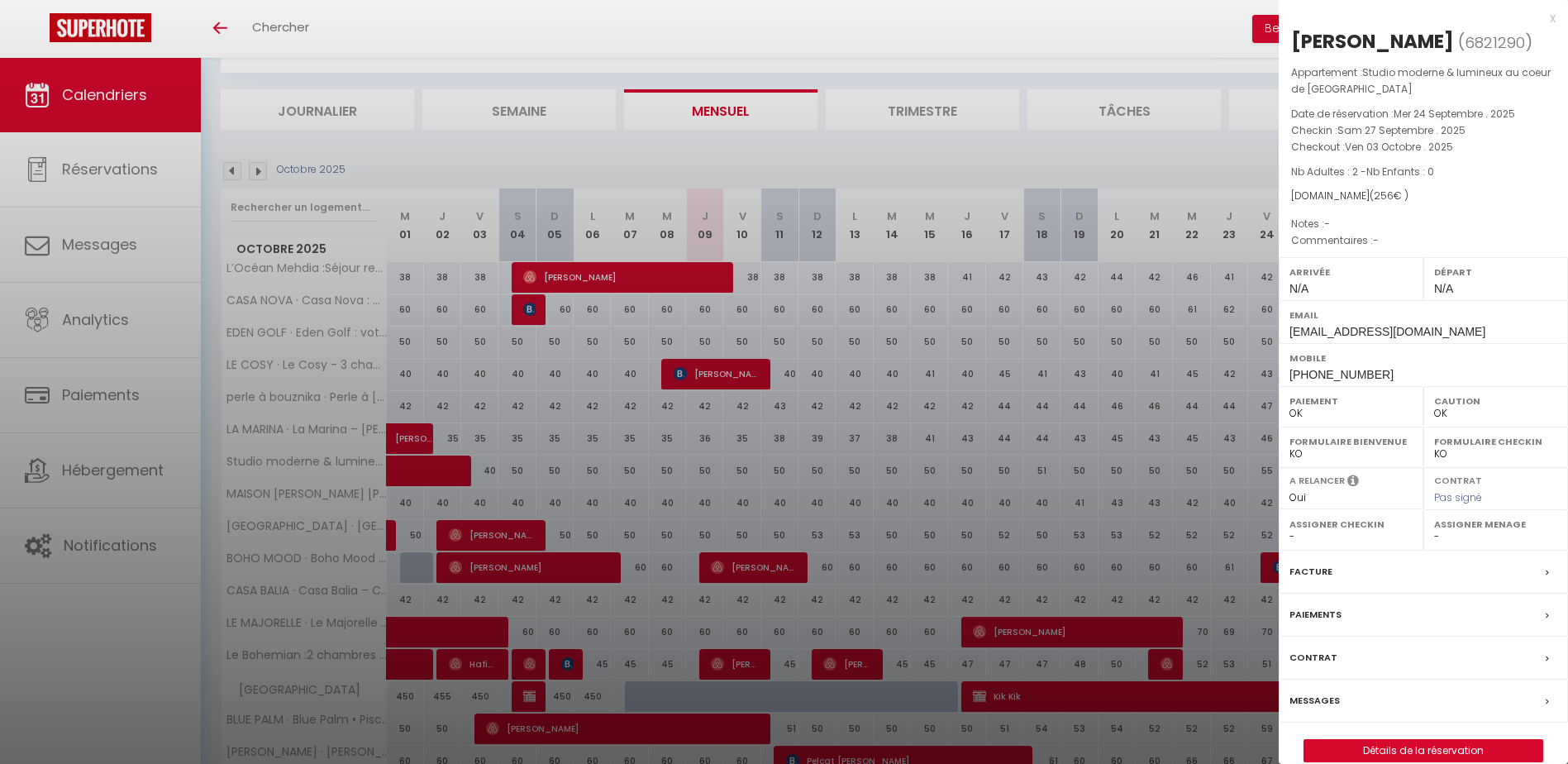
click at [621, 64] on div at bounding box center [784, 382] width 1568 height 764
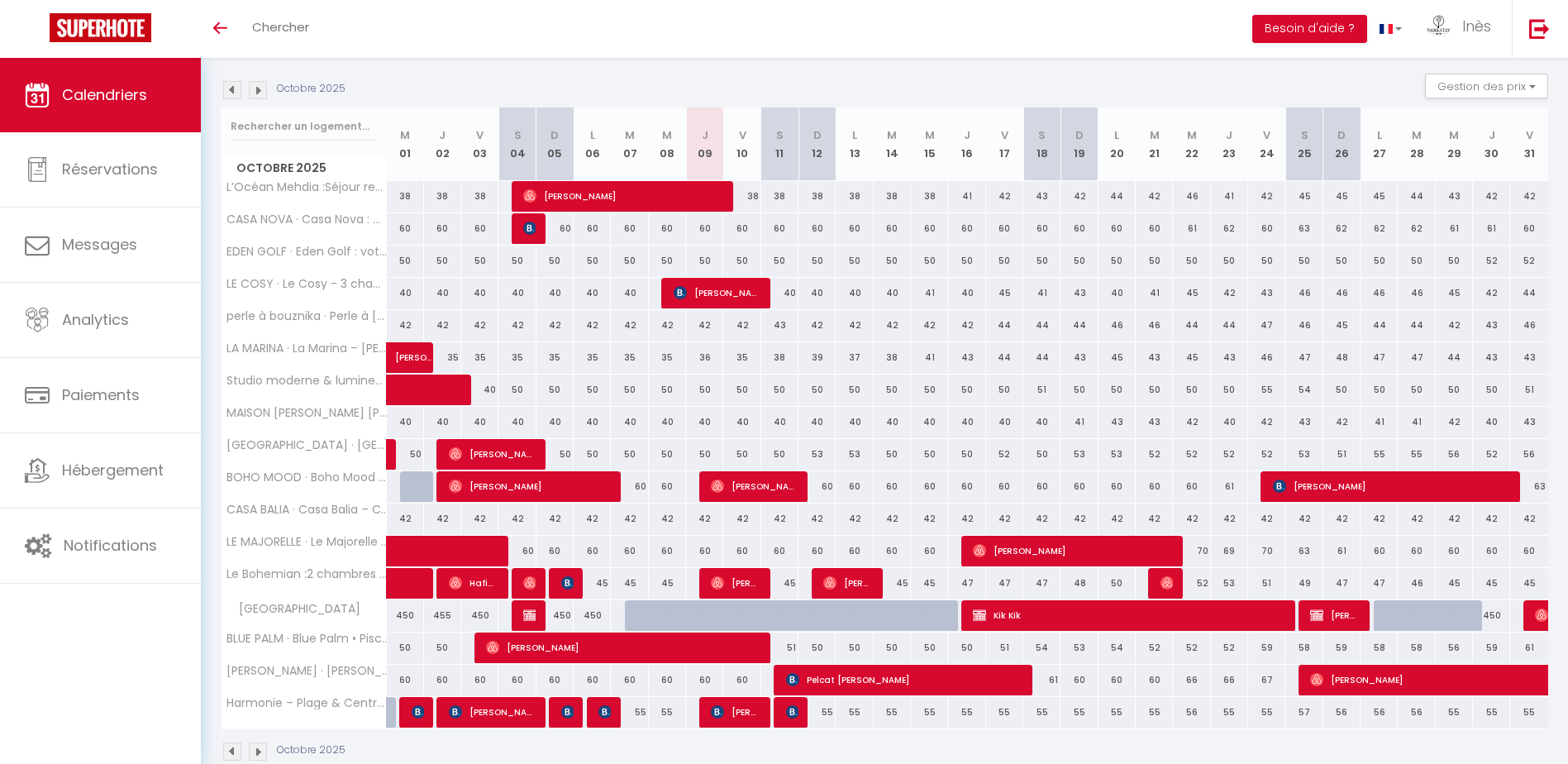
scroll to position [166, 0]
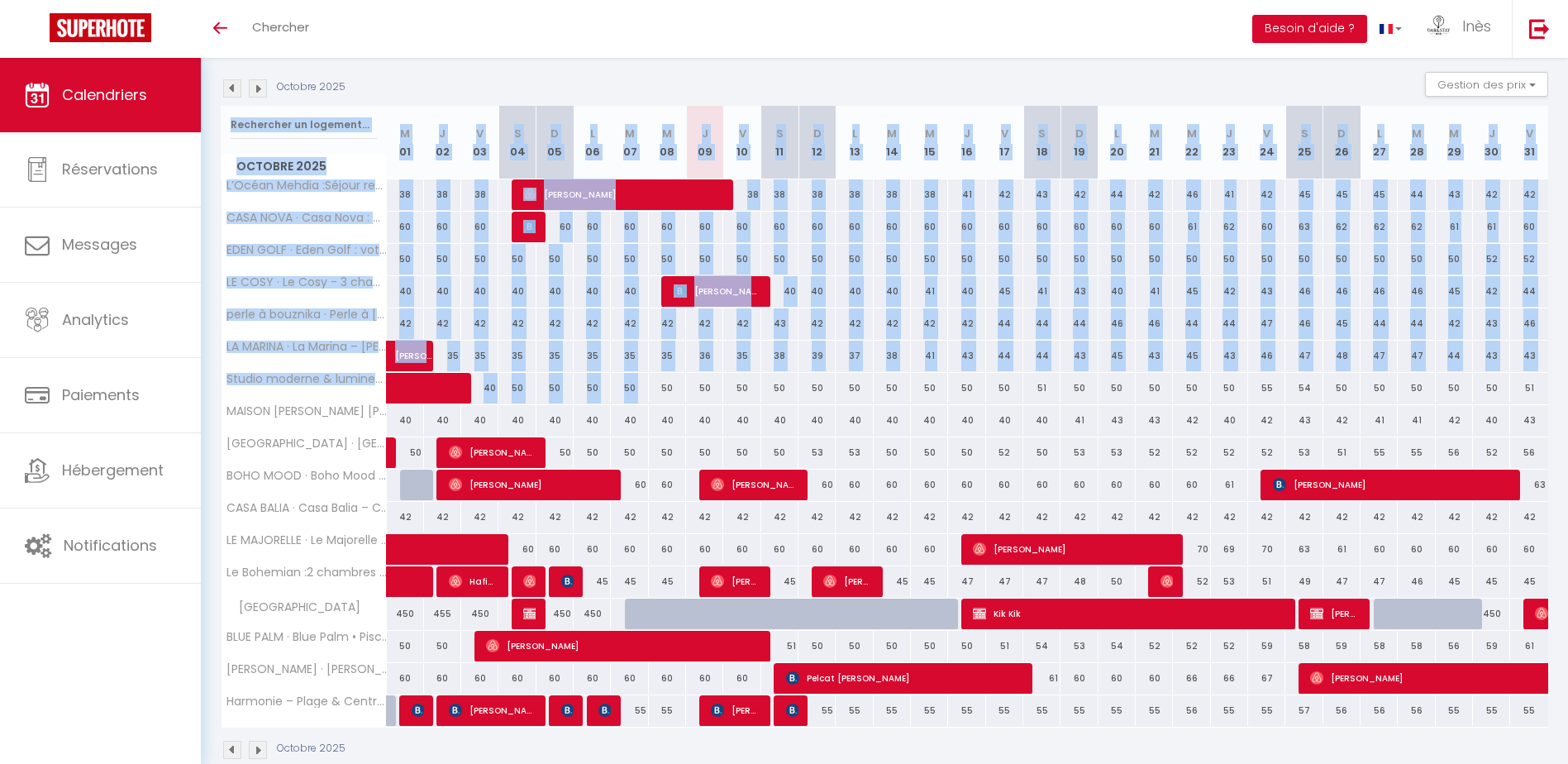
drag, startPoint x: 216, startPoint y: 388, endPoint x: 653, endPoint y: 394, distance: 437.0
click at [653, 394] on div "CALENDRIERS Filtrer par hébergement Tous L’Océan Mehdia :Séjour reposant à 100m…" at bounding box center [884, 344] width 1367 height 904
click at [209, 391] on div "CALENDRIERS Filtrer par hébergement Tous L’Océan Mehdia :Séjour reposant à 100m…" at bounding box center [884, 344] width 1367 height 904
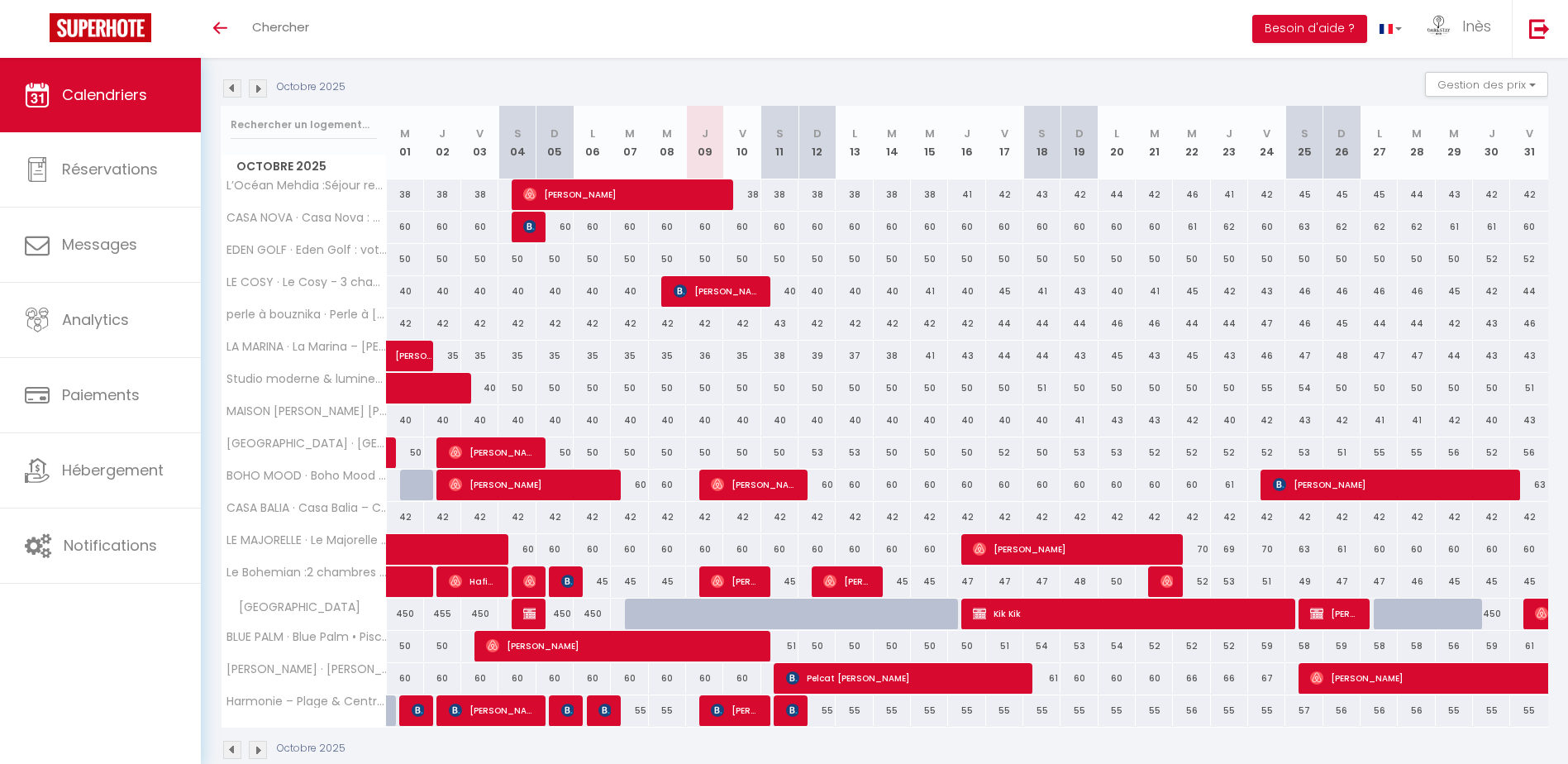
click at [260, 91] on img at bounding box center [257, 88] width 18 height 18
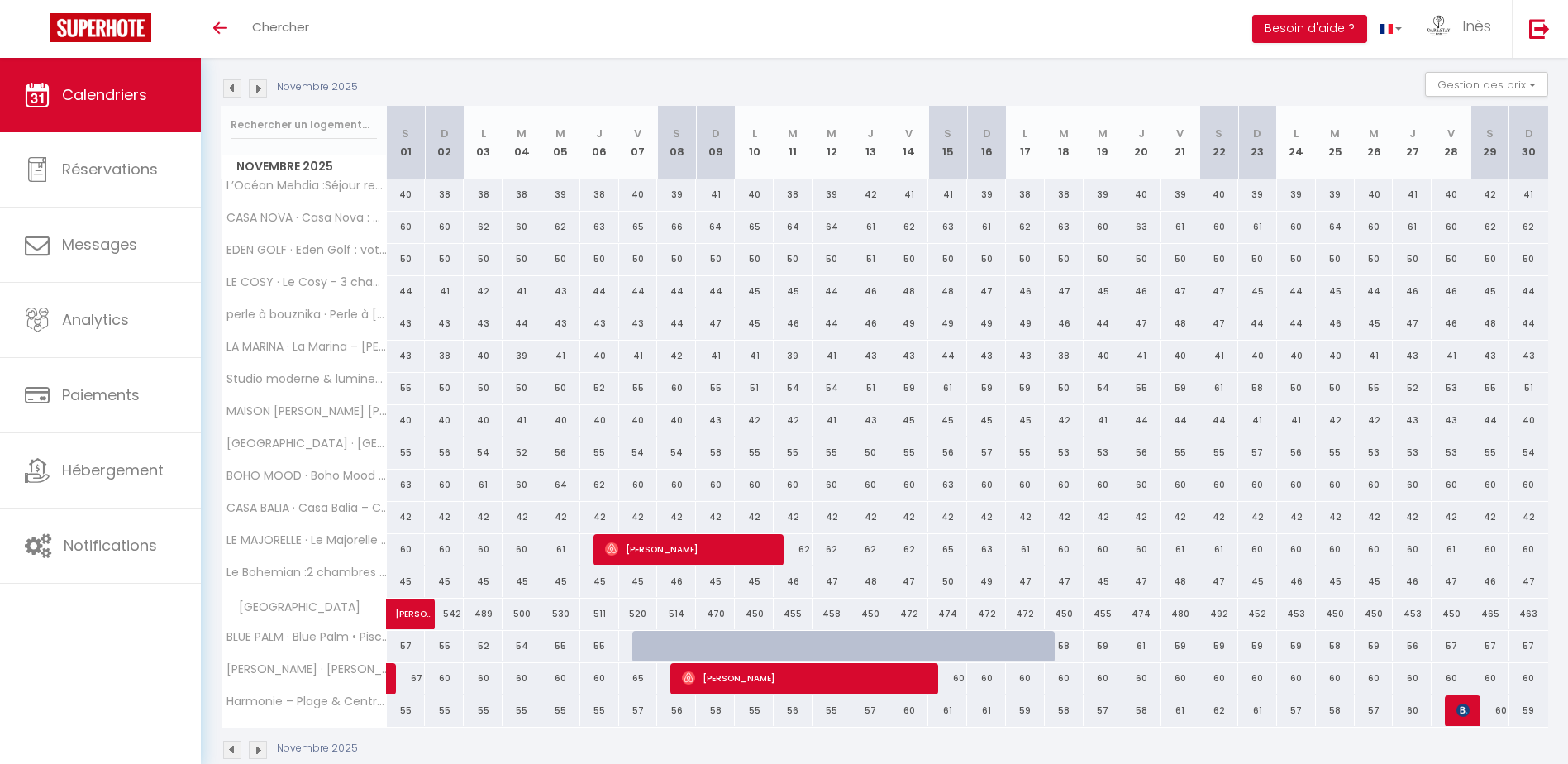
click at [261, 83] on img at bounding box center [257, 88] width 18 height 18
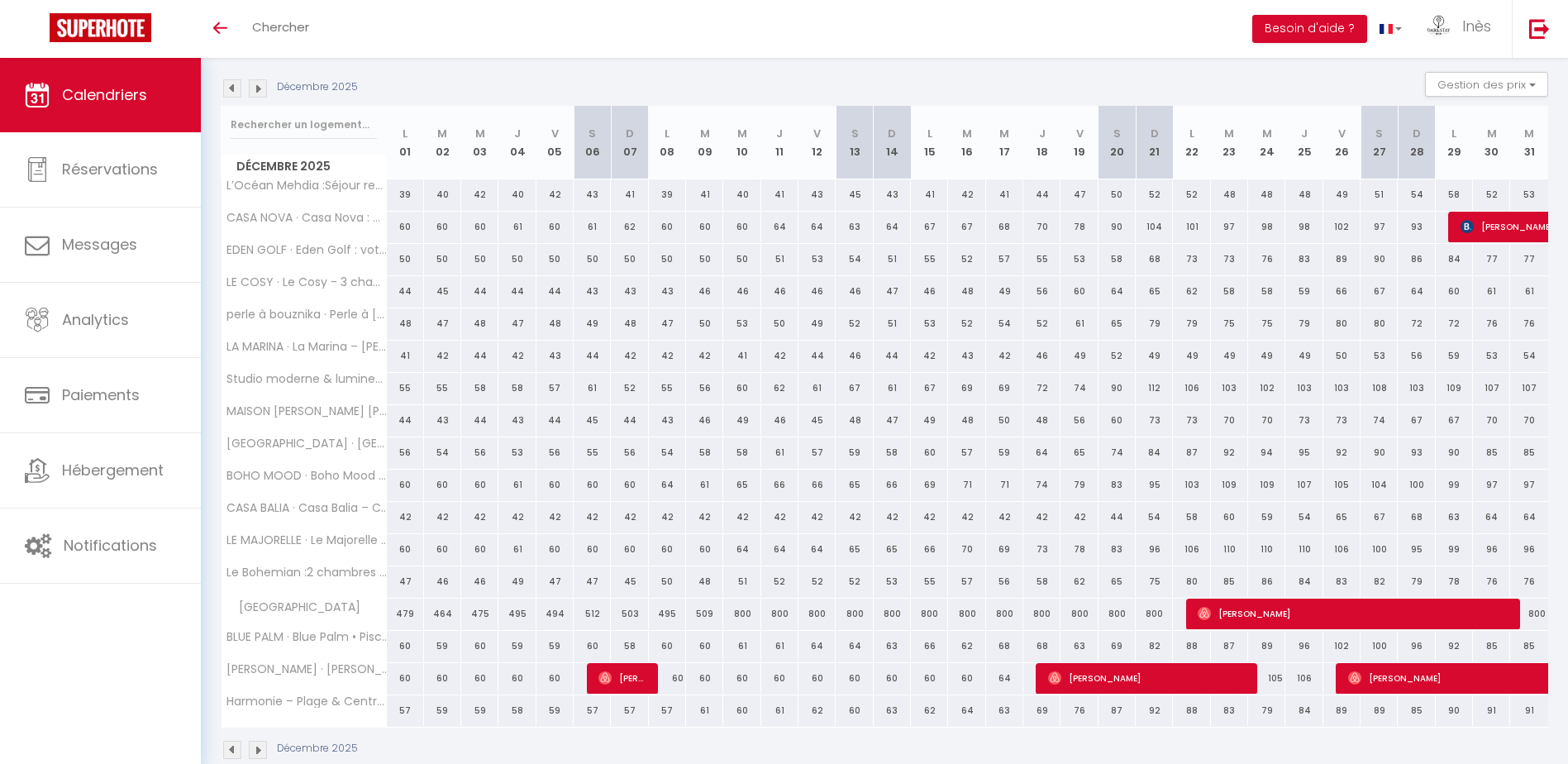
click at [231, 88] on img at bounding box center [232, 88] width 18 height 18
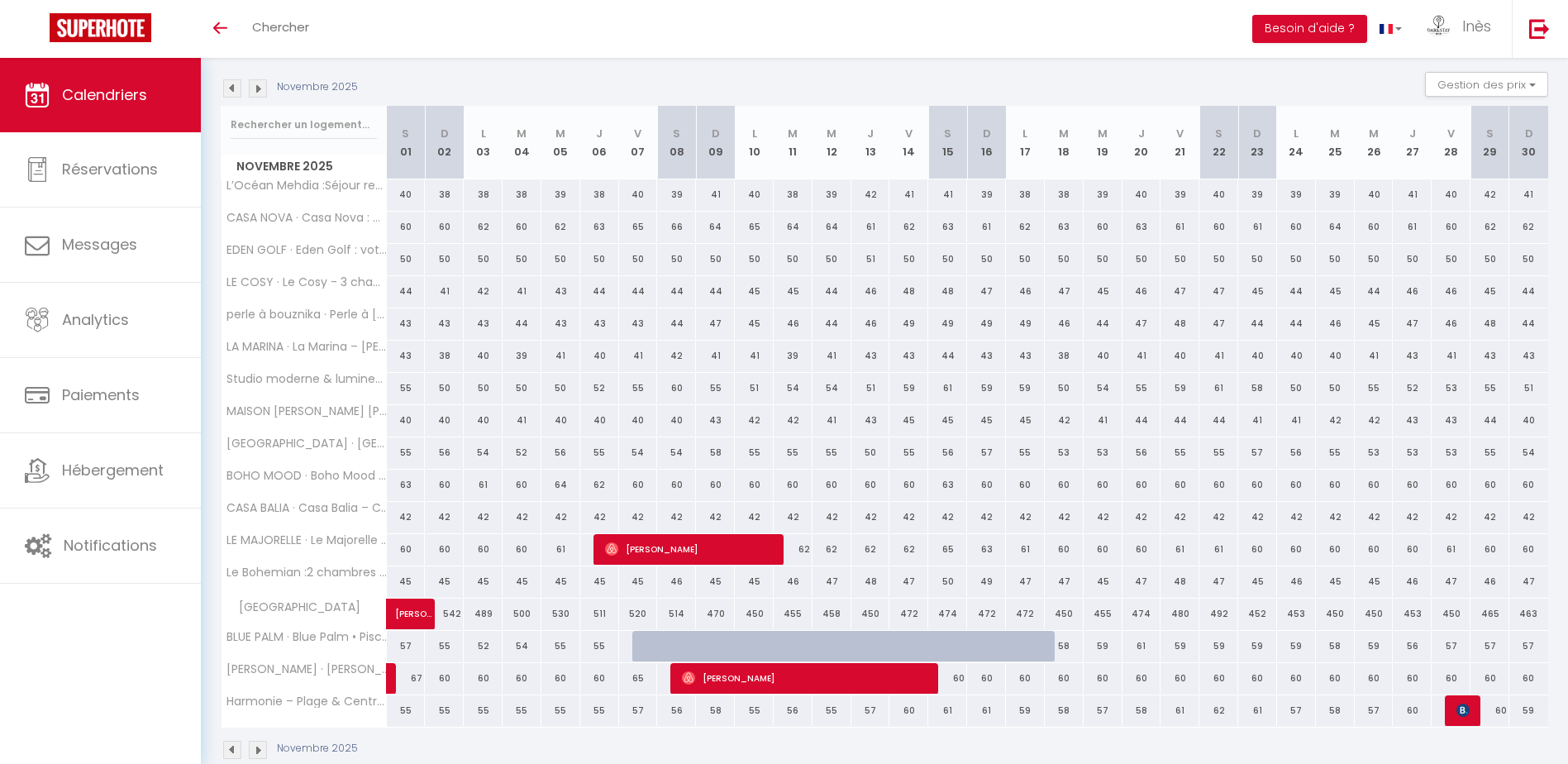
click at [224, 88] on img at bounding box center [232, 88] width 18 height 18
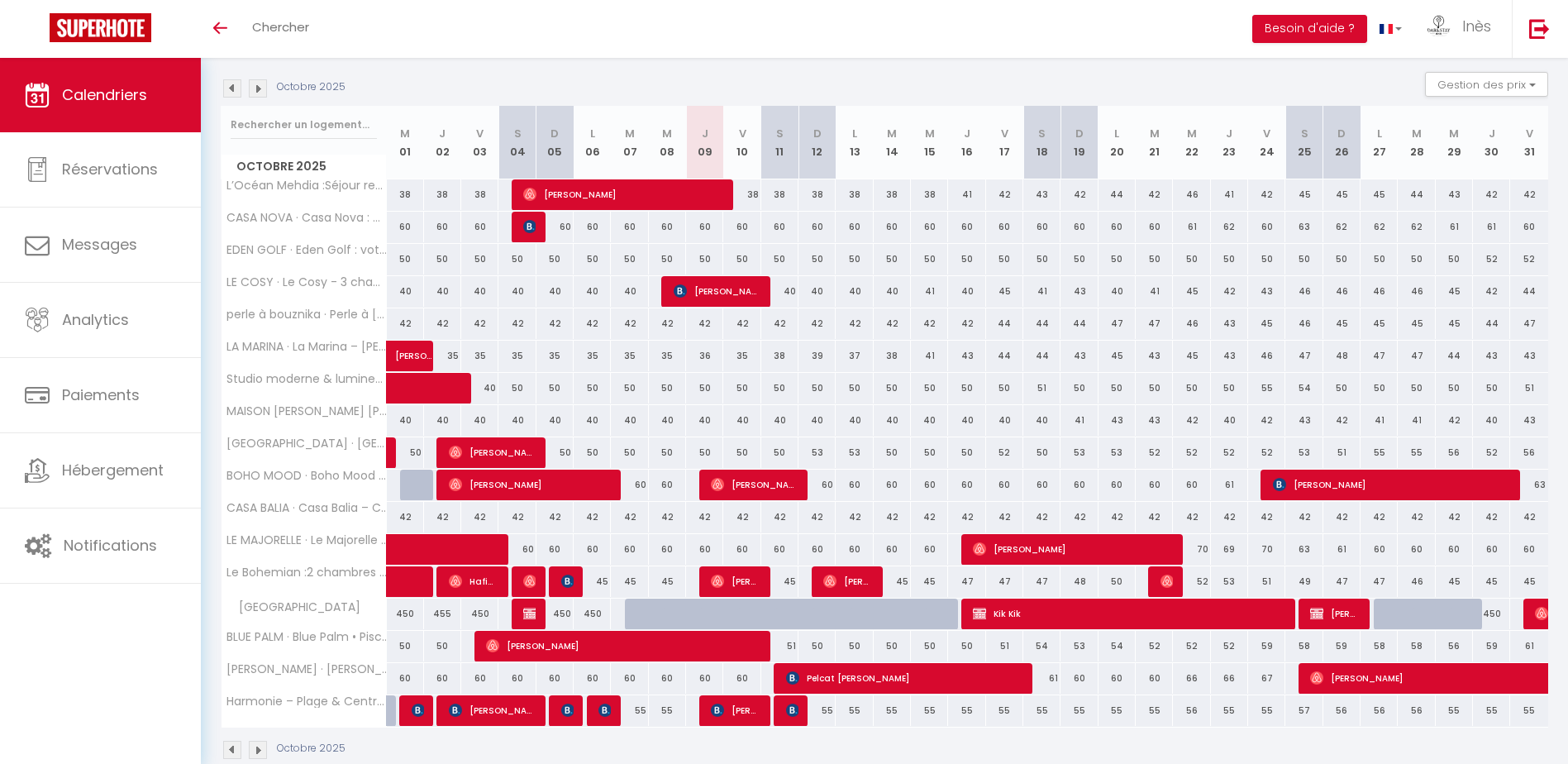
drag, startPoint x: 224, startPoint y: 118, endPoint x: 515, endPoint y: 733, distance: 680.4
click at [515, 733] on div "[DATE] Gestion des prix Nb Nuits minimum Règles Disponibilité [DATE] M 01 J 02 …" at bounding box center [884, 424] width 1327 height 705
drag, startPoint x: 515, startPoint y: 733, endPoint x: 445, endPoint y: 728, distance: 70.2
click at [446, 728] on div "Octobre 2025" at bounding box center [884, 752] width 1327 height 49
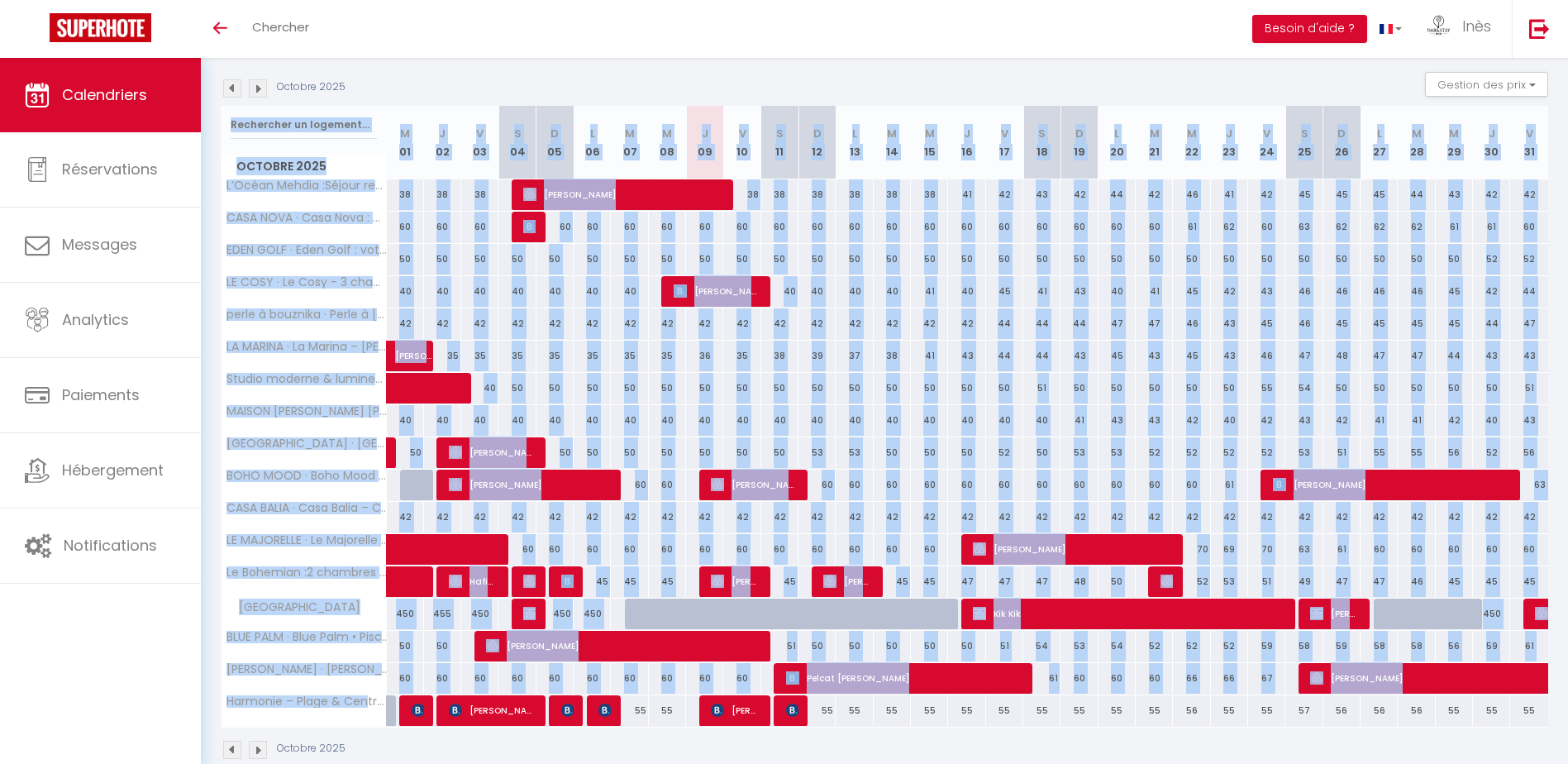
drag, startPoint x: 380, startPoint y: 701, endPoint x: 221, endPoint y: 123, distance: 599.5
click at [221, 123] on div "Octobre 2025 M 01 J 02 V 03 S 04 D 05 L 06 M 07 M 08 J 09 V 10 S 11 D 12 L 13 M…" at bounding box center [884, 416] width 1327 height 622
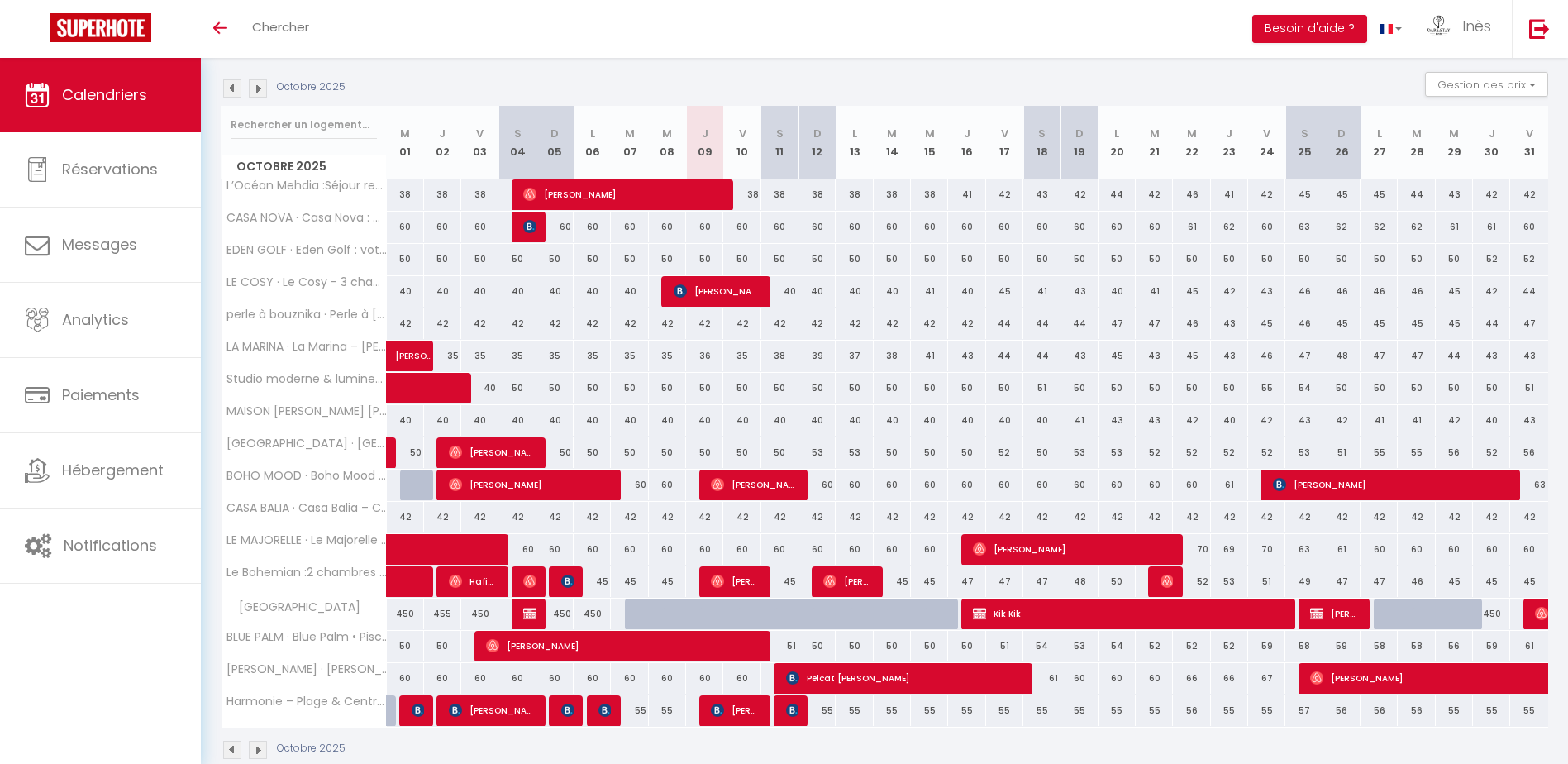
click at [215, 120] on div "CALENDRIERS Filtrer par hébergement Tous L’Océan Mehdia :Séjour reposant à 100m…" at bounding box center [884, 344] width 1367 height 904
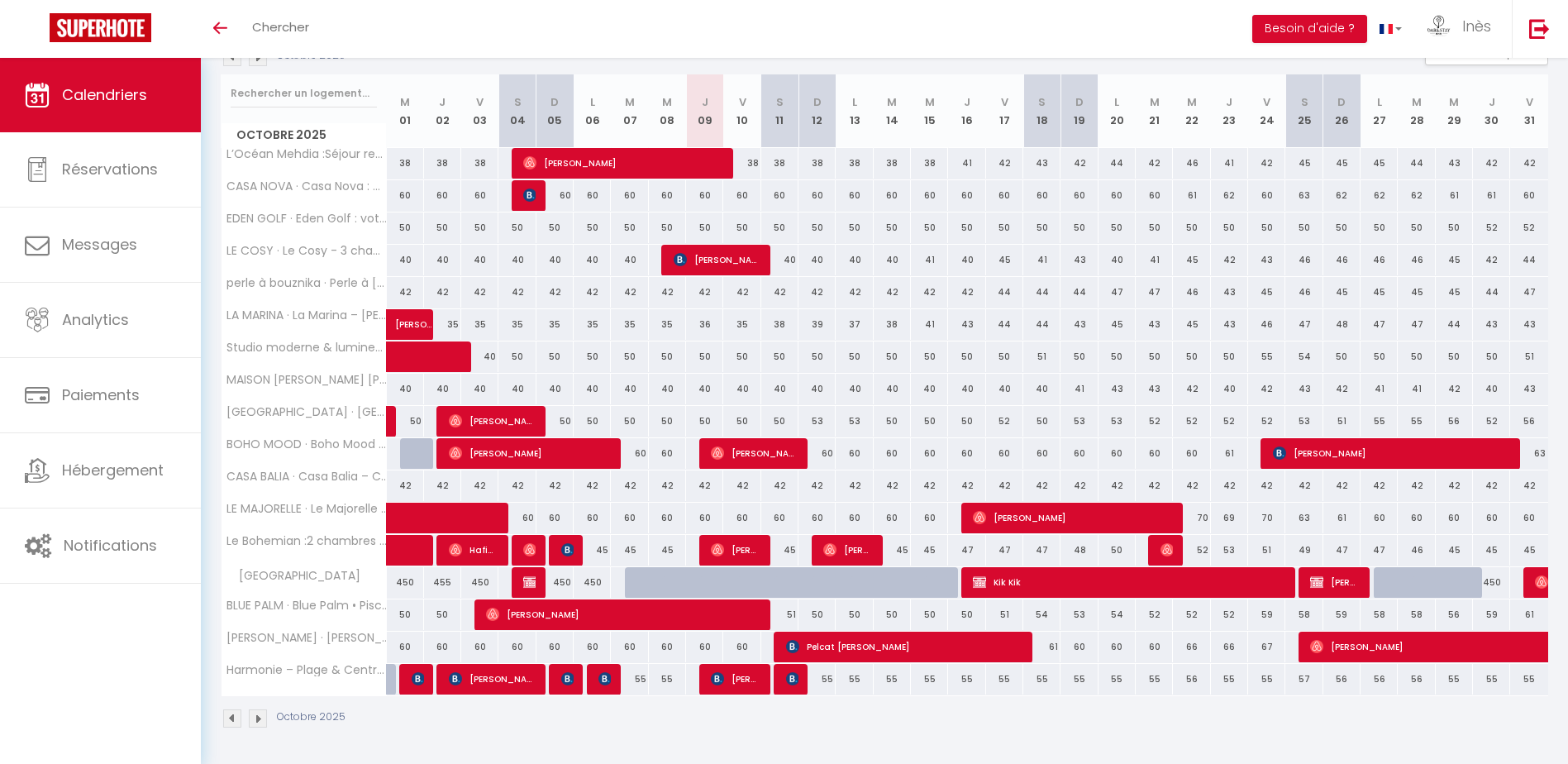
scroll to position [198, 0]
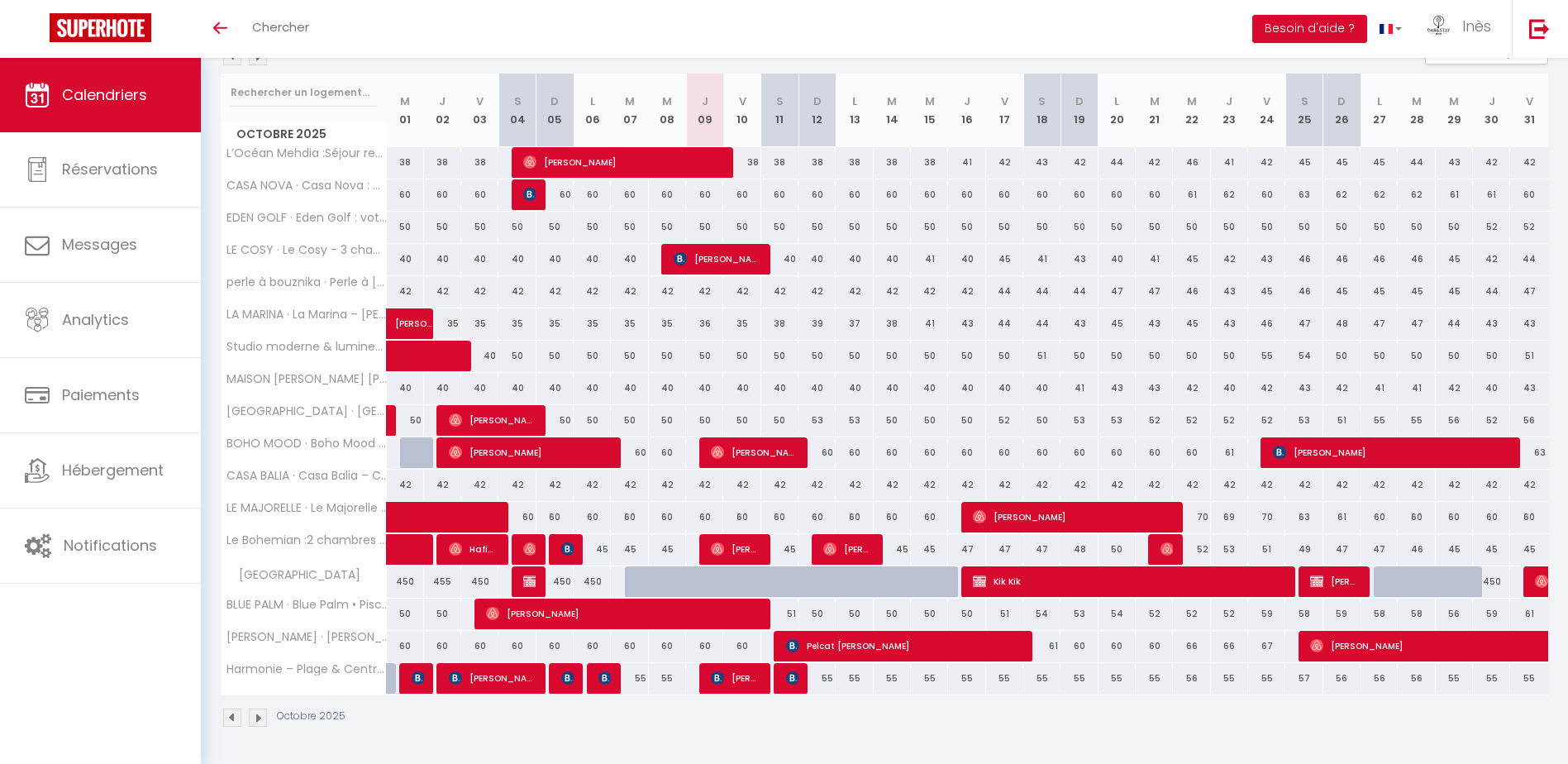
click at [977, 724] on div "Octobre 2025" at bounding box center [884, 720] width 1327 height 49
drag, startPoint x: 695, startPoint y: 356, endPoint x: 1544, endPoint y: 358, distance: 849.0
click at [1544, 358] on tr "Studio moderne & lumineux au coeur de Casablanca 40 50 50 50 50 50 50 50 50" at bounding box center [885, 356] width 1327 height 32
click at [1551, 361] on div "CALENDRIERS Filtrer par hébergement Tous L’Océan Mehdia :Séjour reposant à 100m…" at bounding box center [884, 312] width 1367 height 904
click at [230, 64] on img at bounding box center [232, 56] width 18 height 18
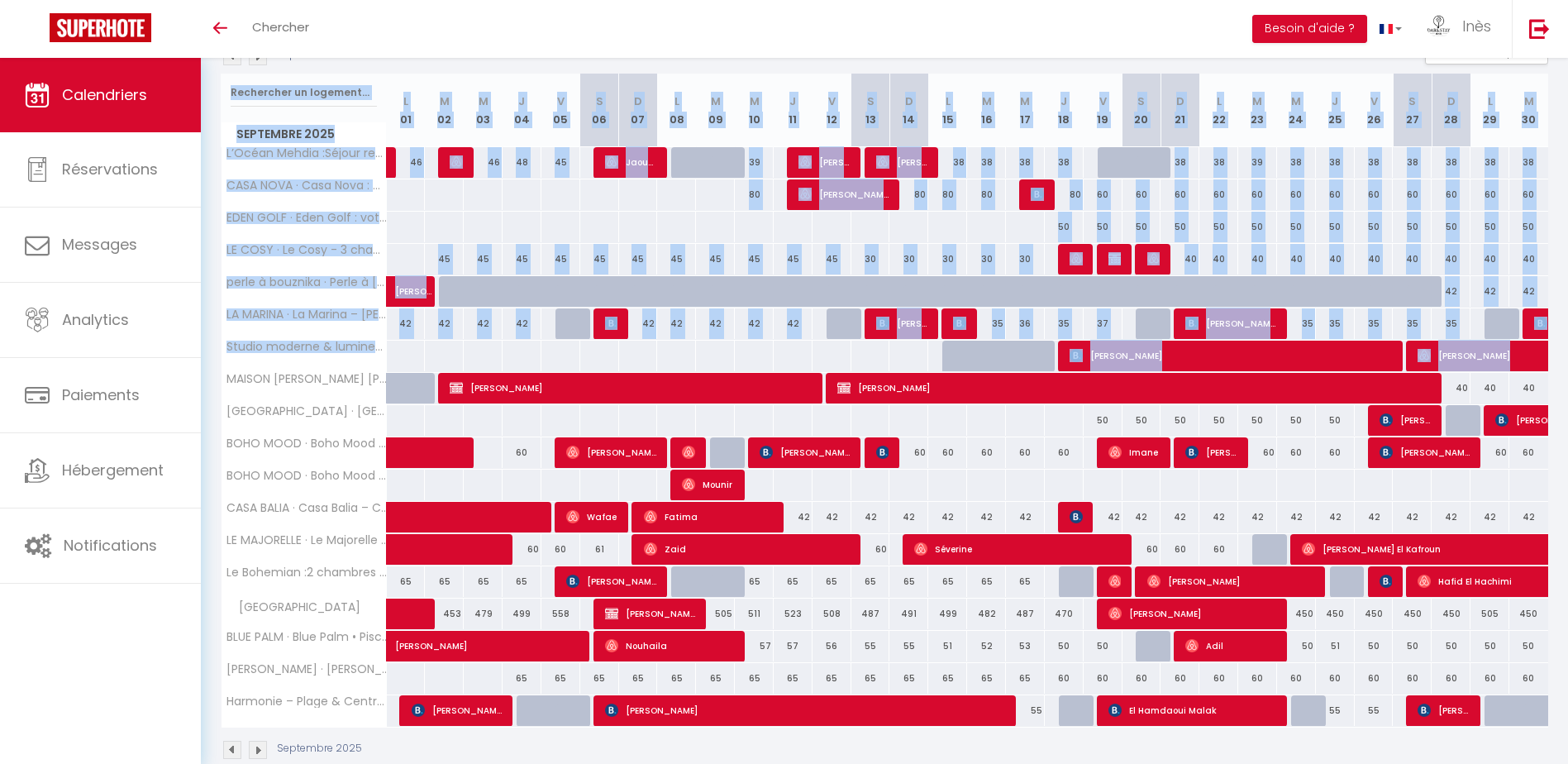
drag, startPoint x: 1554, startPoint y: 363, endPoint x: 221, endPoint y: 399, distance: 1333.5
click at [221, 399] on div "CALENDRIERS Filtrer par hébergement Tous L’Océan Mehdia :Séjour reposant à 100m…" at bounding box center [884, 328] width 1367 height 936
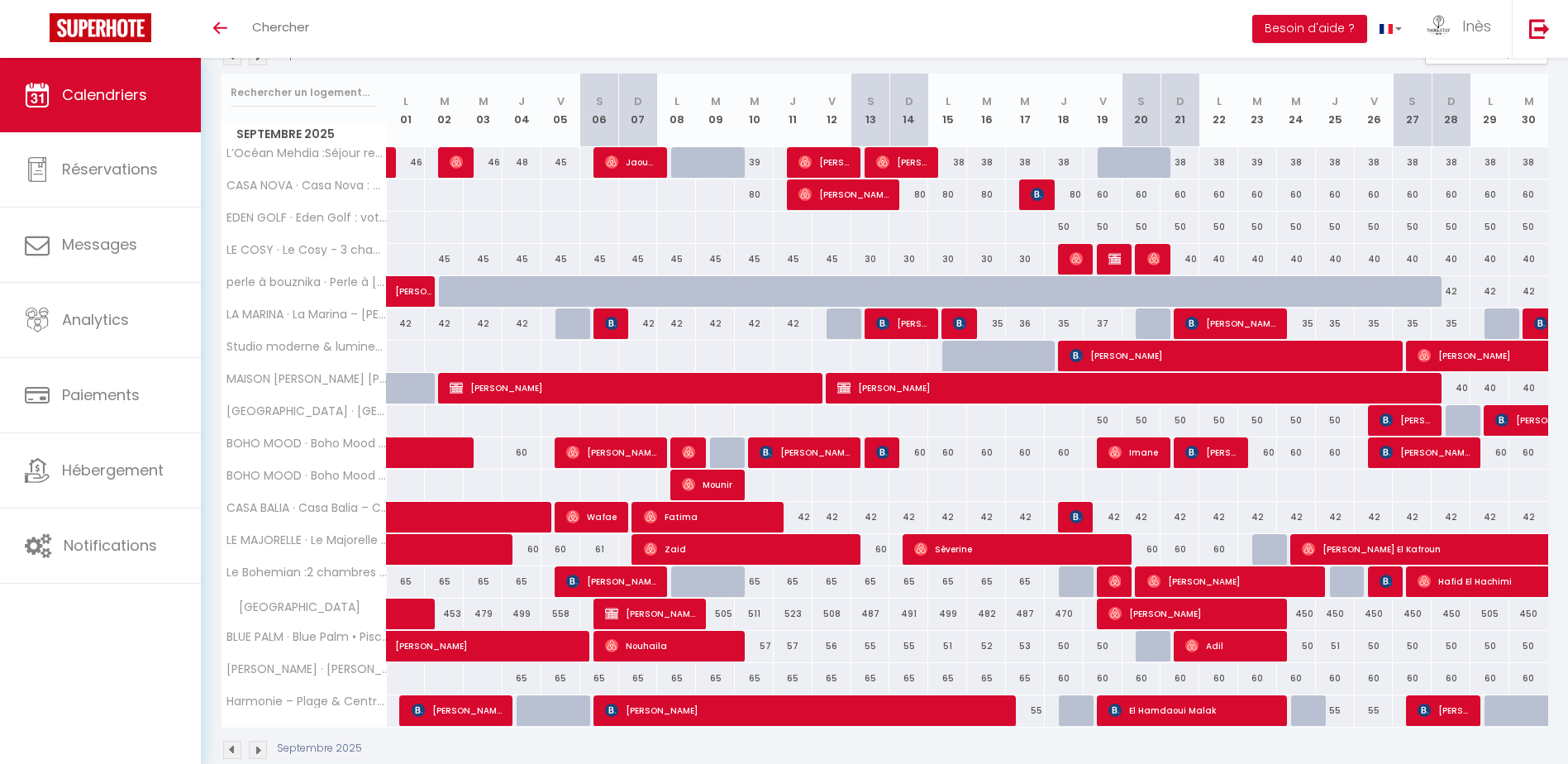
click at [1251, 761] on div "Septembre 2025" at bounding box center [884, 752] width 1327 height 49
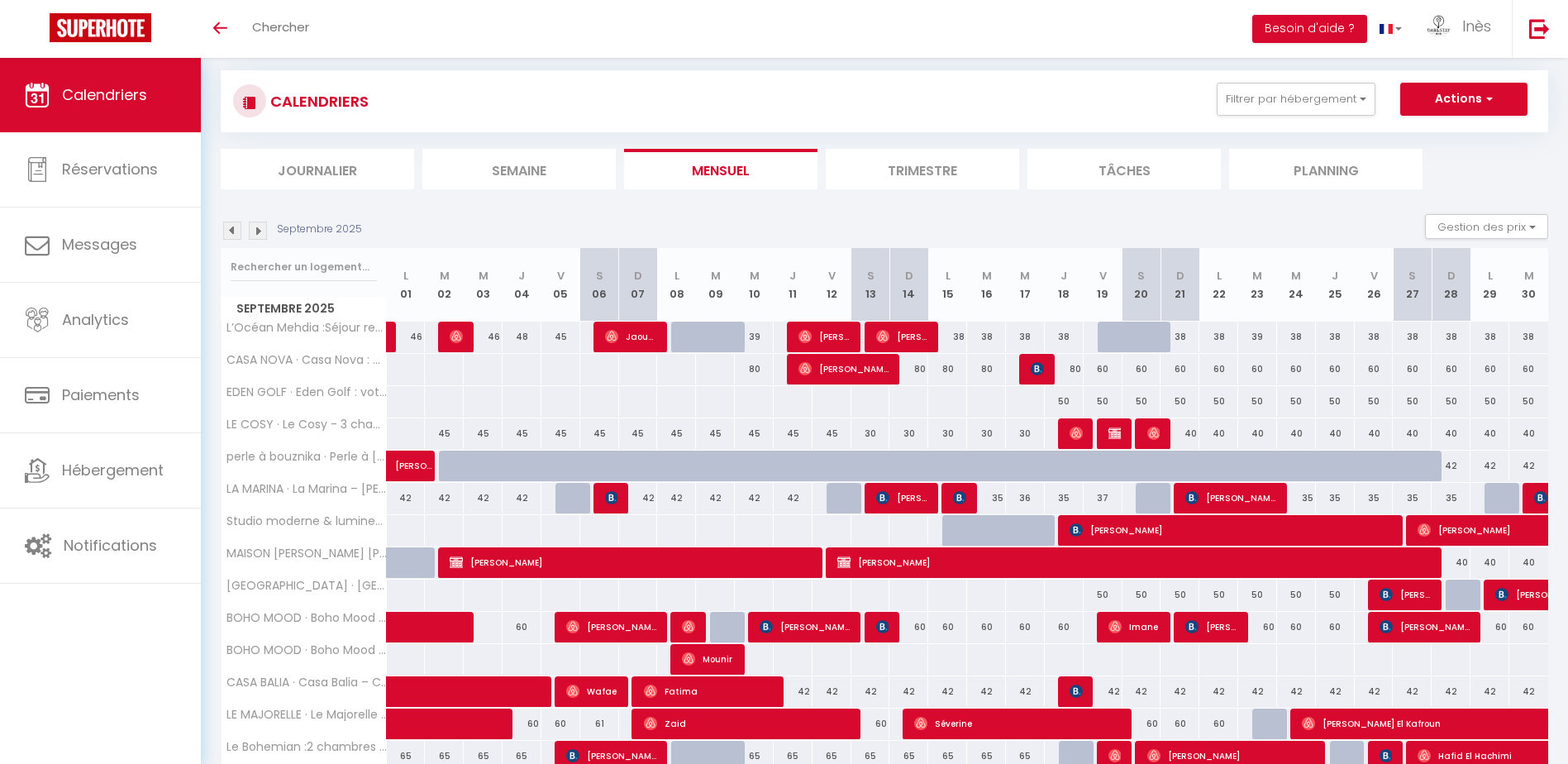
scroll to position [20, 0]
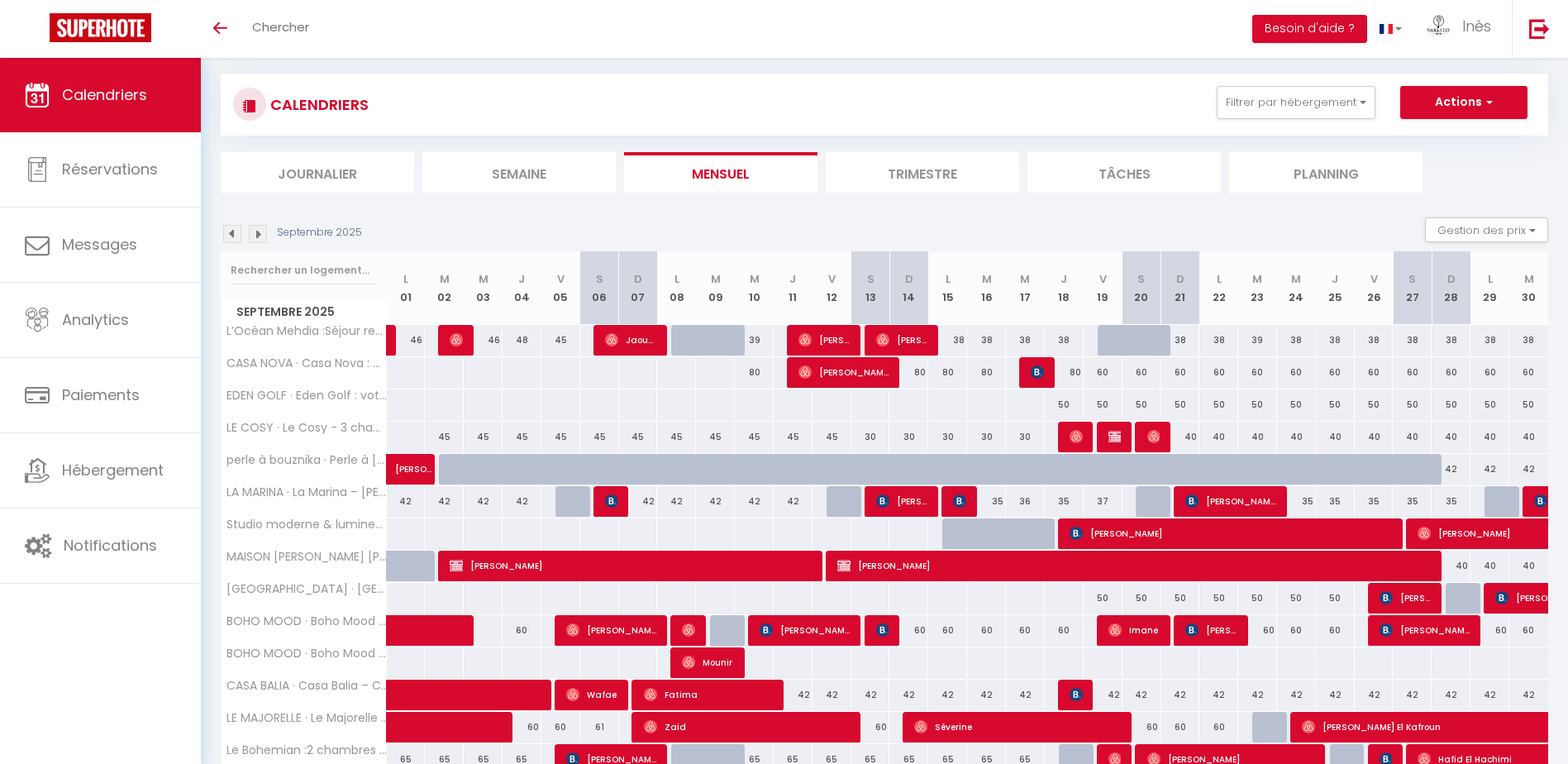
click at [257, 229] on img at bounding box center [257, 234] width 18 height 18
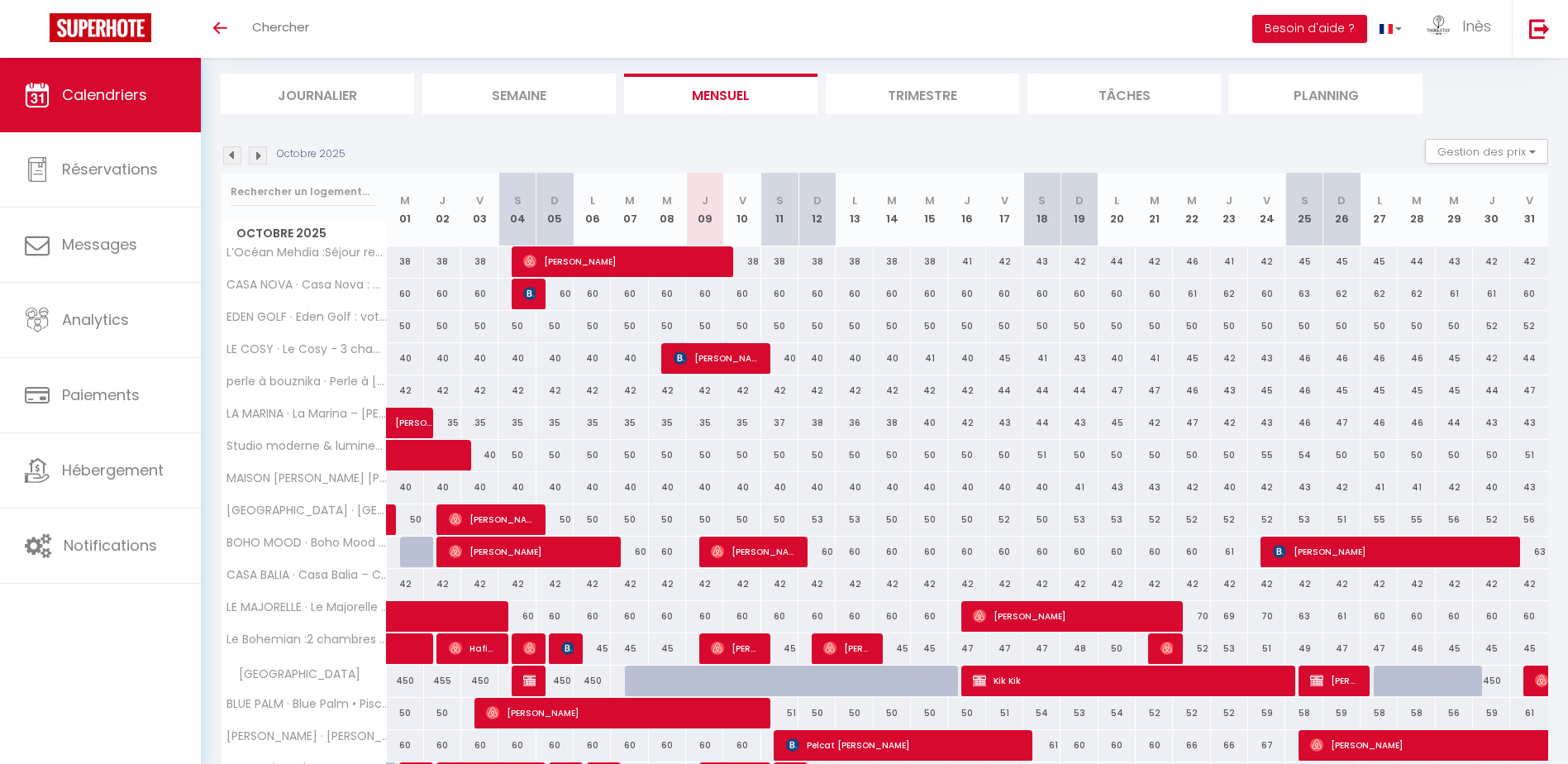
scroll to position [185, 0]
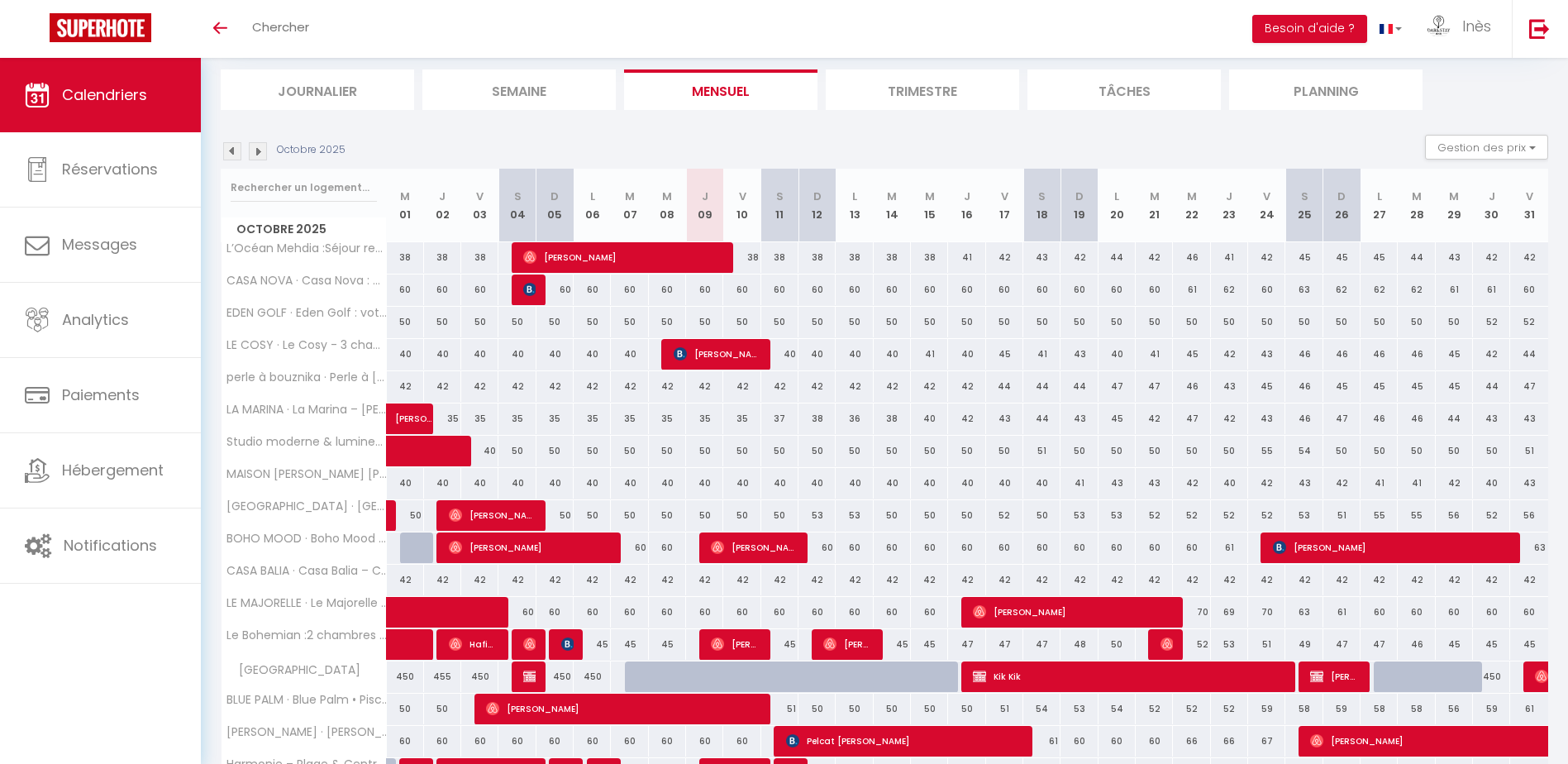
click at [226, 158] on img at bounding box center [232, 151] width 18 height 18
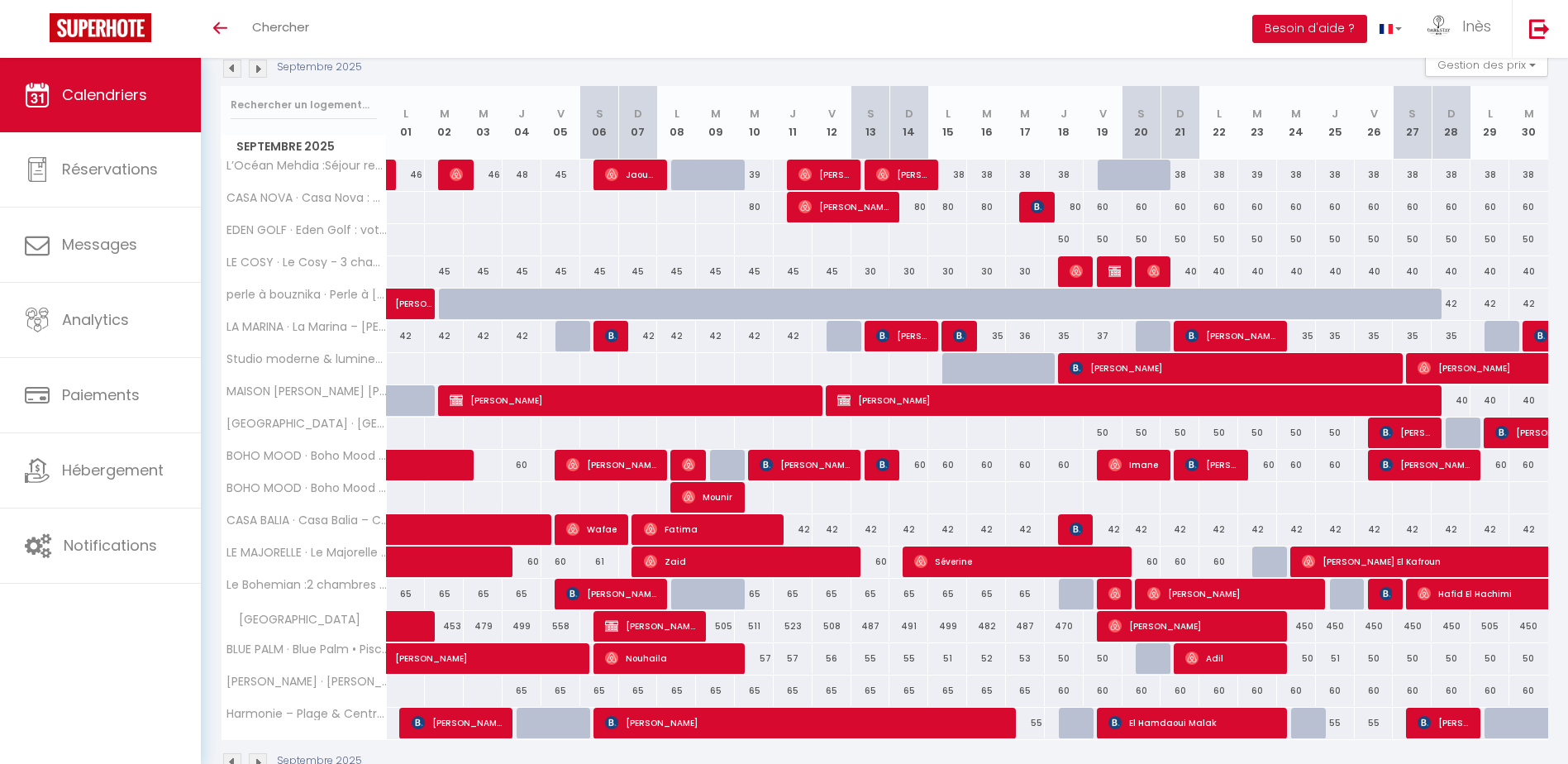
click at [253, 72] on img at bounding box center [257, 68] width 18 height 18
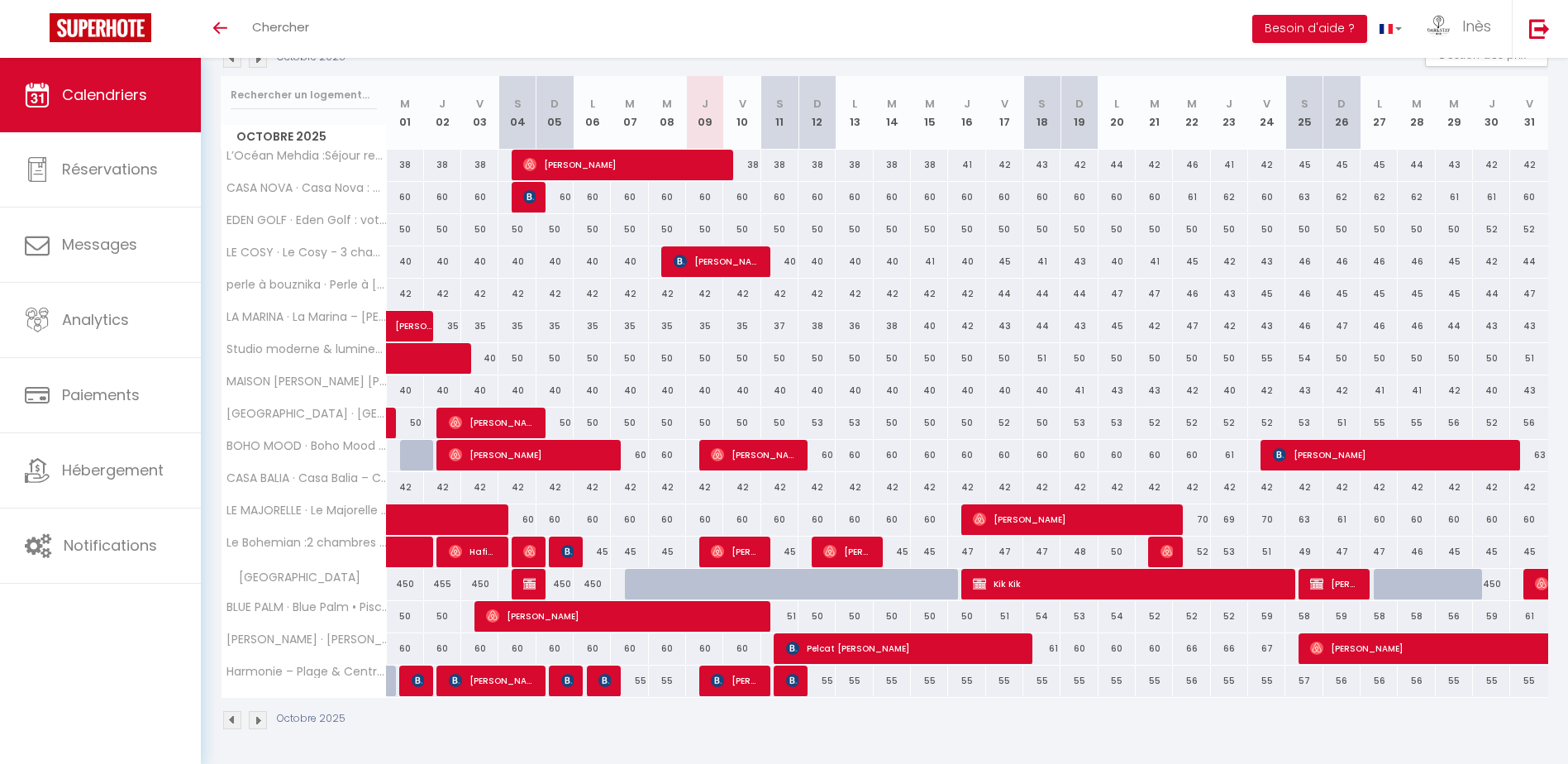
scroll to position [198, 0]
